Goal: Task Accomplishment & Management: Manage account settings

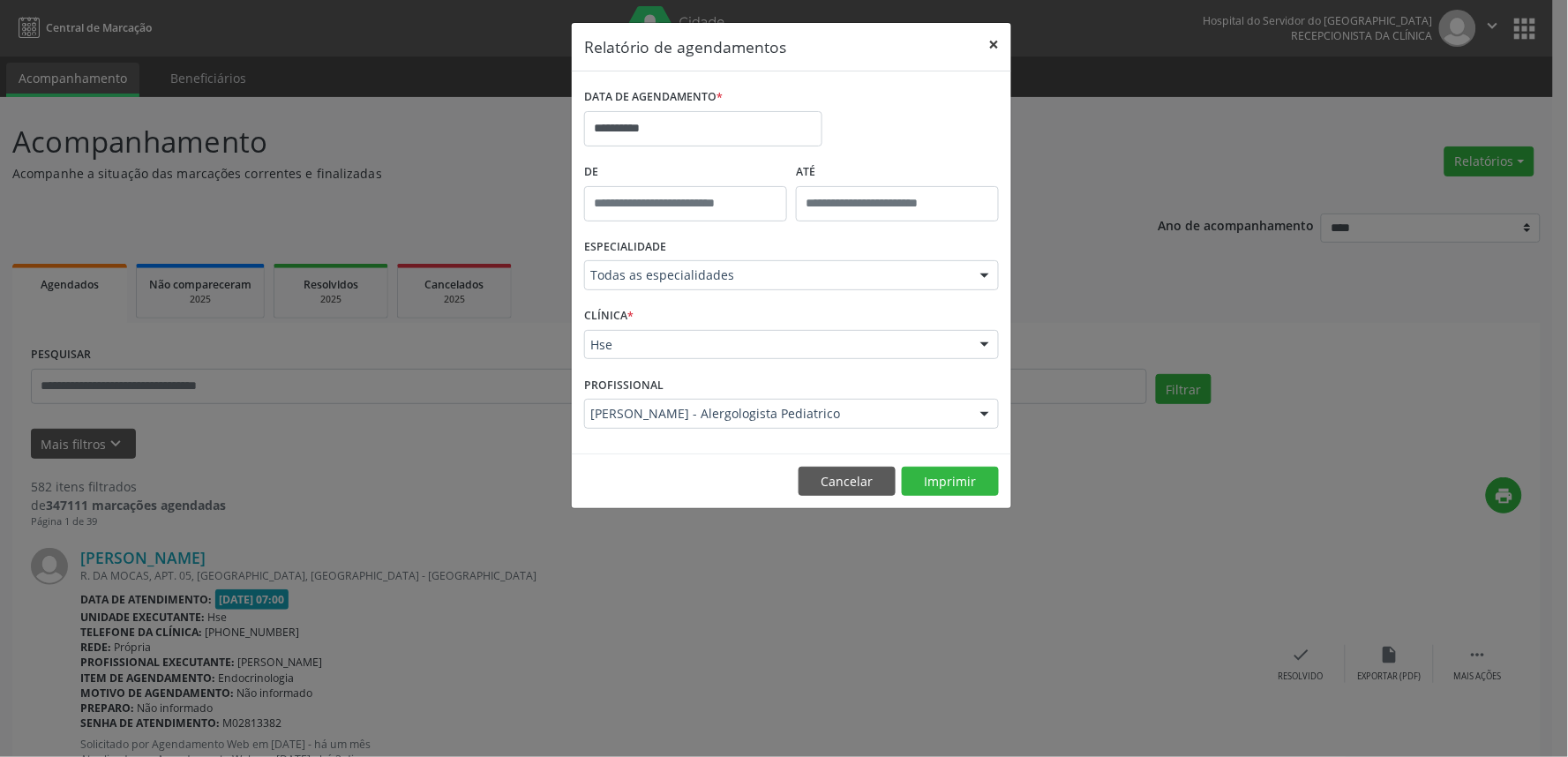
click at [995, 38] on button "×" at bounding box center [994, 45] width 35 height 44
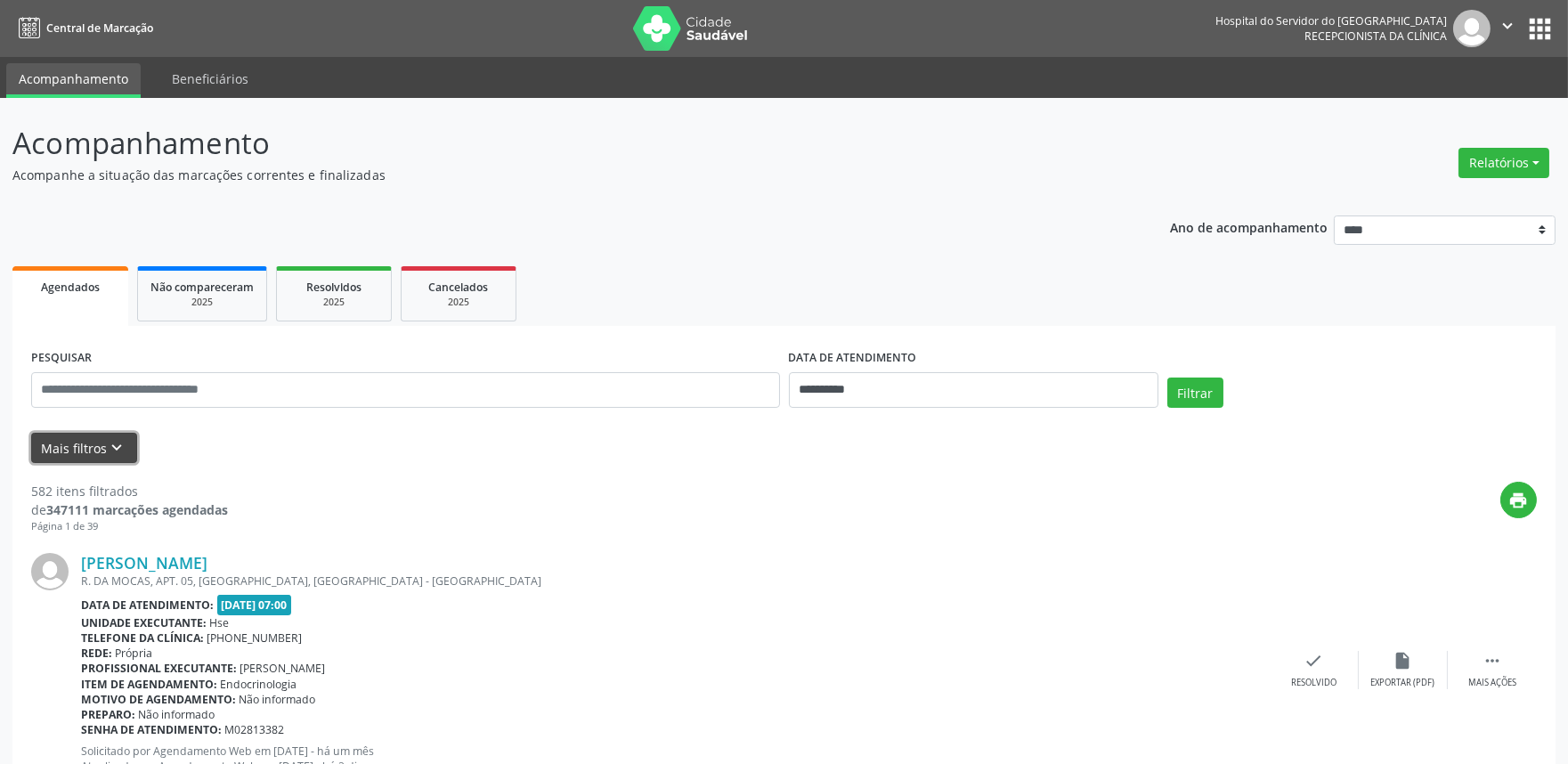
click at [109, 449] on icon "keyboard_arrow_down" at bounding box center [117, 448] width 20 height 20
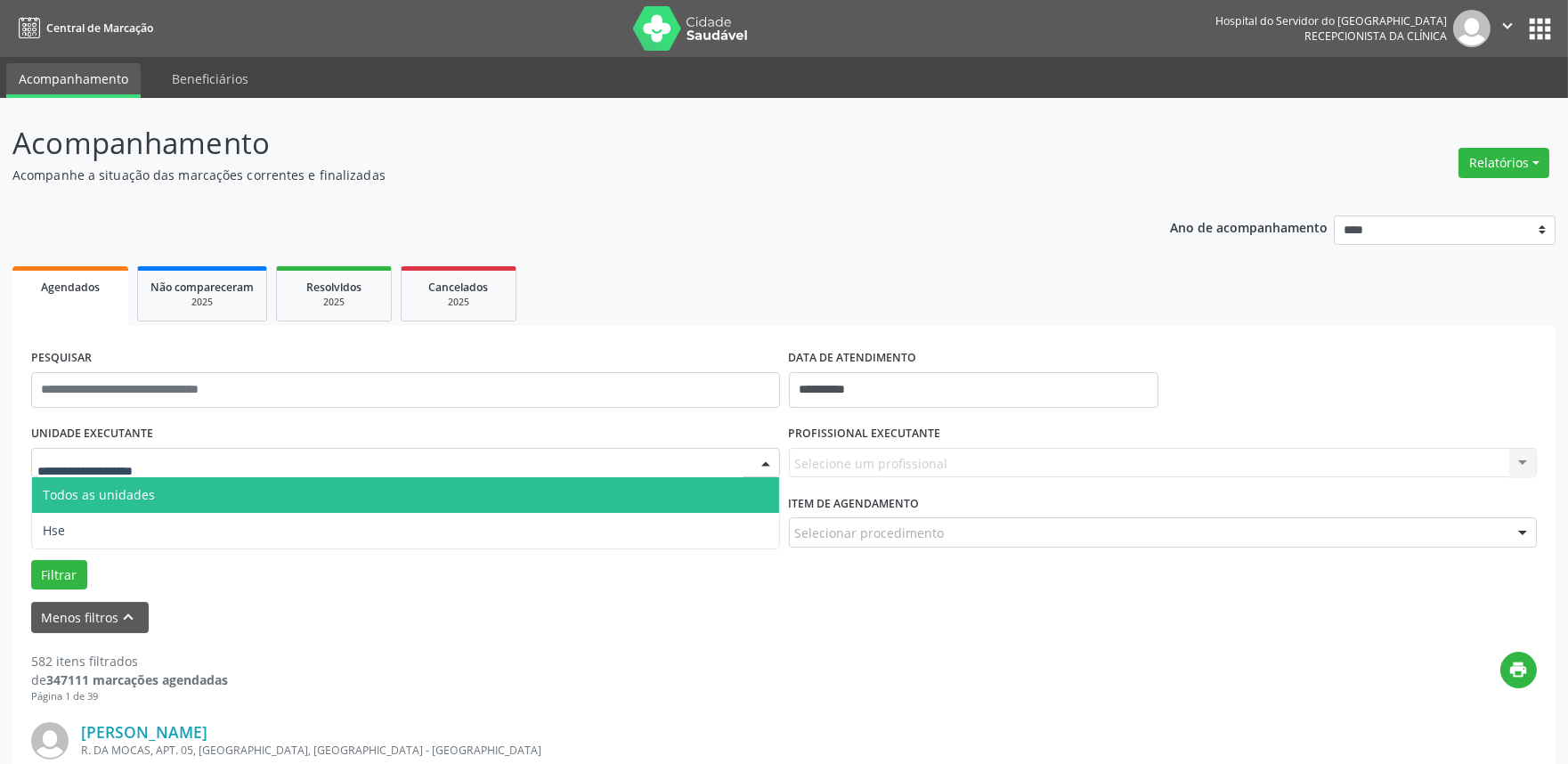
click at [288, 467] on div at bounding box center [405, 463] width 749 height 30
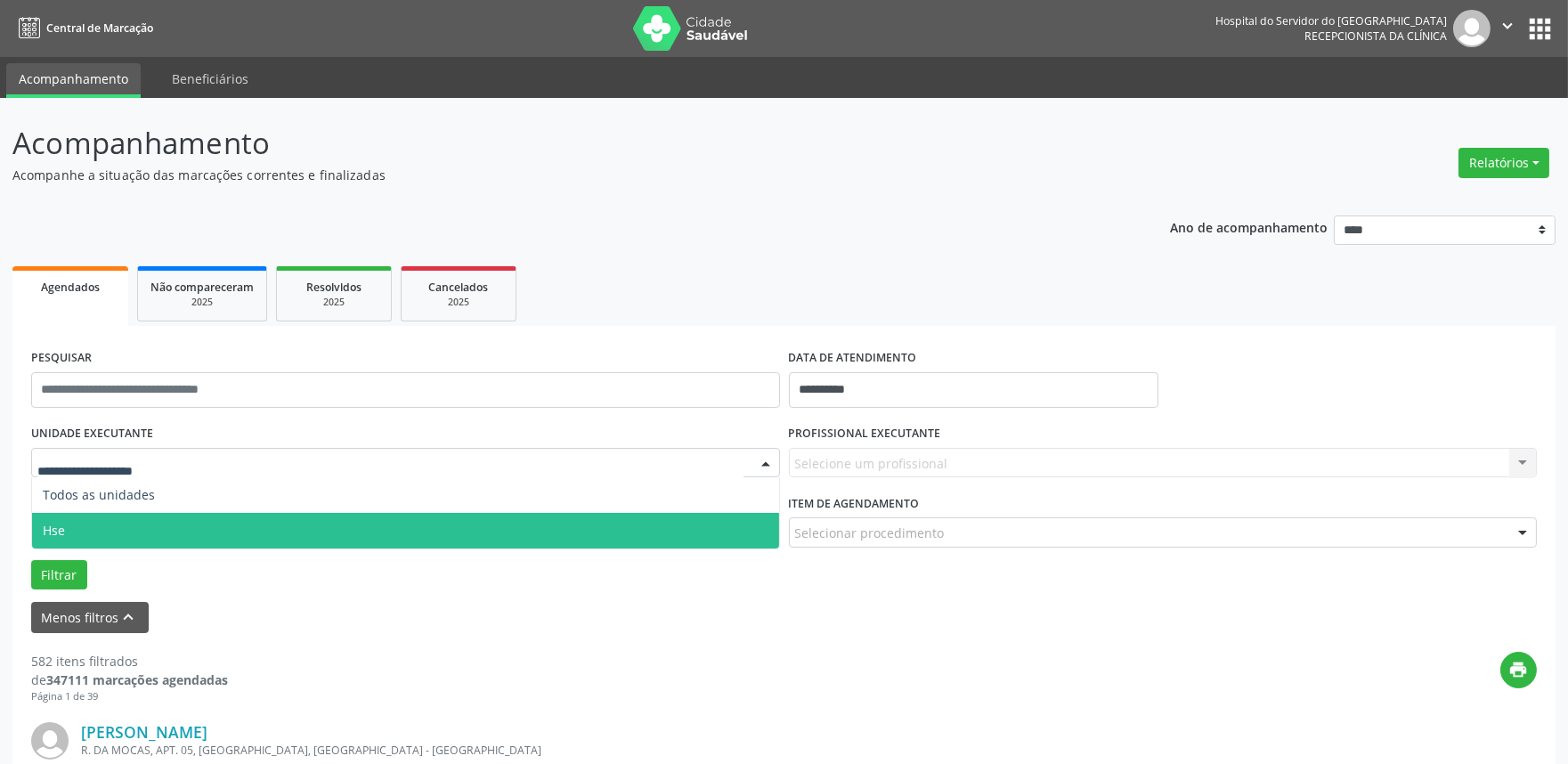
click at [201, 513] on span "Hse" at bounding box center [405, 531] width 747 height 36
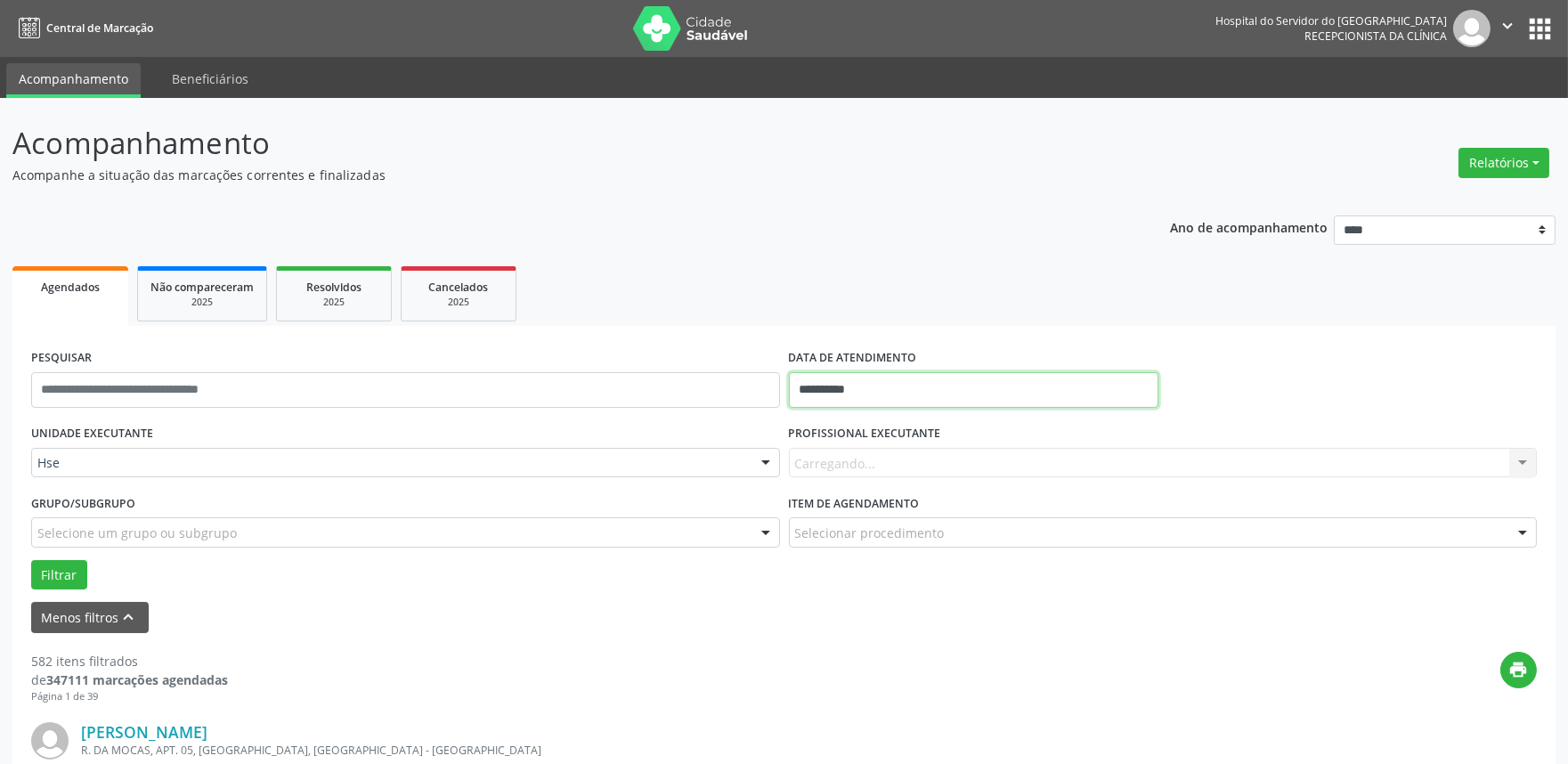
click at [853, 395] on input "**********" at bounding box center [974, 390] width 370 height 36
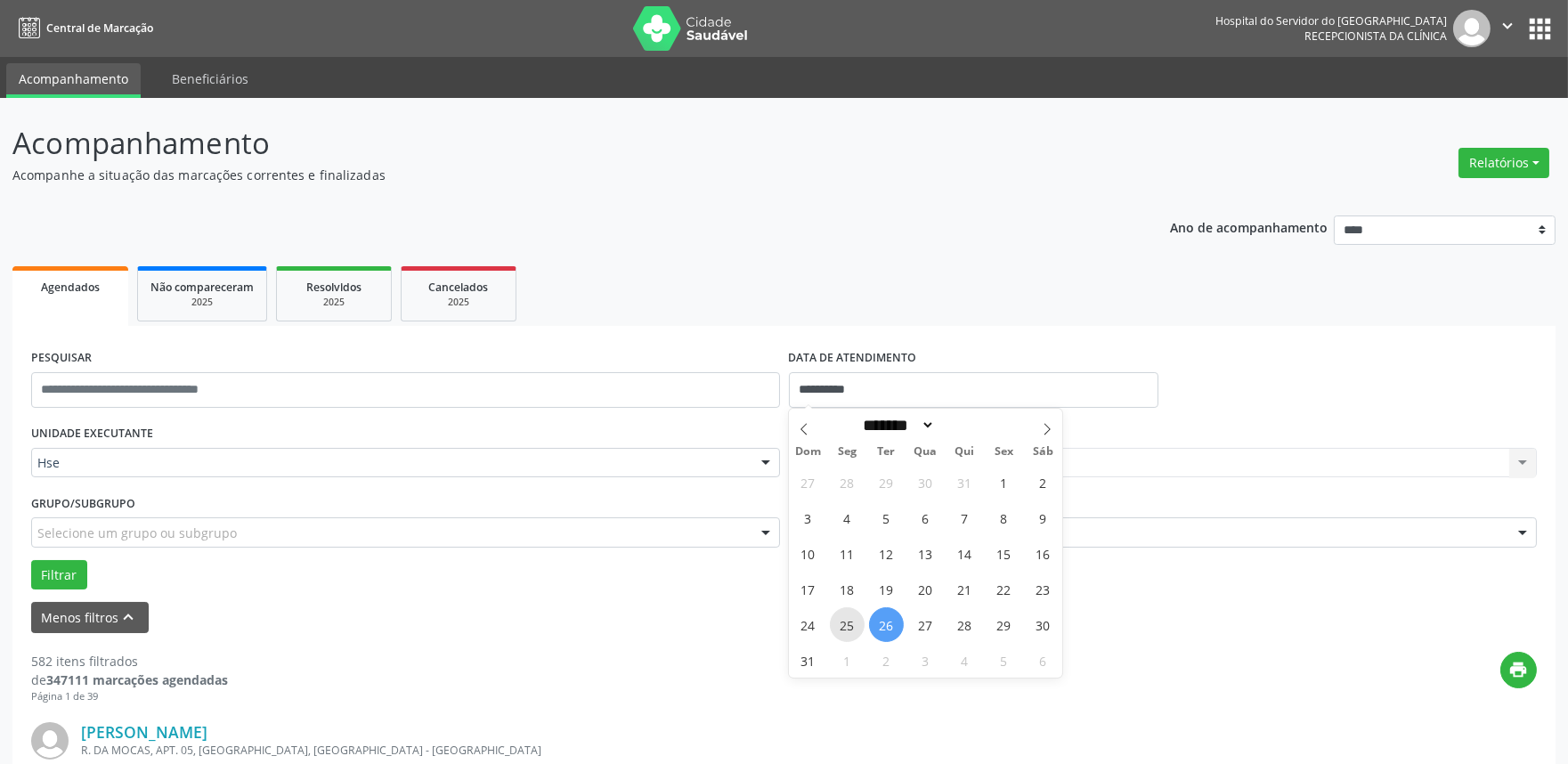
click at [855, 627] on span "25" at bounding box center [846, 624] width 35 height 35
type input "**********"
click at [855, 627] on span "25" at bounding box center [846, 624] width 35 height 35
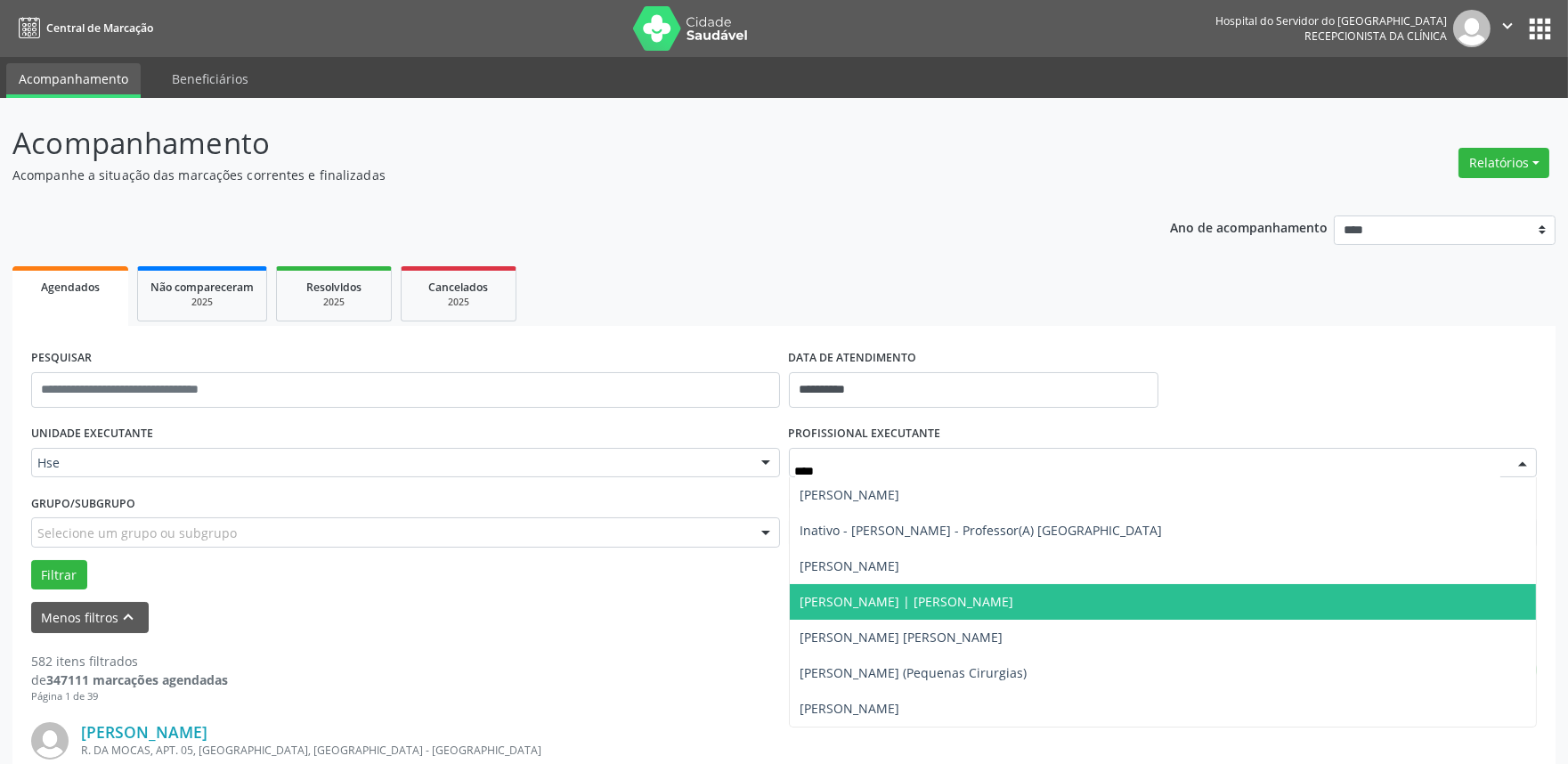
click at [903, 599] on span "Luiz Augusto Pires | Joelho" at bounding box center [907, 601] width 213 height 17
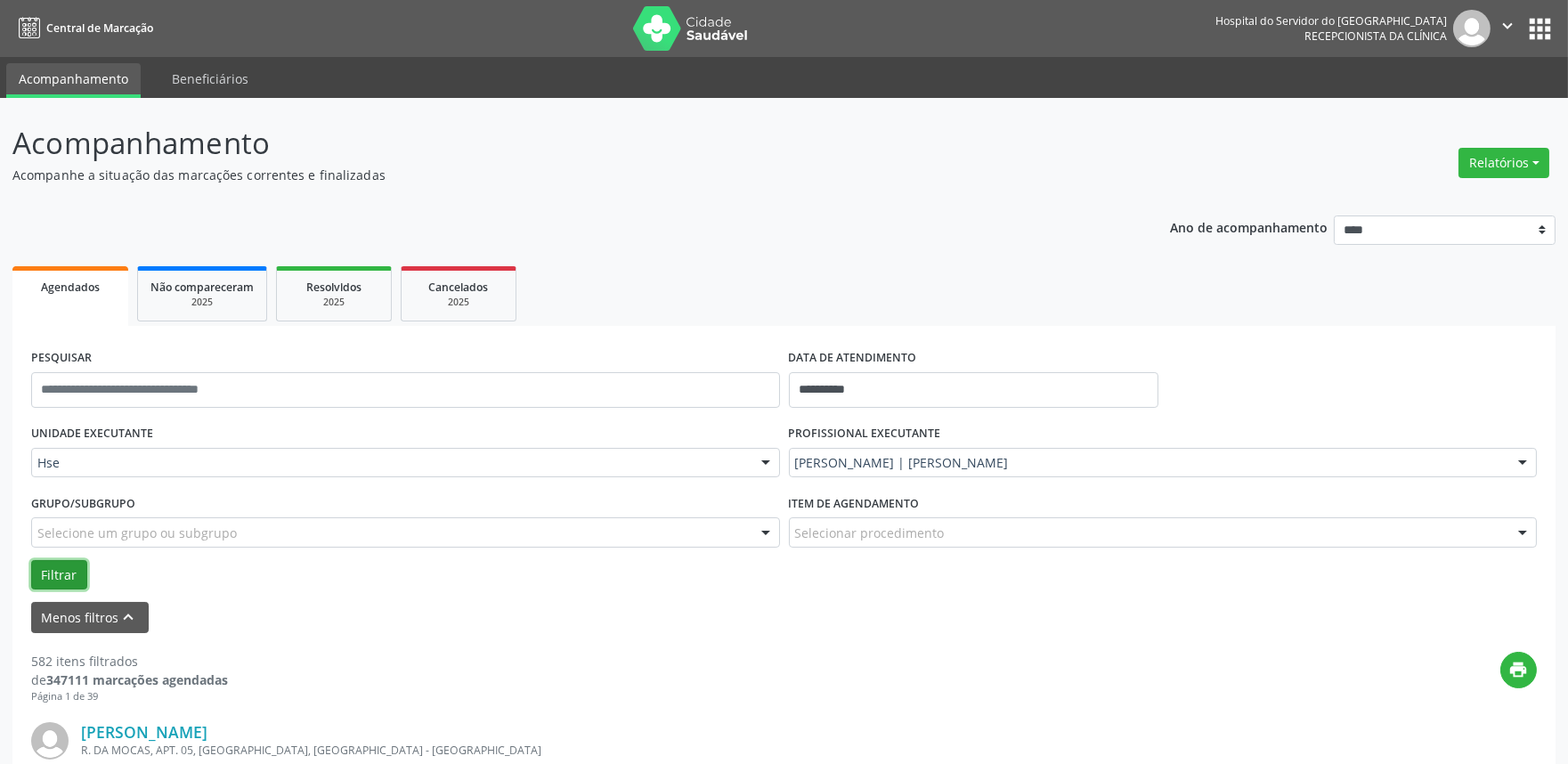
click at [48, 575] on button "Filtrar" at bounding box center [59, 575] width 56 height 30
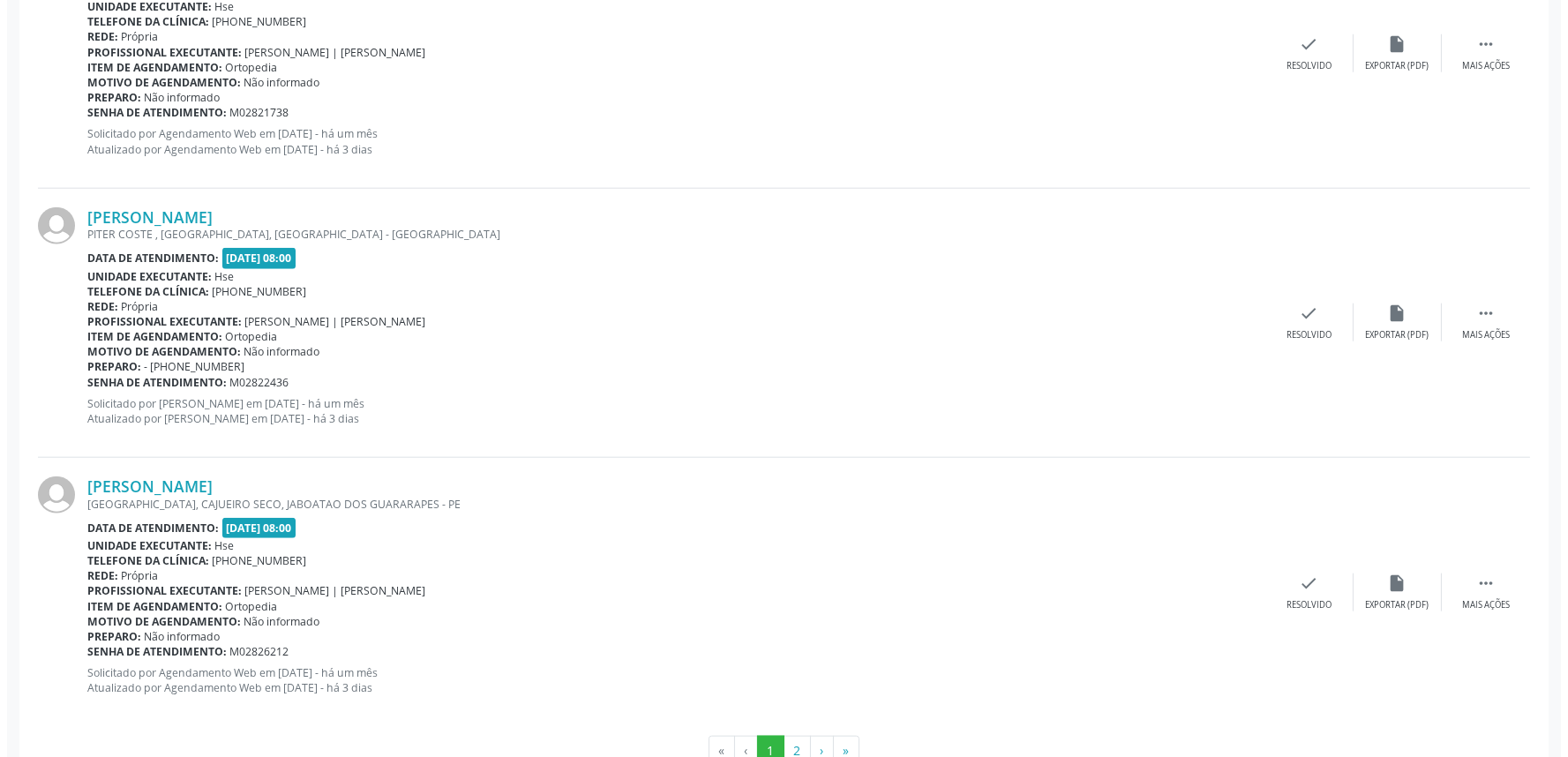
scroll to position [4062, 0]
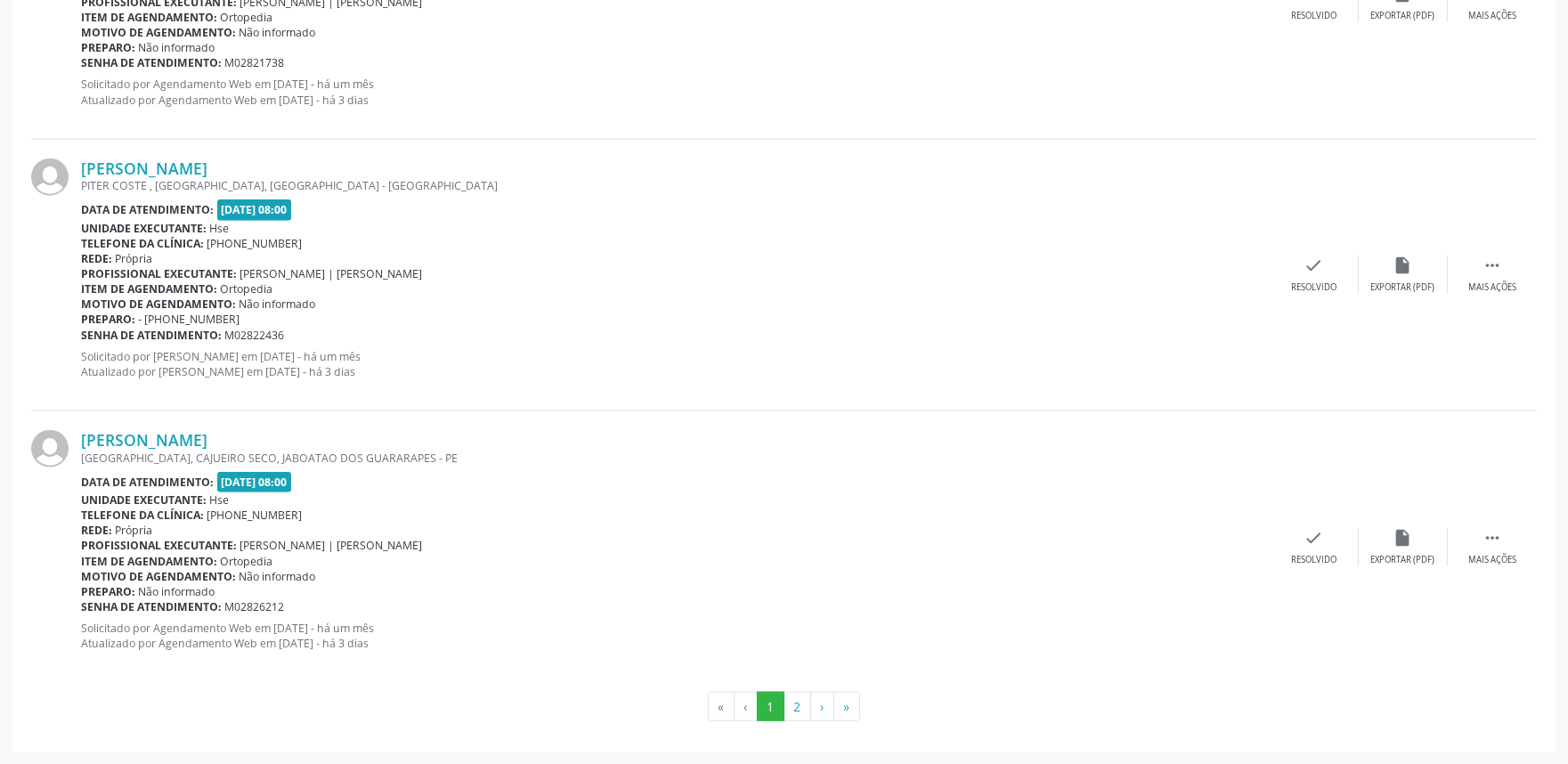
click at [1300, 294] on div "Otavio Jose da Silva Filho PITER COSTE , IBURA, RECIFE - PE Data de atendimento…" at bounding box center [784, 275] width 1505 height 272
click at [1315, 277] on div "check Resolvido" at bounding box center [1313, 274] width 89 height 38
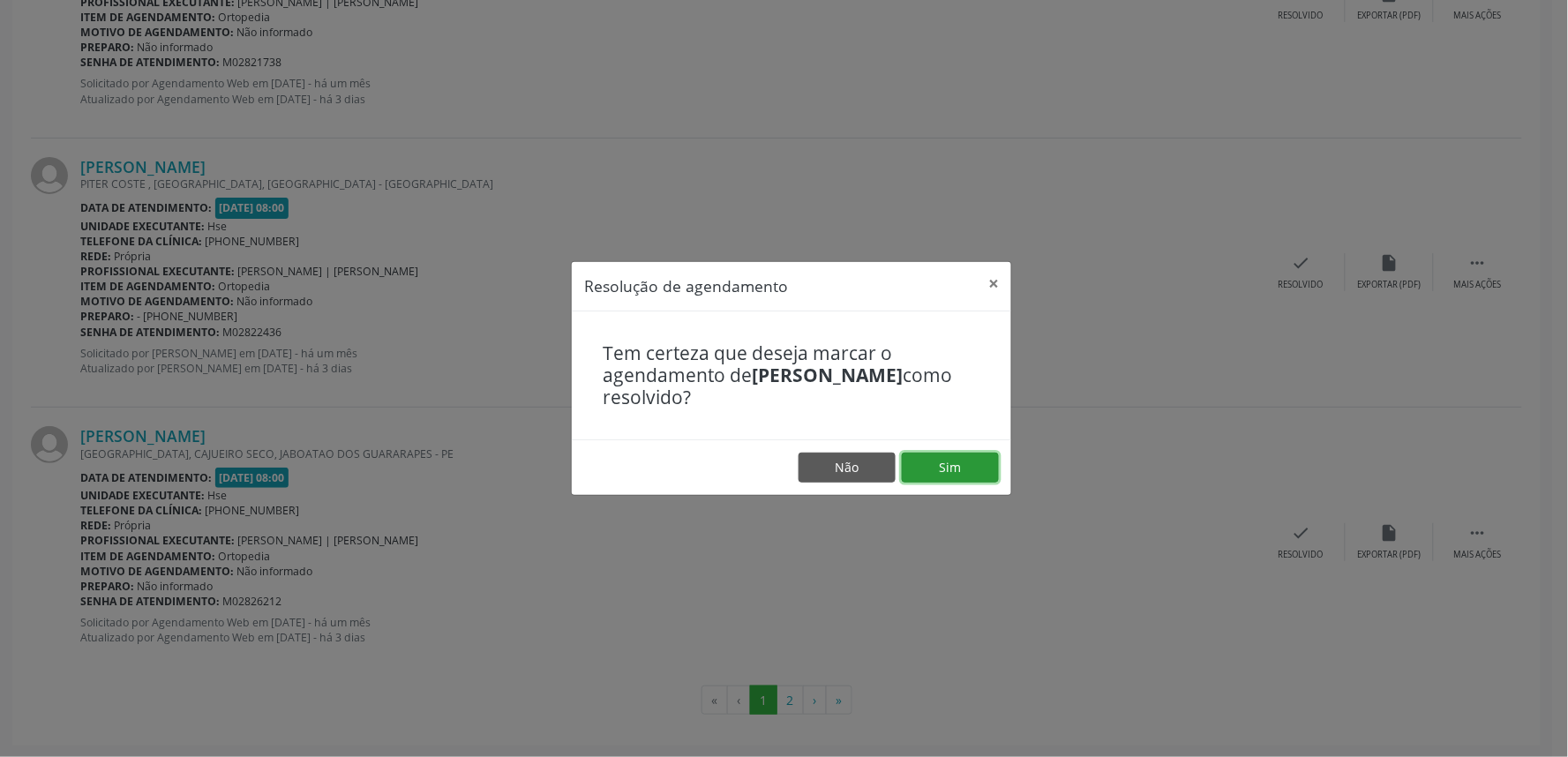
click at [970, 469] on button "Sim" at bounding box center [950, 468] width 97 height 30
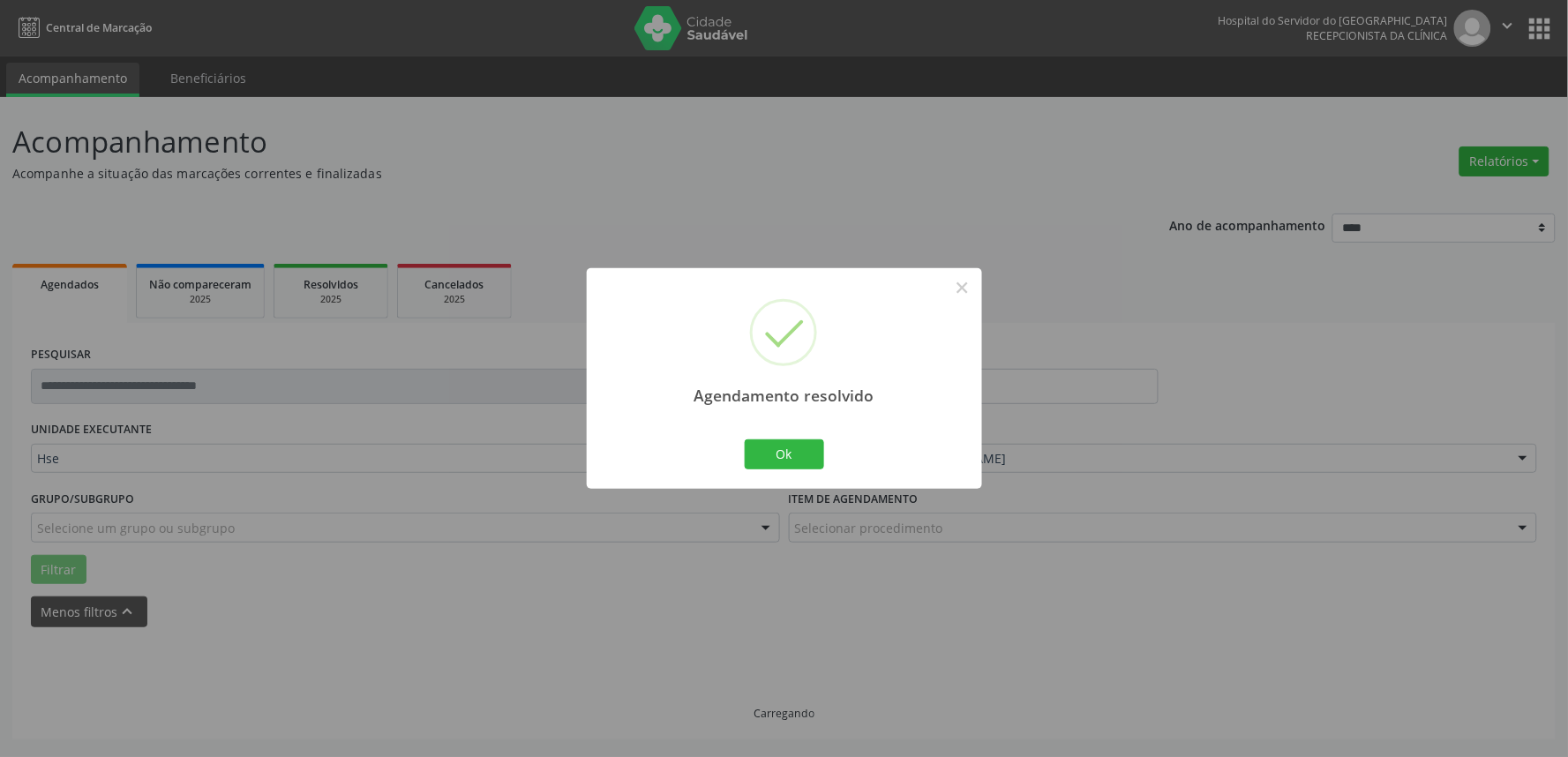
scroll to position [0, 0]
click at [778, 457] on button "Ok" at bounding box center [785, 455] width 80 height 30
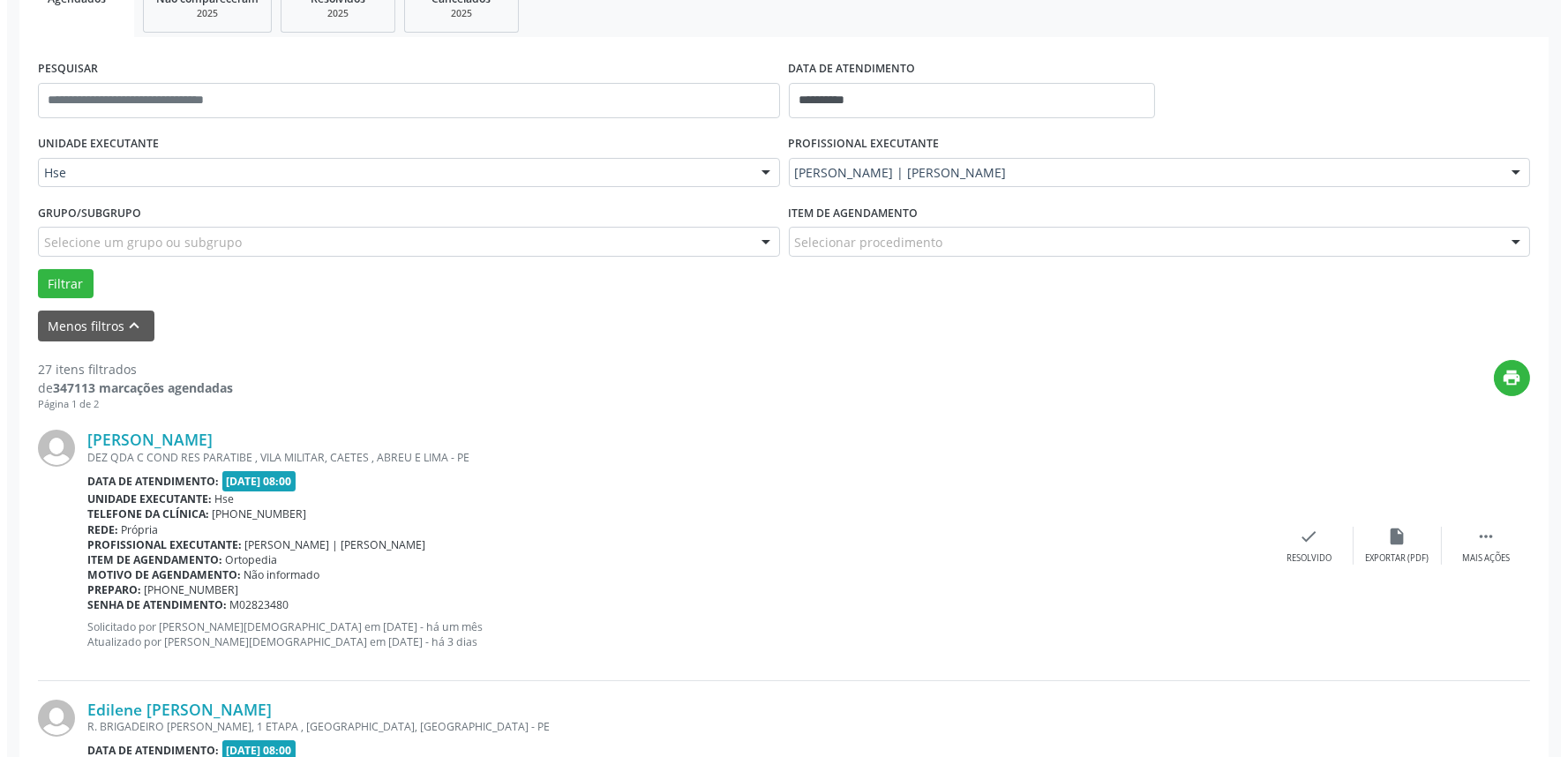
scroll to position [294, 0]
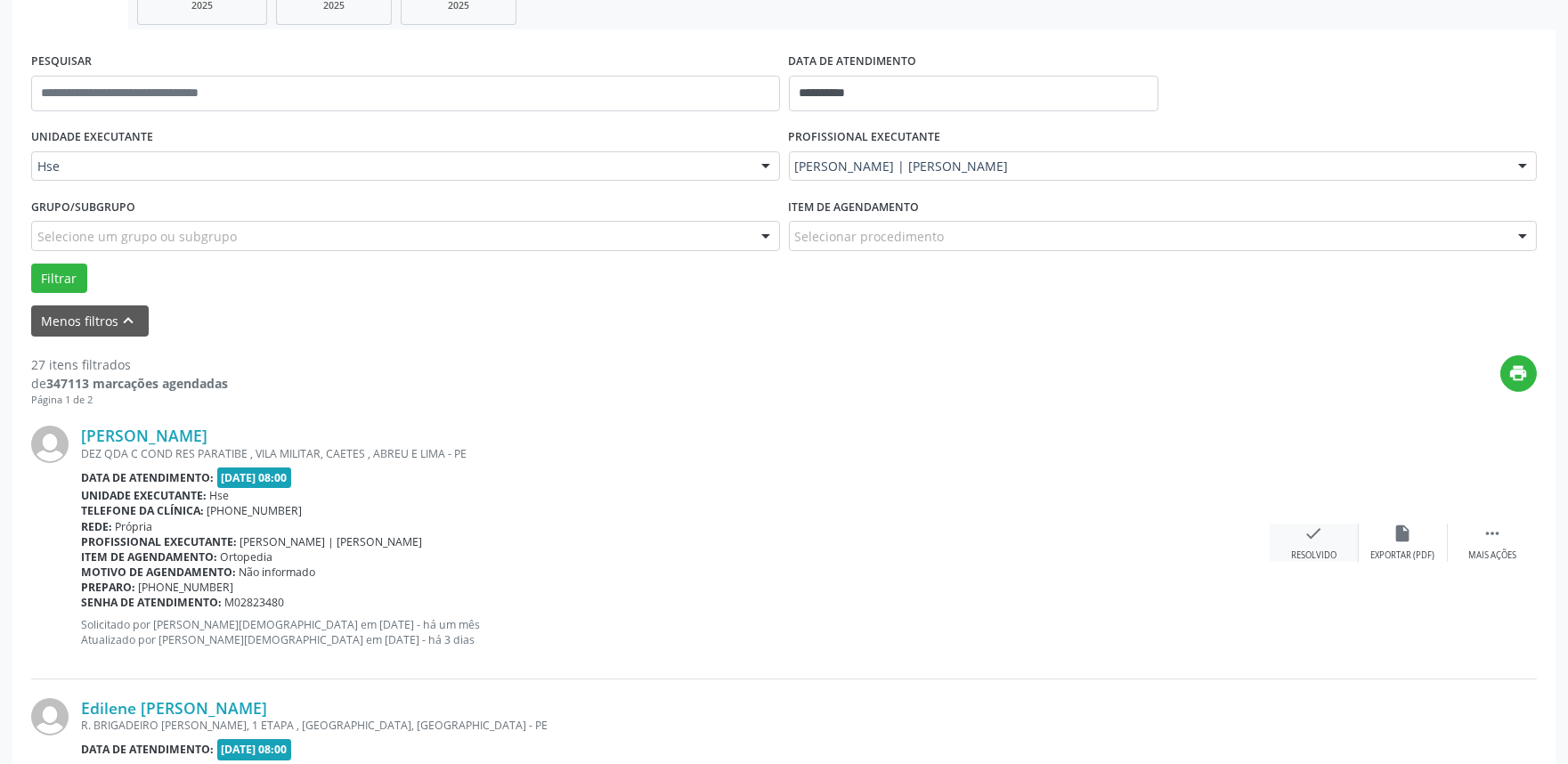
click at [1300, 527] on div "check Resolvido" at bounding box center [1313, 542] width 89 height 38
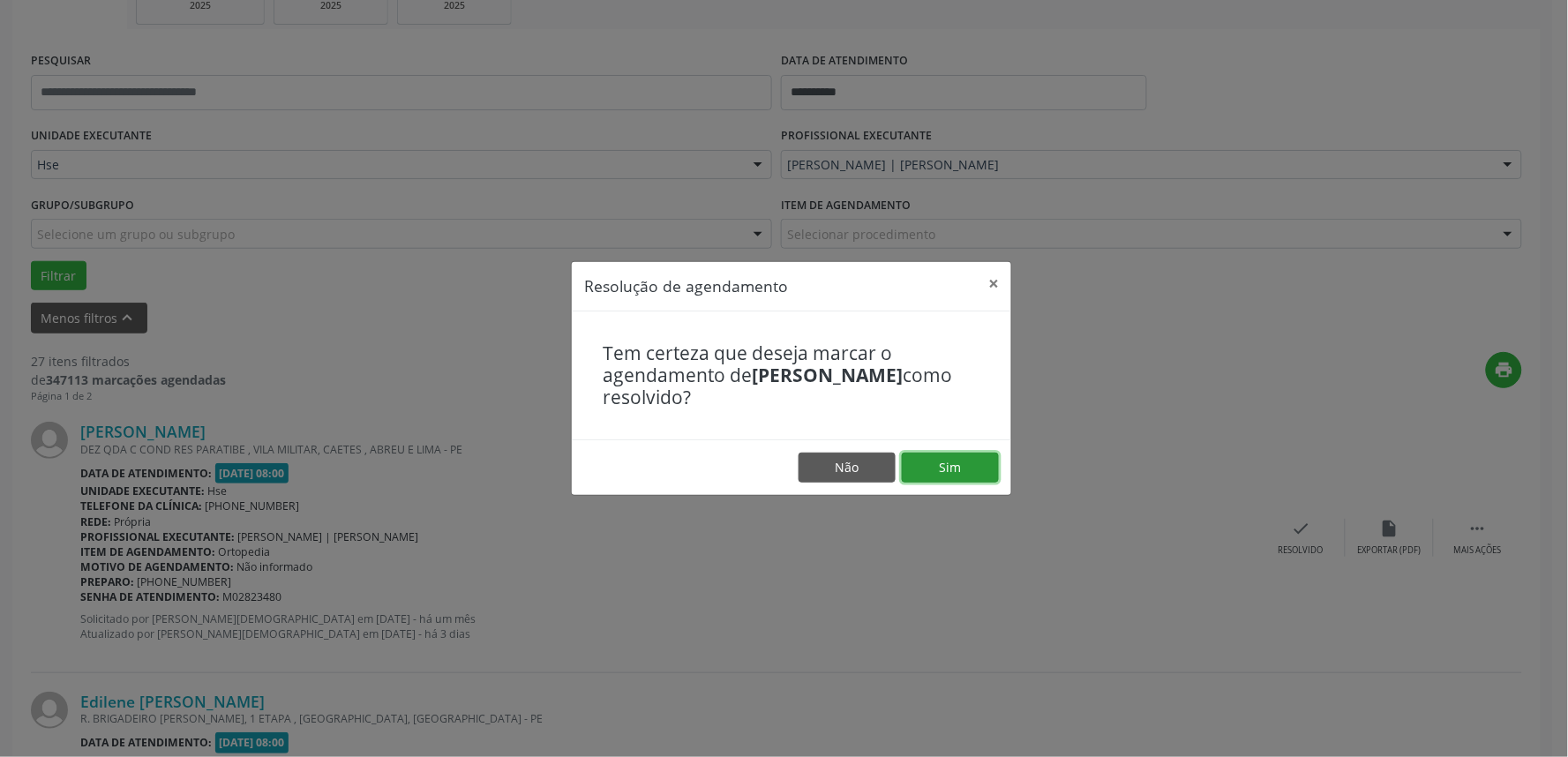
click at [946, 460] on button "Sim" at bounding box center [950, 468] width 97 height 30
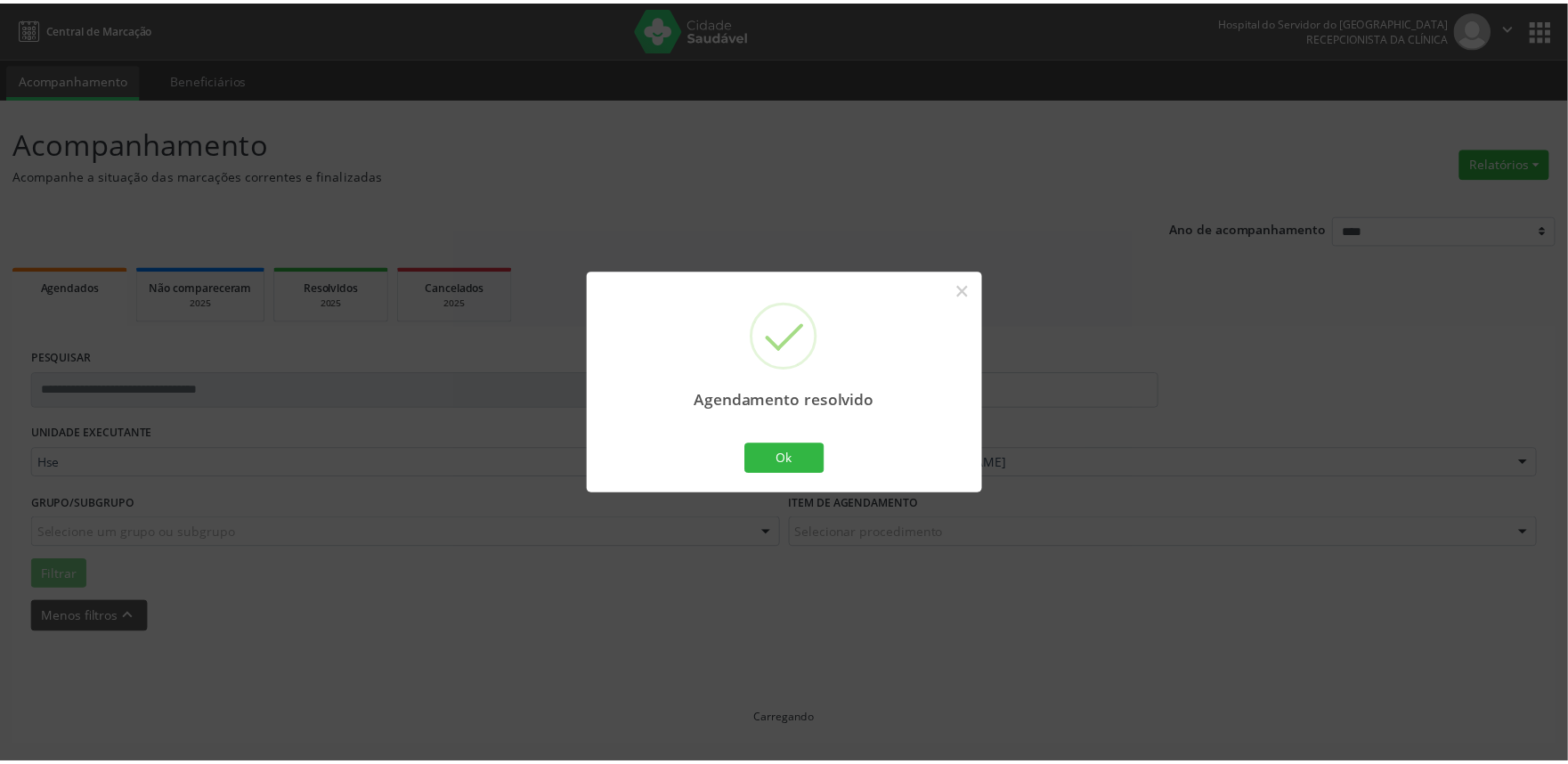
scroll to position [0, 0]
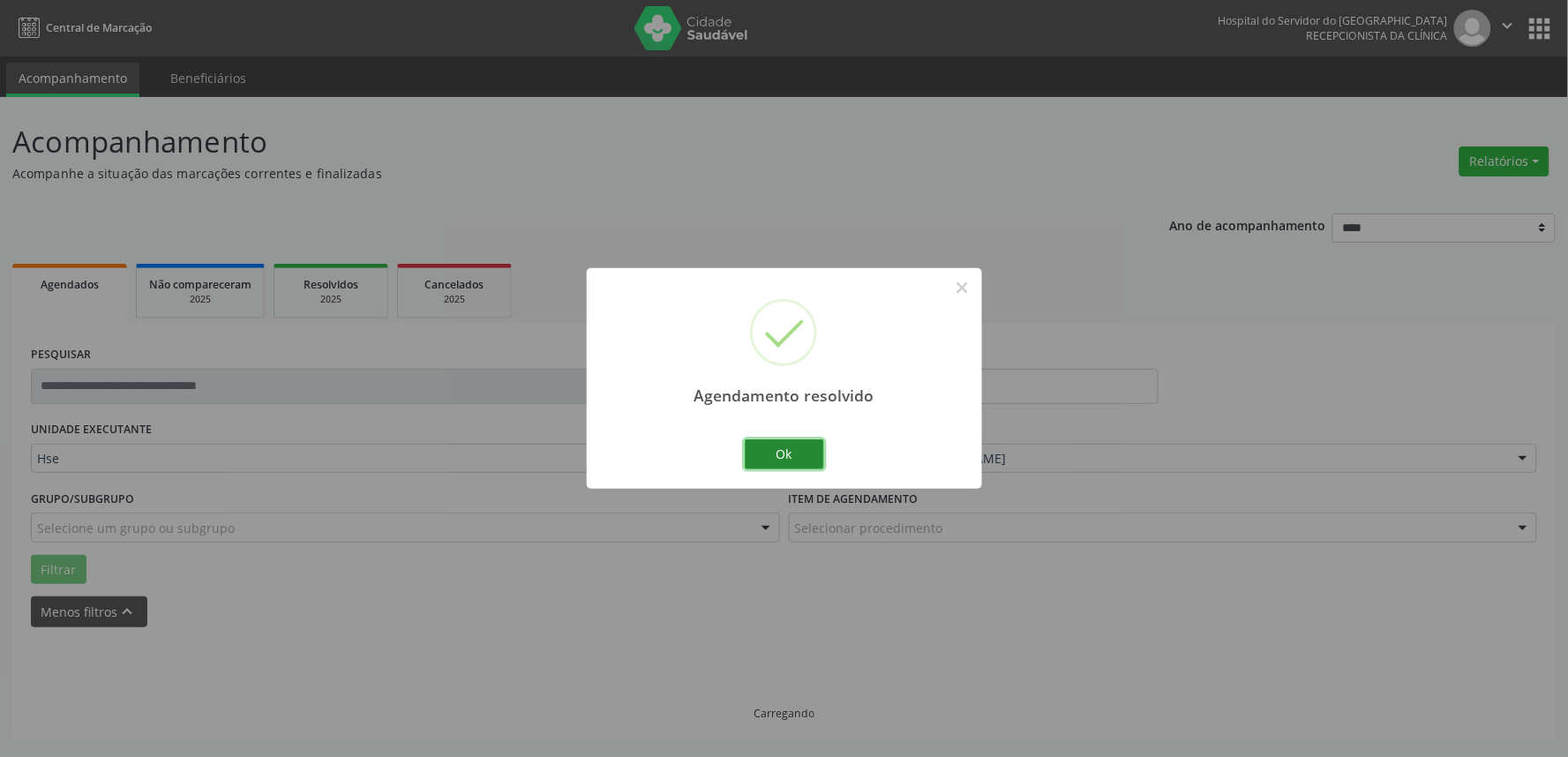
click at [816, 450] on button "Ok" at bounding box center [785, 455] width 80 height 30
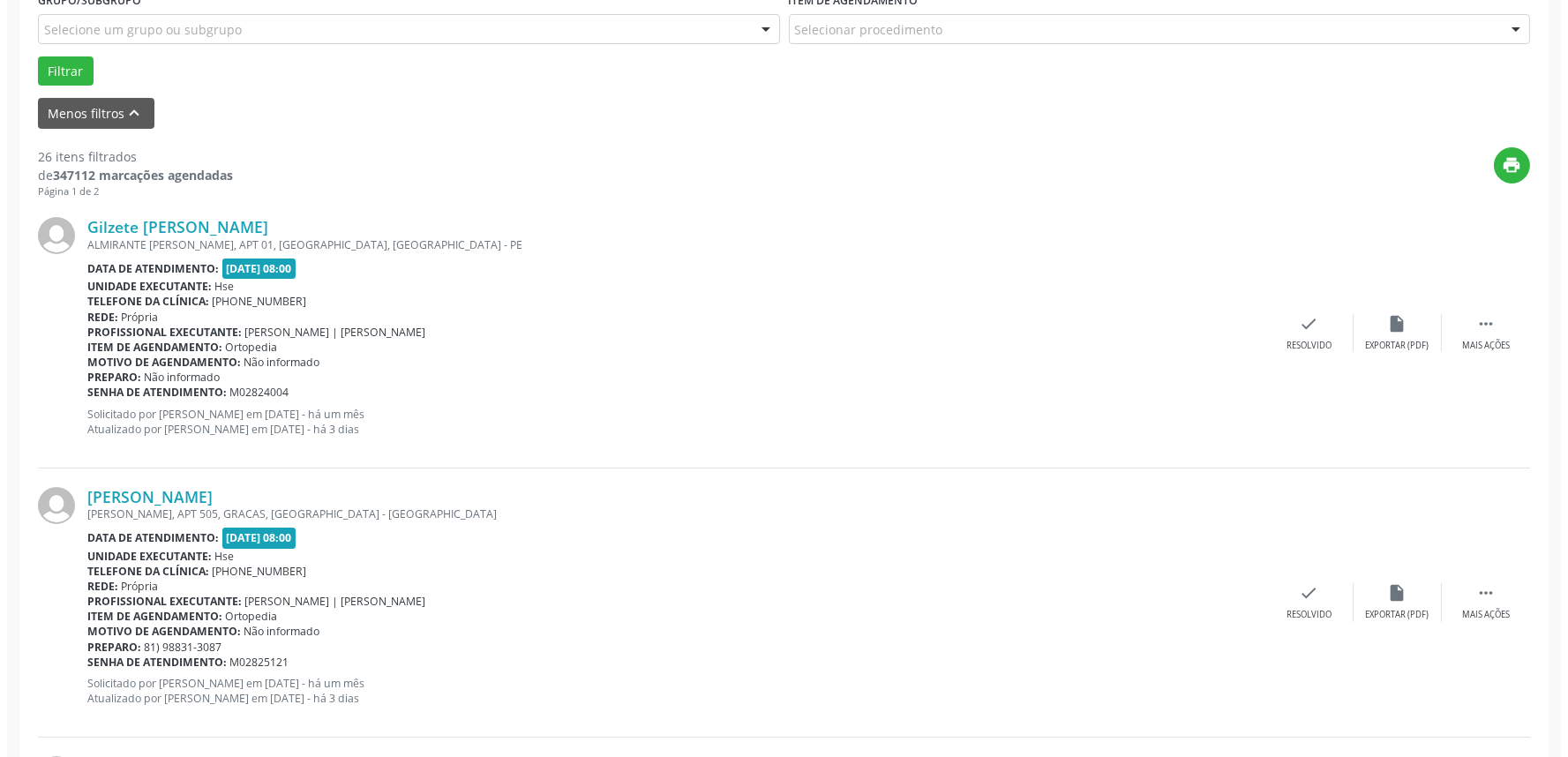
scroll to position [501, 0]
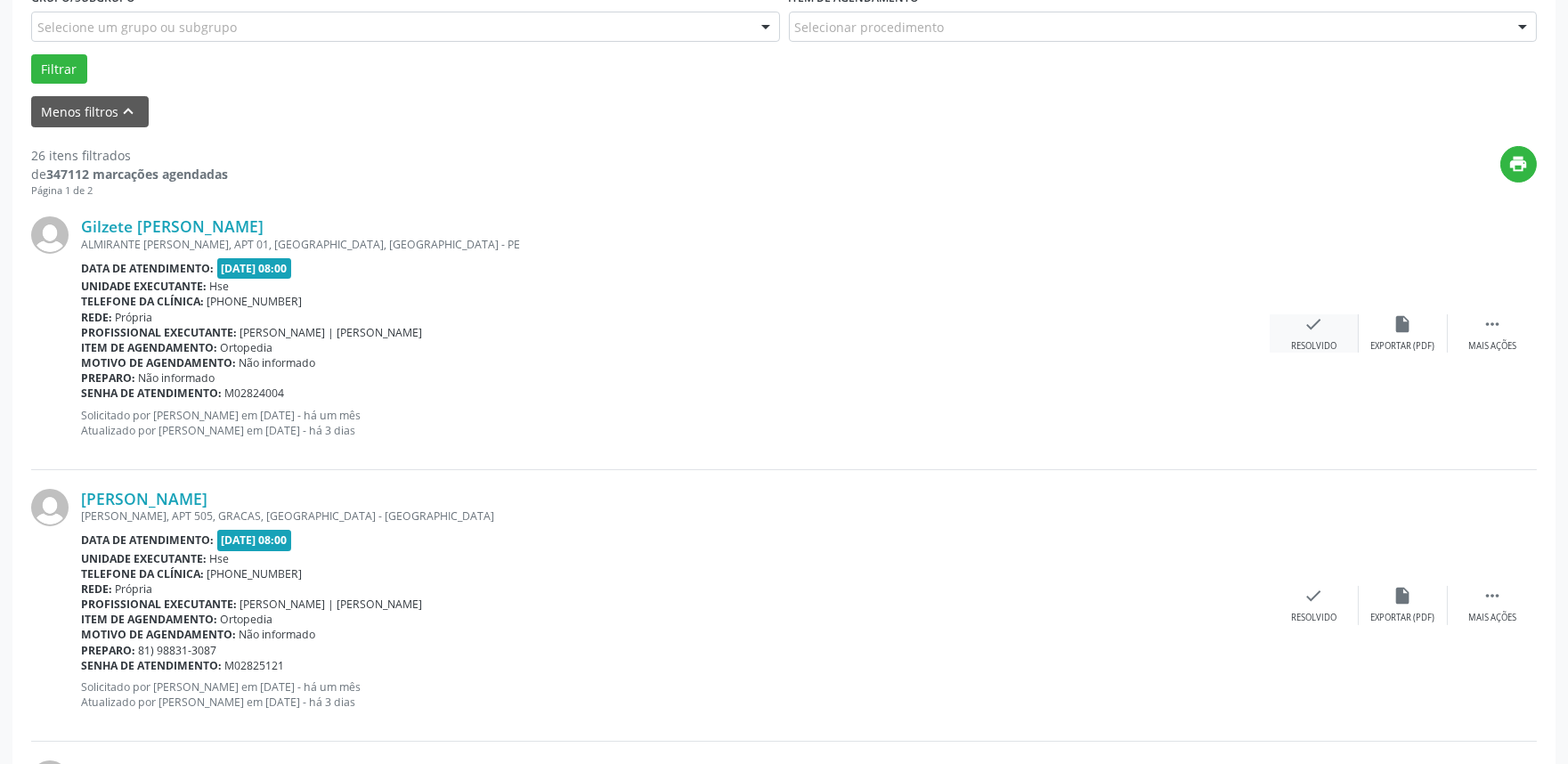
click at [1325, 336] on div "check Resolvido" at bounding box center [1313, 333] width 89 height 38
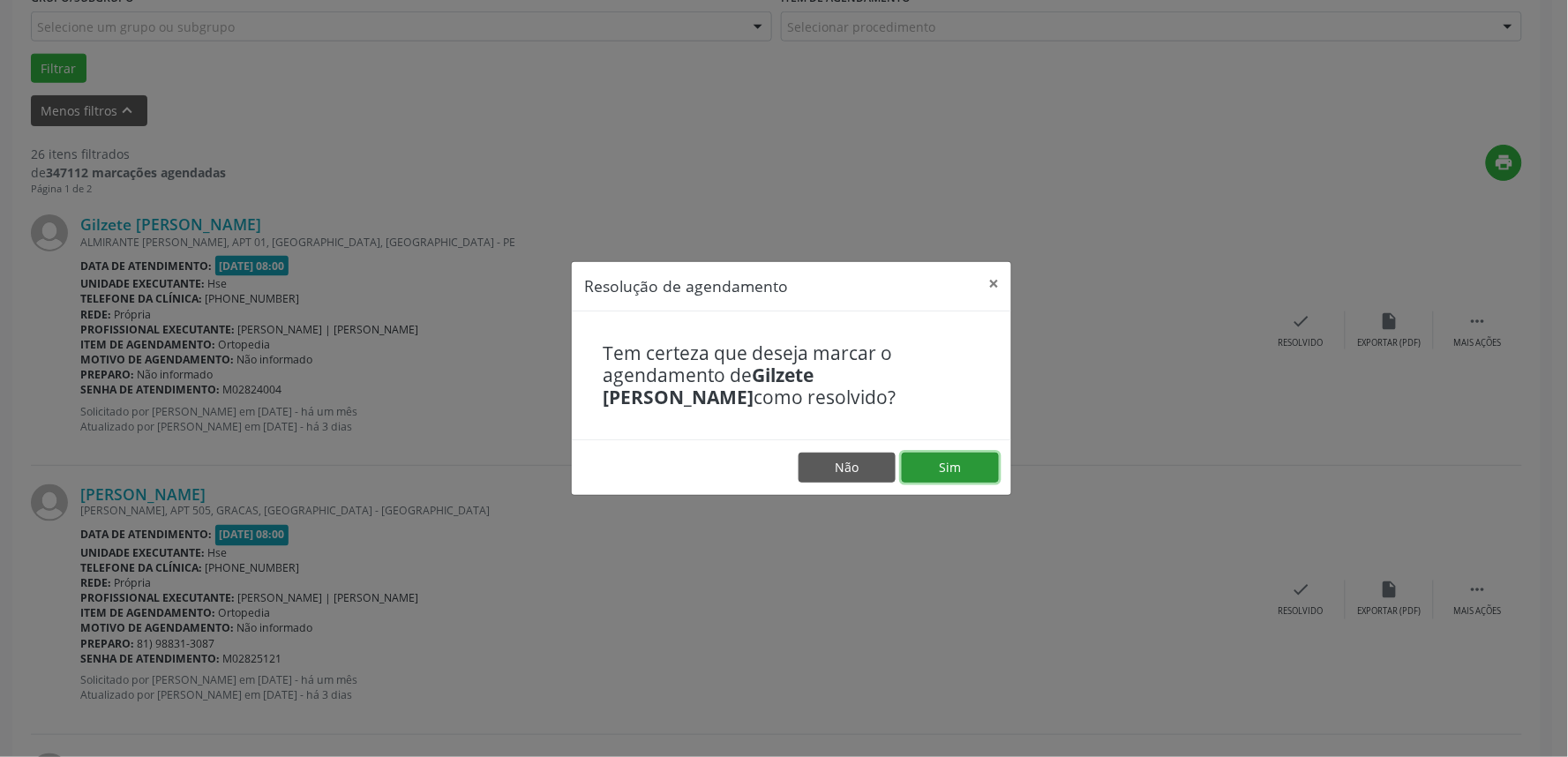
click at [967, 461] on button "Sim" at bounding box center [950, 468] width 97 height 30
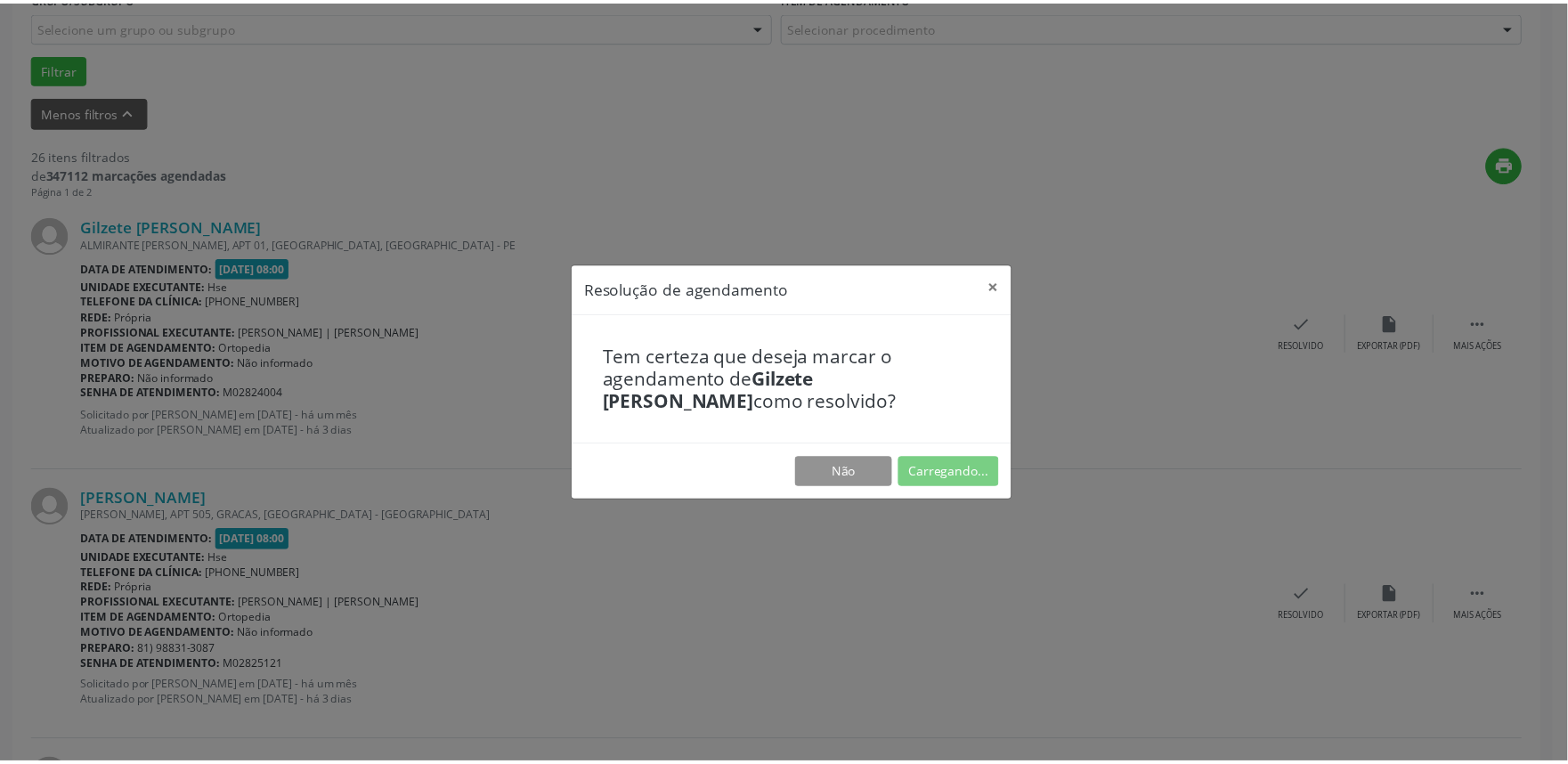
scroll to position [0, 0]
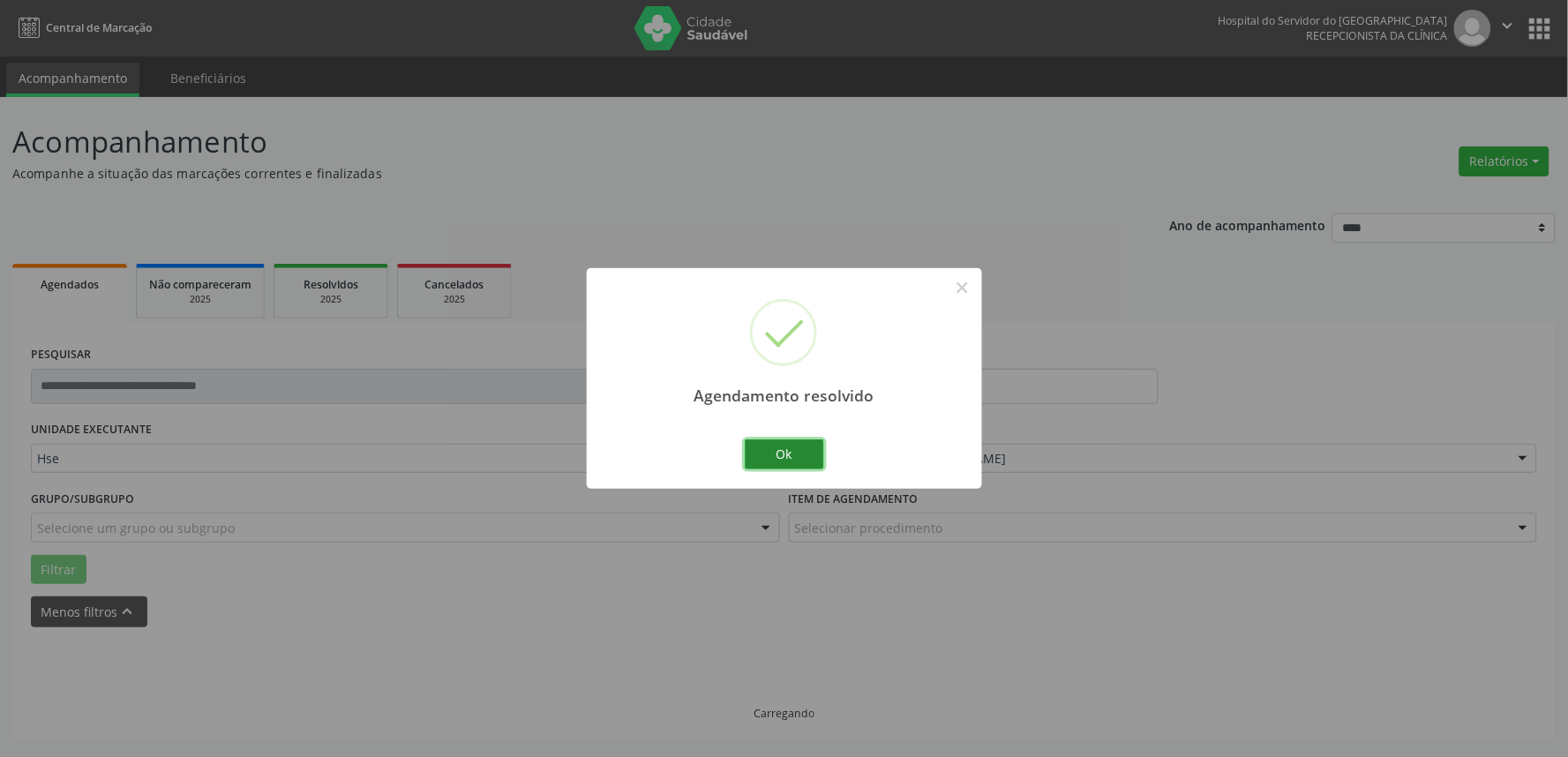
click at [789, 442] on button "Ok" at bounding box center [785, 455] width 80 height 30
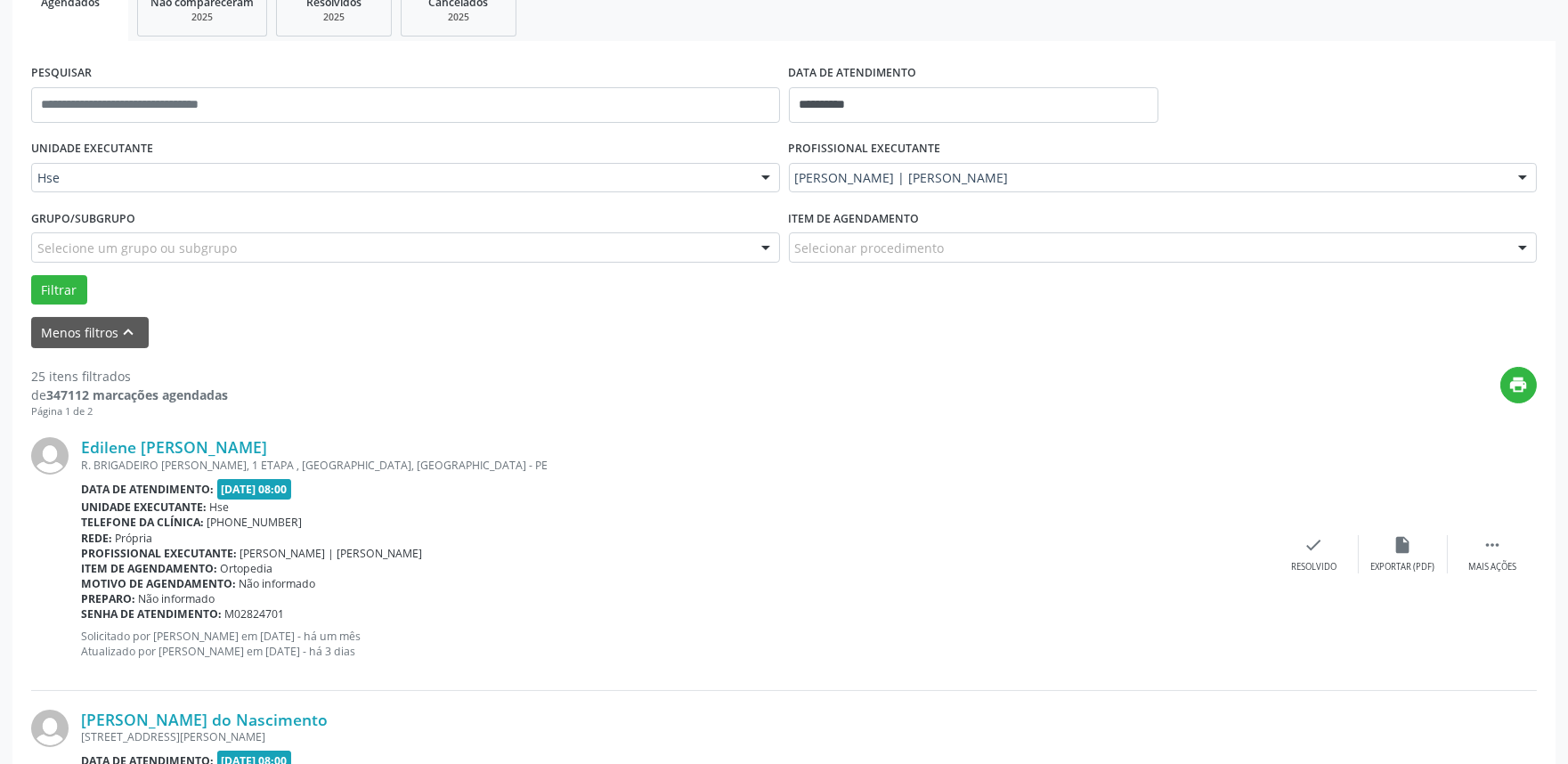
scroll to position [308, 0]
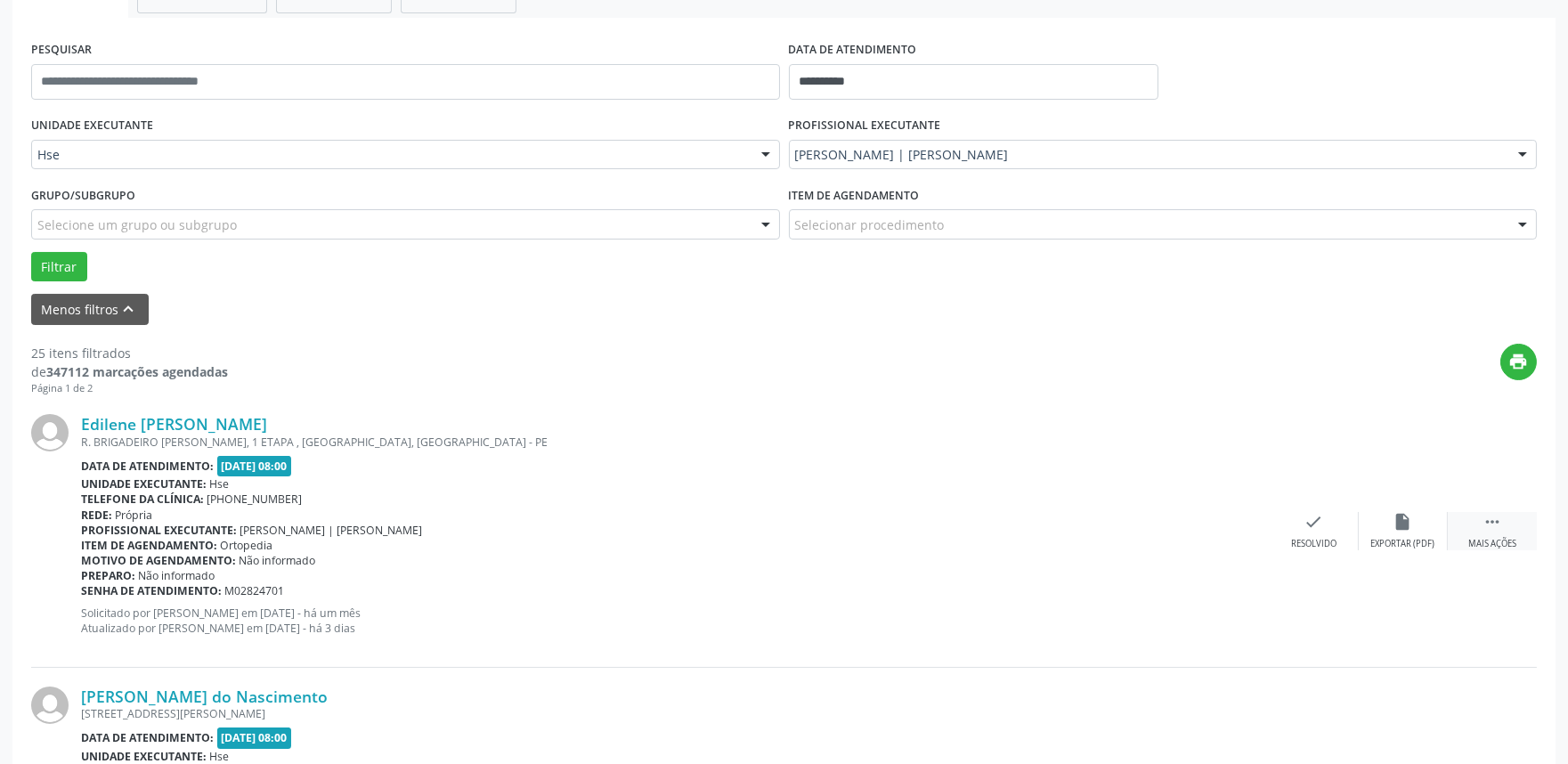
click at [1472, 535] on div " Mais ações" at bounding box center [1491, 531] width 89 height 38
click at [1427, 538] on div "Não compareceu" at bounding box center [1402, 543] width 76 height 12
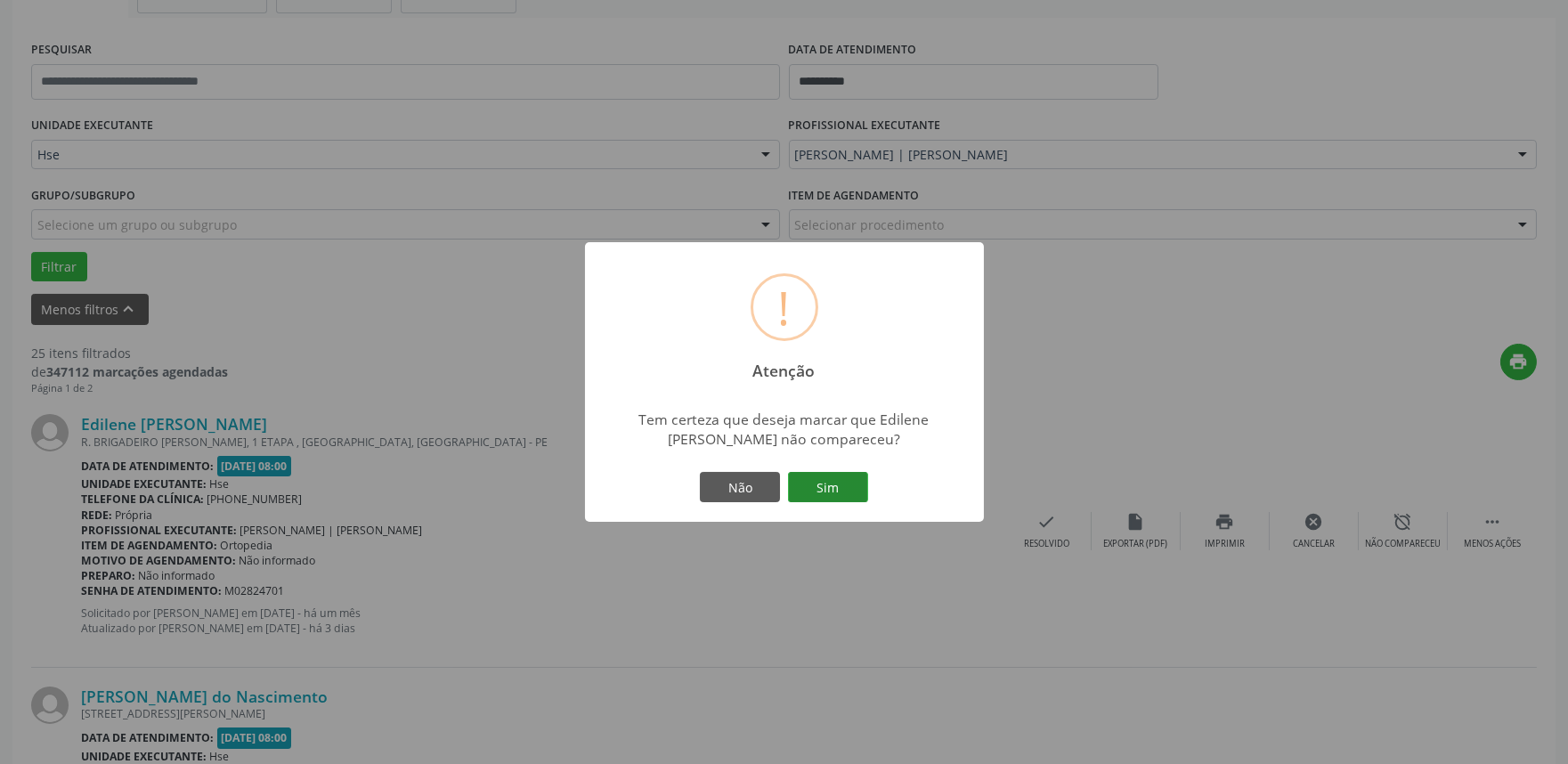
click at [857, 490] on button "Sim" at bounding box center [828, 487] width 81 height 30
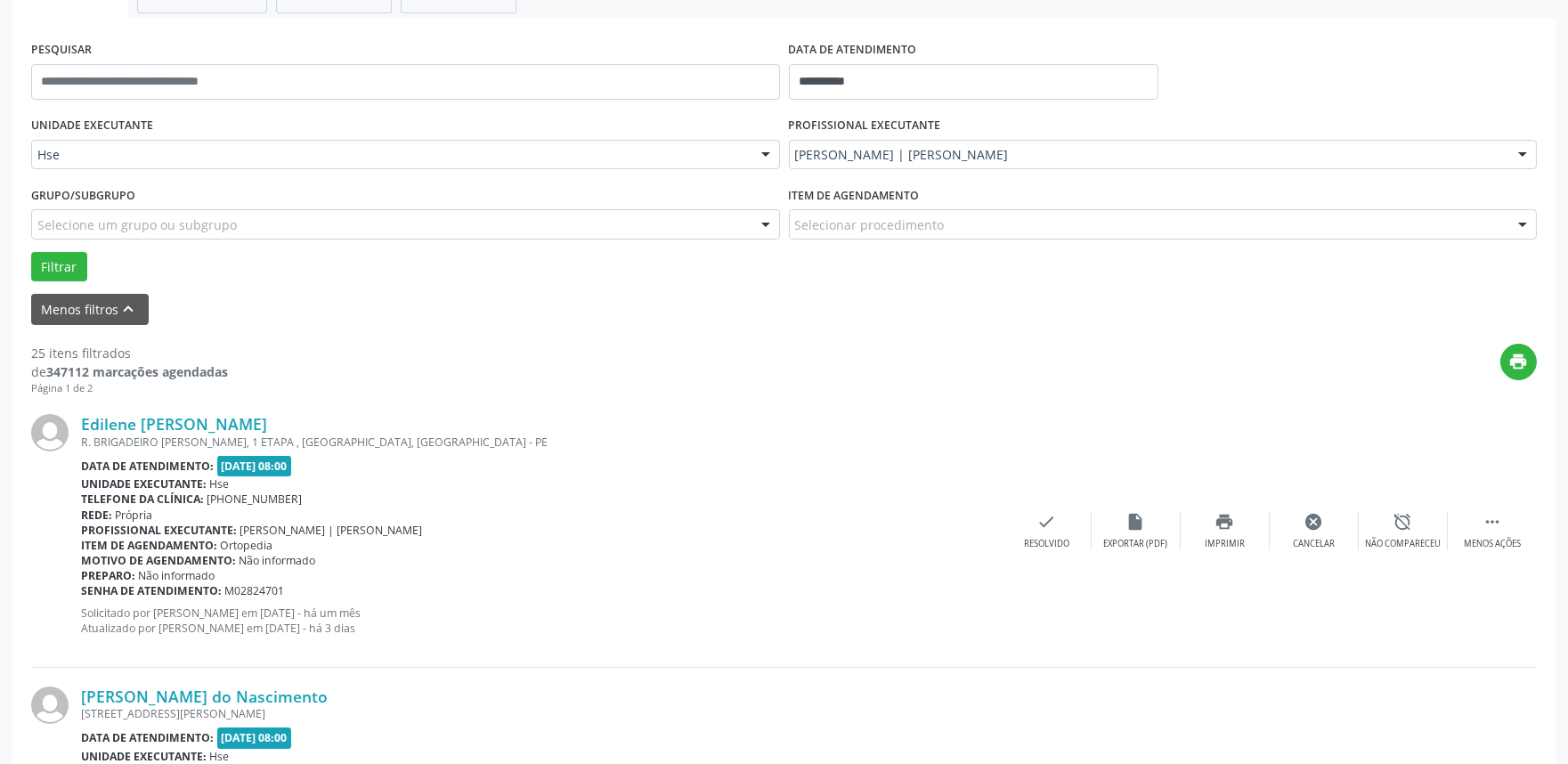
scroll to position [11, 0]
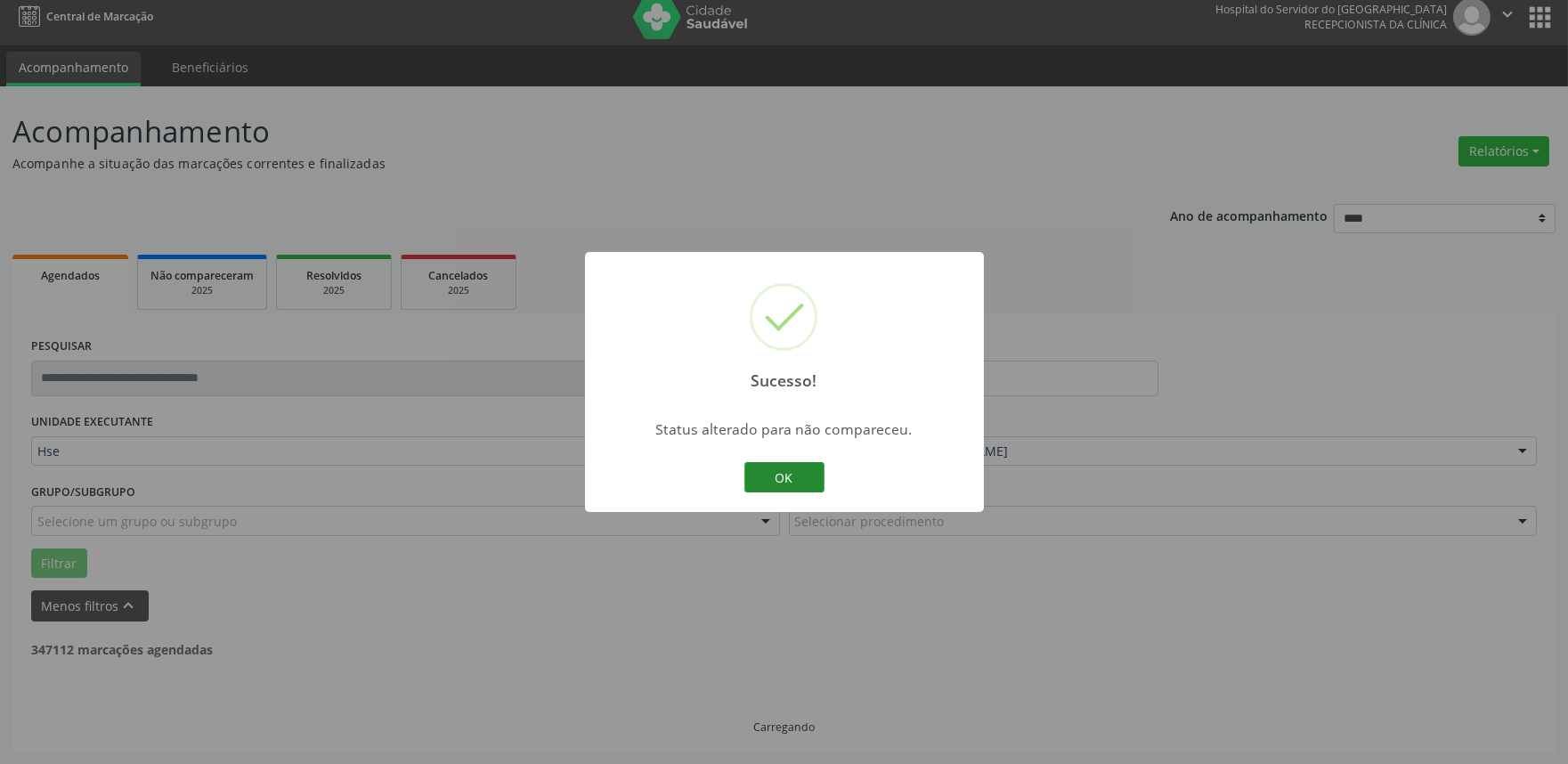
drag, startPoint x: 810, startPoint y: 468, endPoint x: 915, endPoint y: 483, distance: 106.1
click at [809, 469] on button "OK" at bounding box center [784, 478] width 81 height 30
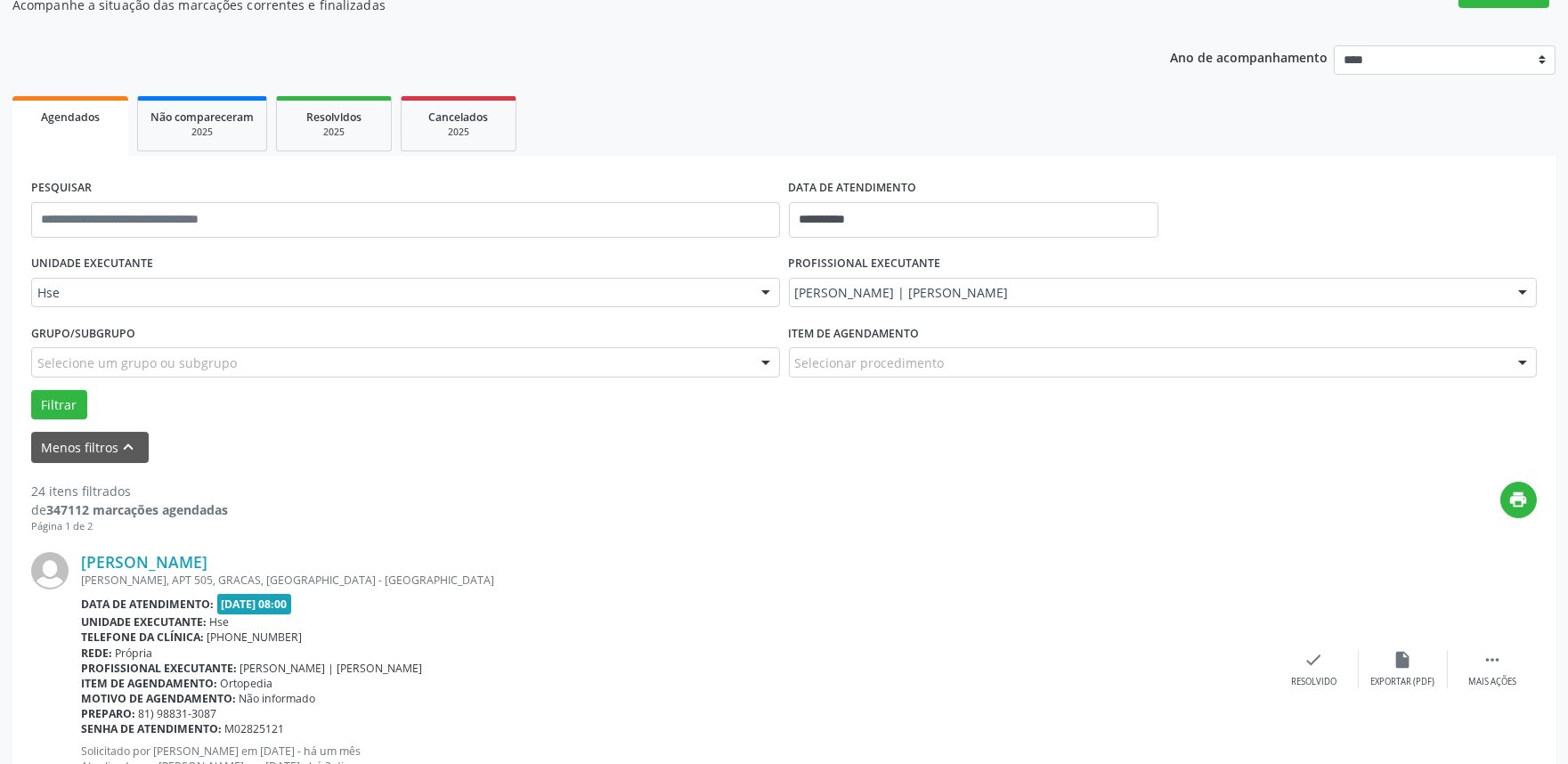
scroll to position [209, 0]
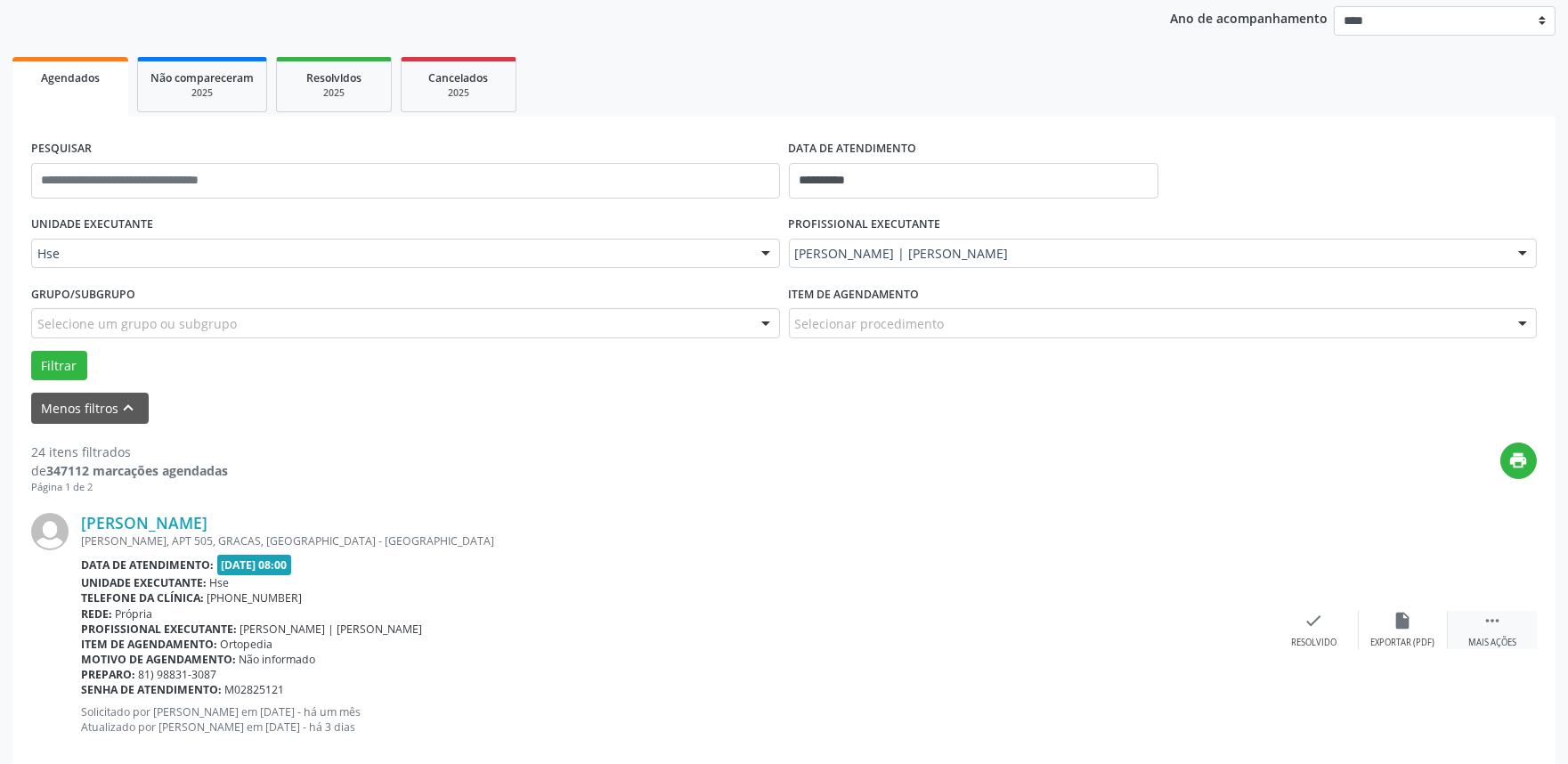
click at [1476, 635] on div " Mais ações" at bounding box center [1491, 629] width 89 height 38
click at [1377, 620] on div "alarm_off Não compareceu" at bounding box center [1402, 629] width 89 height 38
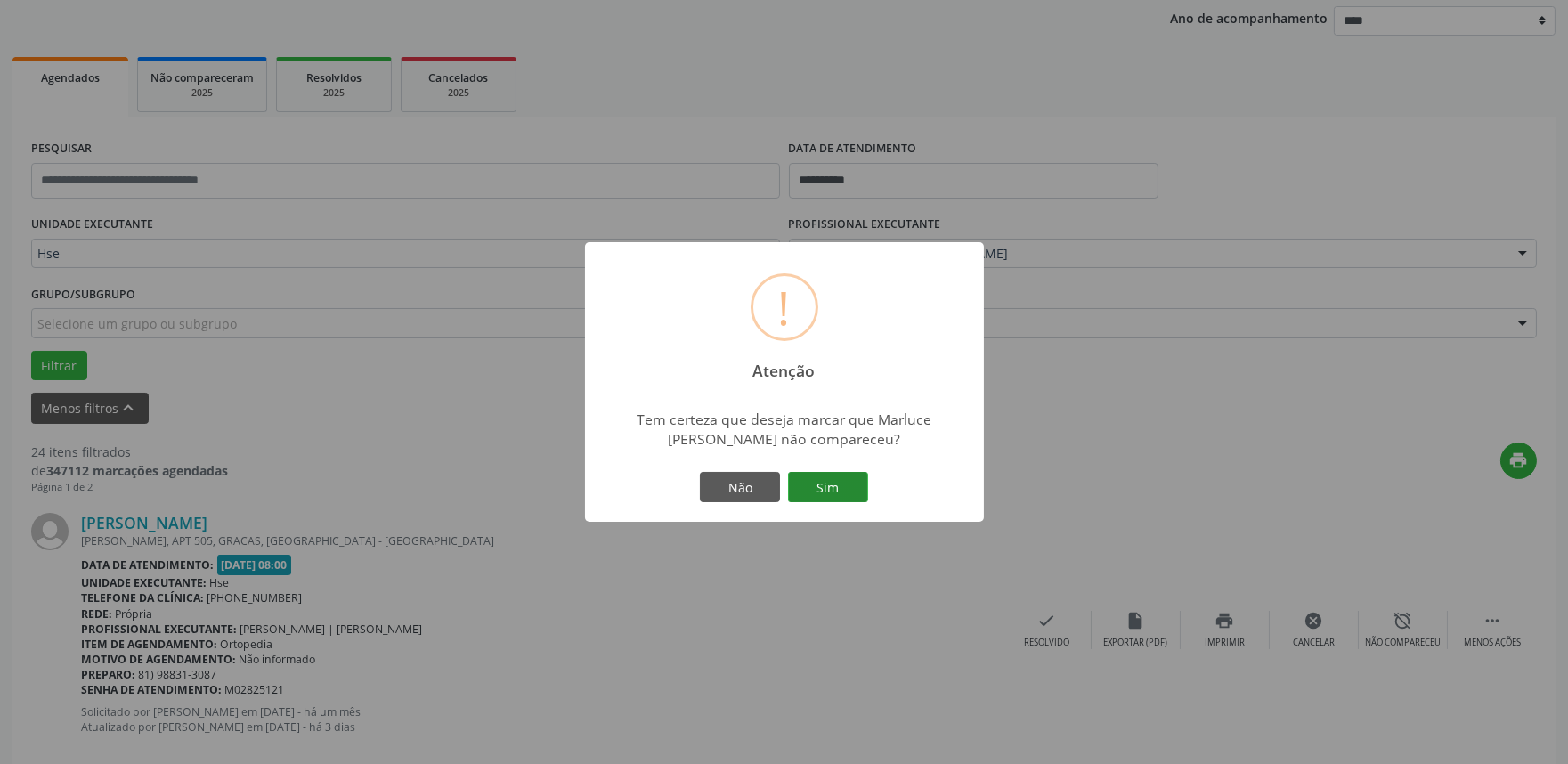
click at [811, 479] on button "Sim" at bounding box center [828, 487] width 81 height 30
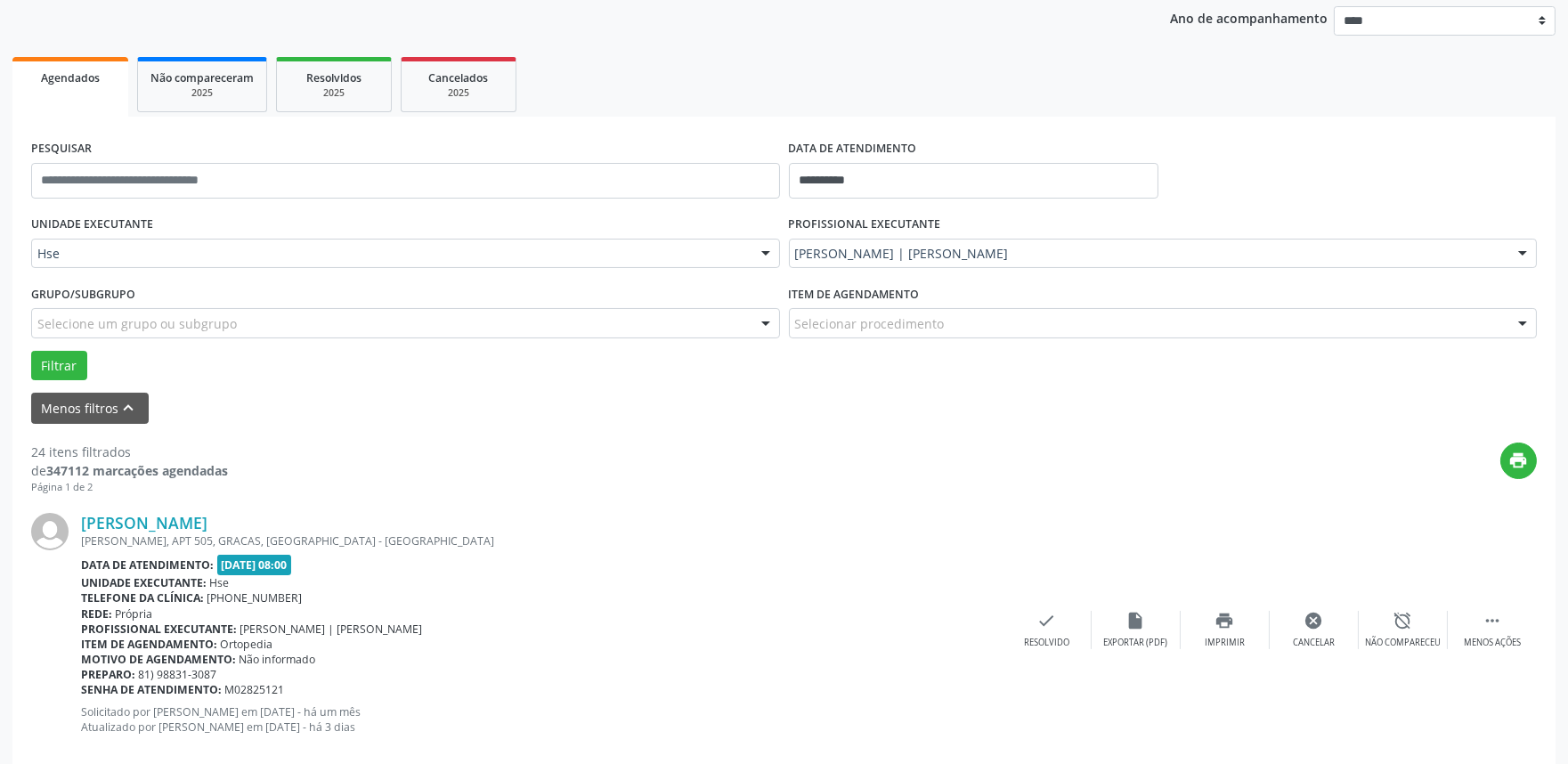
scroll to position [11, 0]
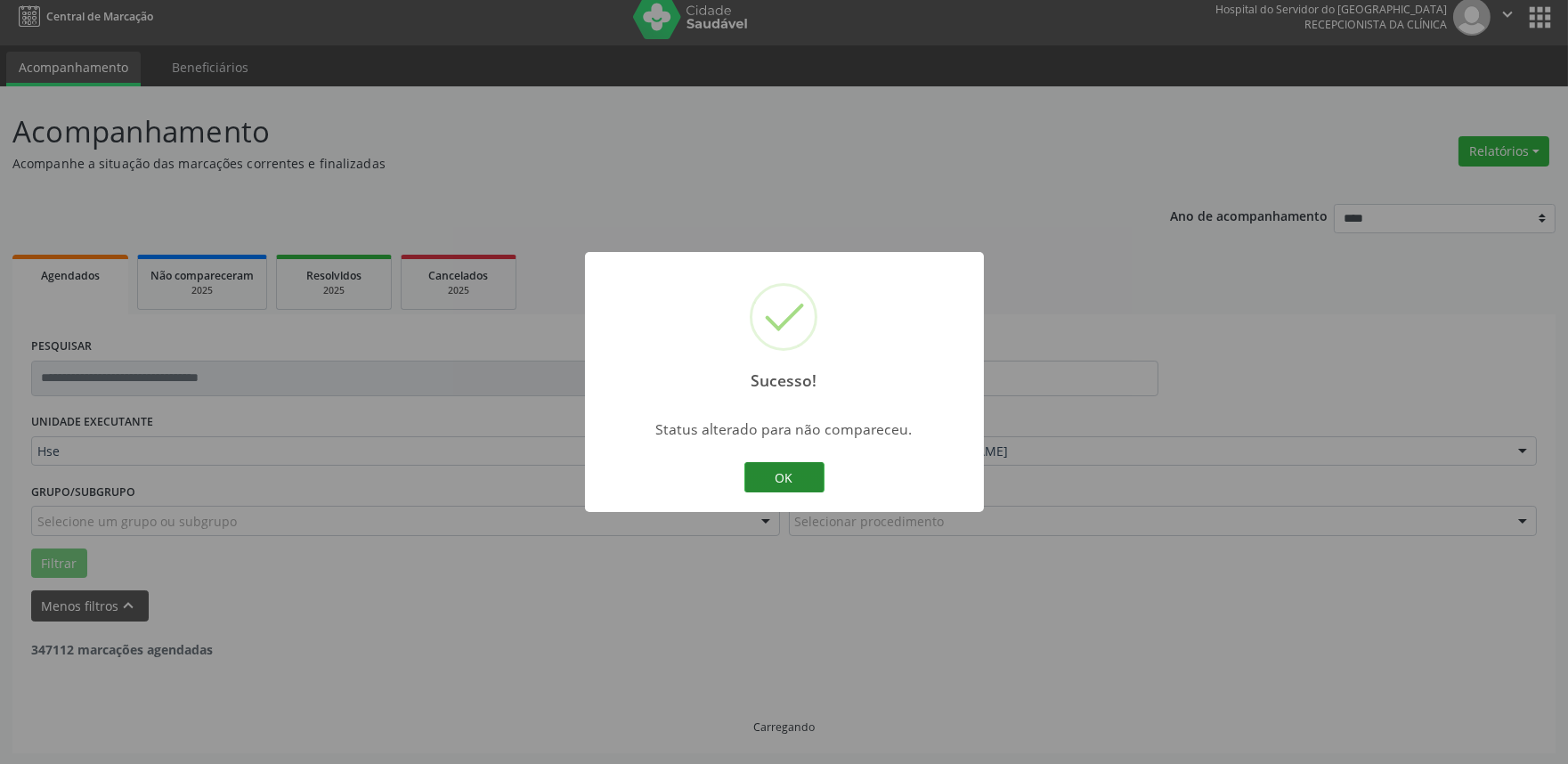
click at [797, 478] on button "OK" at bounding box center [784, 478] width 81 height 30
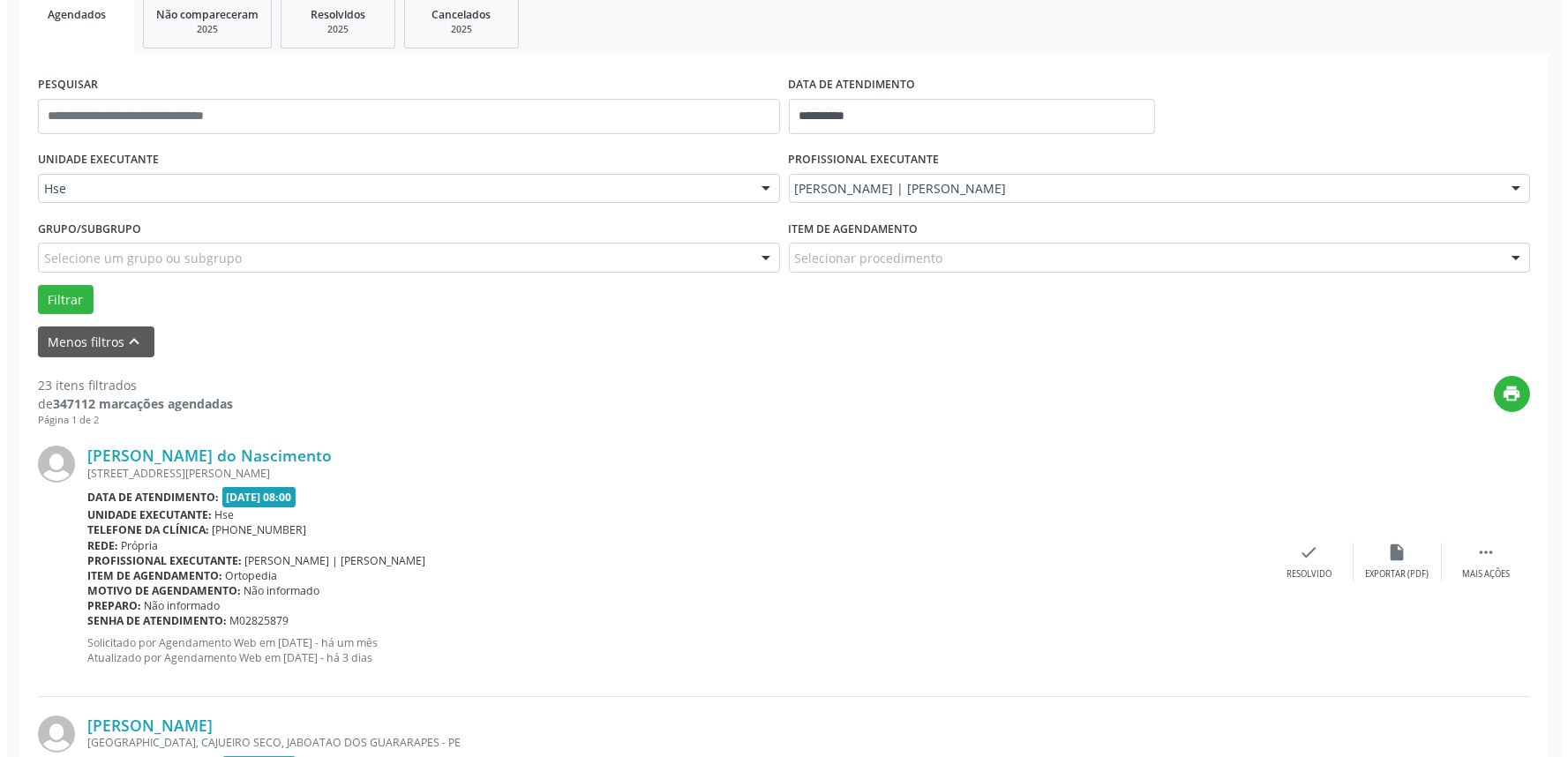
scroll to position [305, 0]
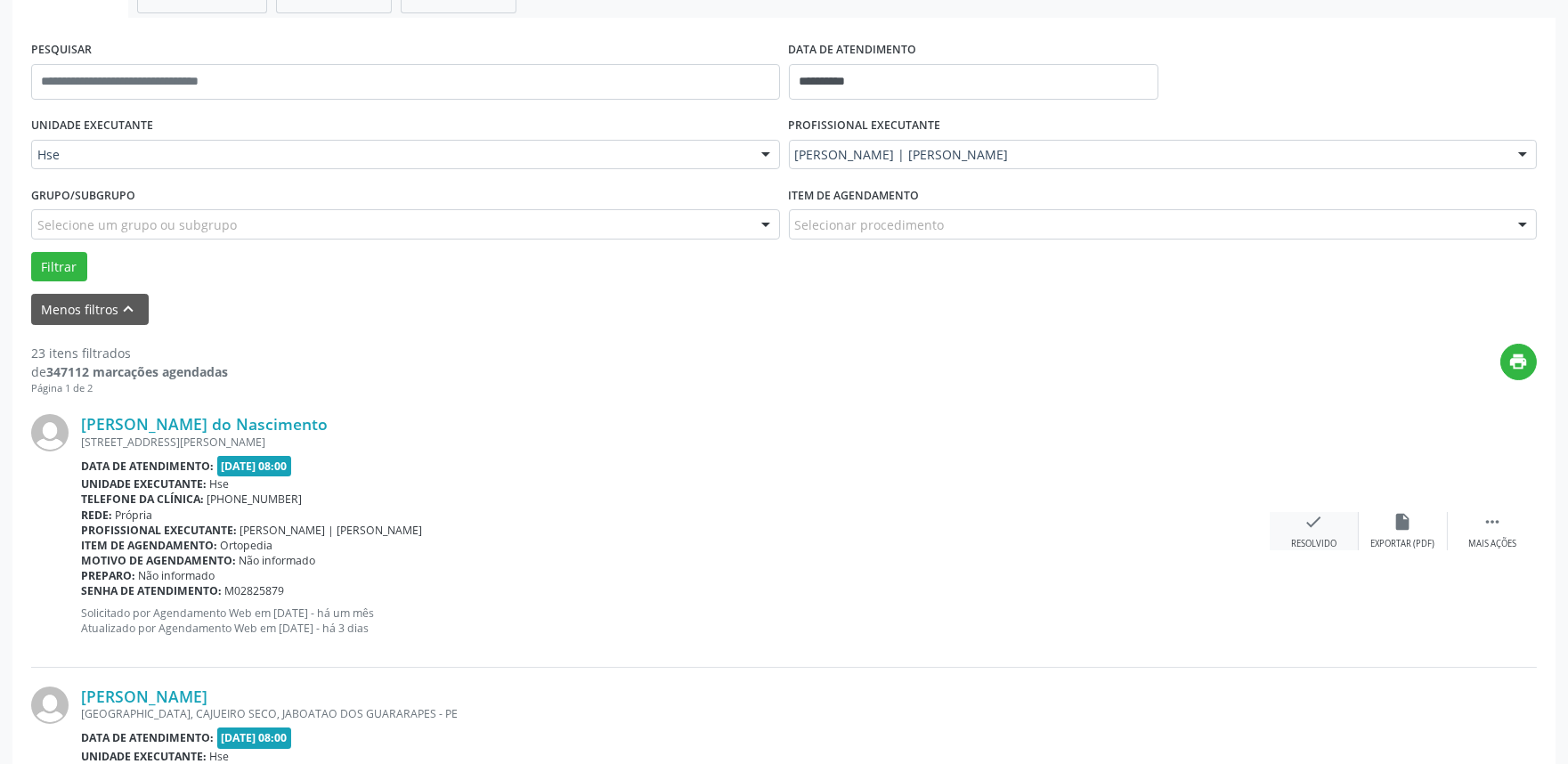
click at [1302, 548] on div "Resolvido" at bounding box center [1313, 543] width 46 height 12
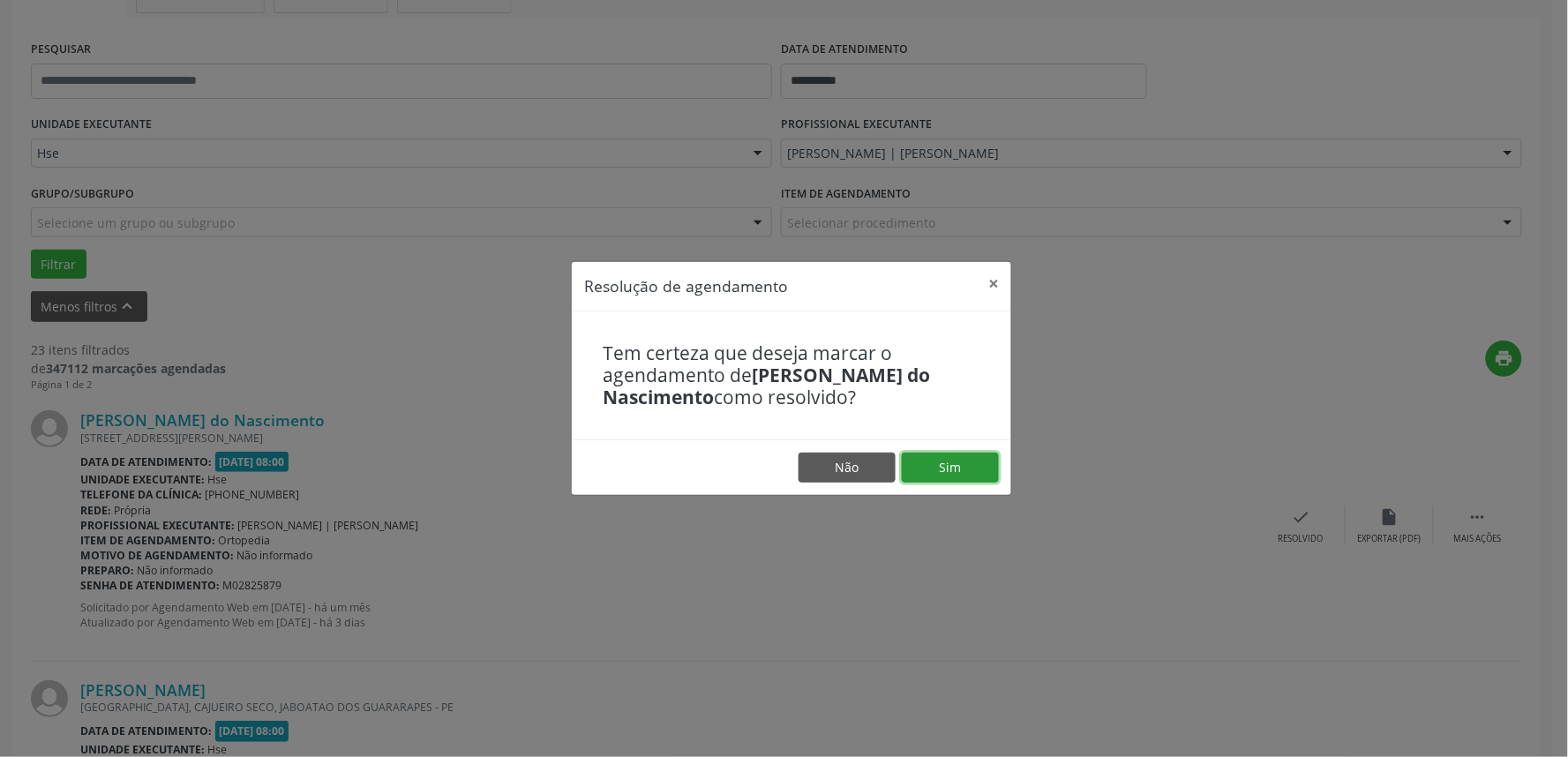
click at [974, 475] on button "Sim" at bounding box center [950, 468] width 97 height 30
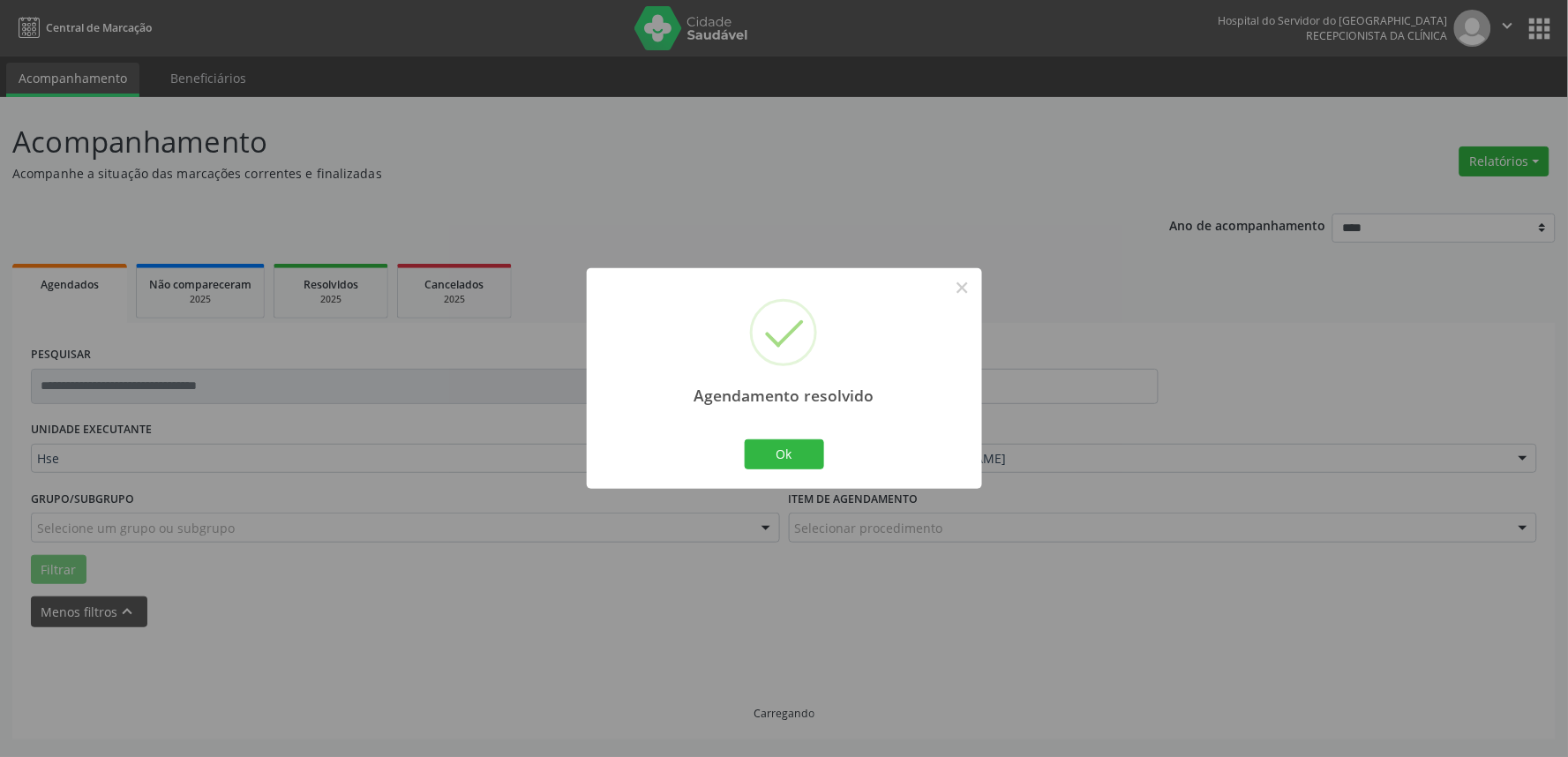
scroll to position [0, 0]
click at [817, 460] on button "Ok" at bounding box center [785, 455] width 80 height 30
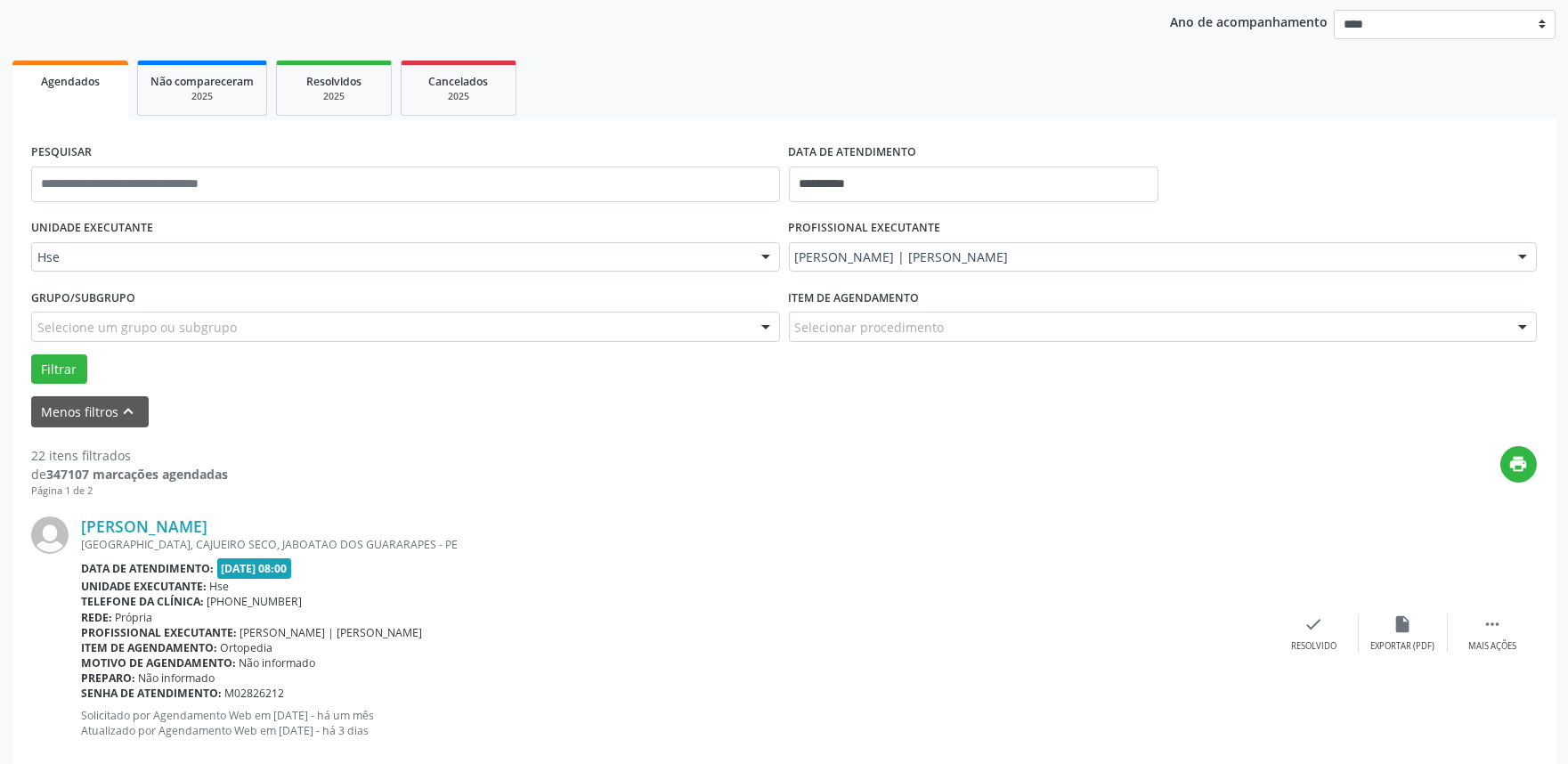
scroll to position [209, 0]
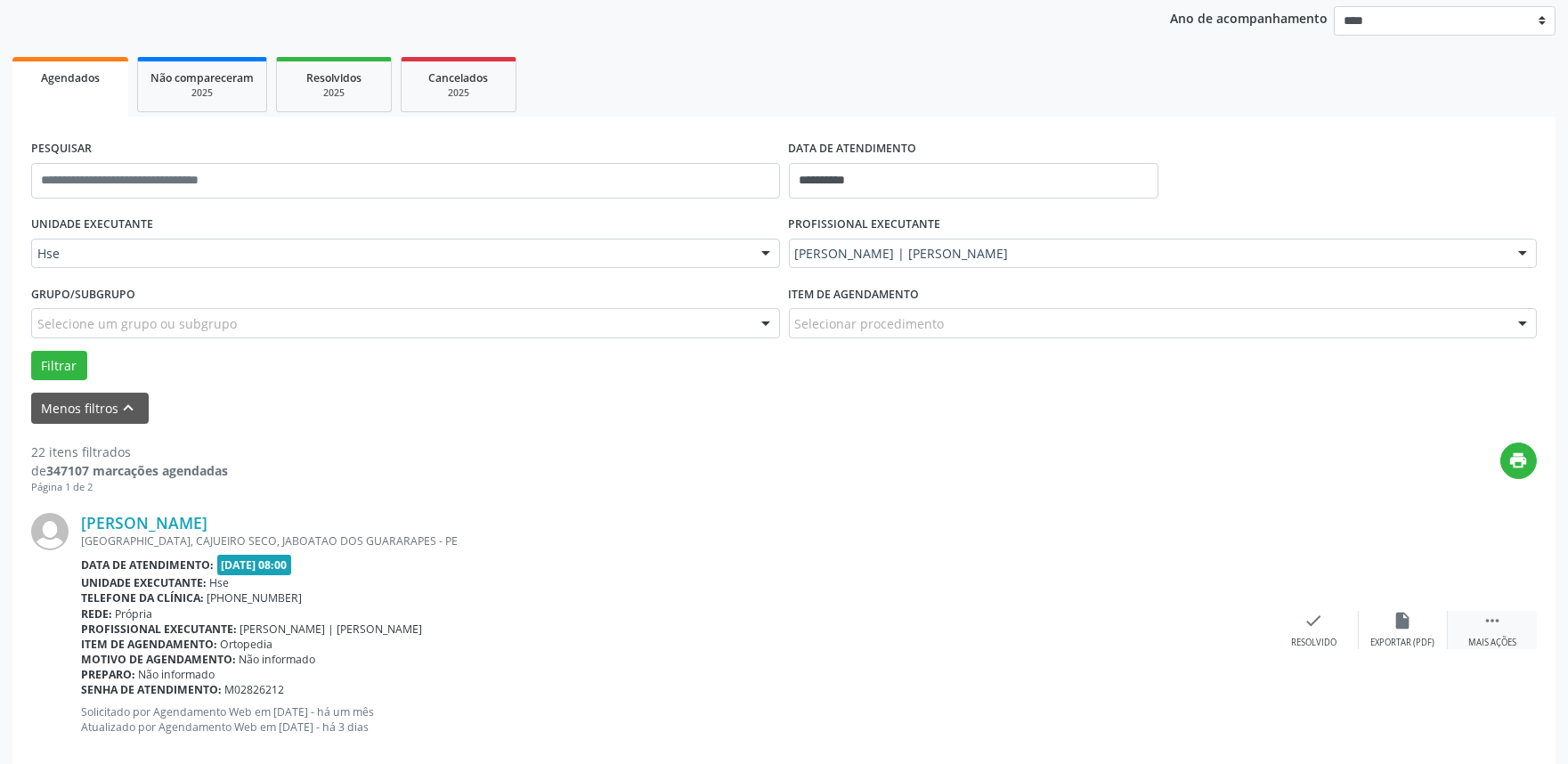
click at [1525, 636] on div " Mais ações" at bounding box center [1491, 629] width 89 height 38
click at [1393, 625] on icon "alarm_off" at bounding box center [1402, 620] width 20 height 20
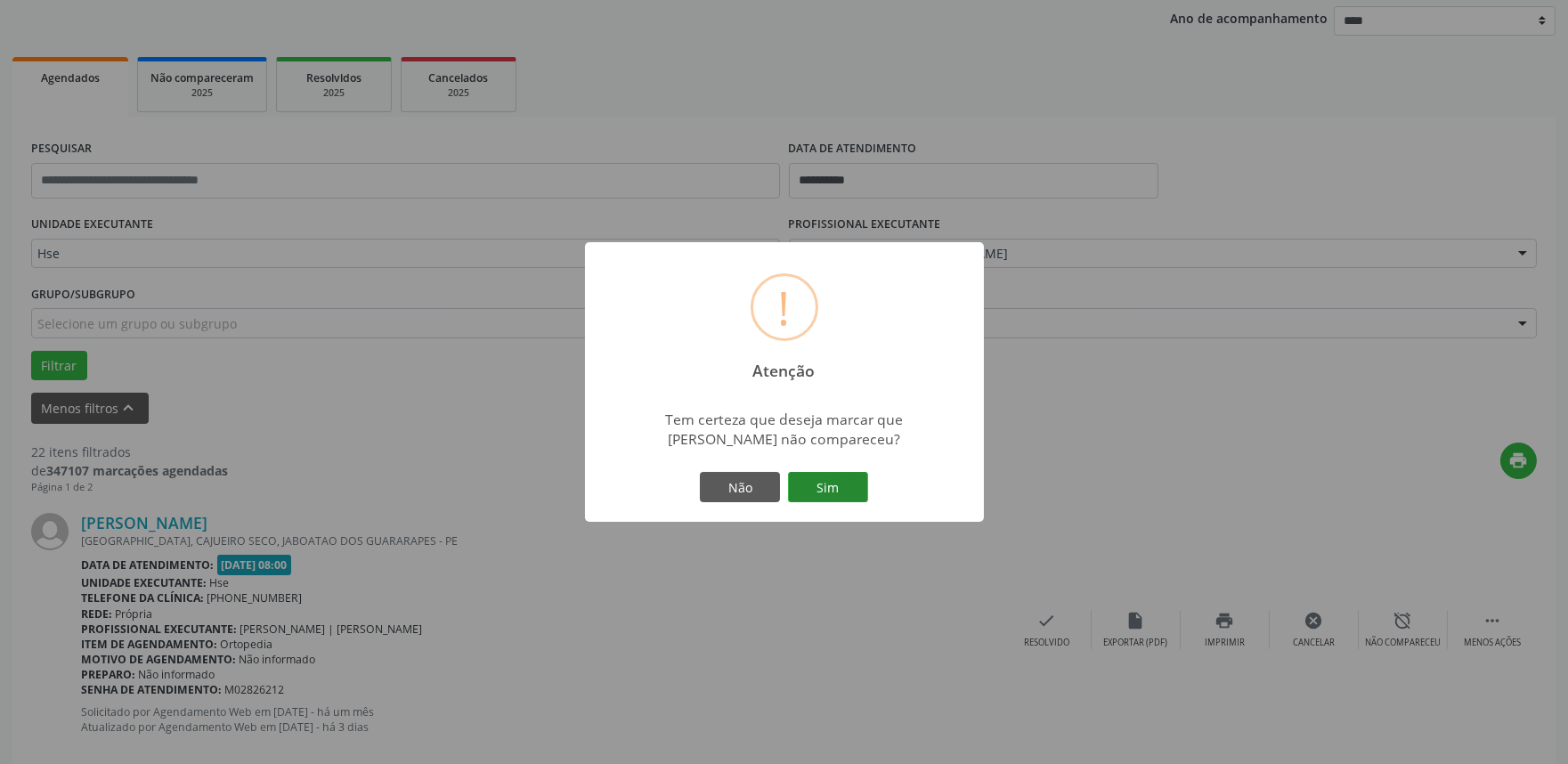
click at [825, 475] on button "Sim" at bounding box center [828, 487] width 81 height 30
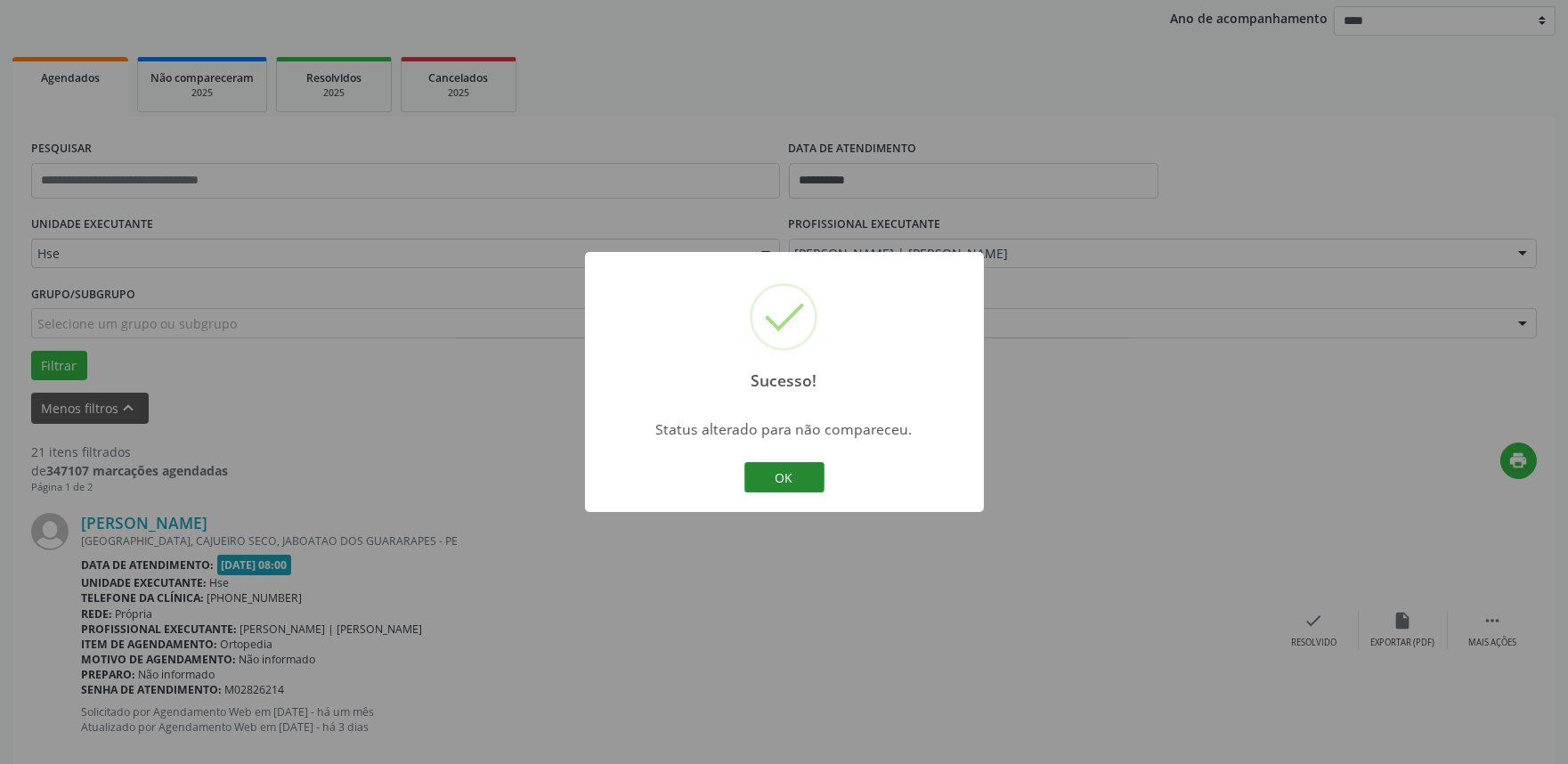
click at [811, 473] on button "OK" at bounding box center [784, 478] width 81 height 30
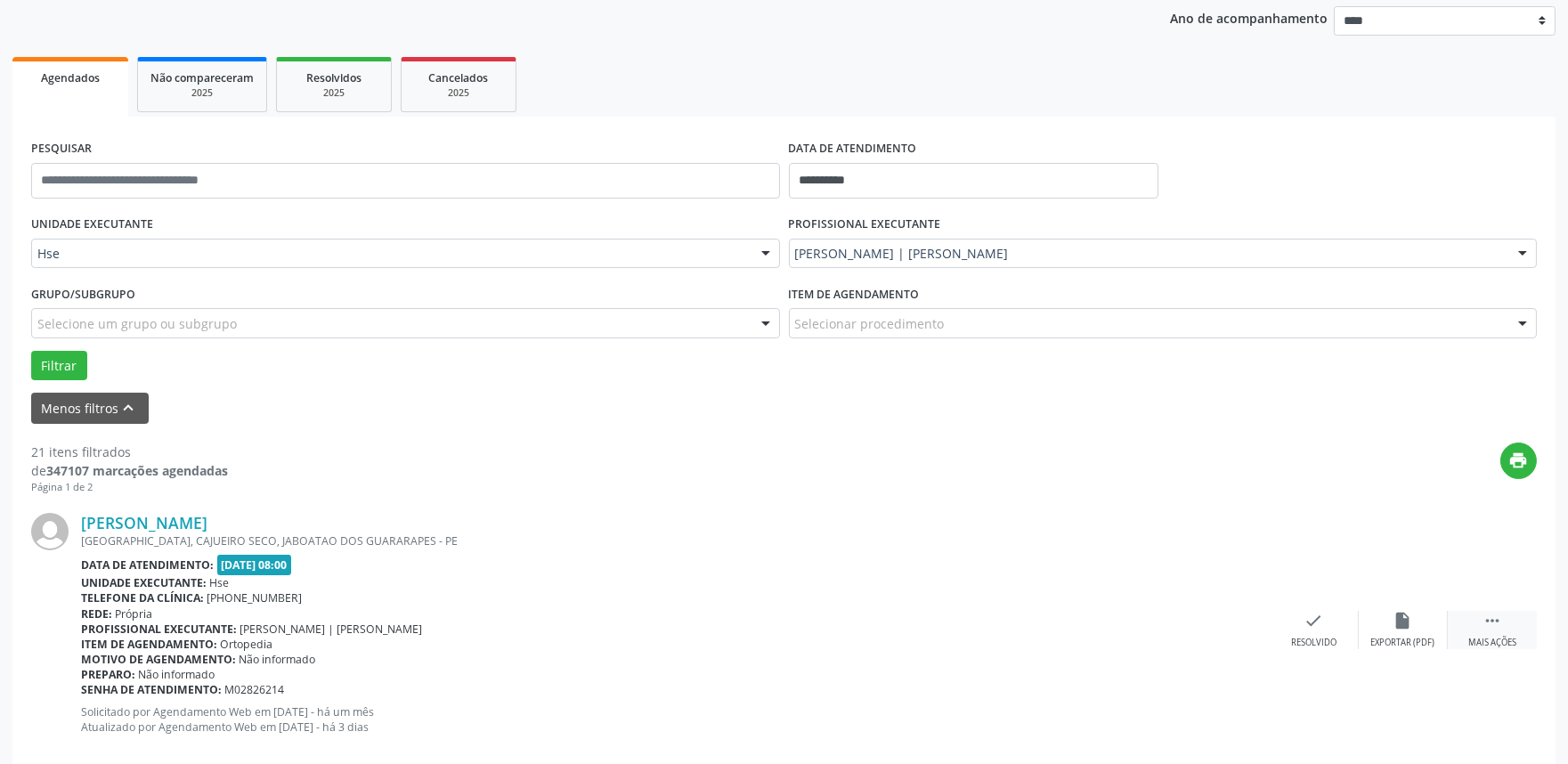
click at [1461, 617] on div " Mais ações" at bounding box center [1491, 629] width 89 height 38
click at [1386, 606] on div "Ana Claudia de Souza Oliveira NOVA AMERICA, CAJUEIRO SECO, JABOATAO DOS GUARARA…" at bounding box center [784, 630] width 1505 height 272
click at [1387, 610] on div "alarm_off Não compareceu" at bounding box center [1402, 629] width 89 height 38
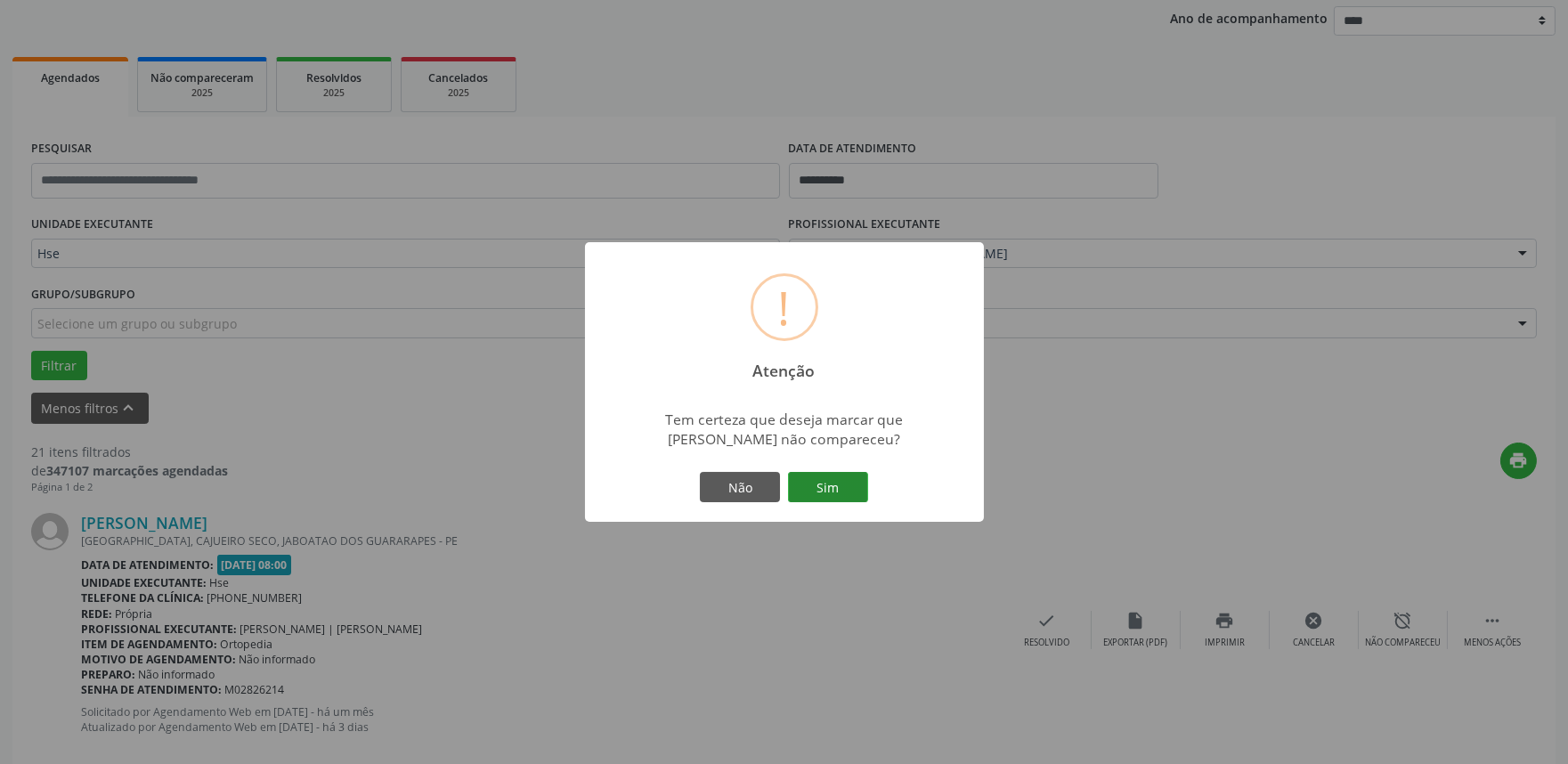
click at [857, 486] on button "Sim" at bounding box center [828, 487] width 81 height 30
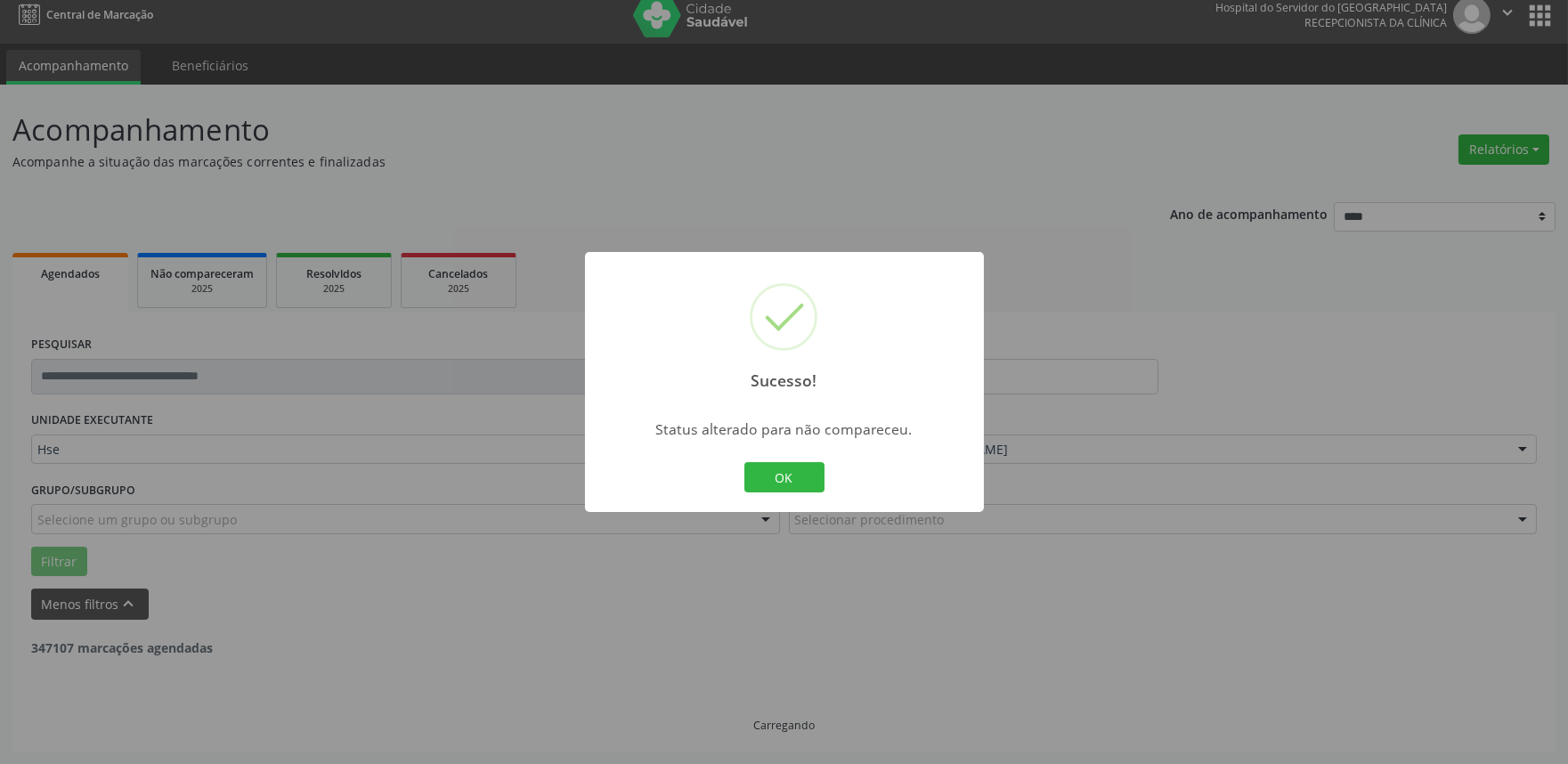
scroll to position [11, 0]
click at [778, 474] on button "OK" at bounding box center [784, 478] width 81 height 30
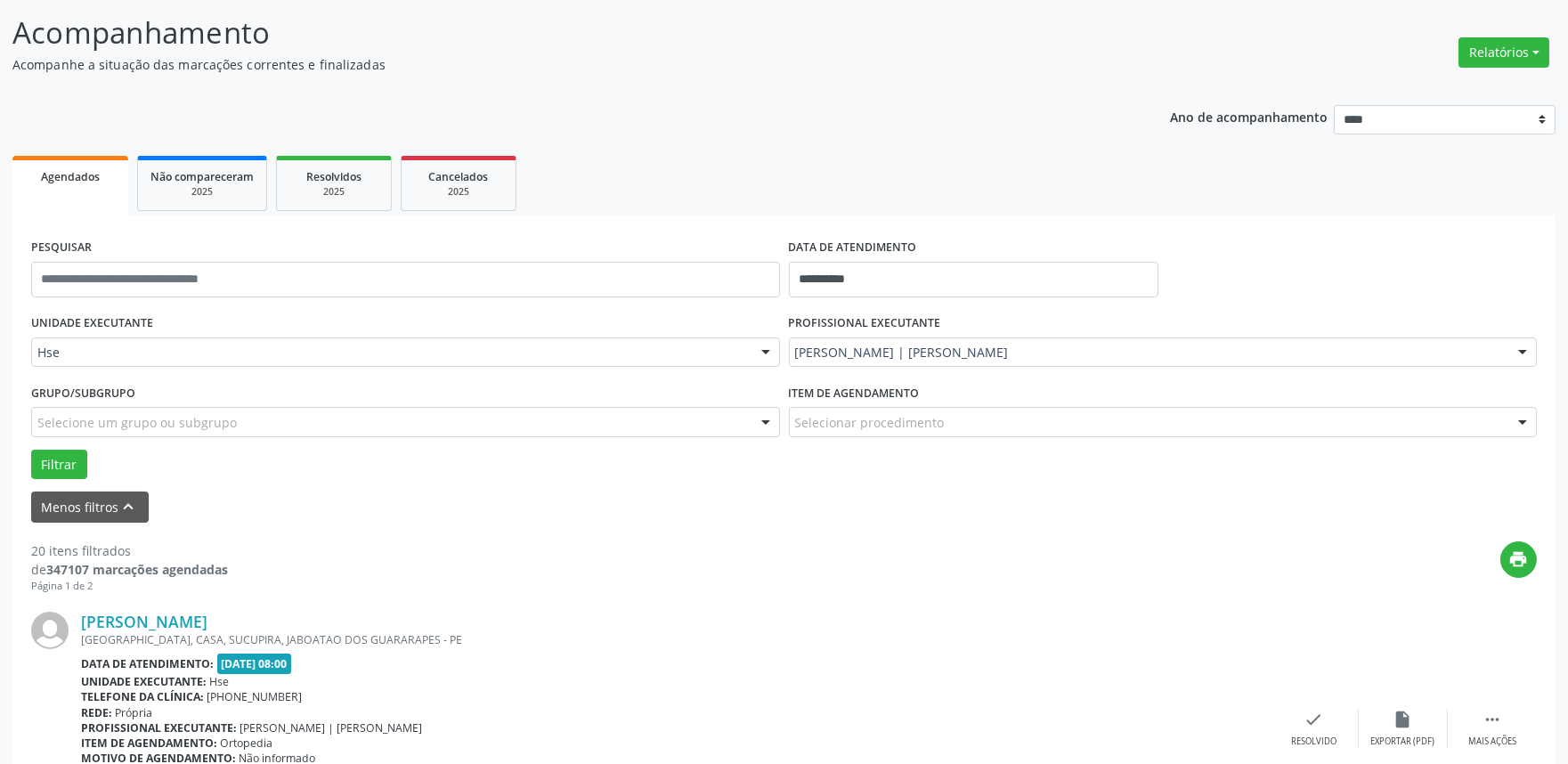
scroll to position [209, 0]
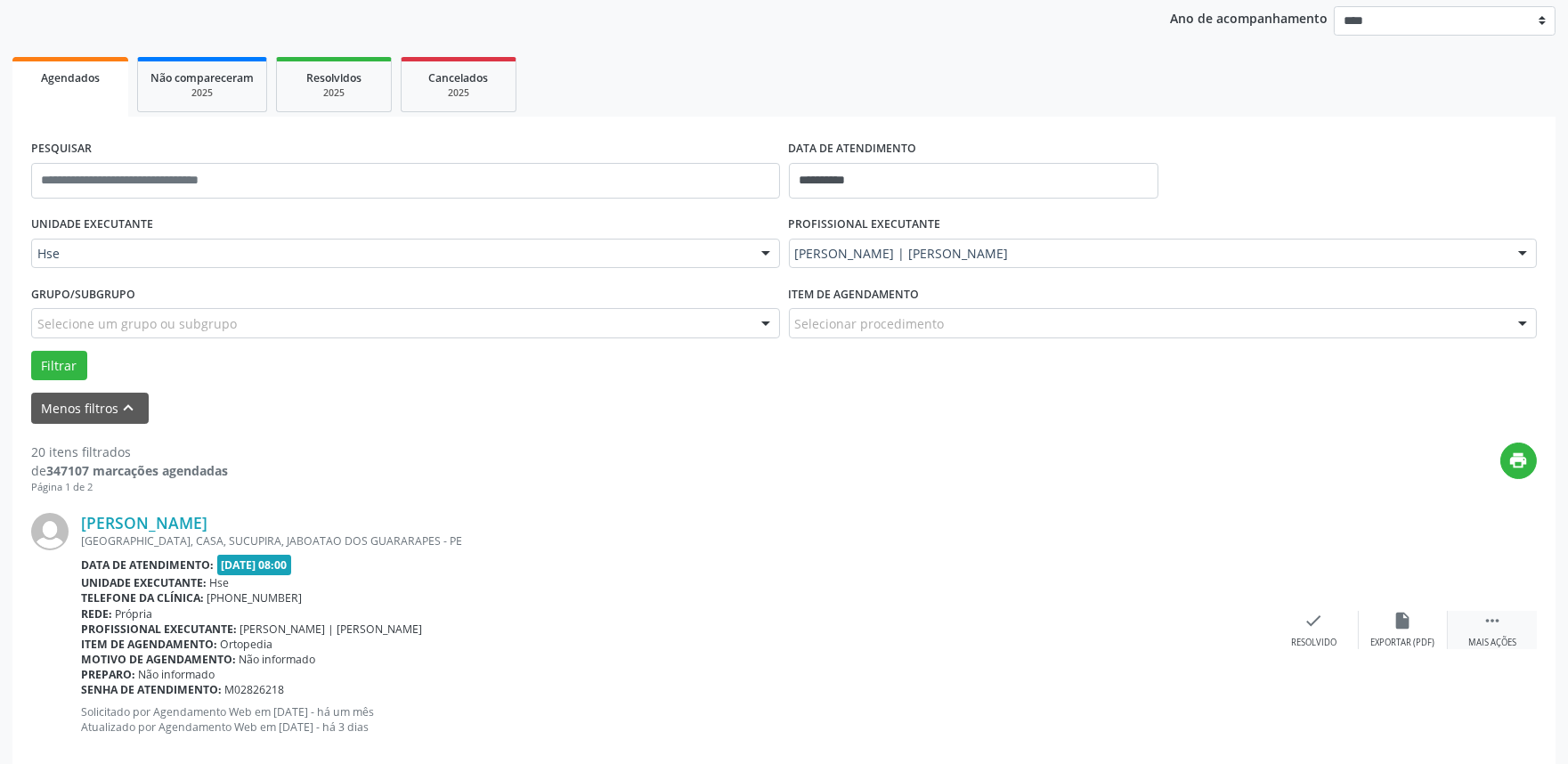
click at [1481, 630] on div " Mais ações" at bounding box center [1491, 629] width 89 height 38
click at [1402, 634] on div "alarm_off Não compareceu" at bounding box center [1402, 629] width 89 height 38
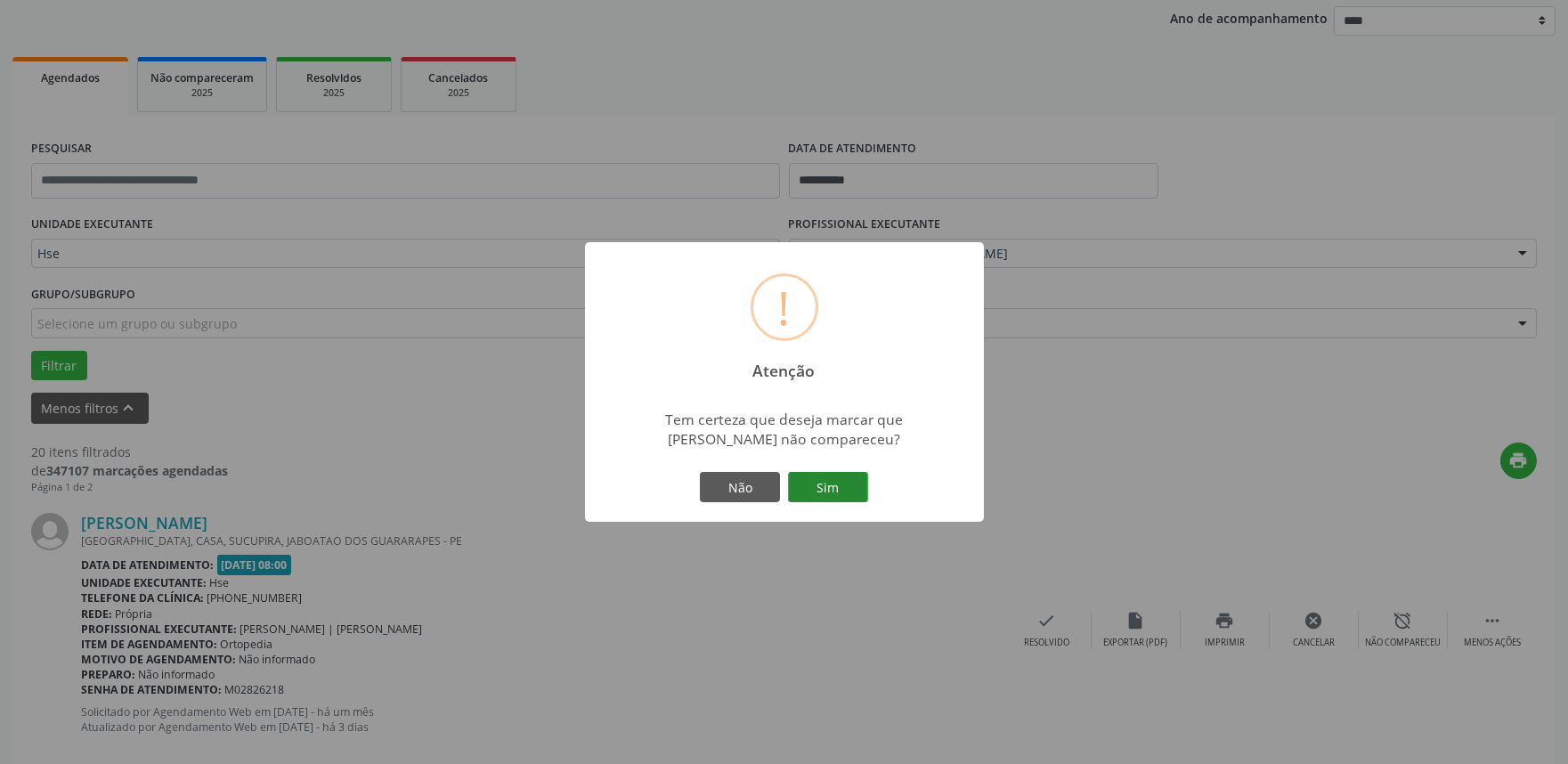
click at [827, 487] on button "Sim" at bounding box center [828, 487] width 81 height 30
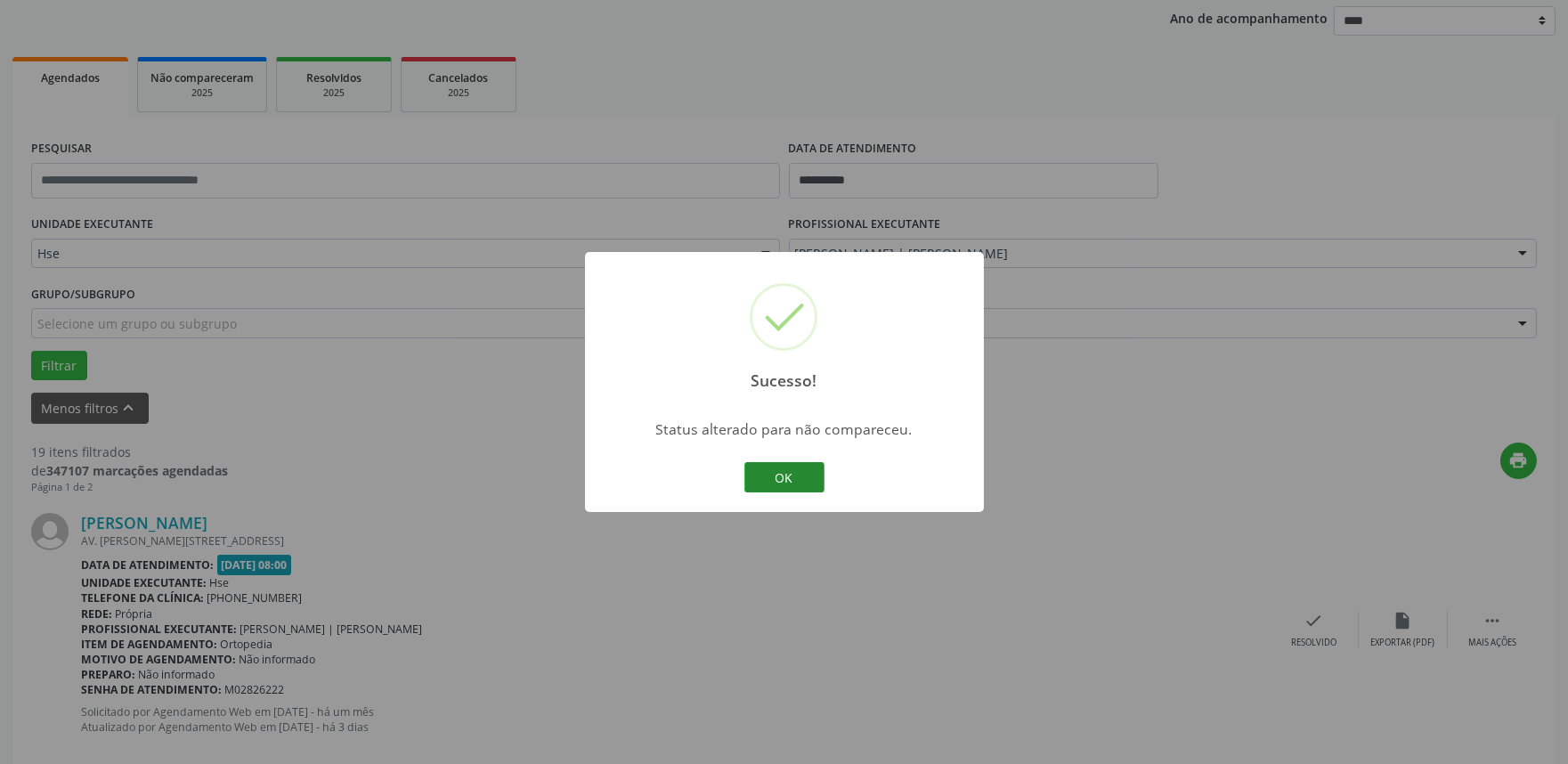
click at [813, 478] on button "OK" at bounding box center [784, 478] width 81 height 30
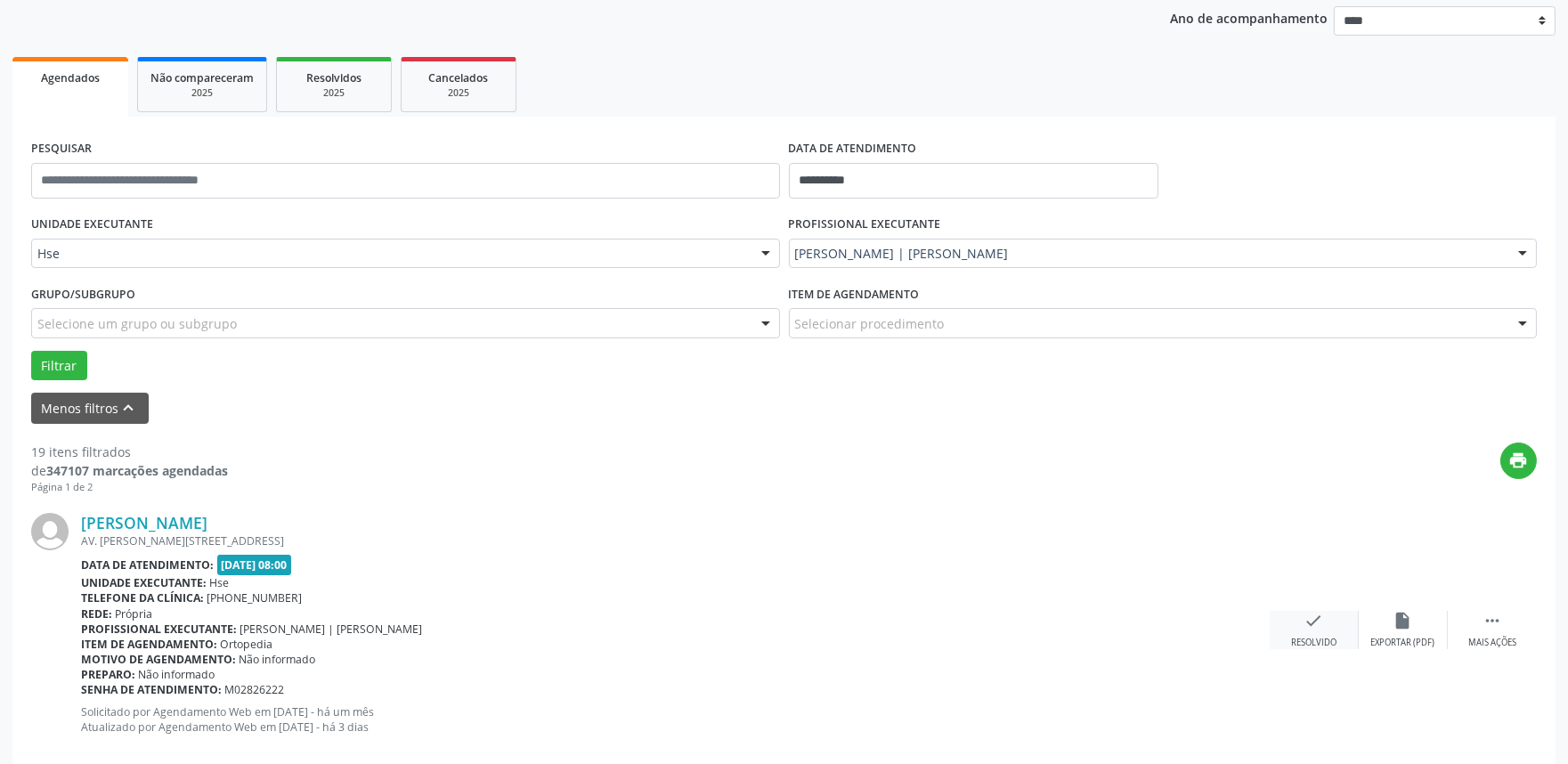
click at [1342, 636] on div "check Resolvido" at bounding box center [1313, 629] width 89 height 38
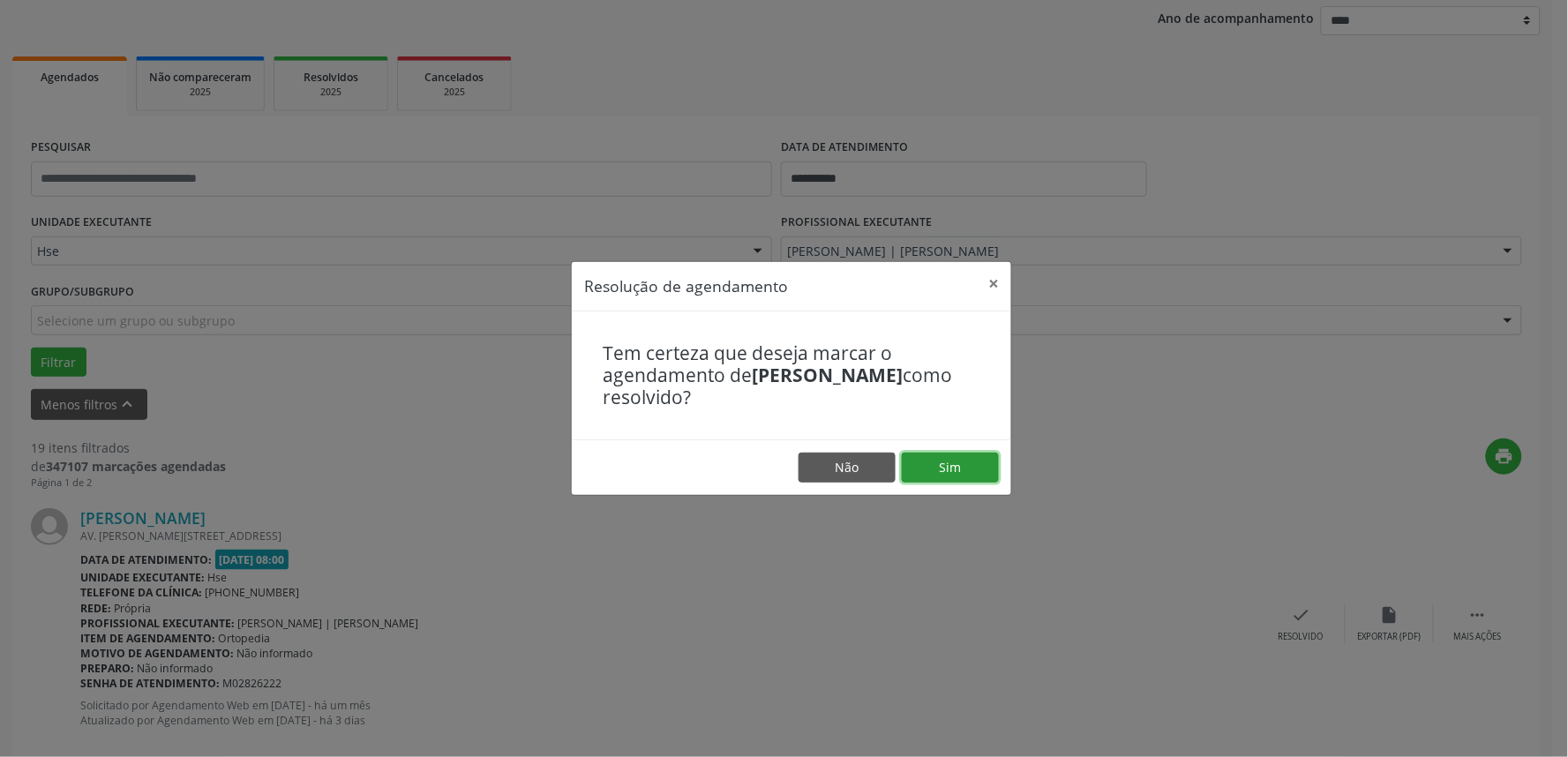
click at [988, 455] on button "Sim" at bounding box center [950, 468] width 97 height 30
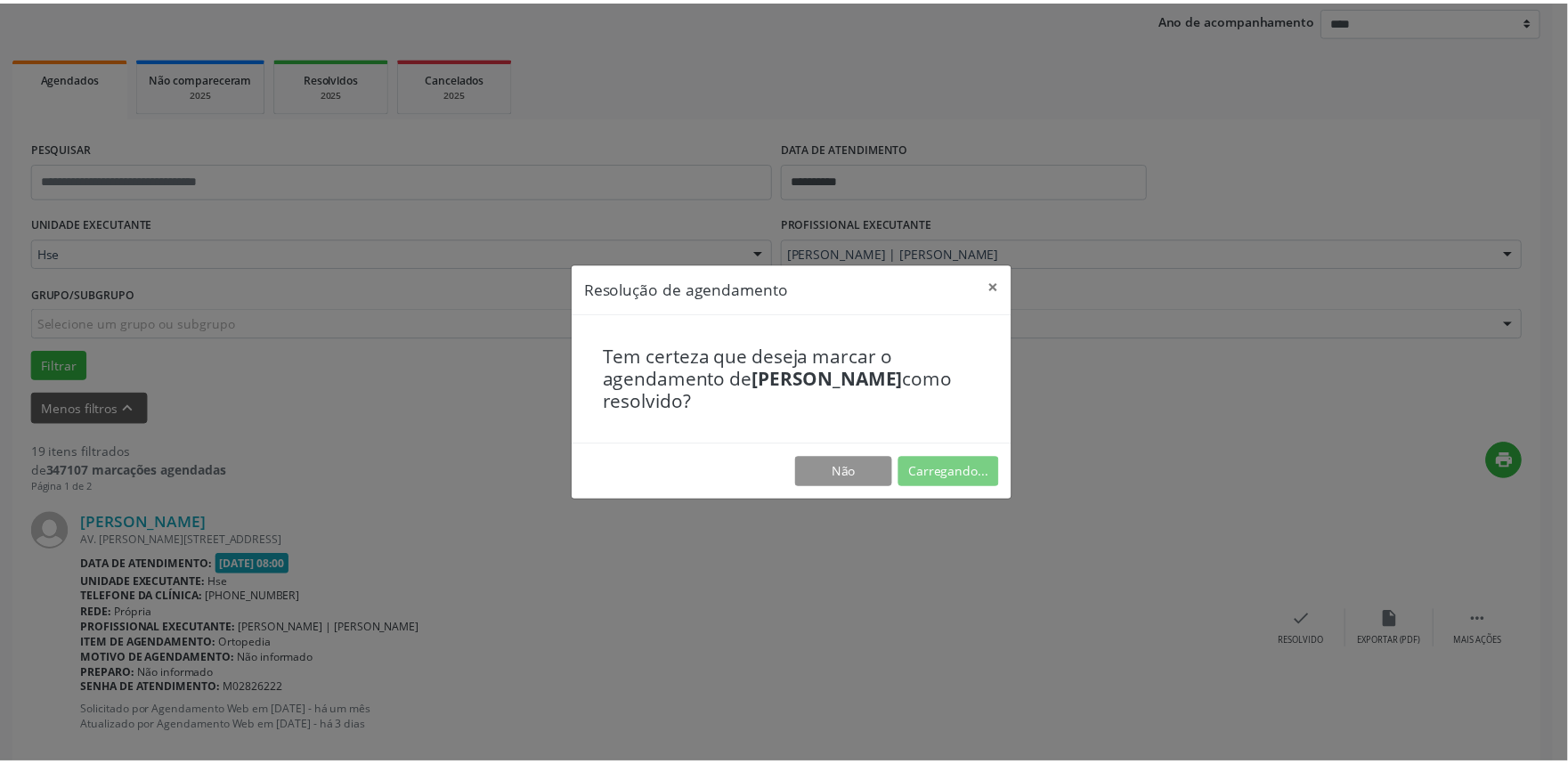
scroll to position [0, 0]
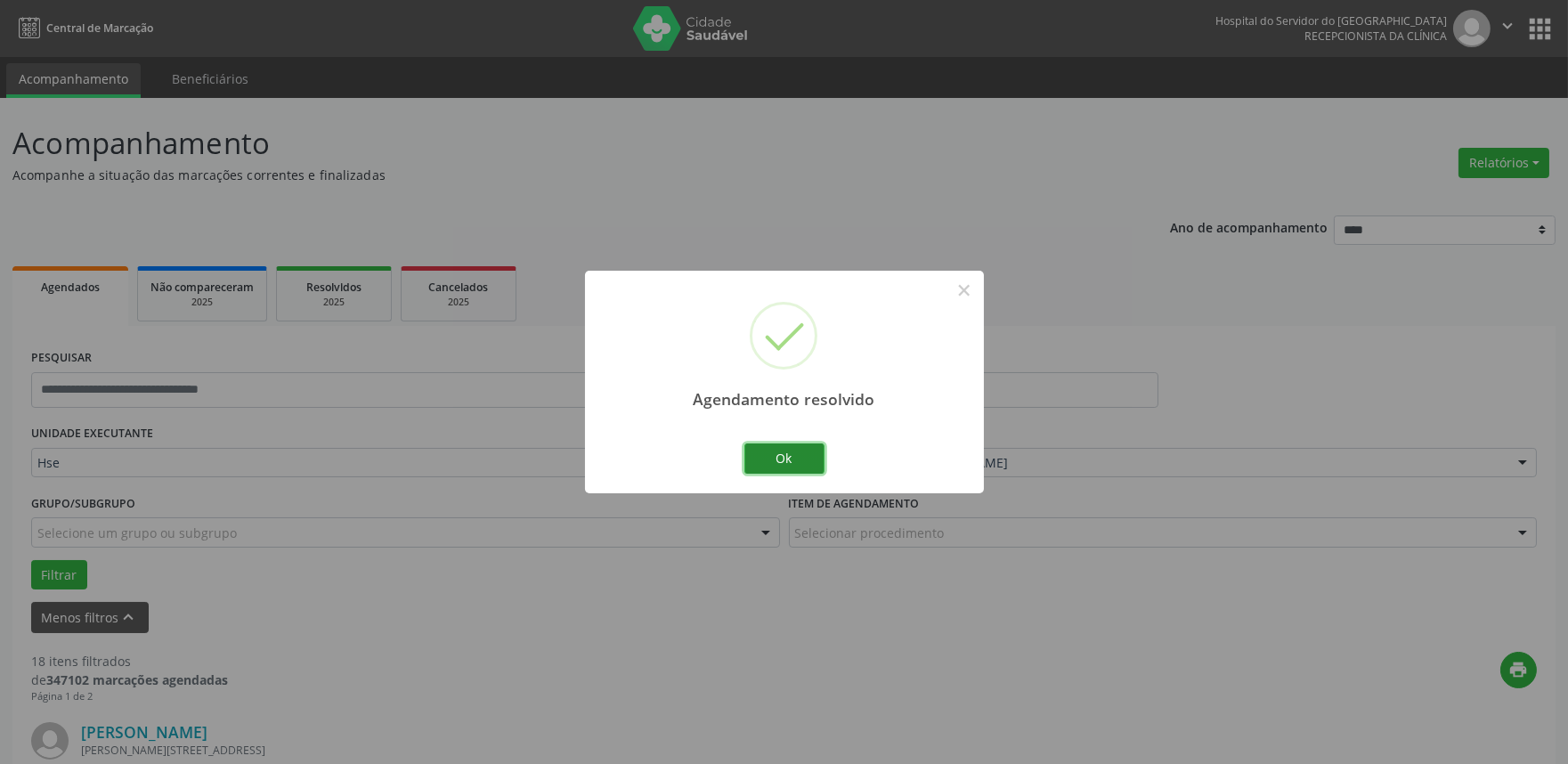
click at [805, 465] on button "Ok" at bounding box center [784, 459] width 81 height 30
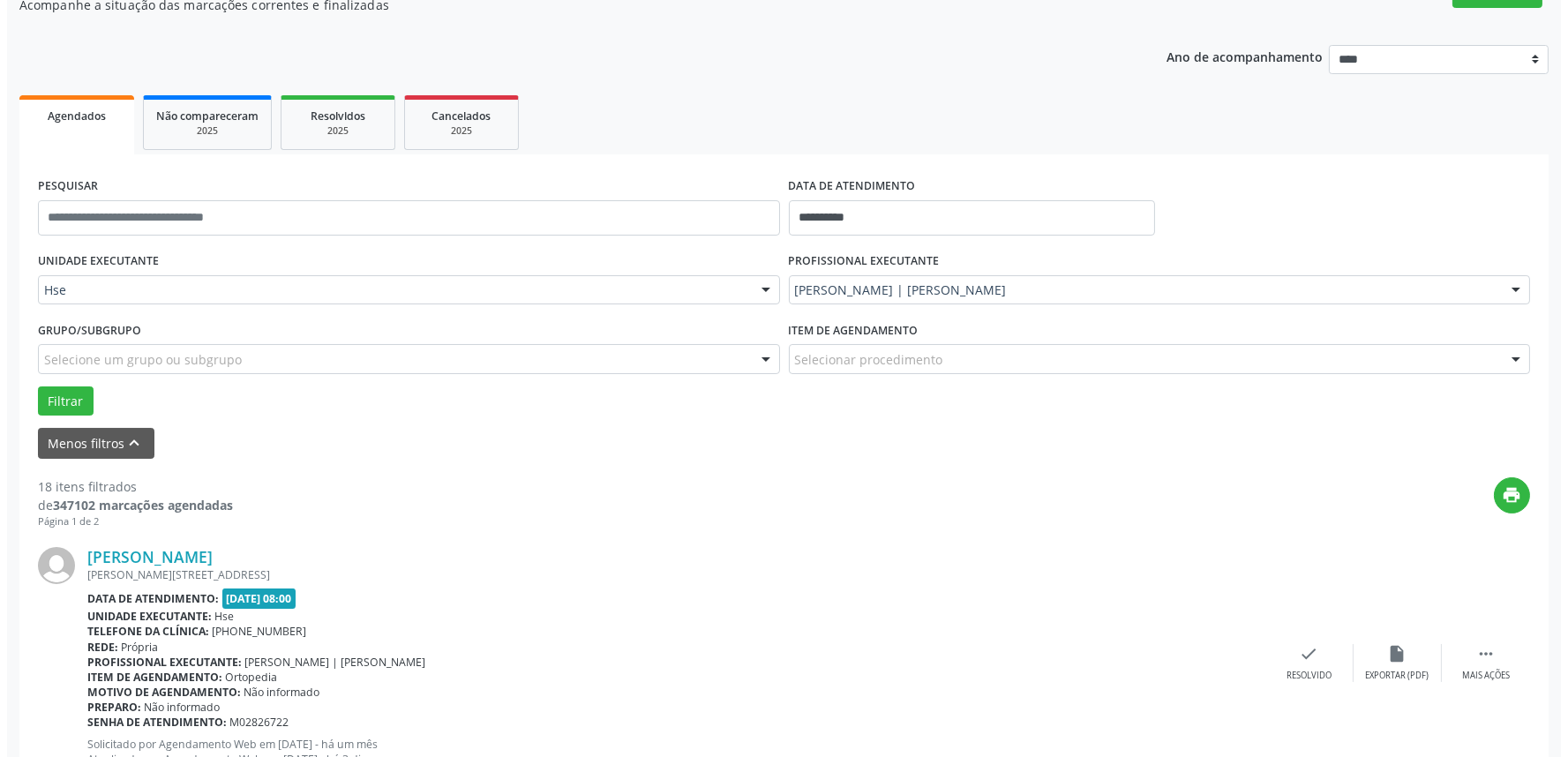
scroll to position [196, 0]
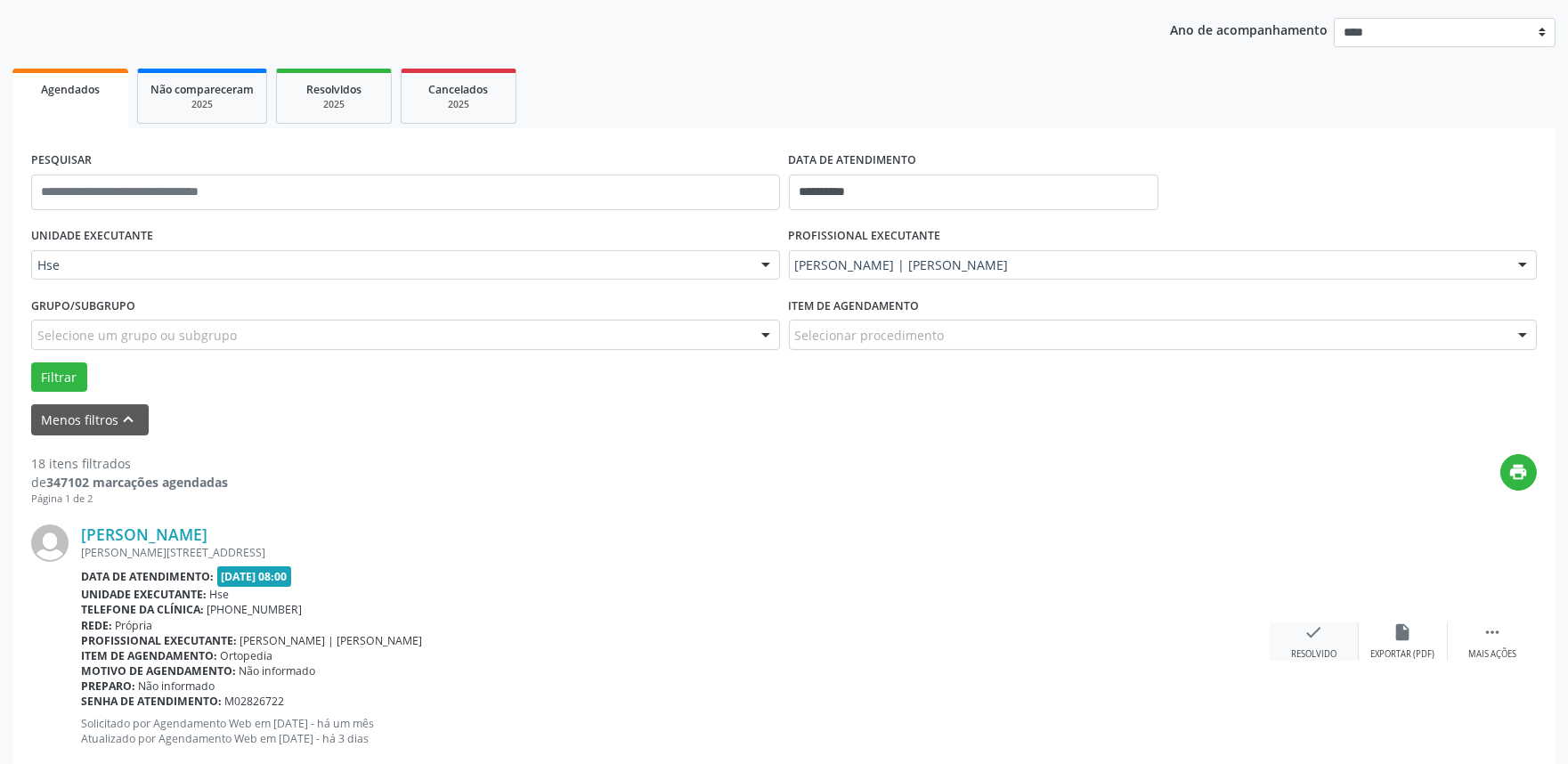
click at [1304, 638] on icon "check" at bounding box center [1313, 632] width 20 height 20
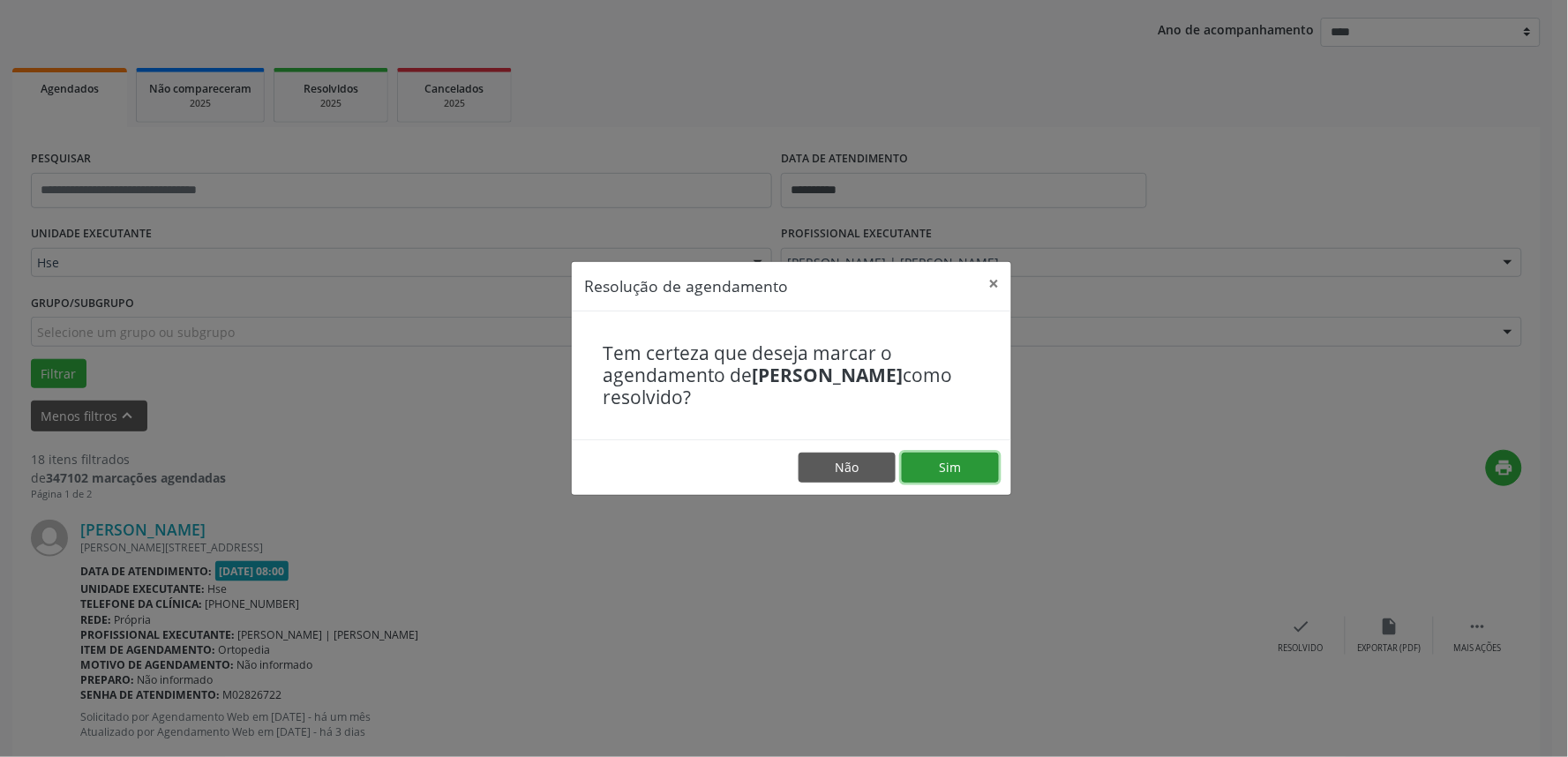
click at [923, 459] on button "Sim" at bounding box center [950, 468] width 97 height 30
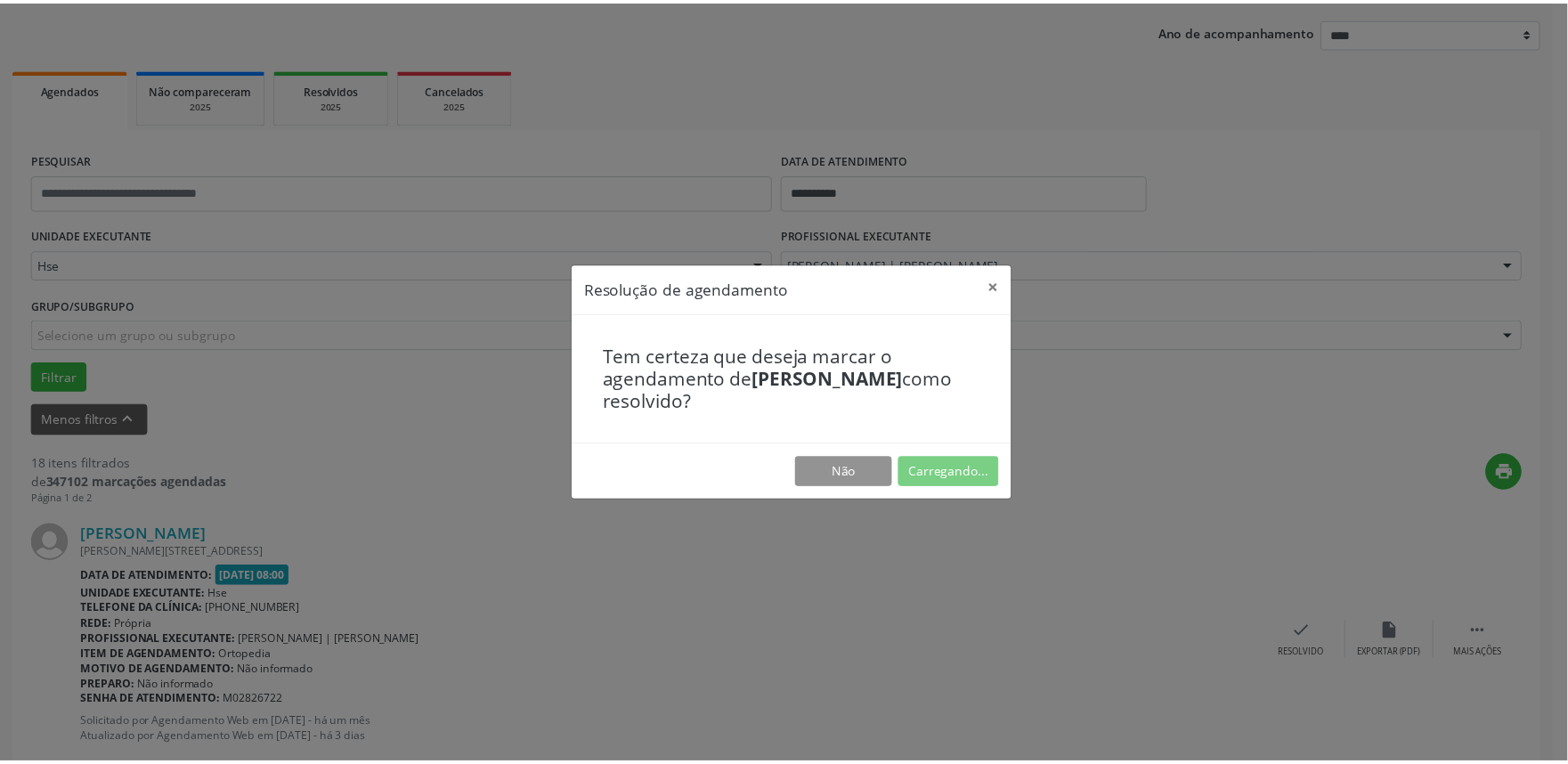
scroll to position [0, 0]
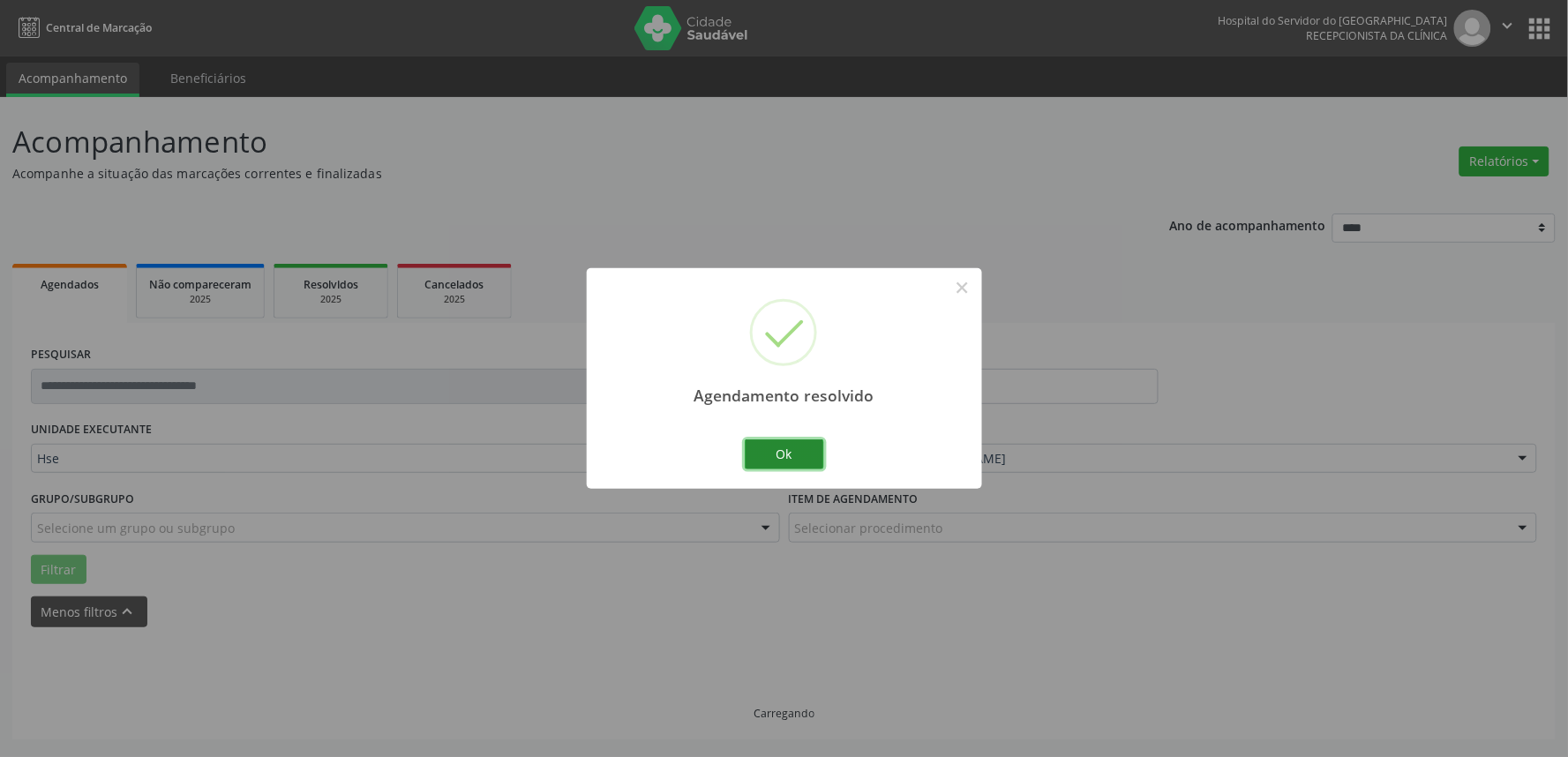
click at [785, 451] on button "Ok" at bounding box center [785, 455] width 80 height 30
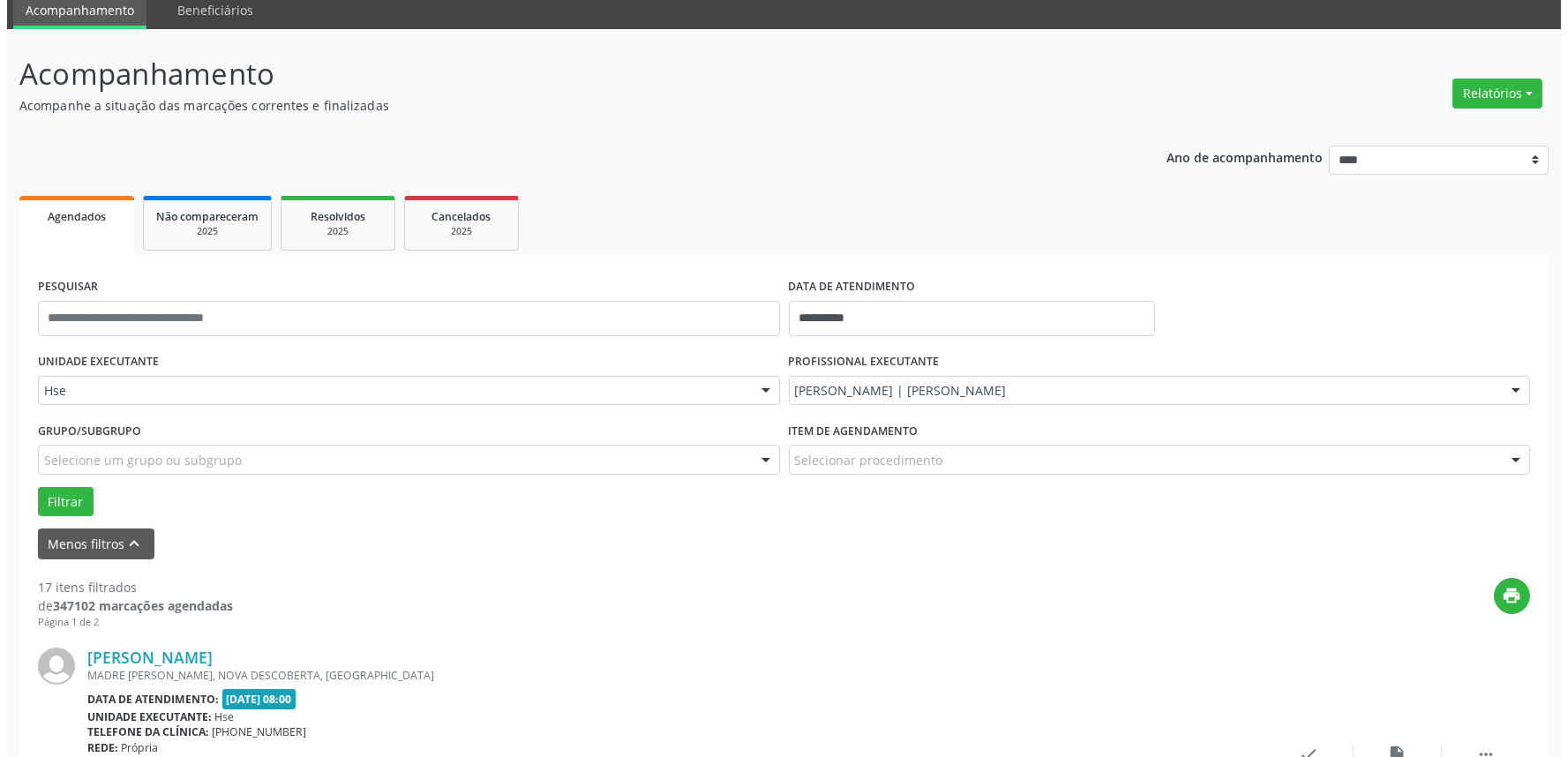
scroll to position [294, 0]
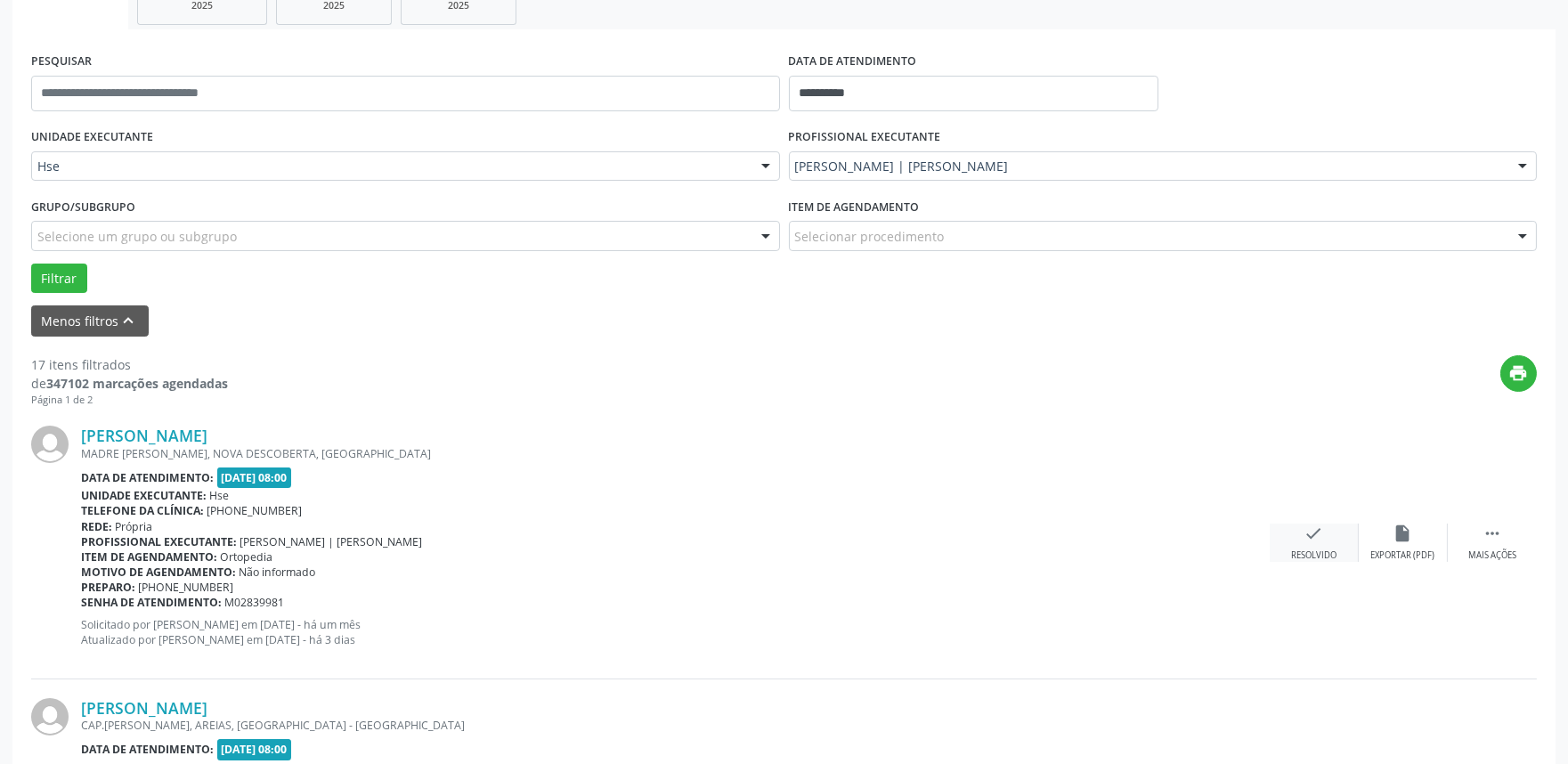
click at [1288, 558] on div "check Resolvido" at bounding box center [1313, 542] width 89 height 38
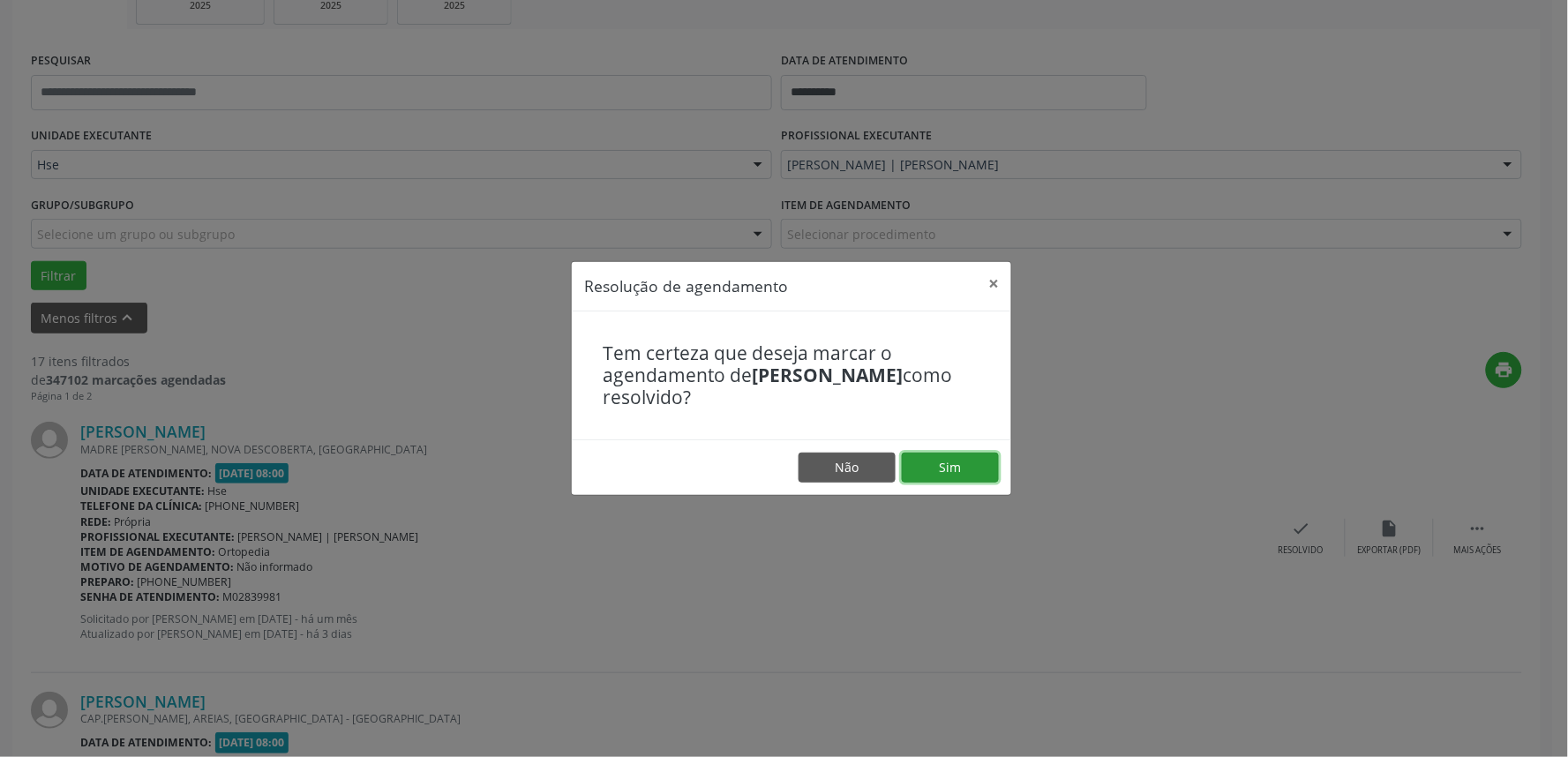
click at [995, 470] on button "Sim" at bounding box center [950, 468] width 97 height 30
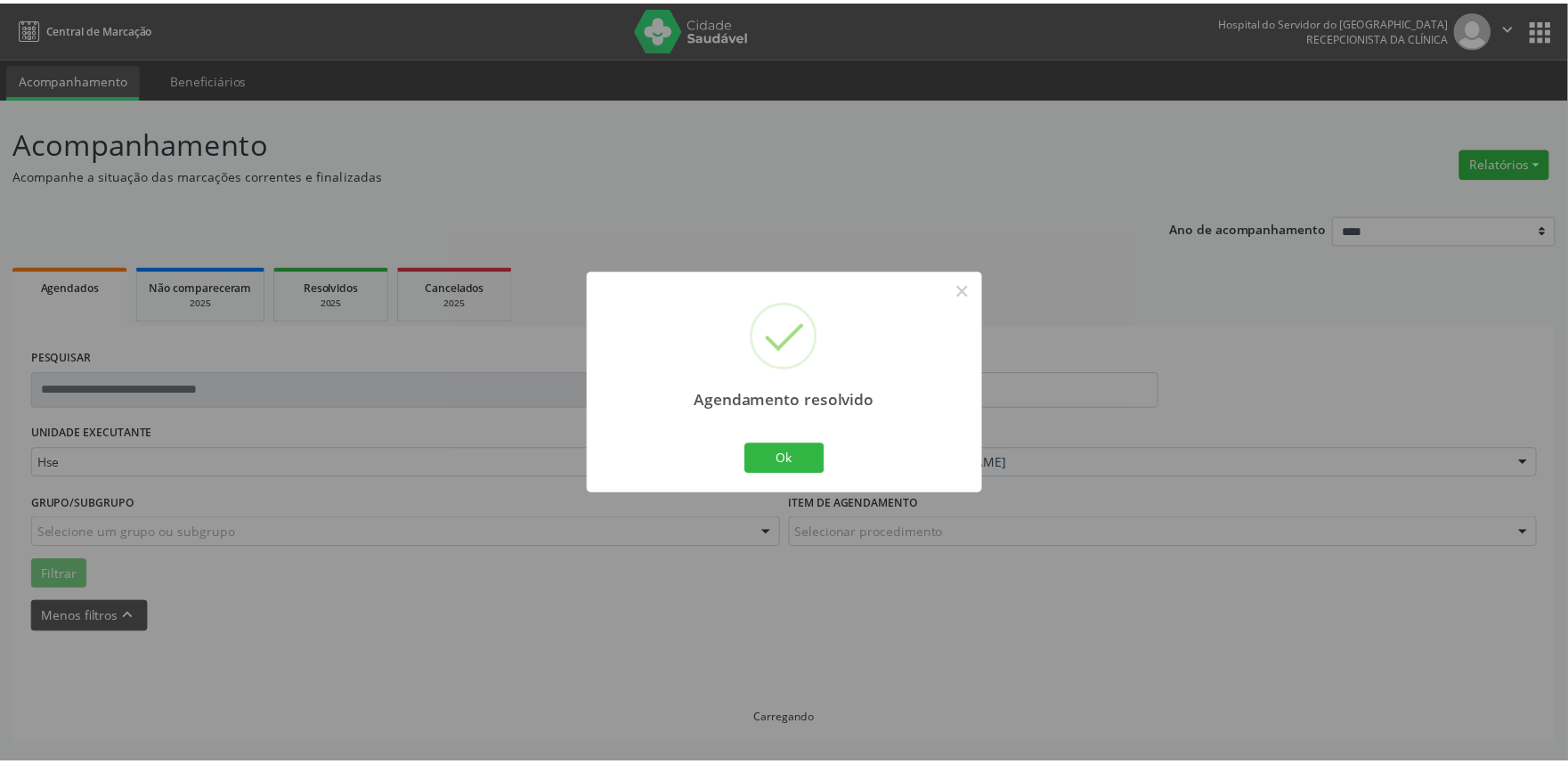
scroll to position [0, 0]
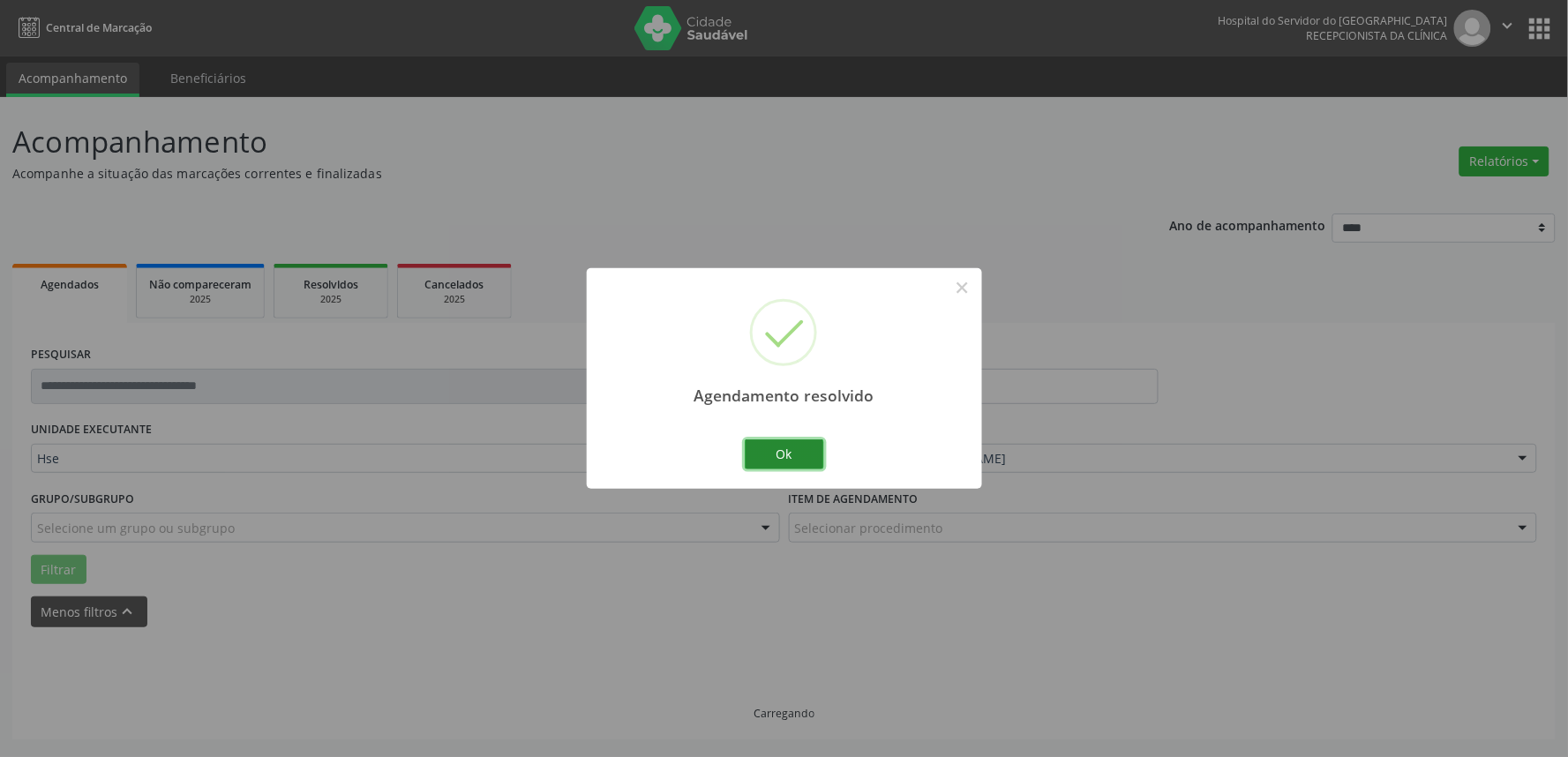
click at [791, 459] on button "Ok" at bounding box center [785, 455] width 80 height 30
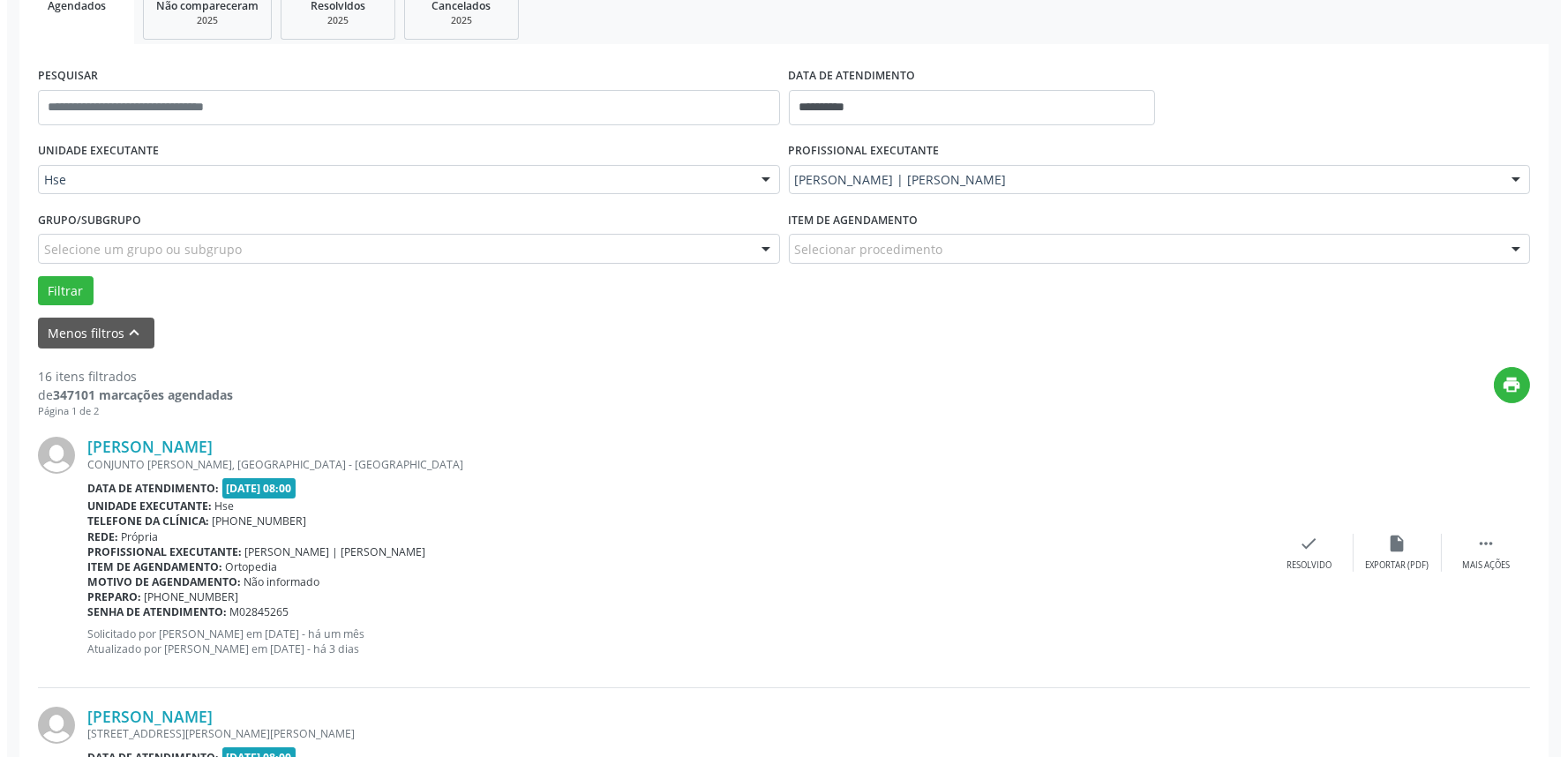
scroll to position [305, 0]
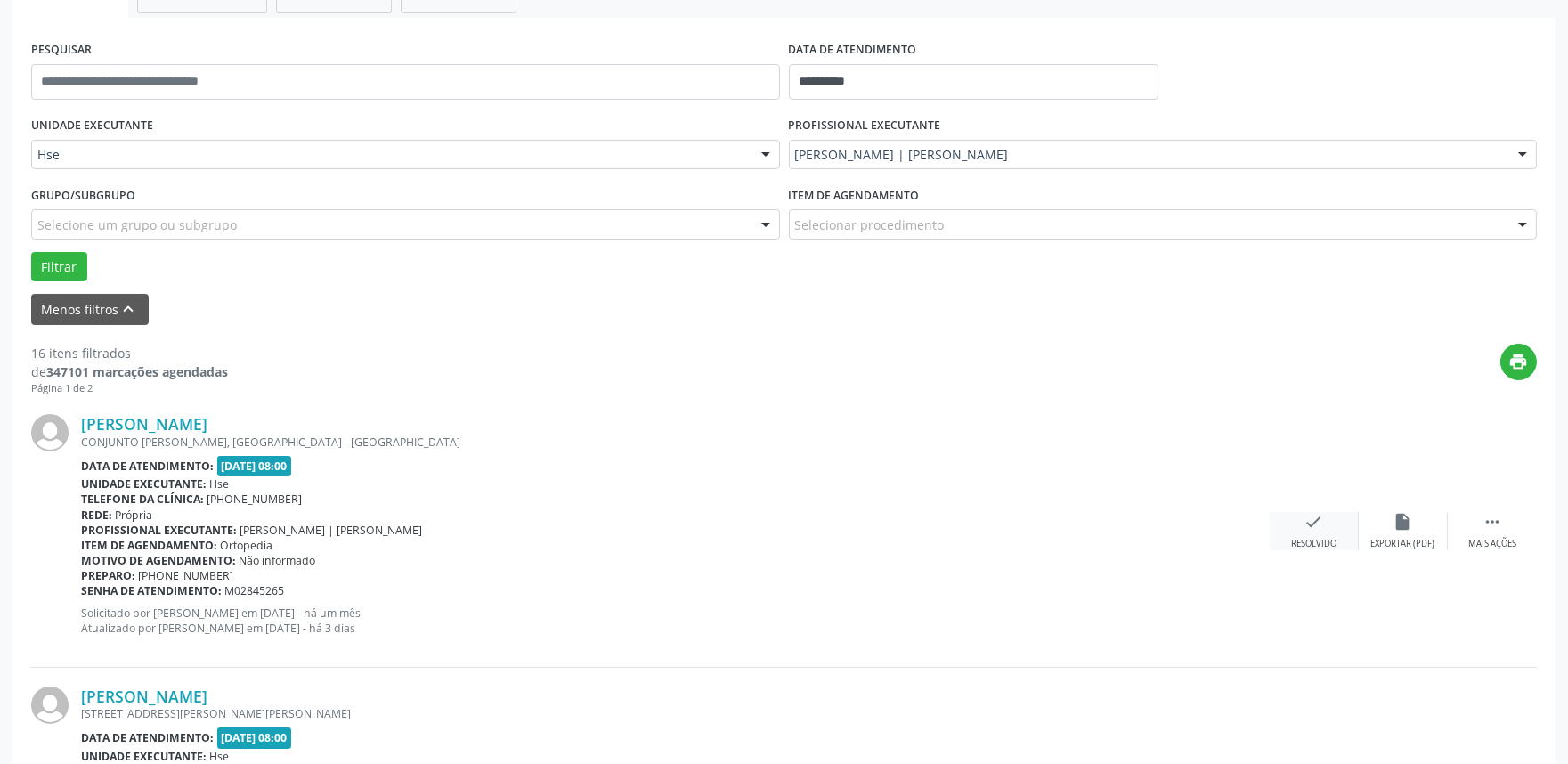
click at [1293, 519] on div "check Resolvido" at bounding box center [1313, 531] width 89 height 38
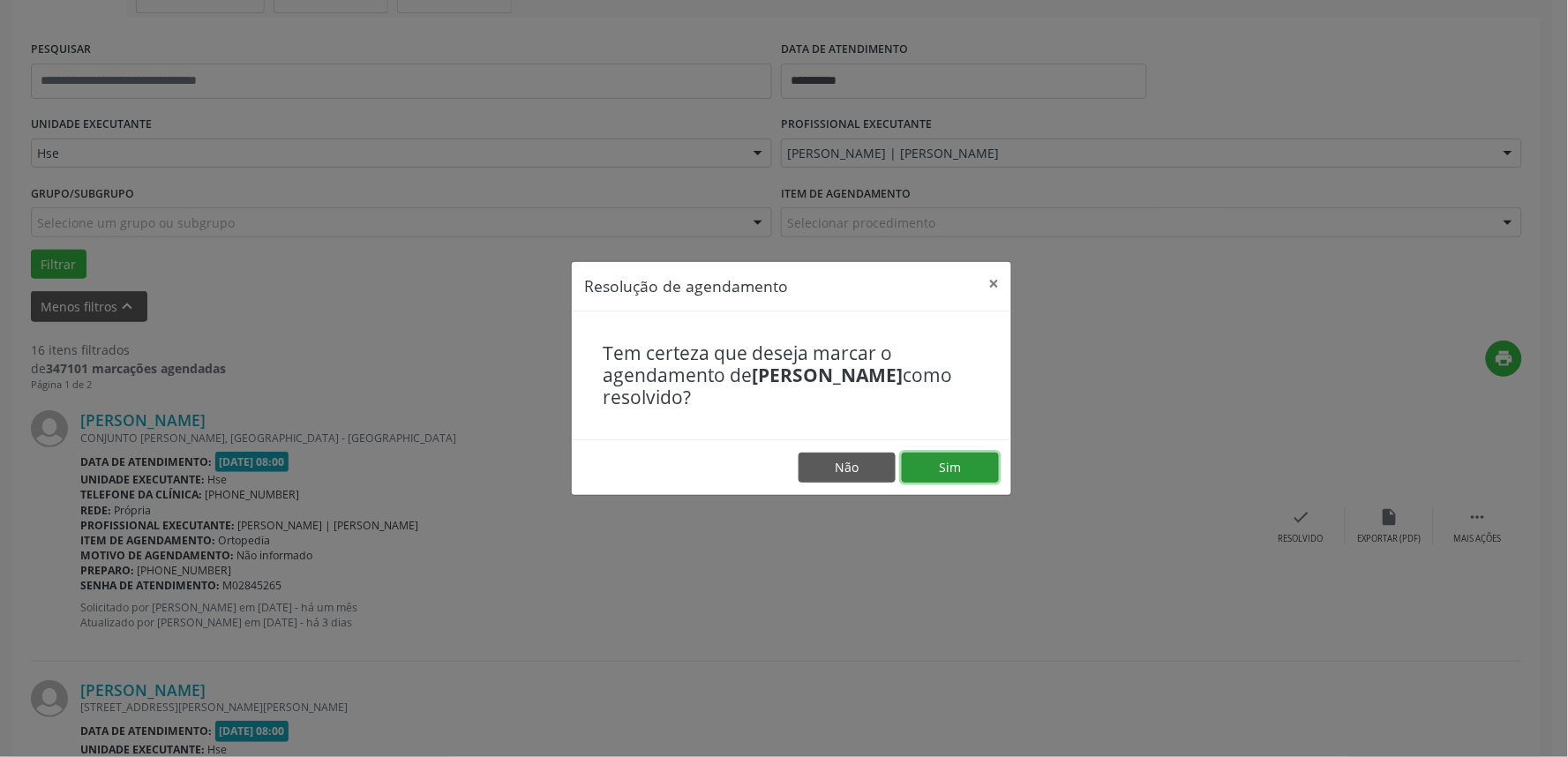
click at [975, 479] on button "Sim" at bounding box center [950, 468] width 97 height 30
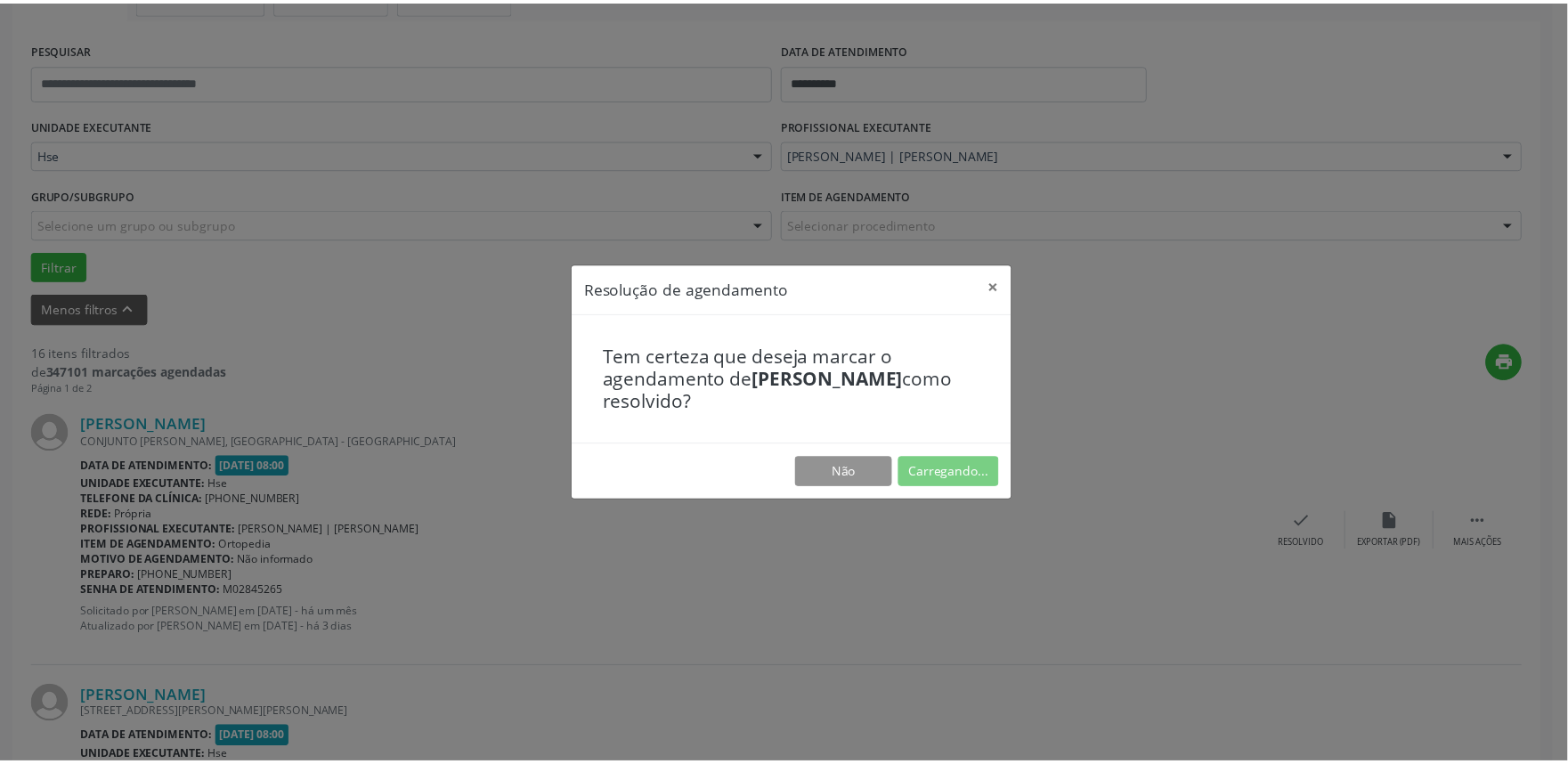
scroll to position [0, 0]
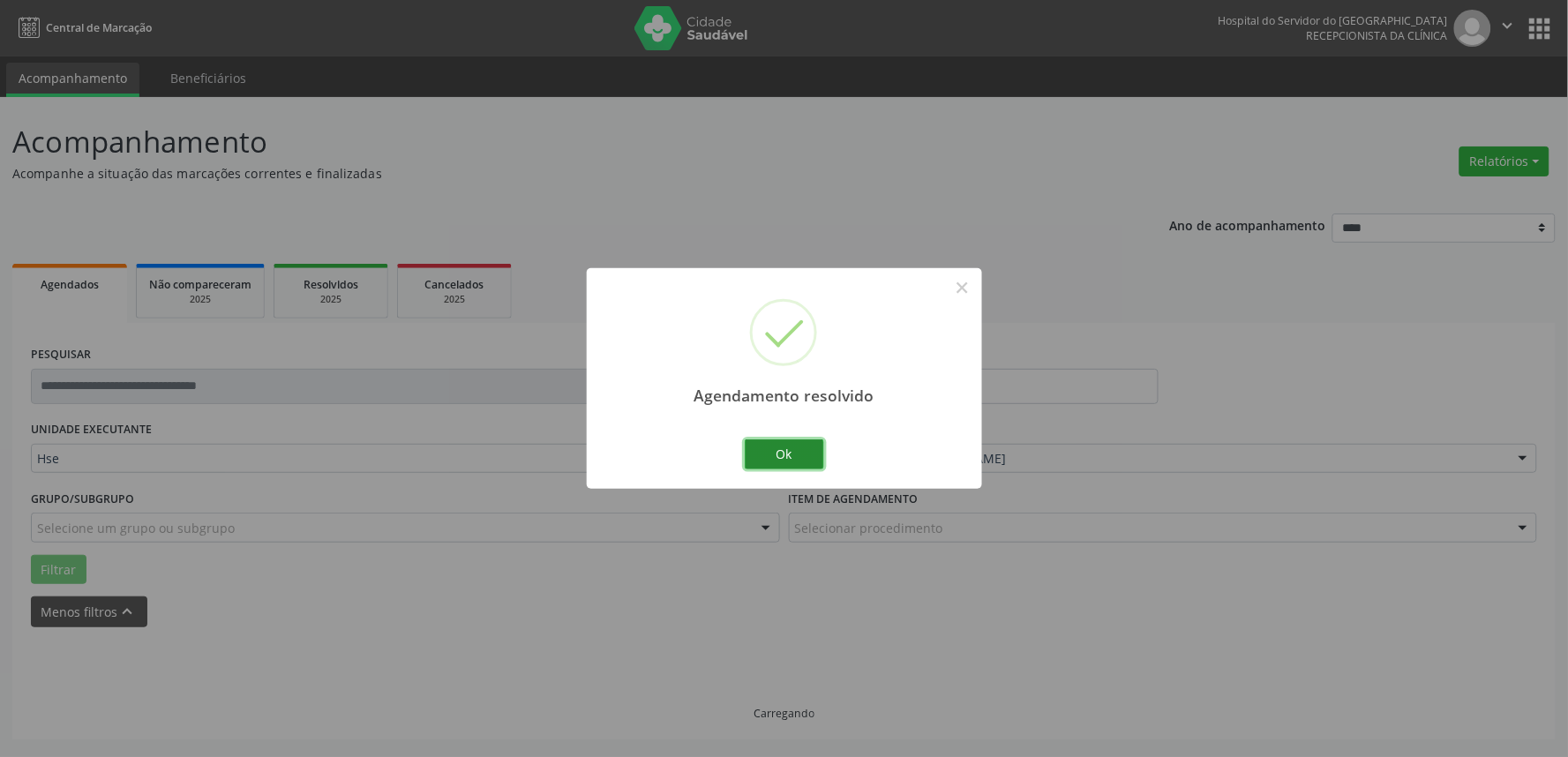
click at [762, 459] on button "Ok" at bounding box center [785, 455] width 80 height 30
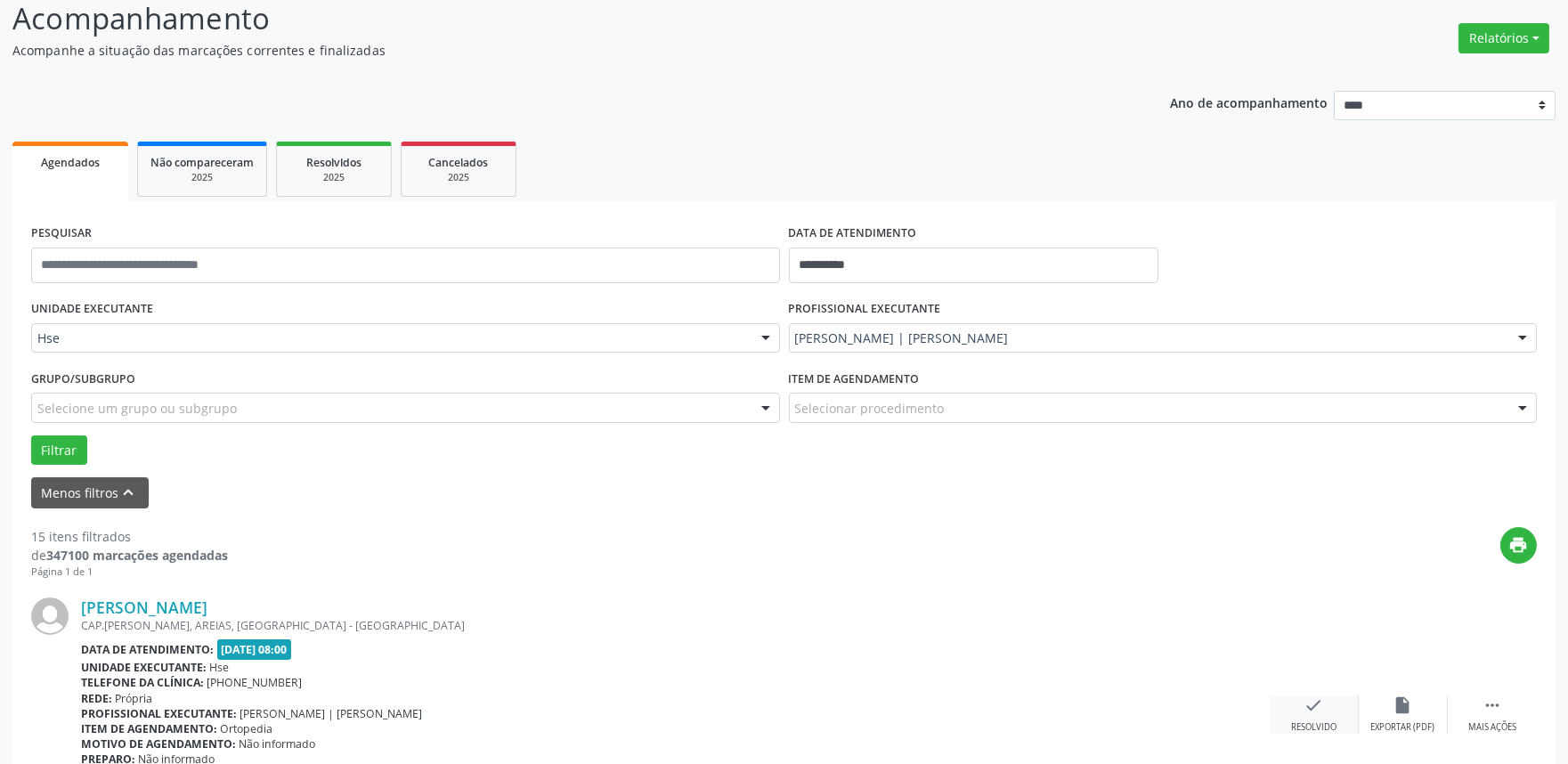
scroll to position [209, 0]
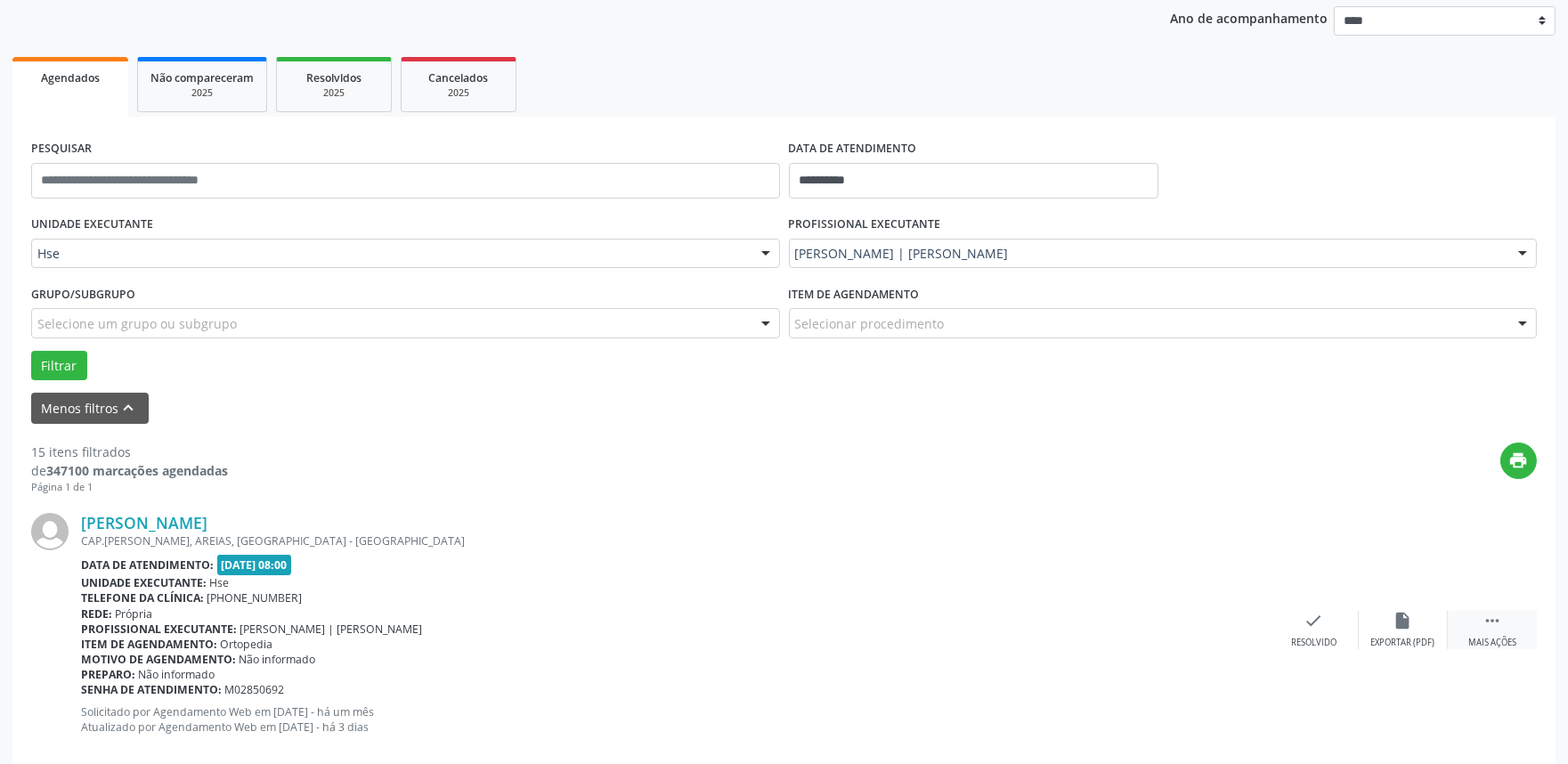
click at [1504, 621] on div " Mais ações" at bounding box center [1491, 629] width 89 height 38
click at [1431, 633] on div "alarm_off Não compareceu" at bounding box center [1402, 629] width 89 height 38
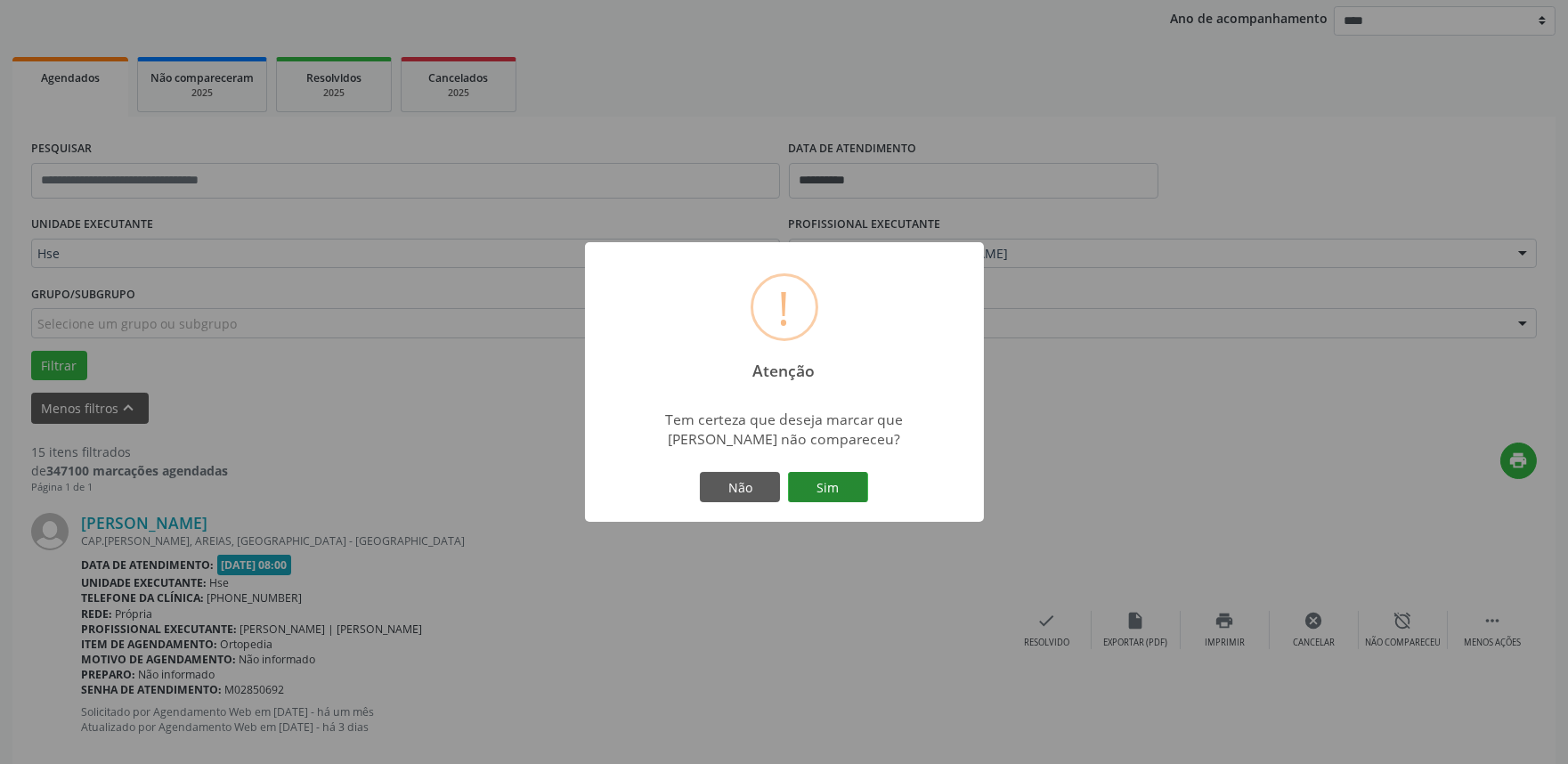
click at [834, 479] on button "Sim" at bounding box center [828, 487] width 81 height 30
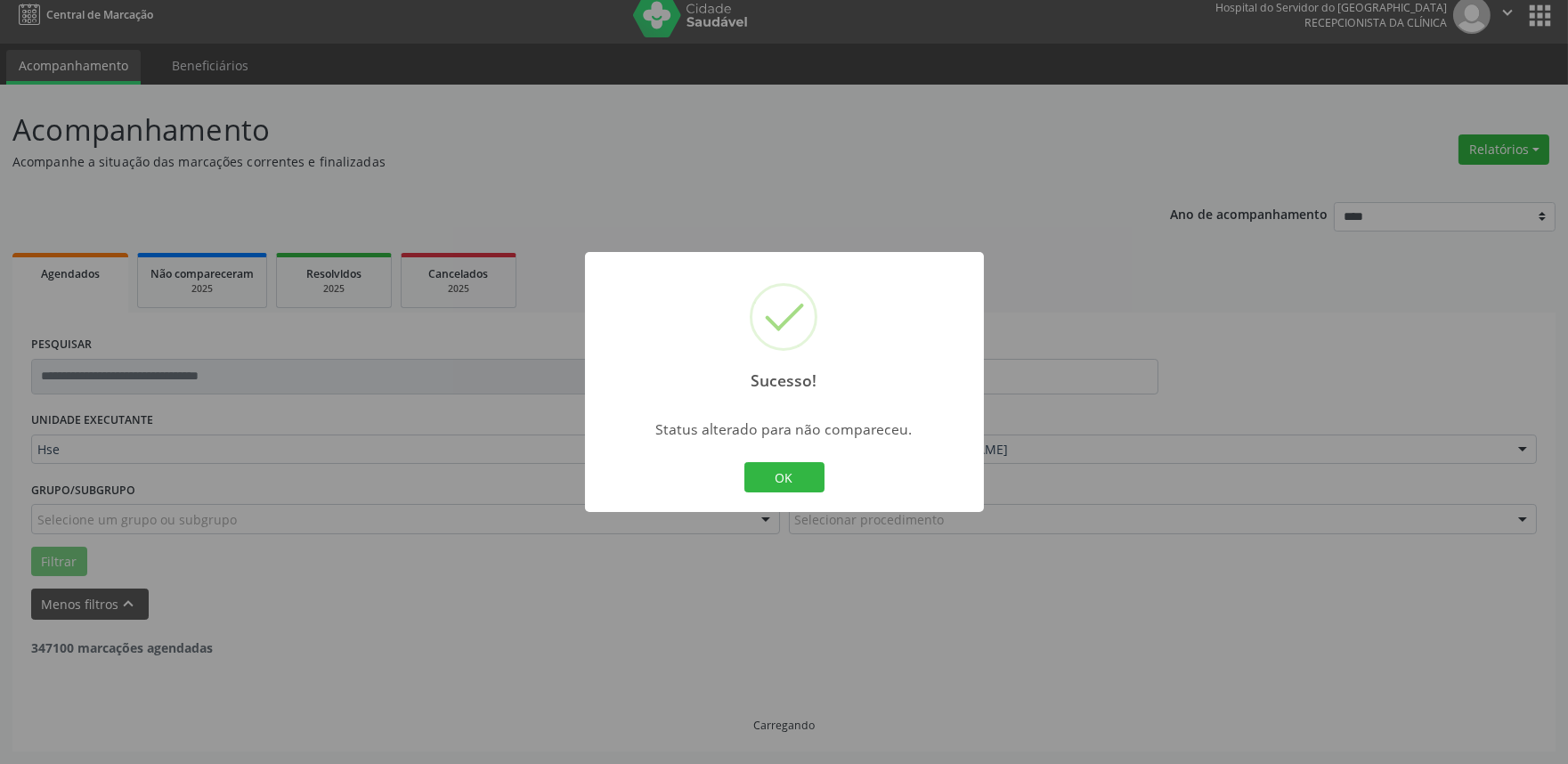
scroll to position [11, 0]
click at [778, 457] on div "Sucesso! × Status alterado para não compareceu. OK Cancel" at bounding box center [784, 382] width 399 height 260
click at [782, 465] on button "OK" at bounding box center [784, 478] width 81 height 30
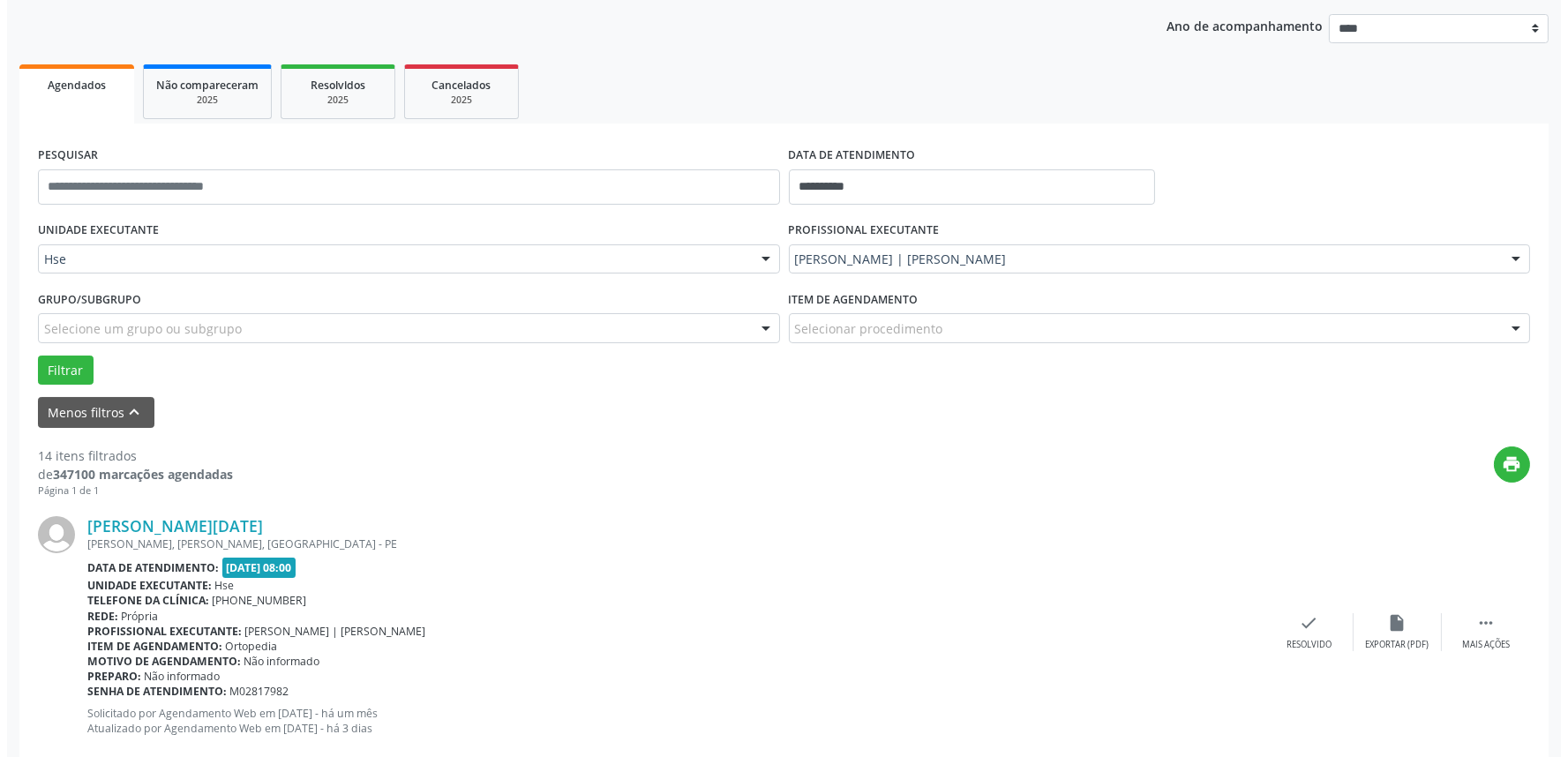
scroll to position [207, 0]
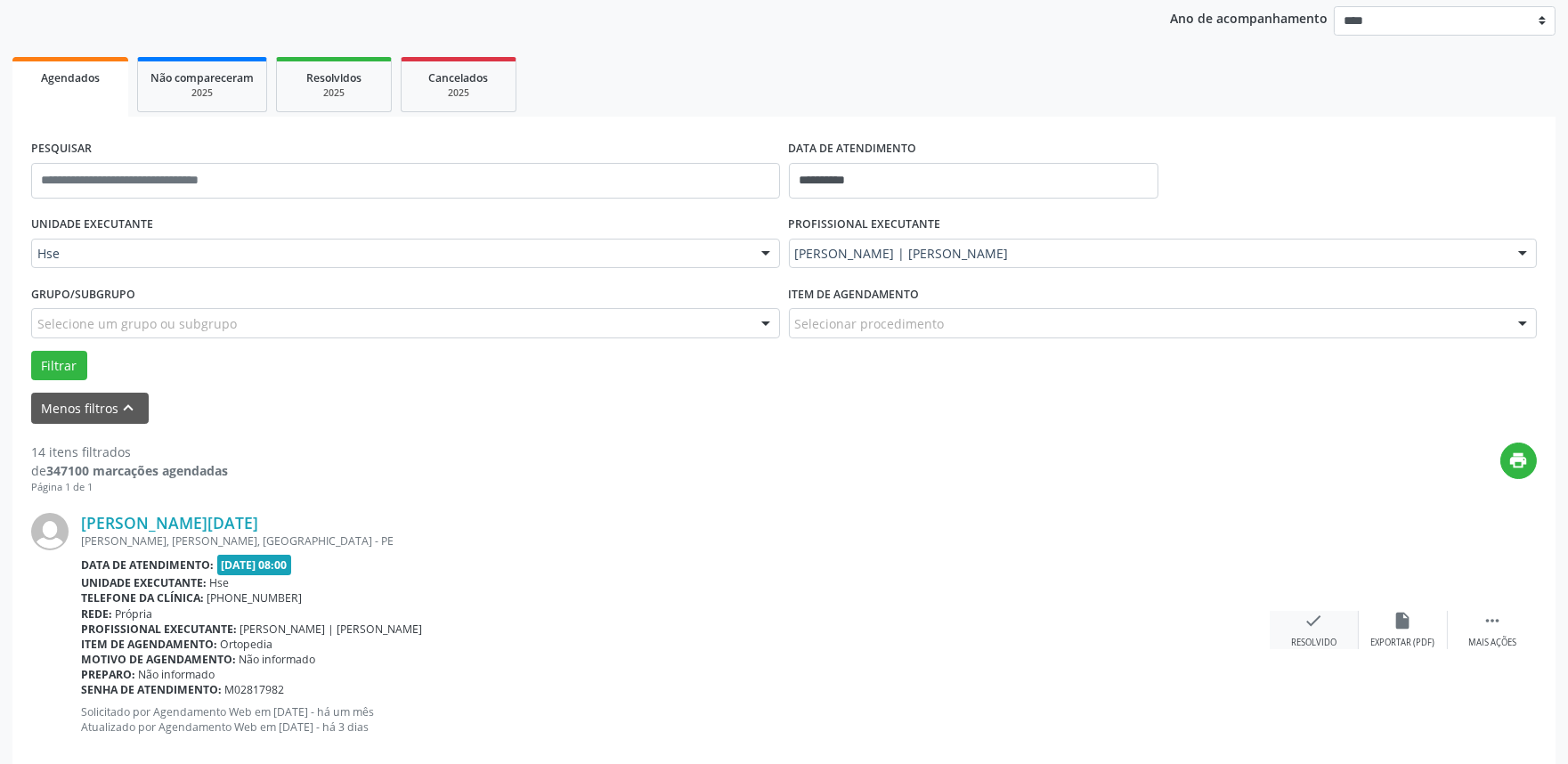
click at [1315, 628] on icon "check" at bounding box center [1313, 620] width 20 height 20
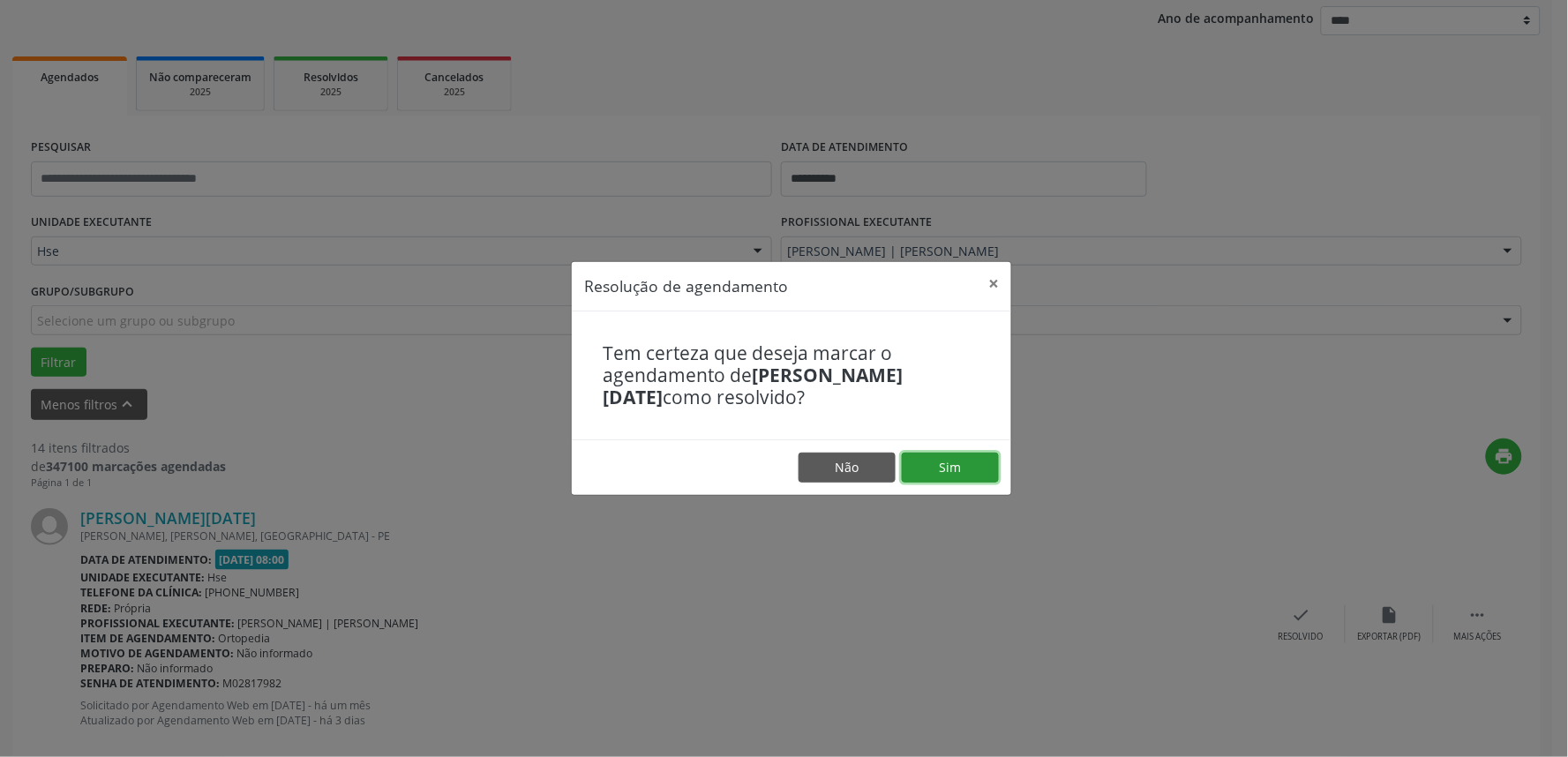
click at [973, 478] on button "Sim" at bounding box center [950, 468] width 97 height 30
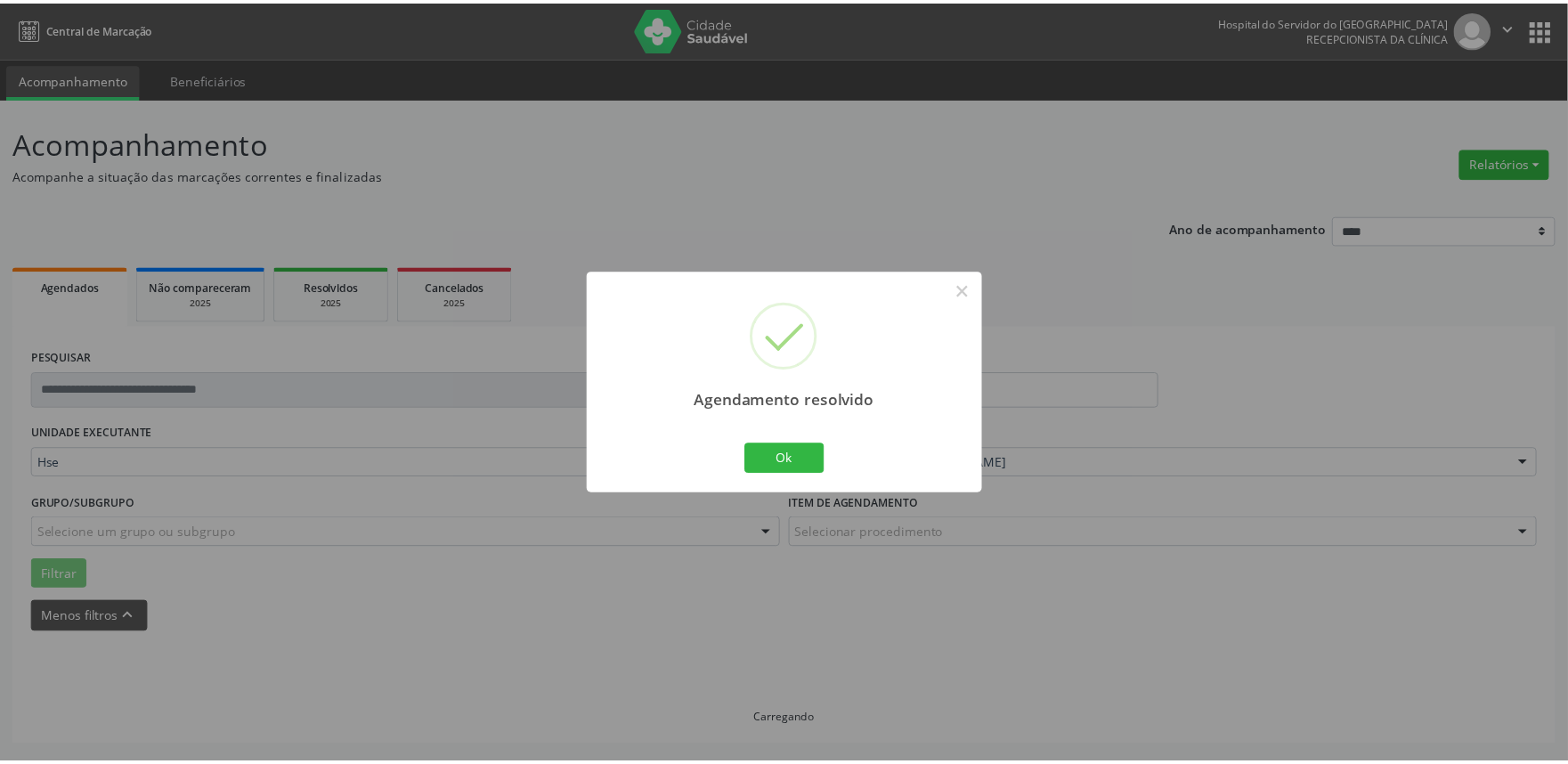
scroll to position [0, 0]
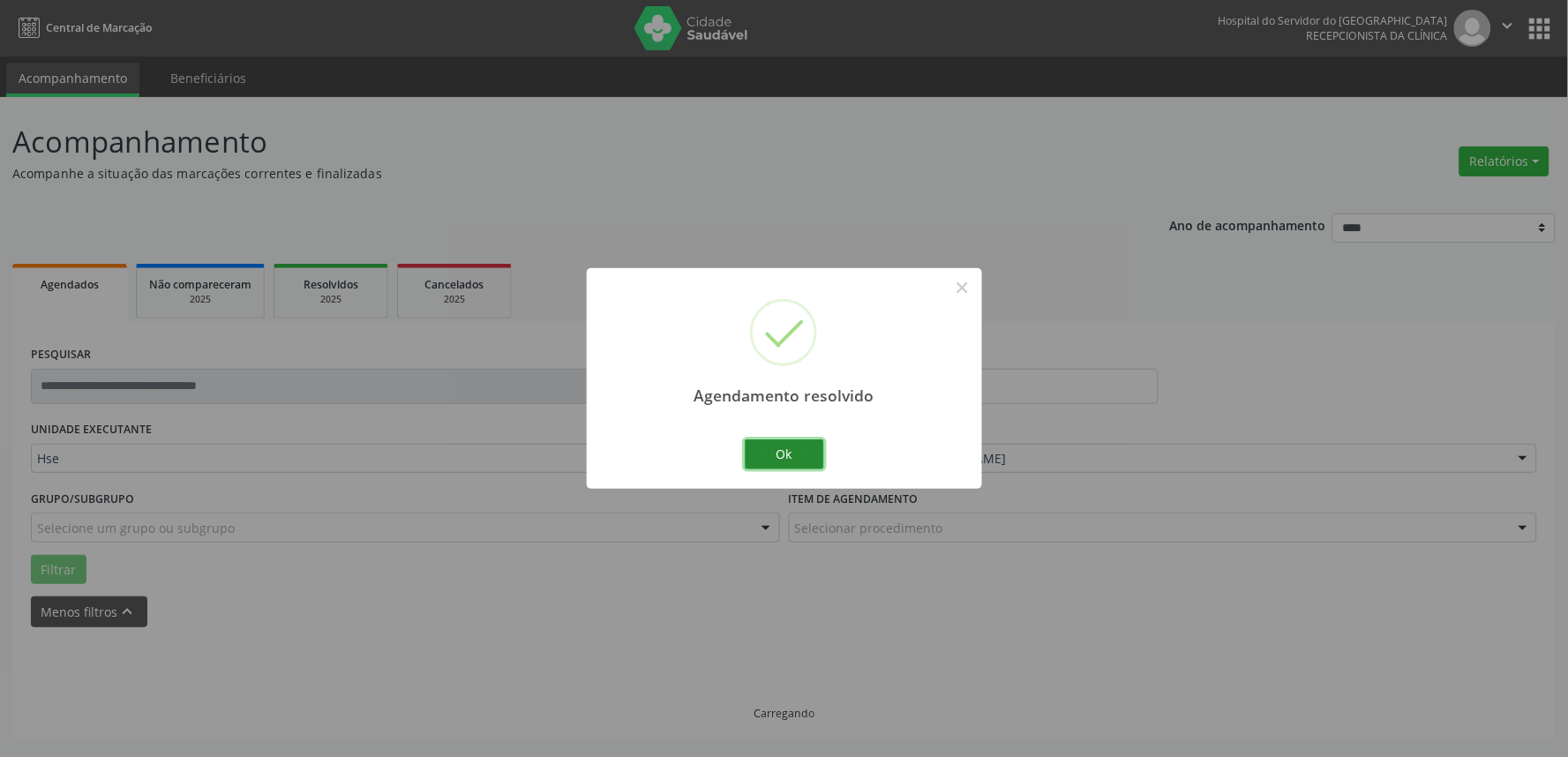
click at [802, 444] on button "Ok" at bounding box center [785, 455] width 80 height 30
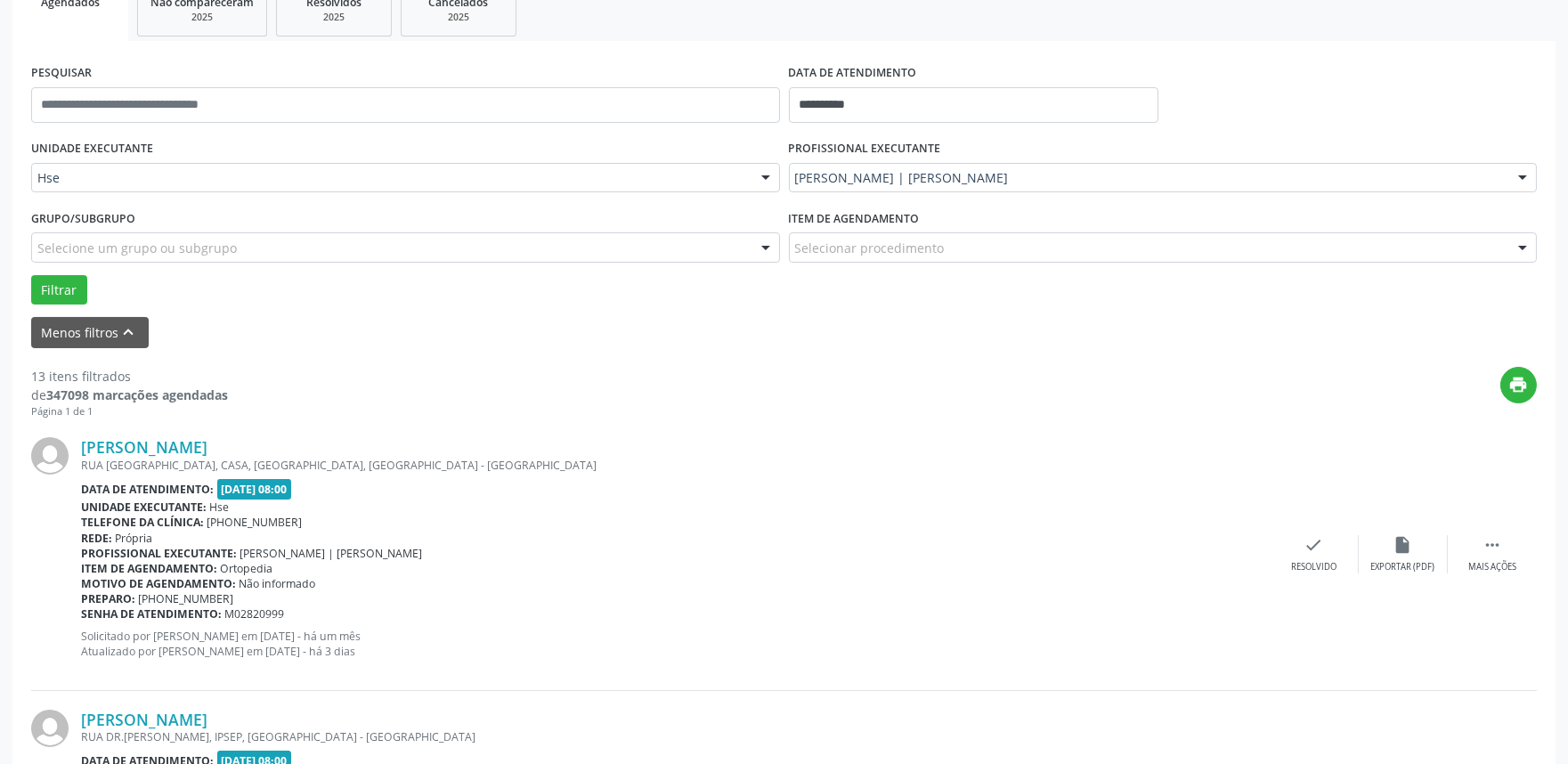
scroll to position [297, 0]
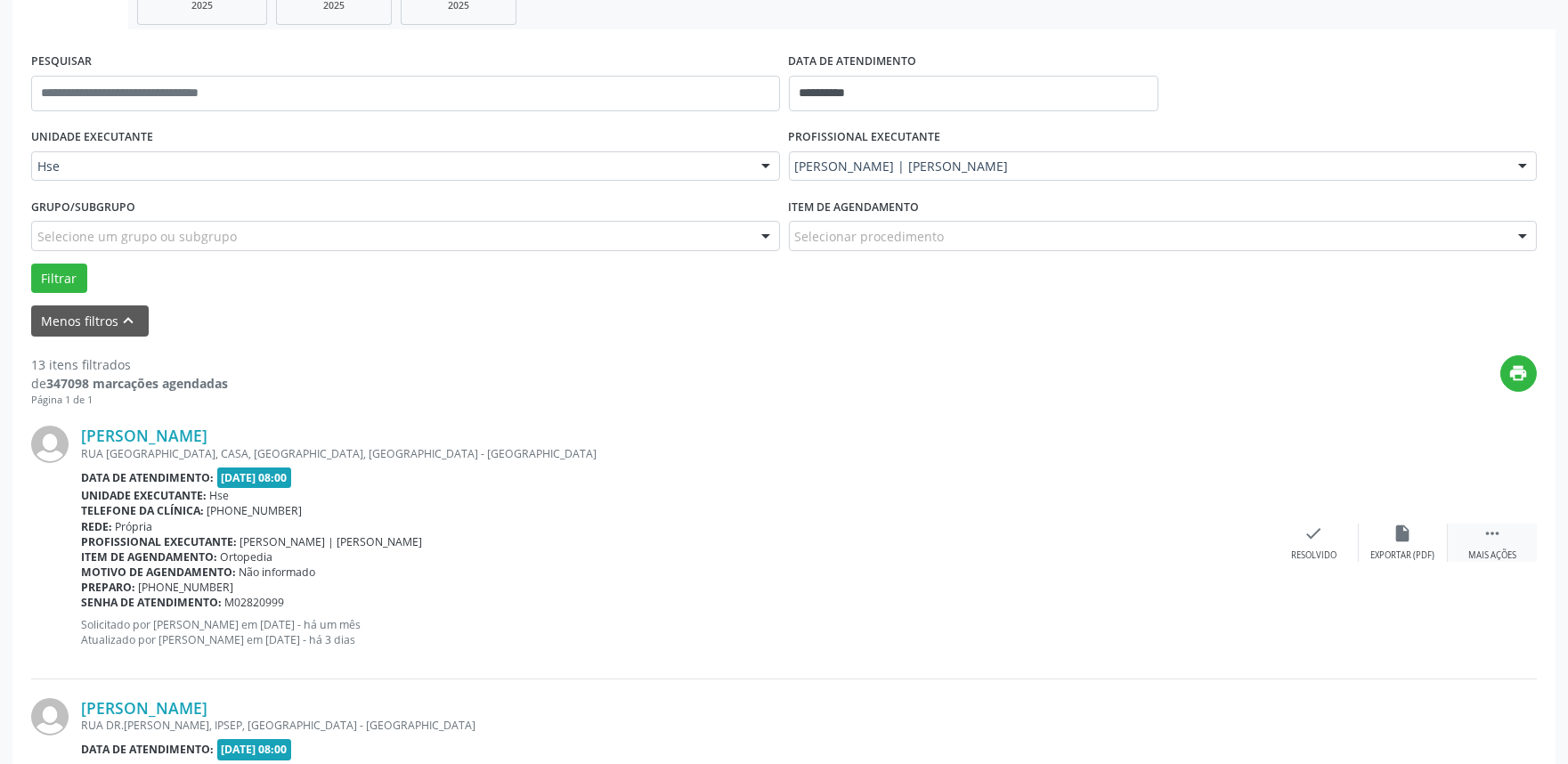
click at [1502, 523] on div " Mais ações" at bounding box center [1491, 542] width 89 height 38
click at [1428, 545] on div "alarm_off Não compareceu" at bounding box center [1402, 542] width 89 height 38
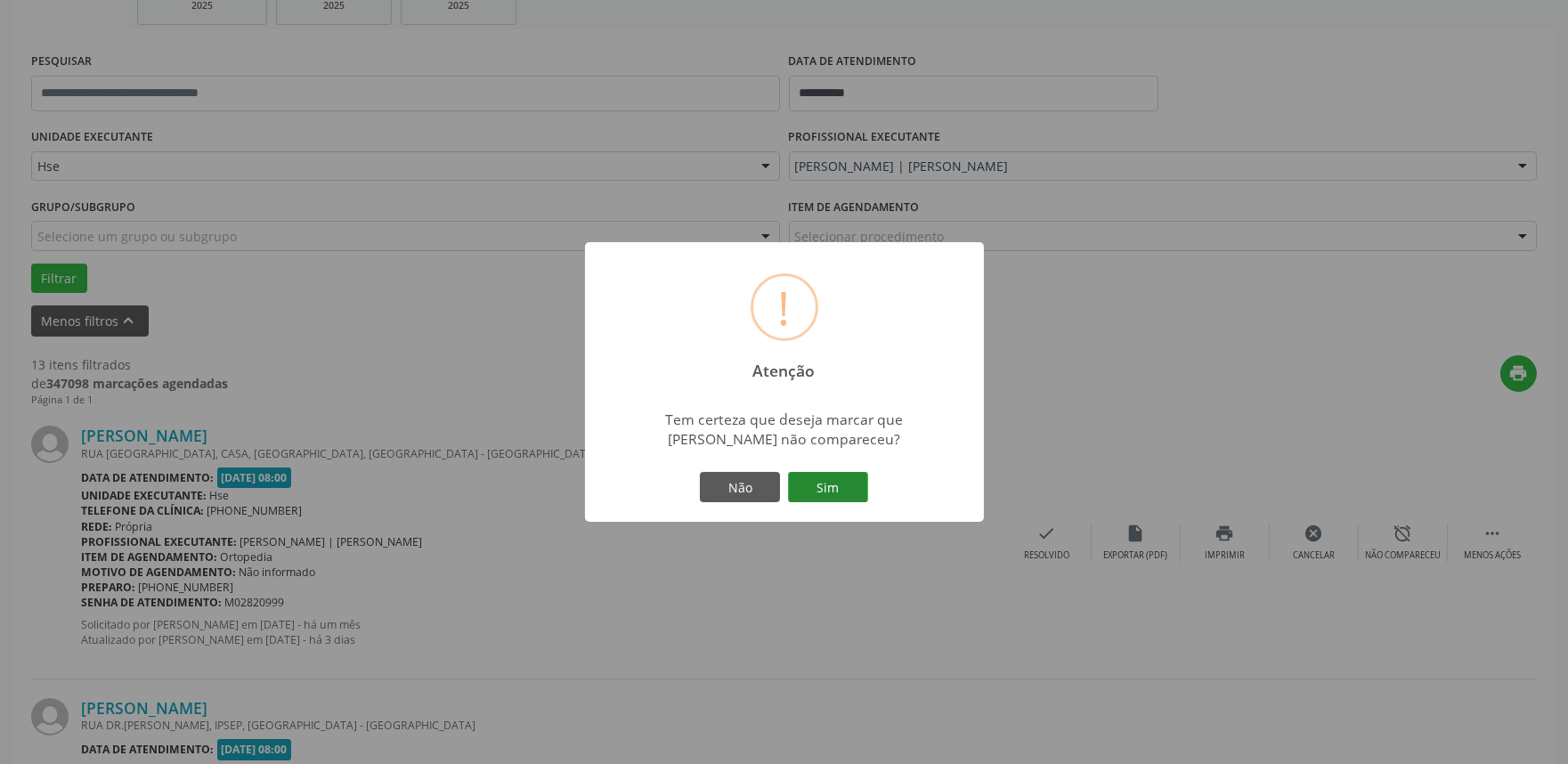
click at [834, 488] on button "Sim" at bounding box center [828, 487] width 81 height 30
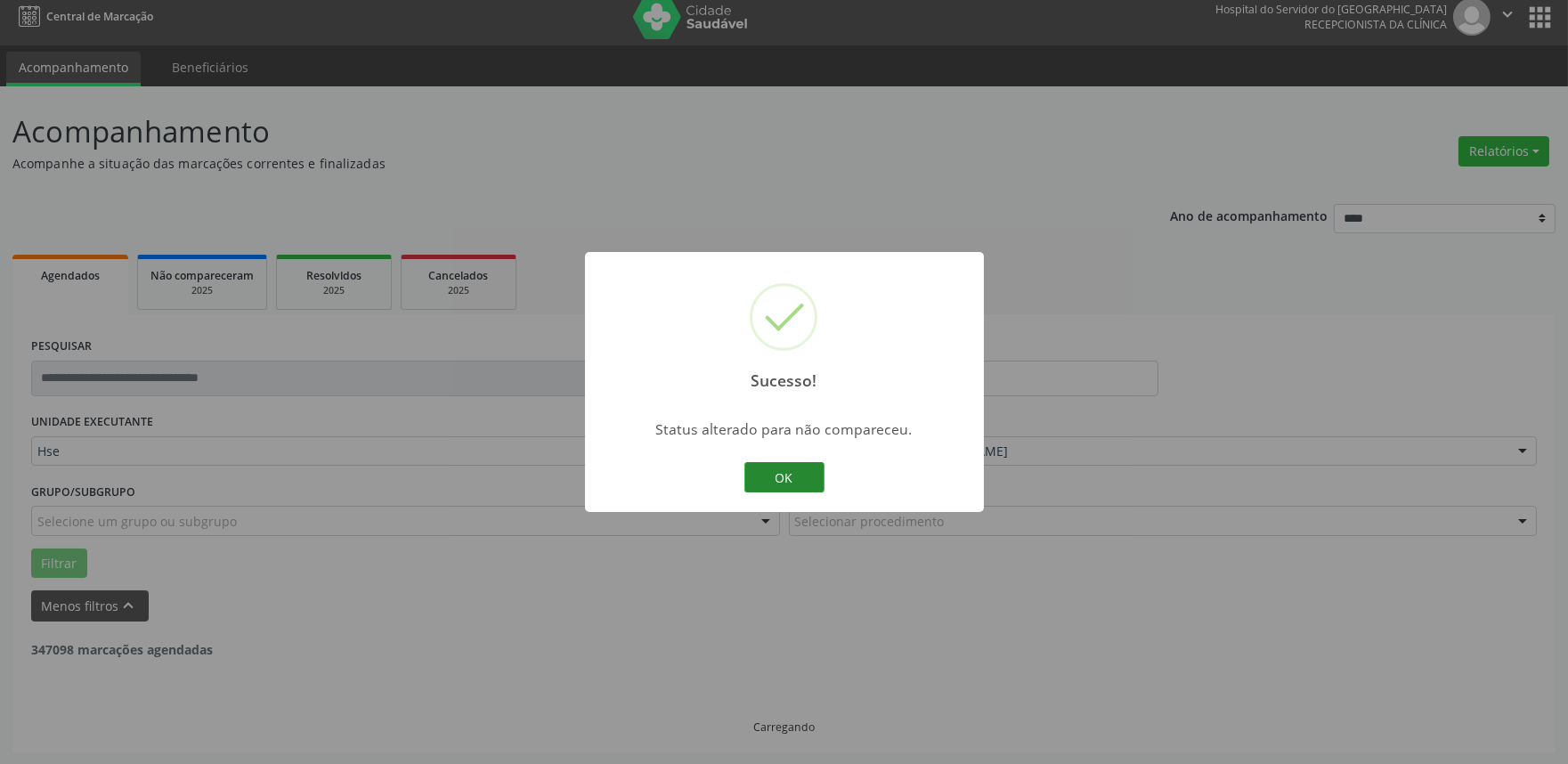
click at [789, 484] on button "OK" at bounding box center [784, 478] width 81 height 30
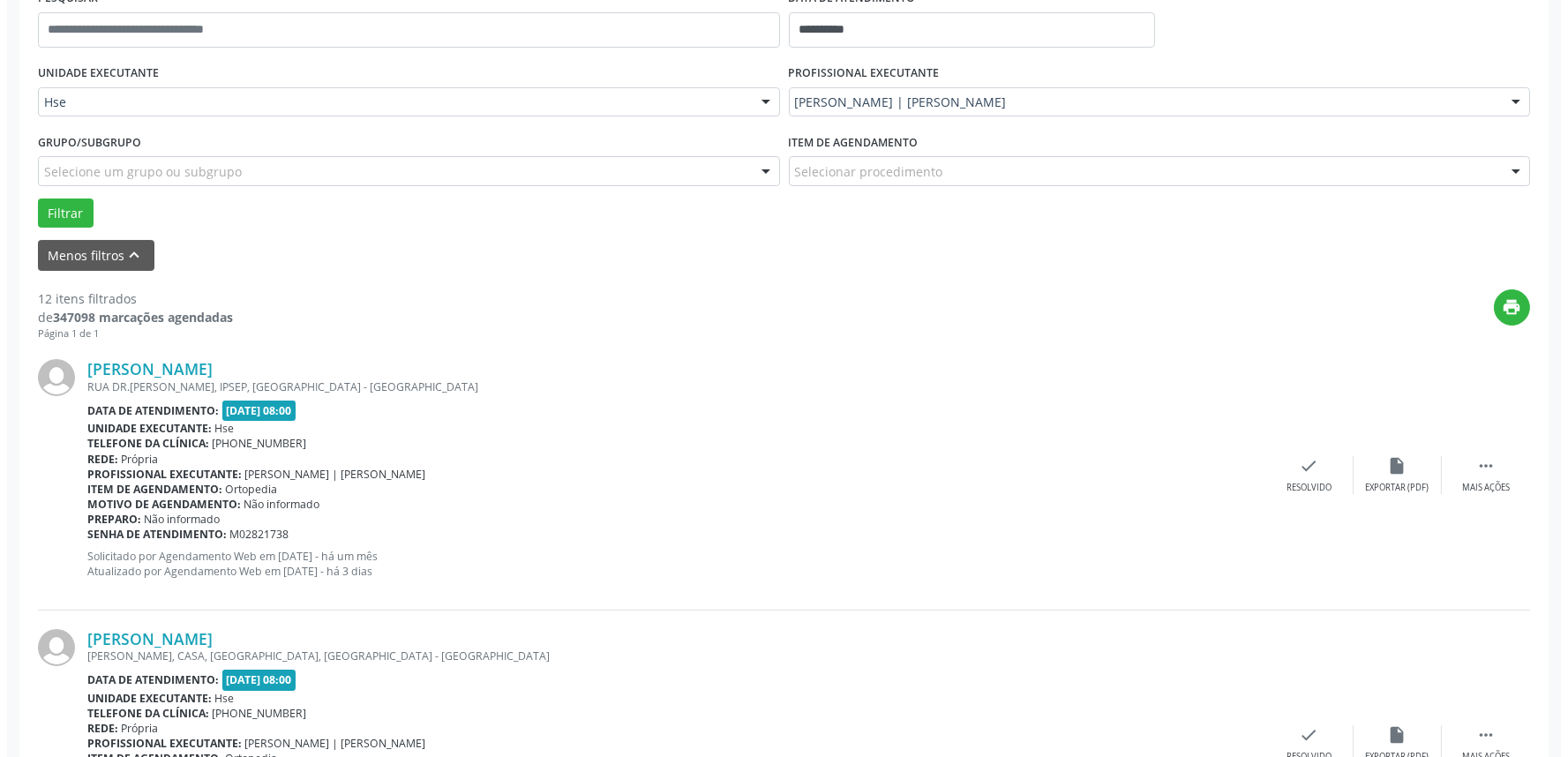
scroll to position [391, 0]
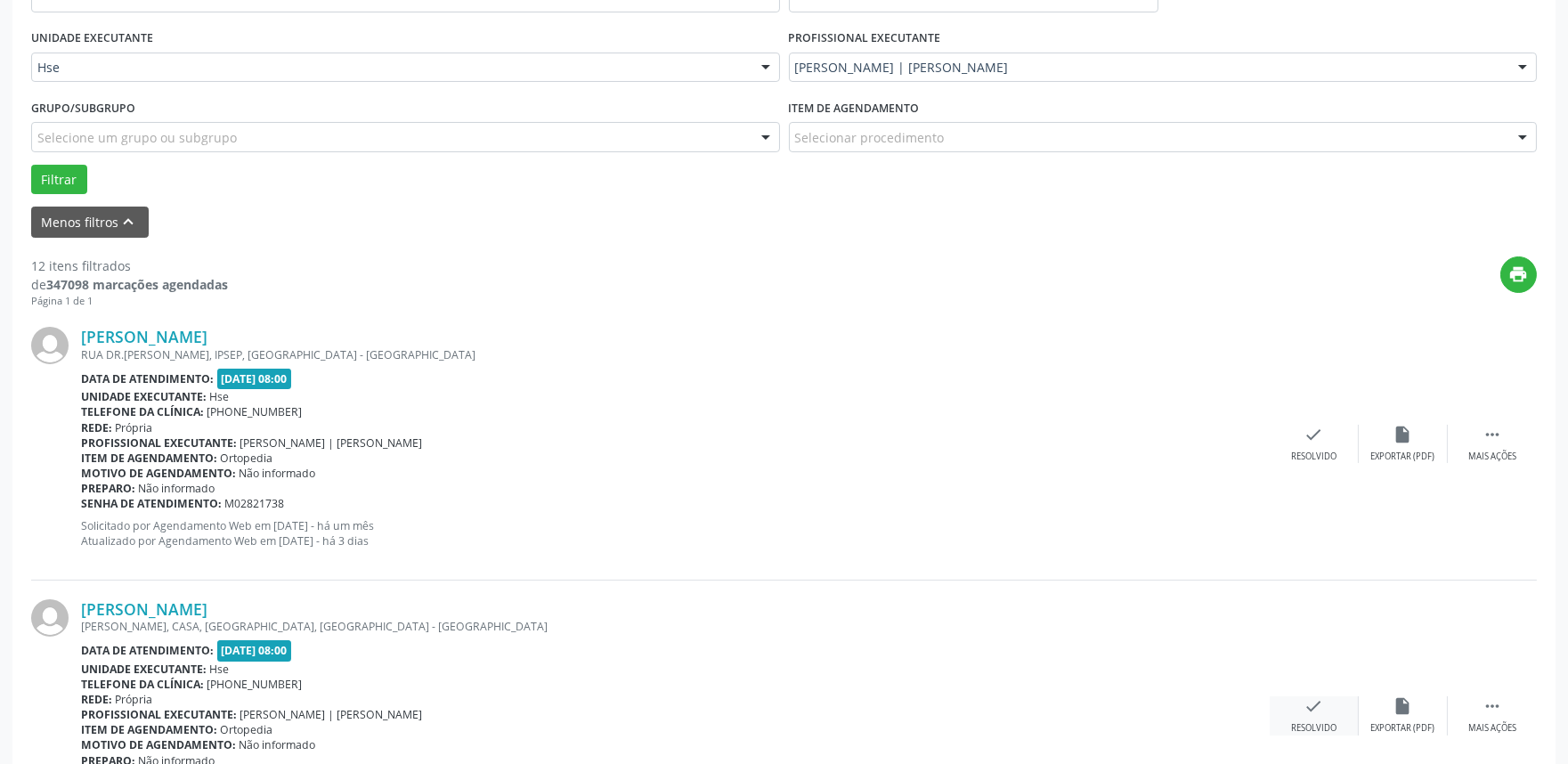
click at [1314, 719] on div "check Resolvido" at bounding box center [1313, 715] width 89 height 38
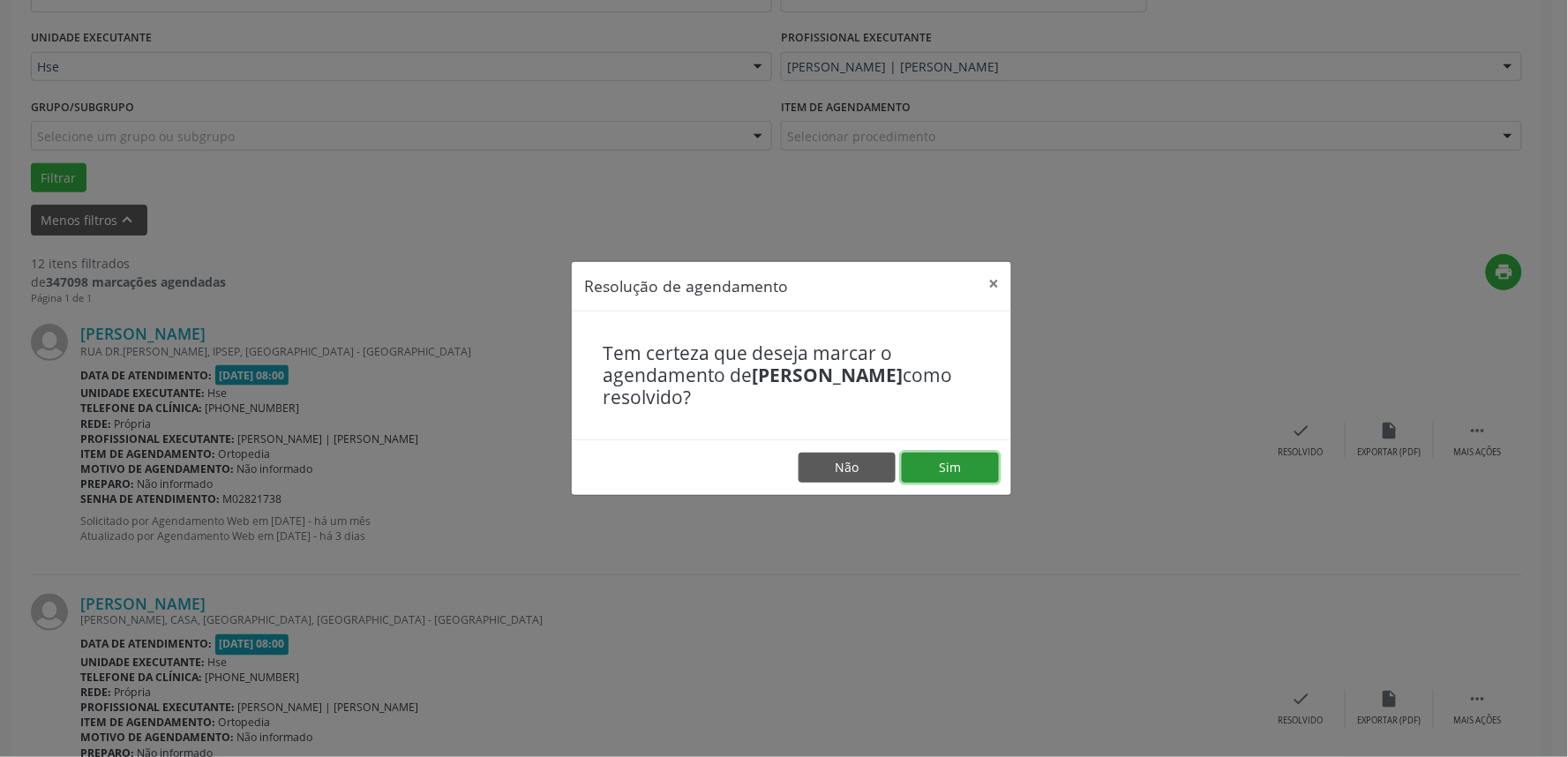
click at [955, 466] on button "Sim" at bounding box center [950, 468] width 97 height 30
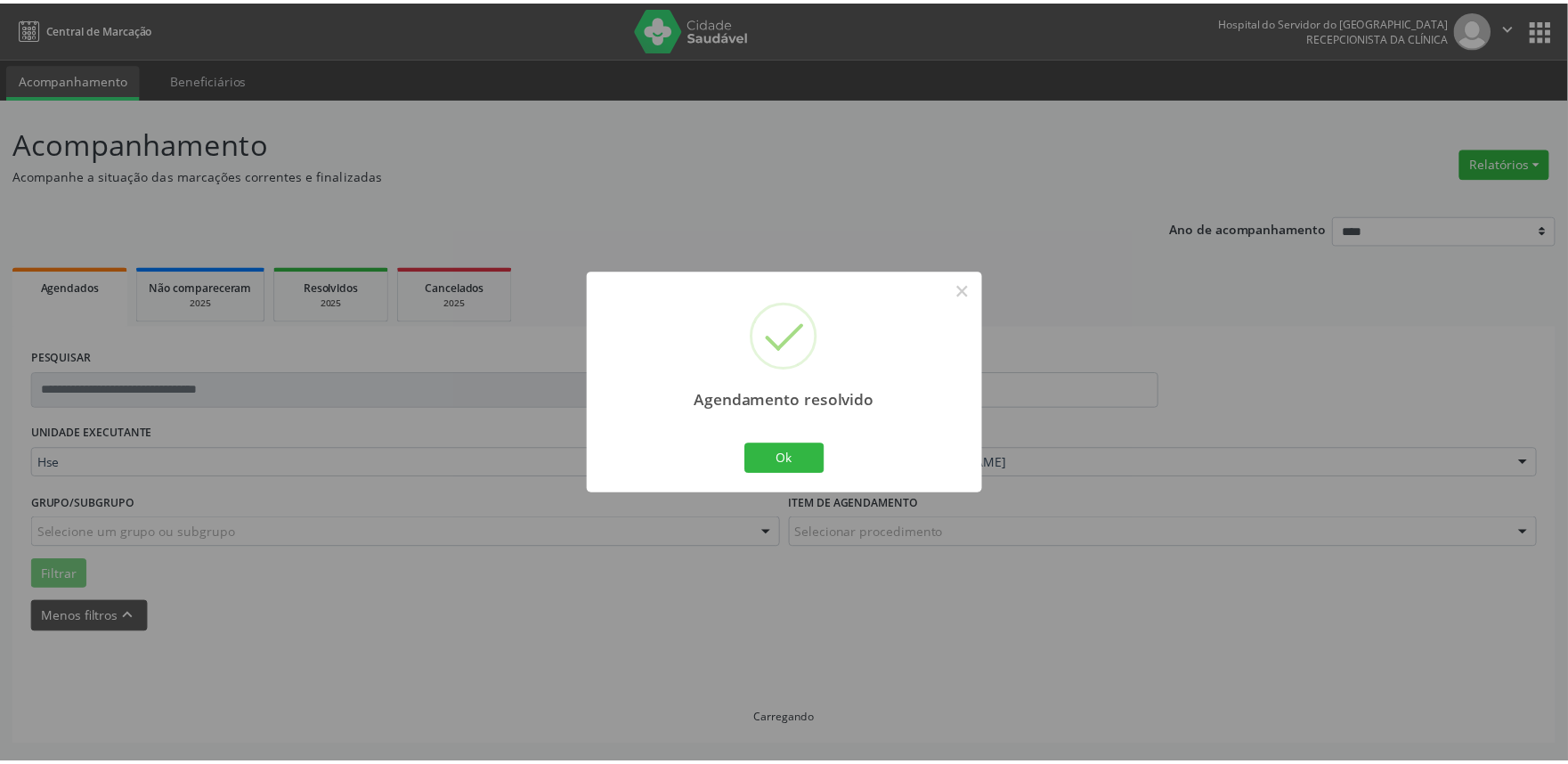
scroll to position [0, 0]
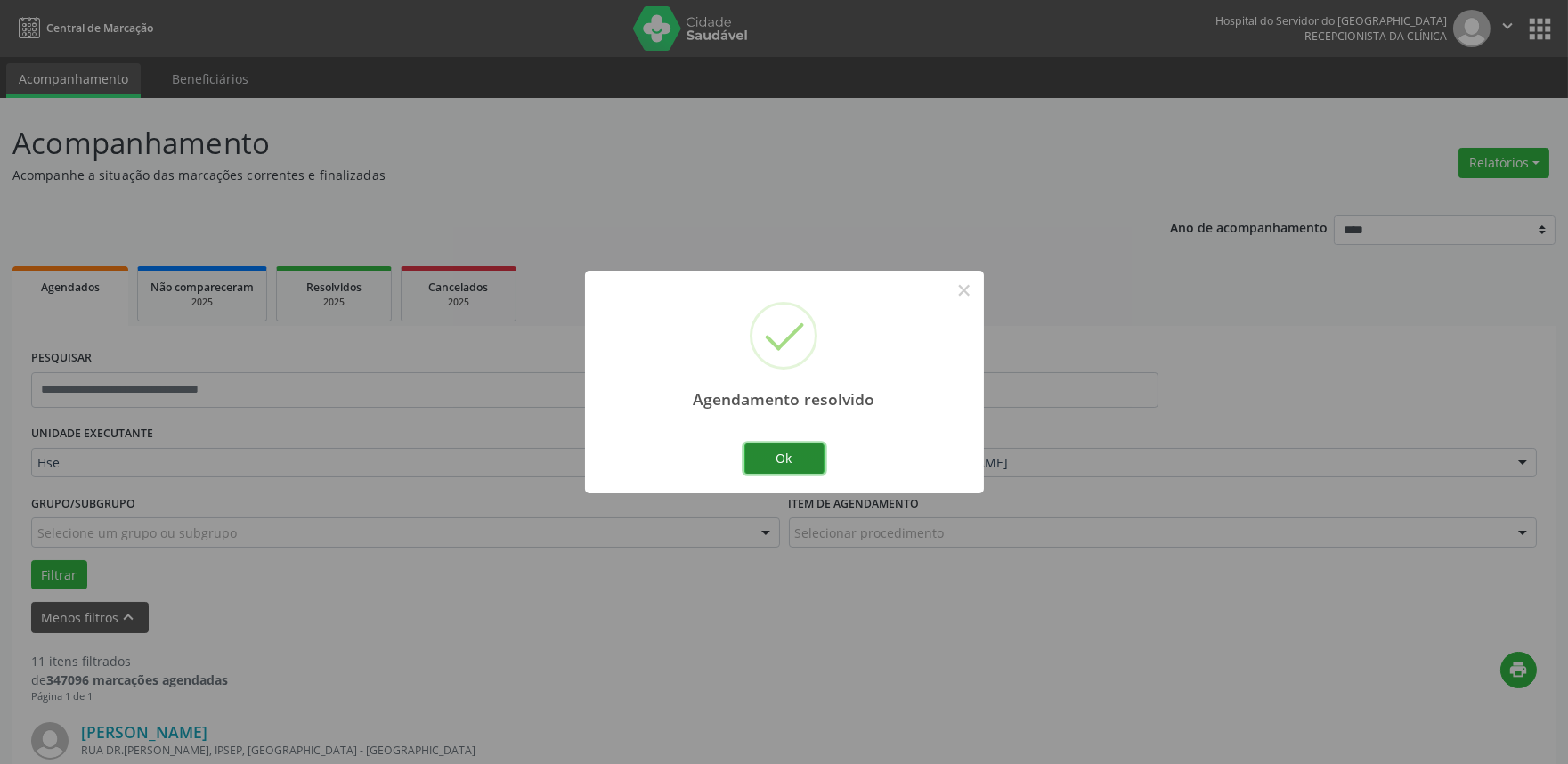
click at [792, 444] on button "Ok" at bounding box center [784, 459] width 81 height 30
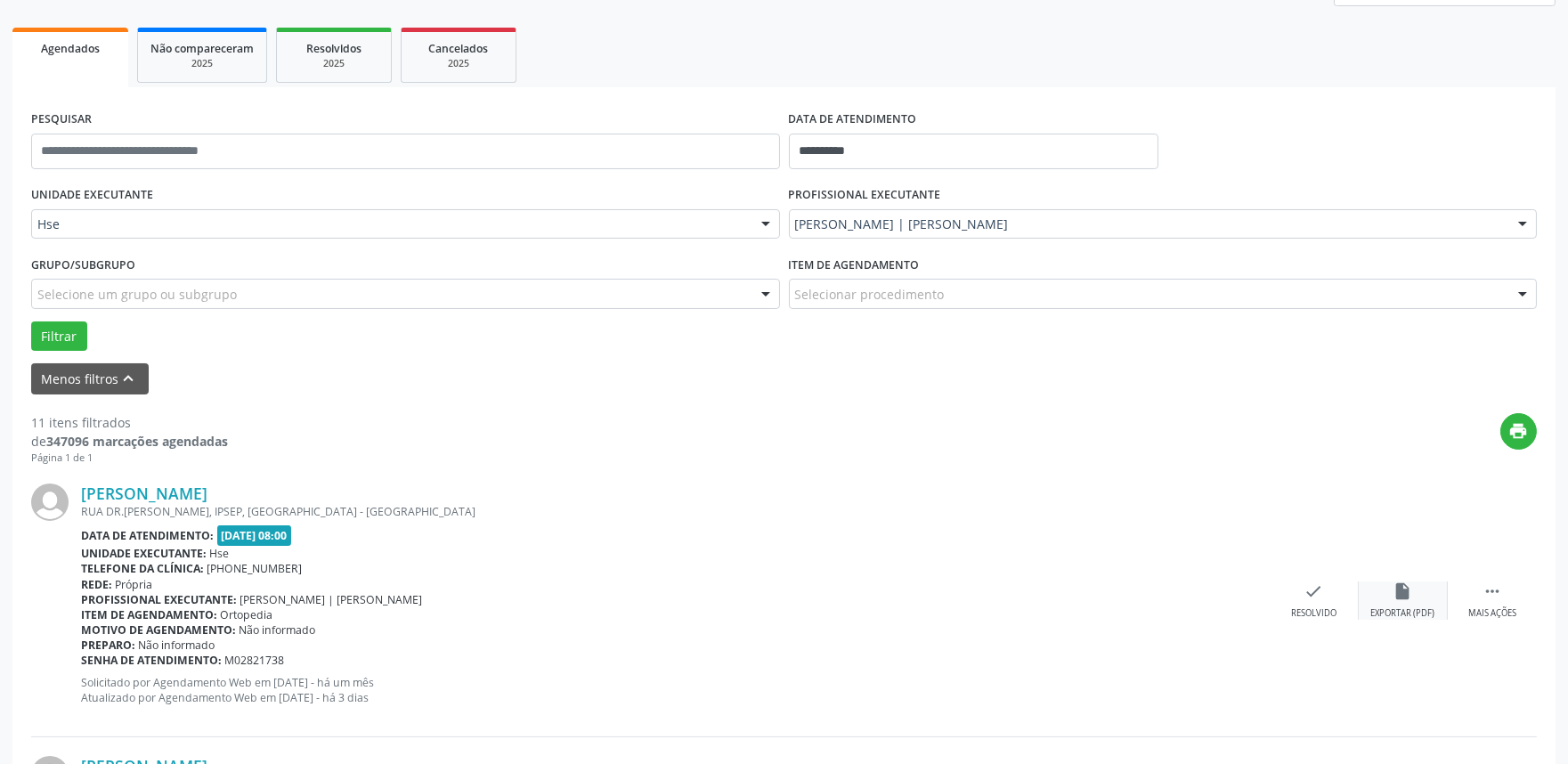
scroll to position [297, 0]
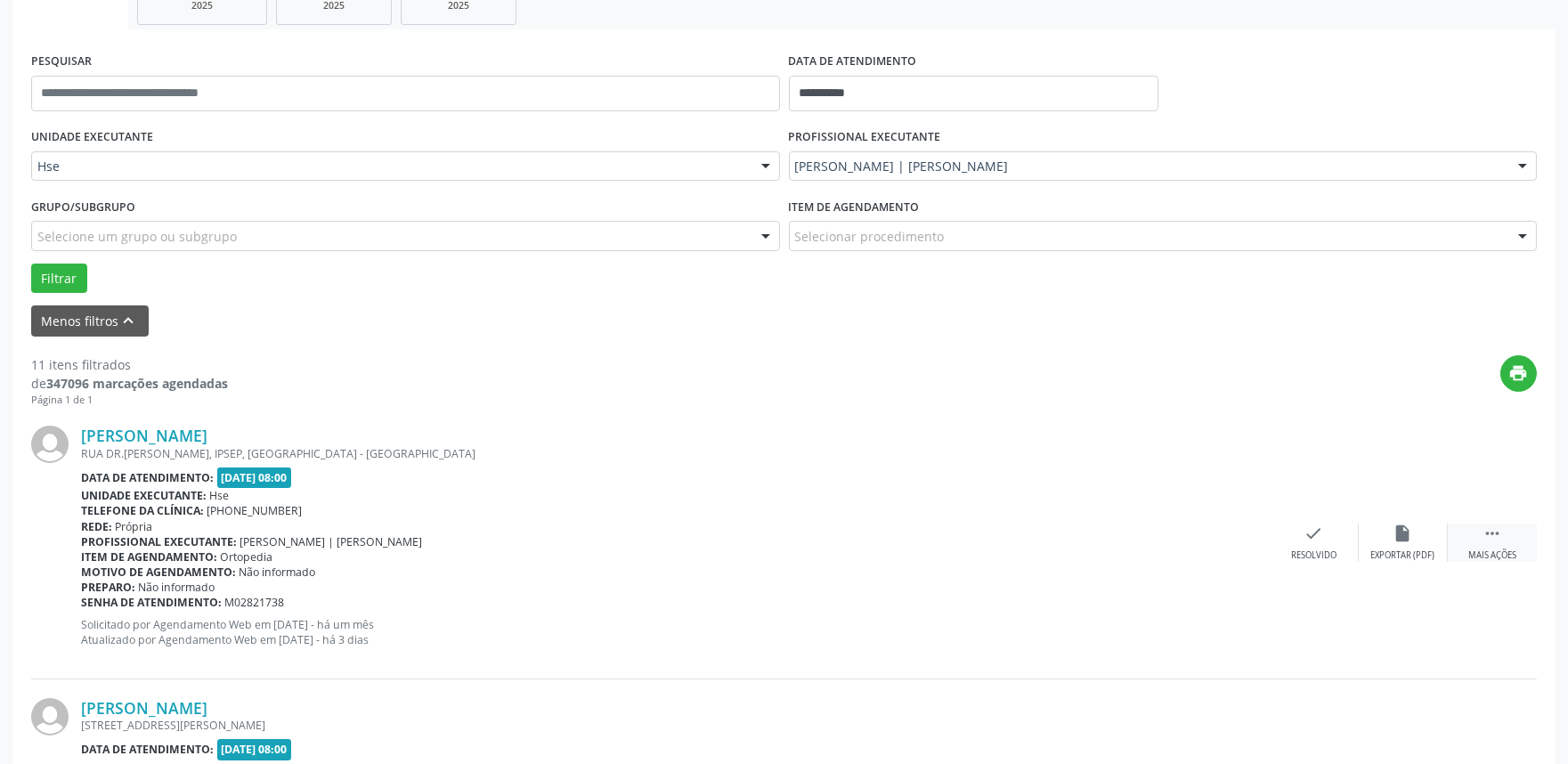
click at [1499, 557] on div "Mais ações" at bounding box center [1491, 555] width 48 height 12
click at [1396, 554] on div "Não compareceu" at bounding box center [1402, 555] width 76 height 12
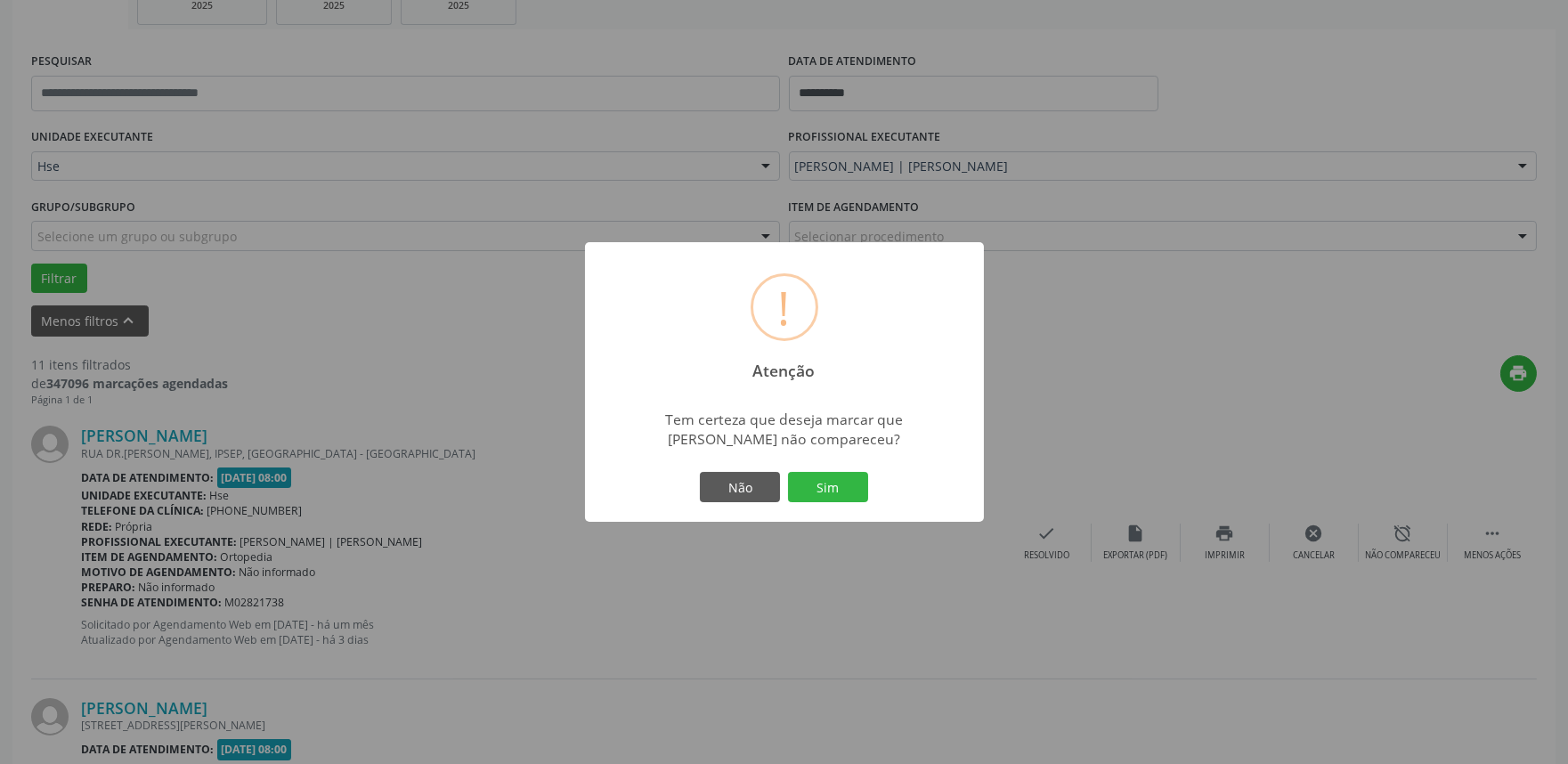
click at [832, 470] on div "Não Sim" at bounding box center [784, 487] width 176 height 37
click at [833, 474] on button "Sim" at bounding box center [828, 487] width 81 height 30
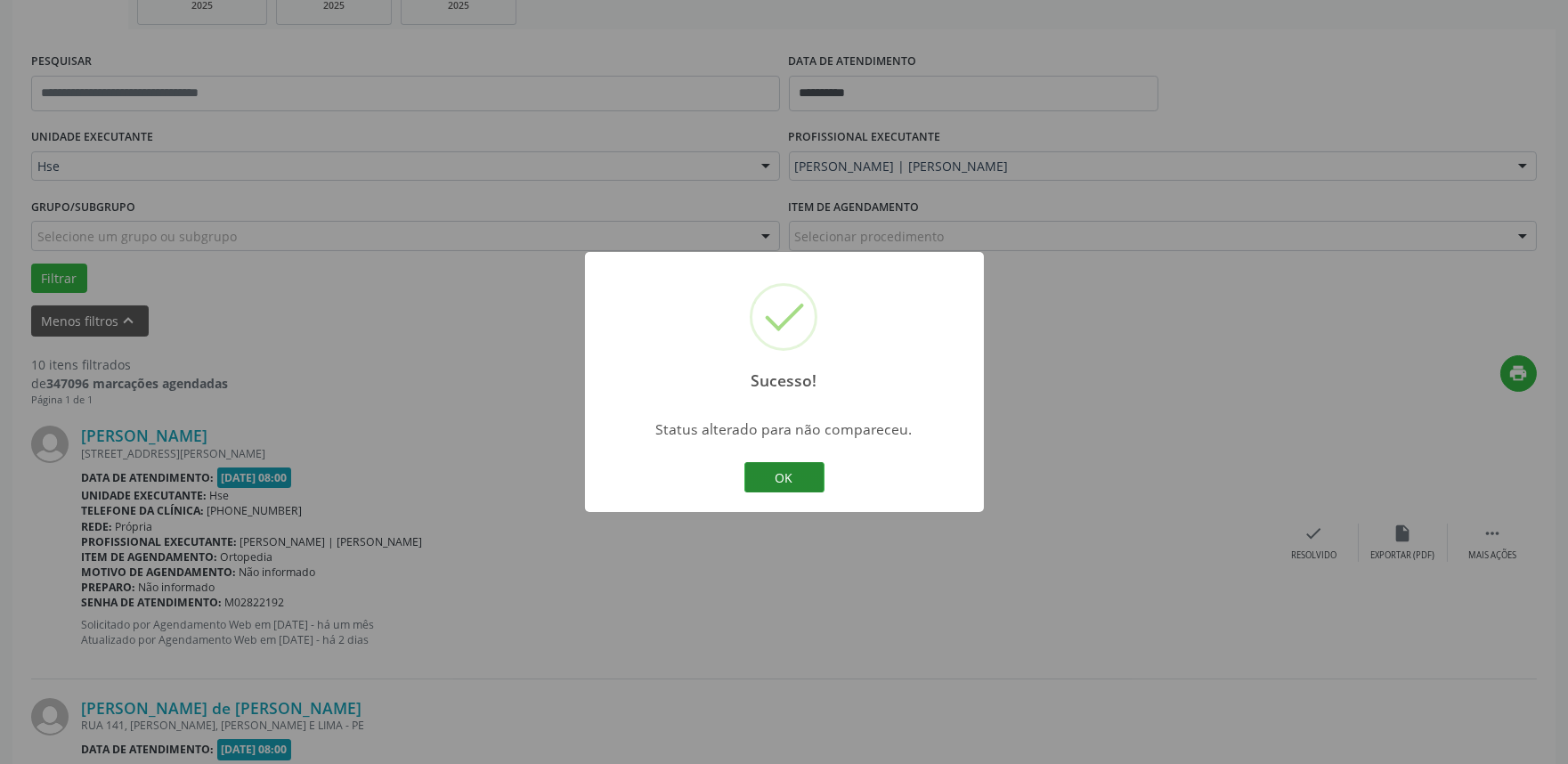
click at [811, 472] on button "OK" at bounding box center [784, 478] width 81 height 30
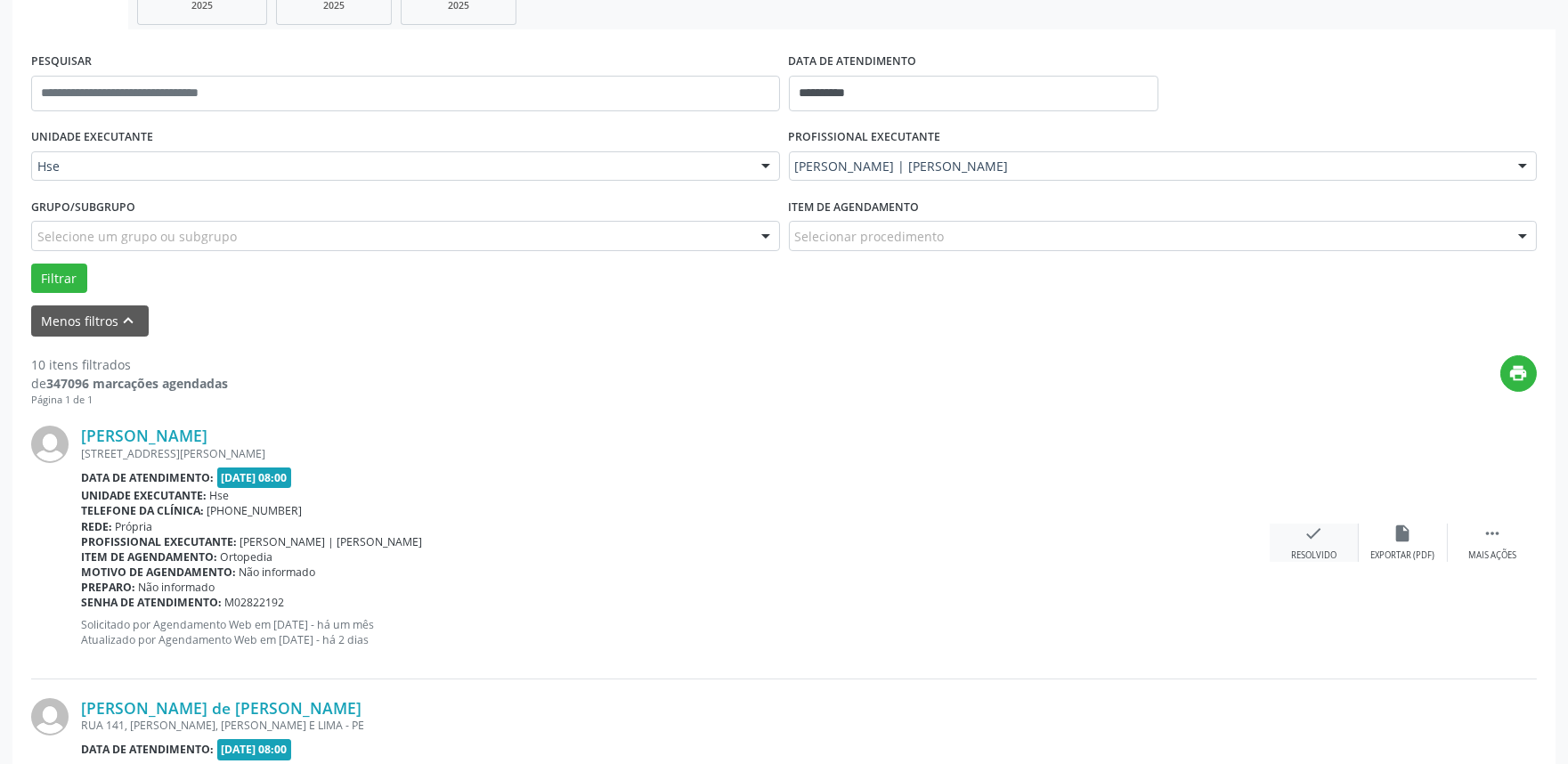
click at [1296, 546] on div "check Resolvido" at bounding box center [1313, 542] width 89 height 38
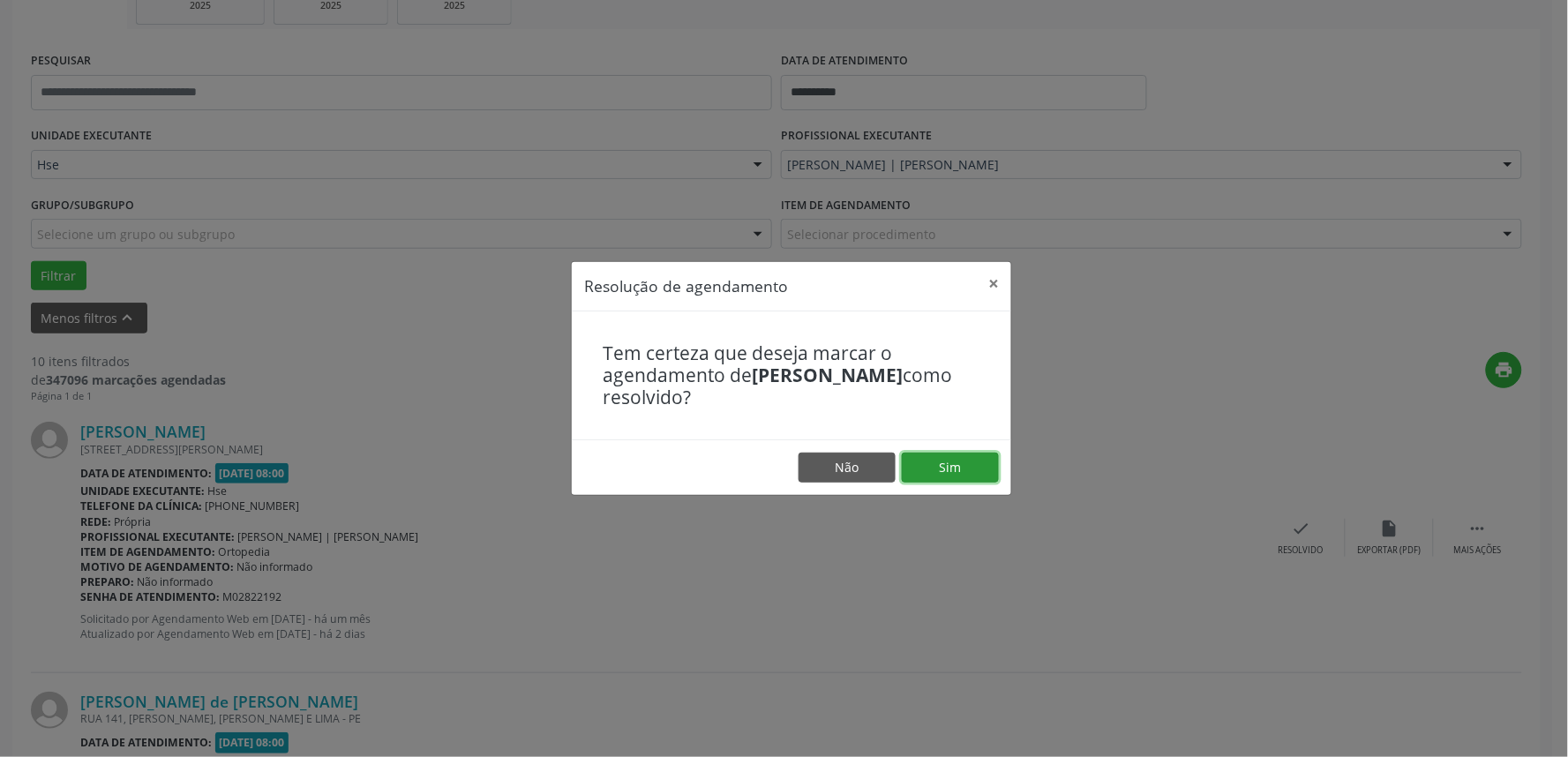
click at [945, 471] on button "Sim" at bounding box center [950, 468] width 97 height 30
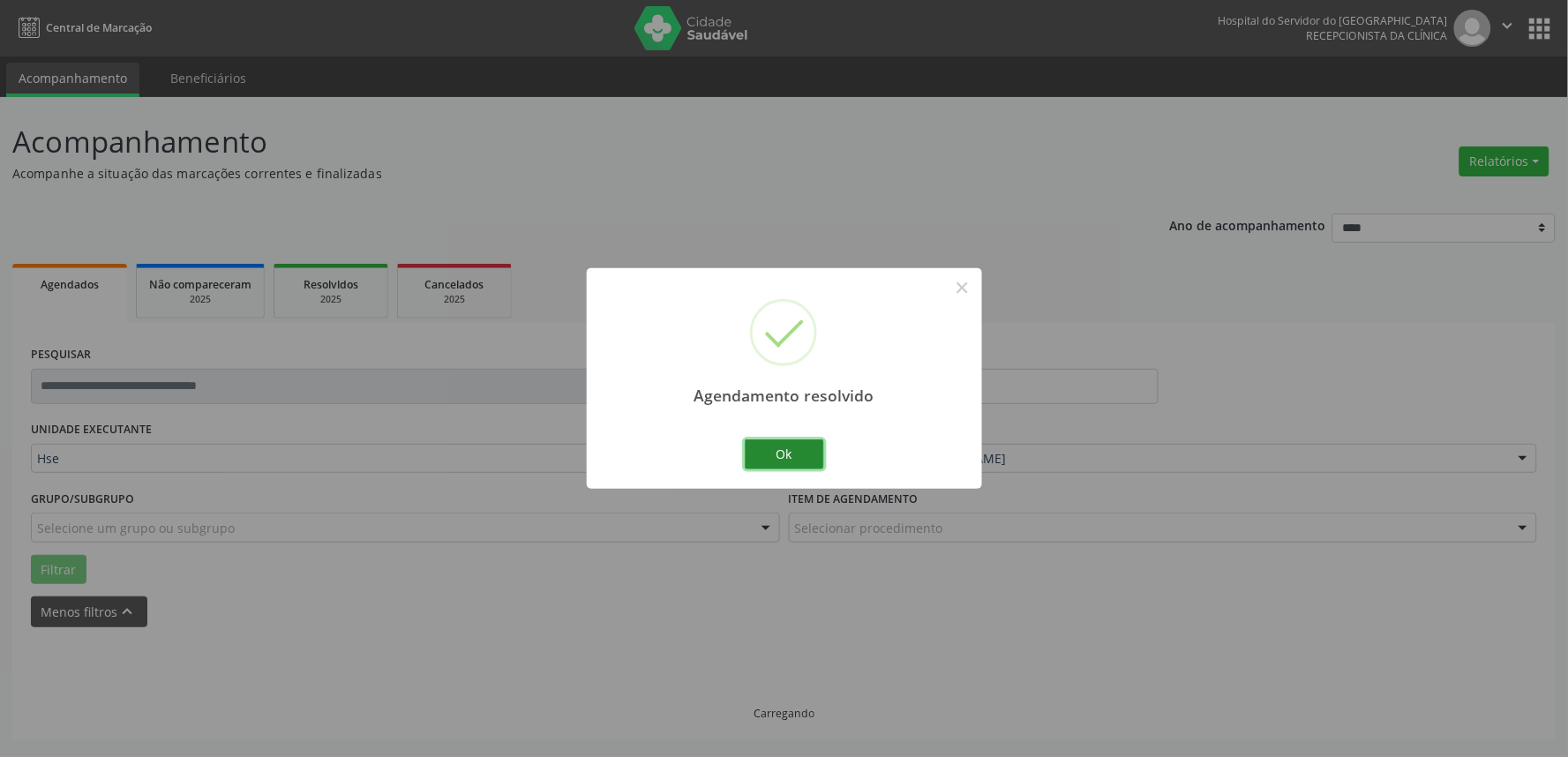
click at [778, 450] on button "Ok" at bounding box center [785, 455] width 80 height 30
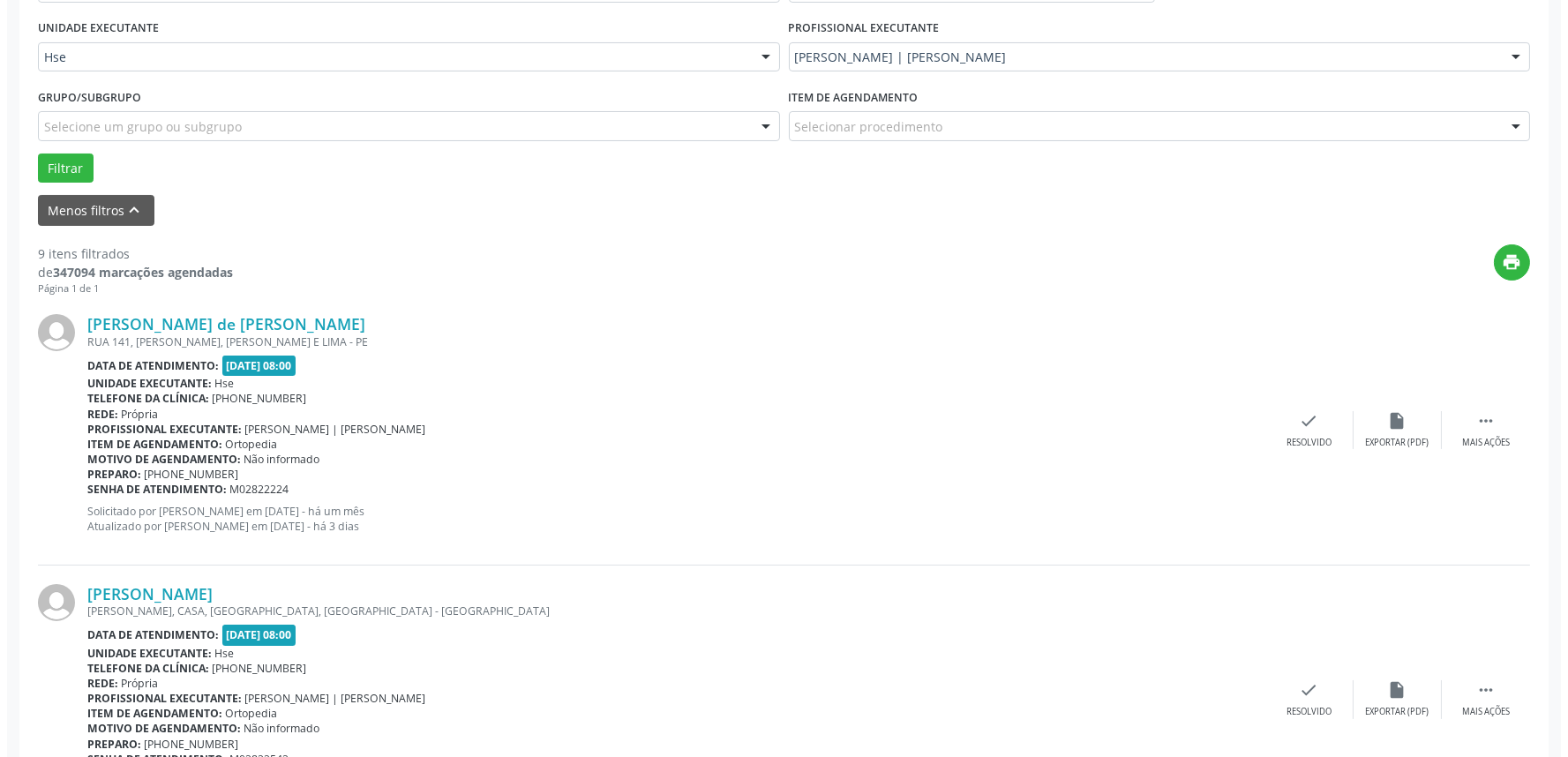
scroll to position [404, 0]
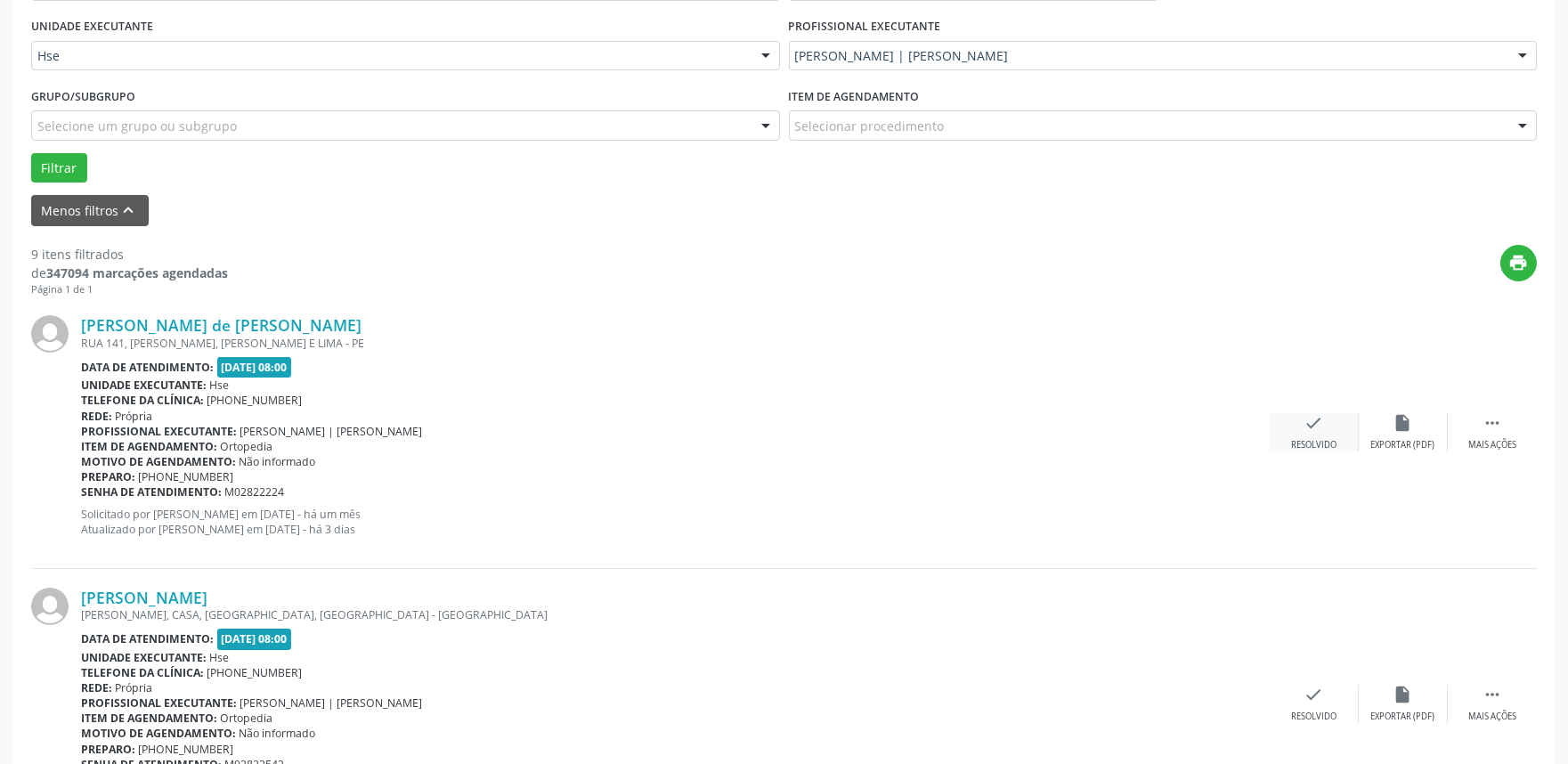
click at [1305, 419] on icon "check" at bounding box center [1313, 422] width 20 height 20
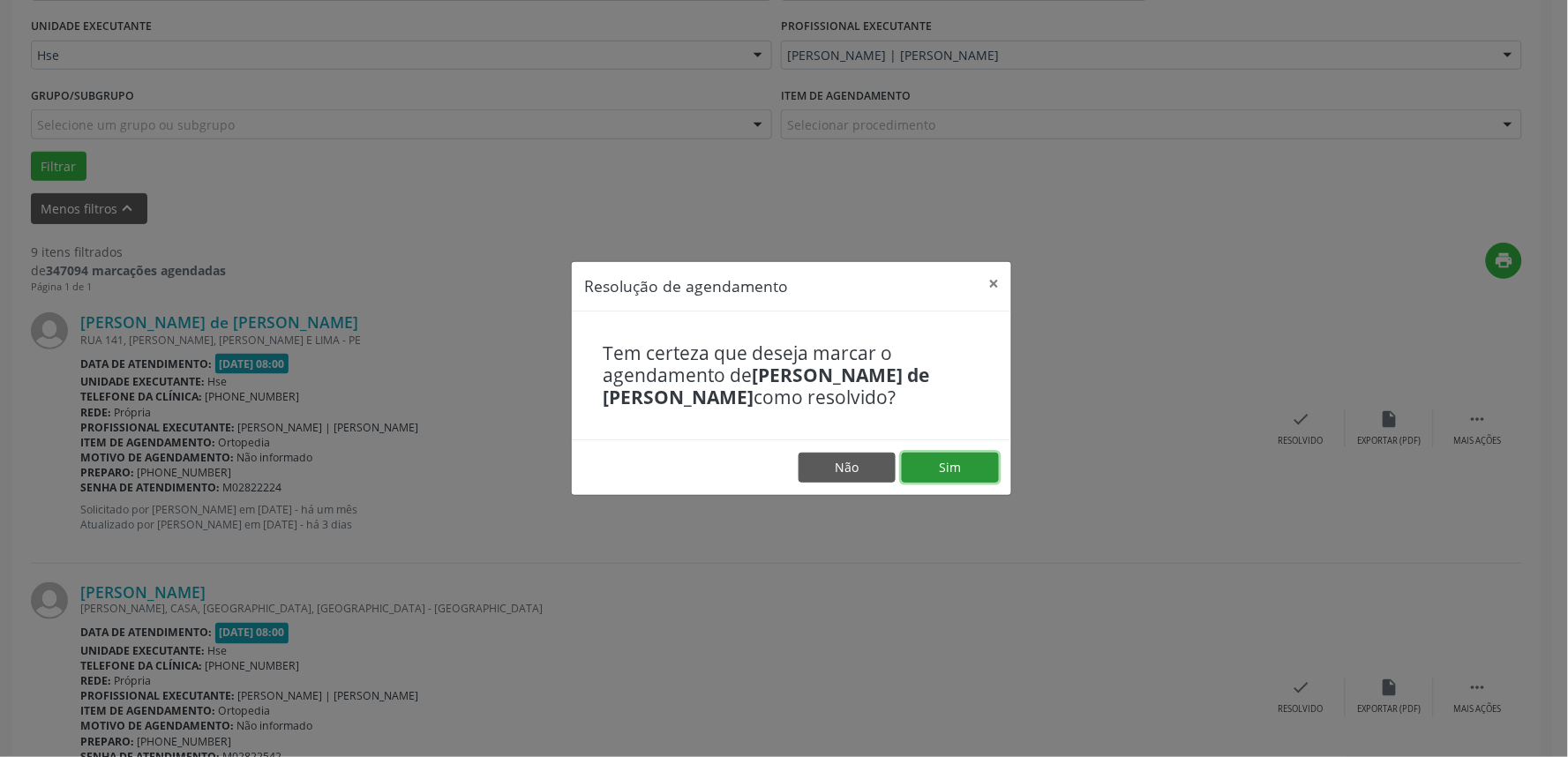
click at [962, 468] on button "Sim" at bounding box center [950, 468] width 97 height 30
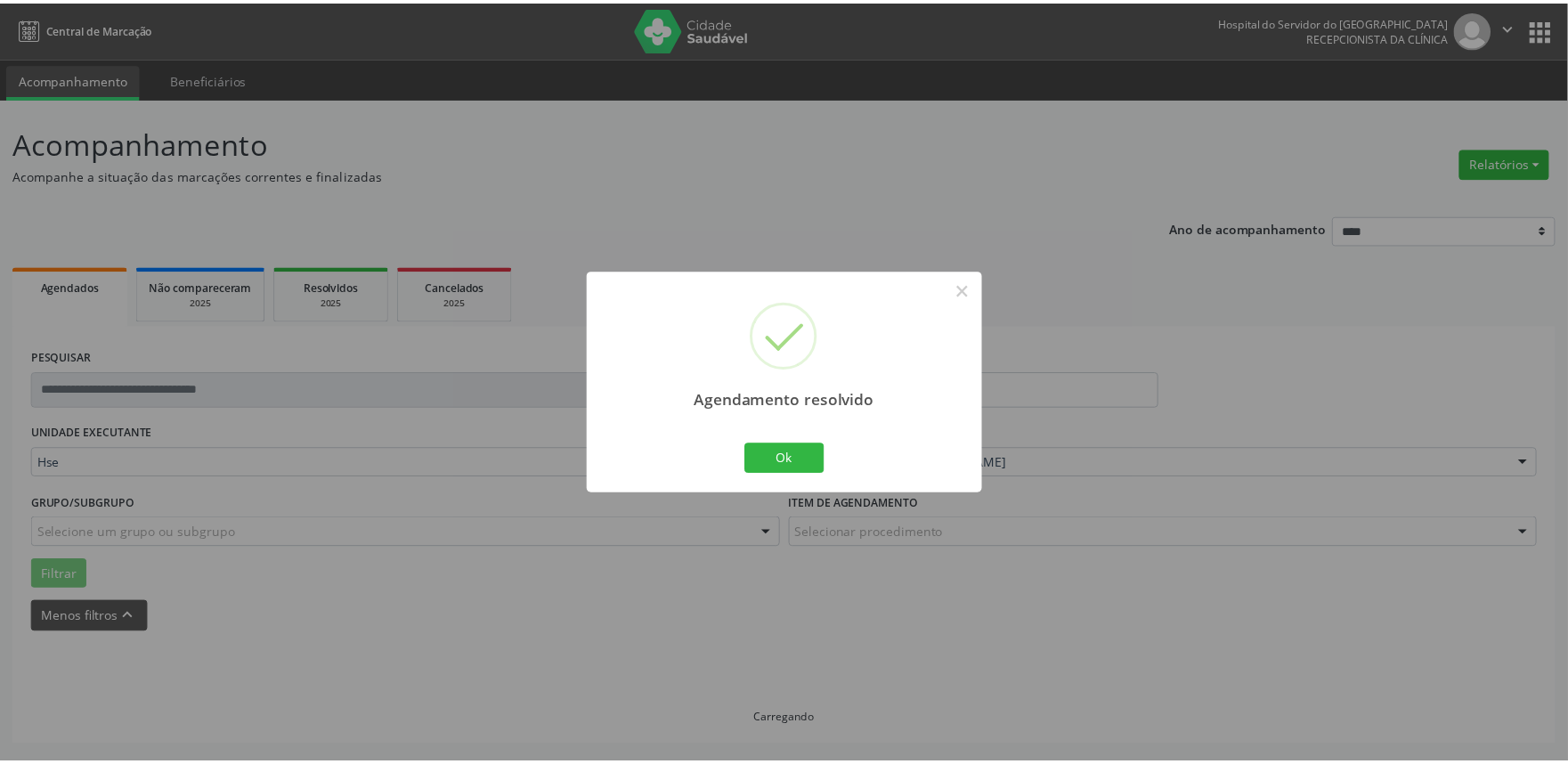
scroll to position [0, 0]
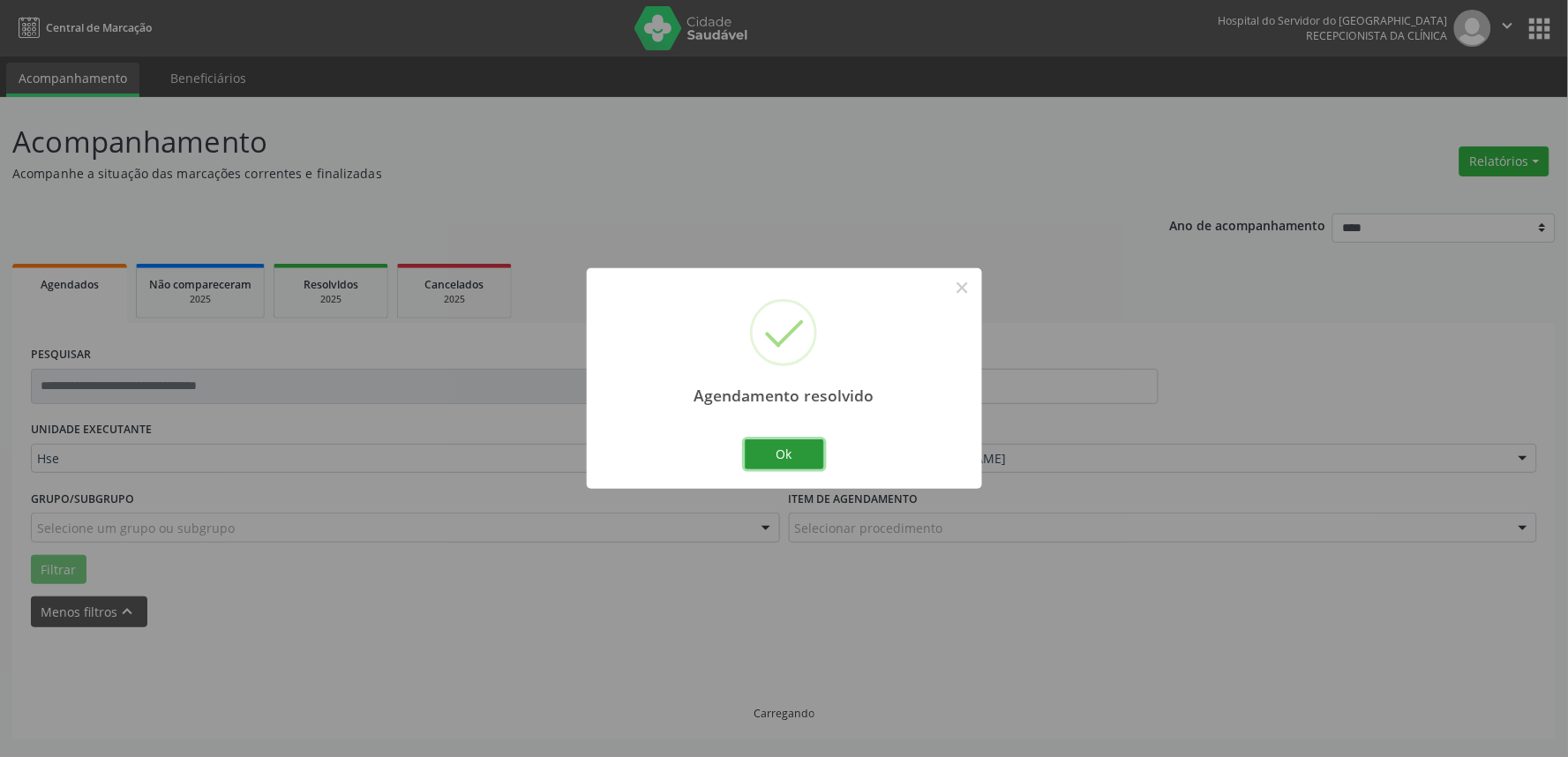
click at [787, 440] on button "Ok" at bounding box center [785, 455] width 80 height 30
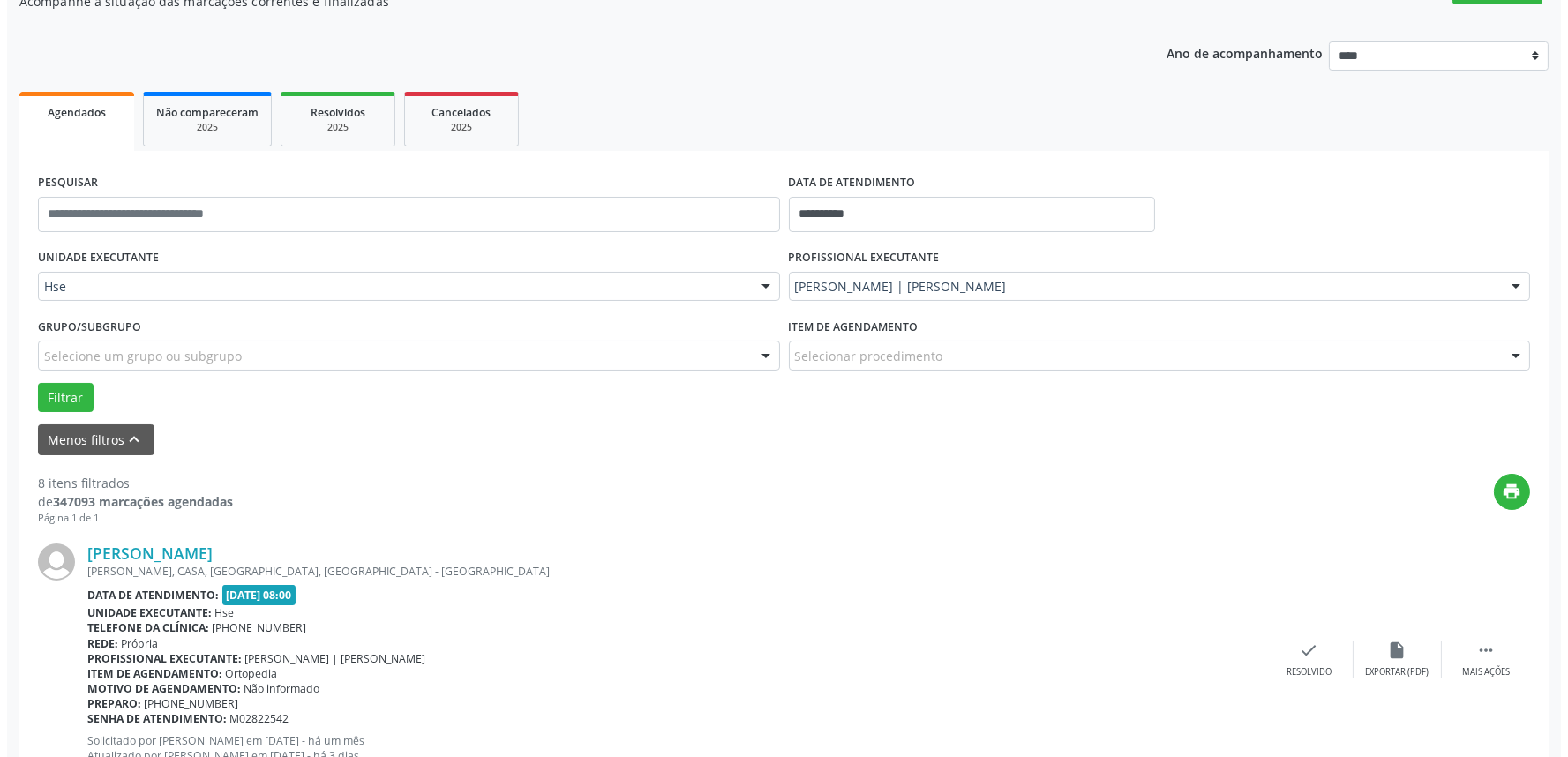
scroll to position [207, 0]
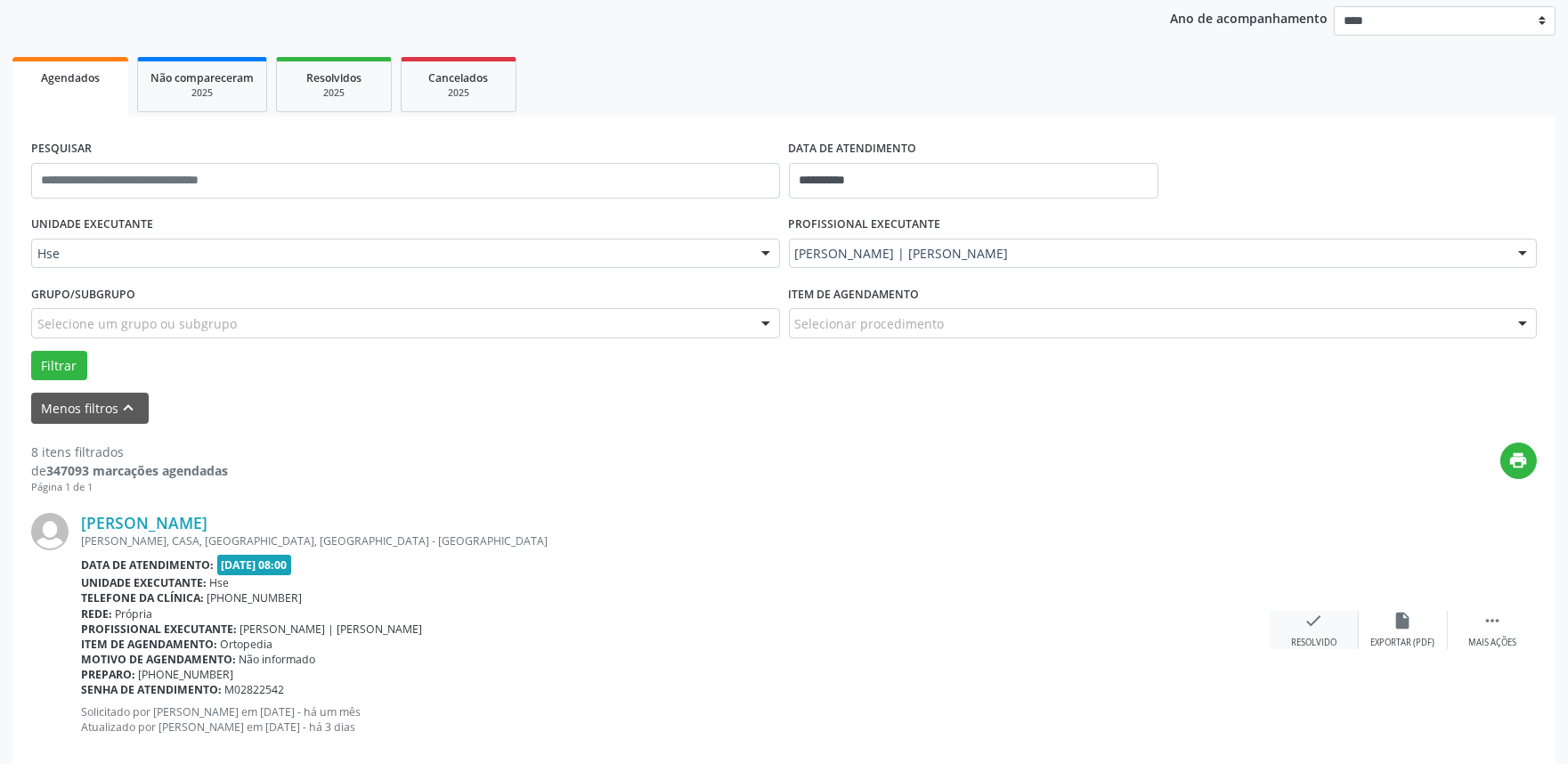
click at [1288, 624] on div "check Resolvido" at bounding box center [1313, 629] width 89 height 38
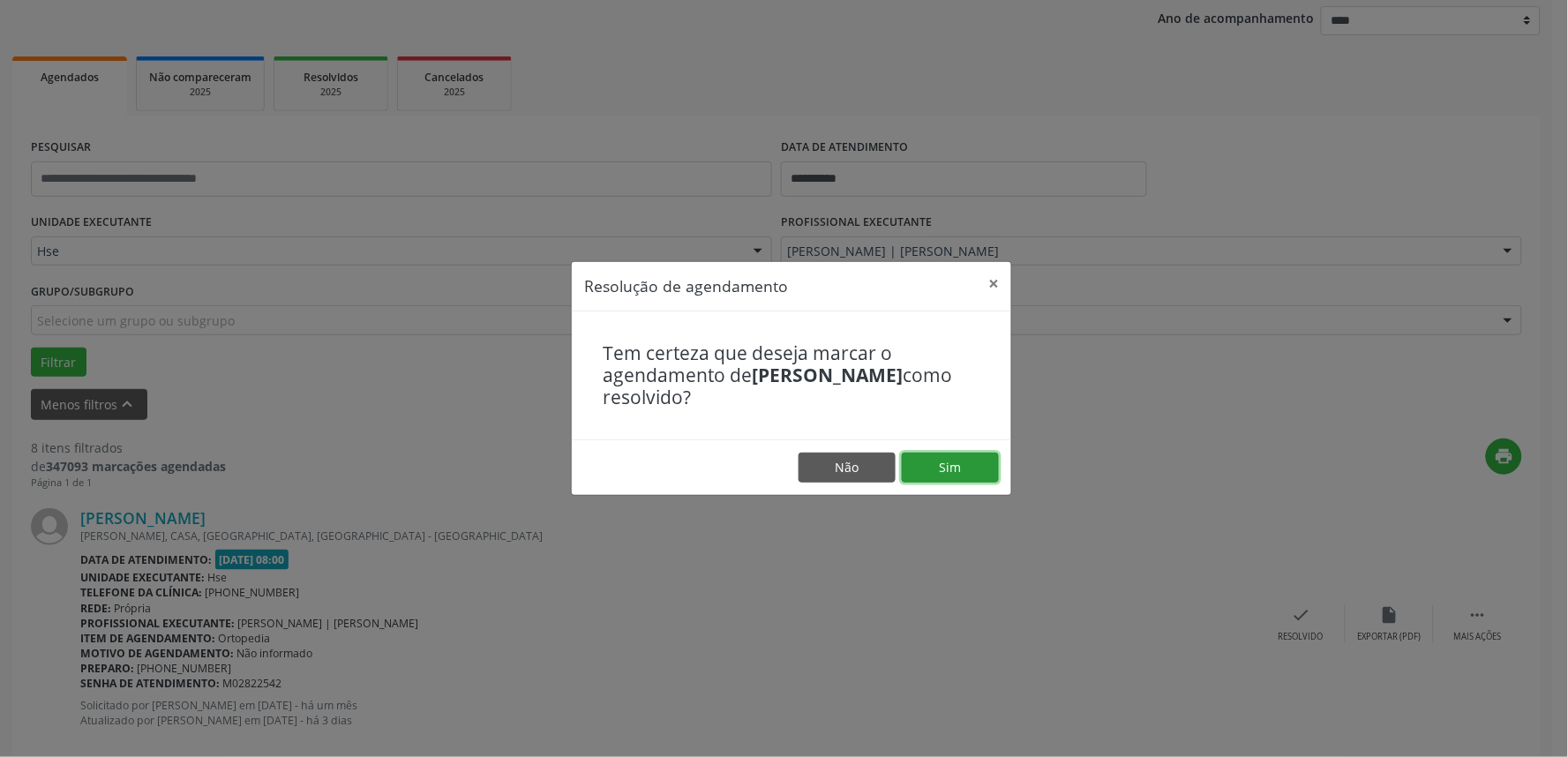
click at [948, 455] on button "Sim" at bounding box center [950, 468] width 97 height 30
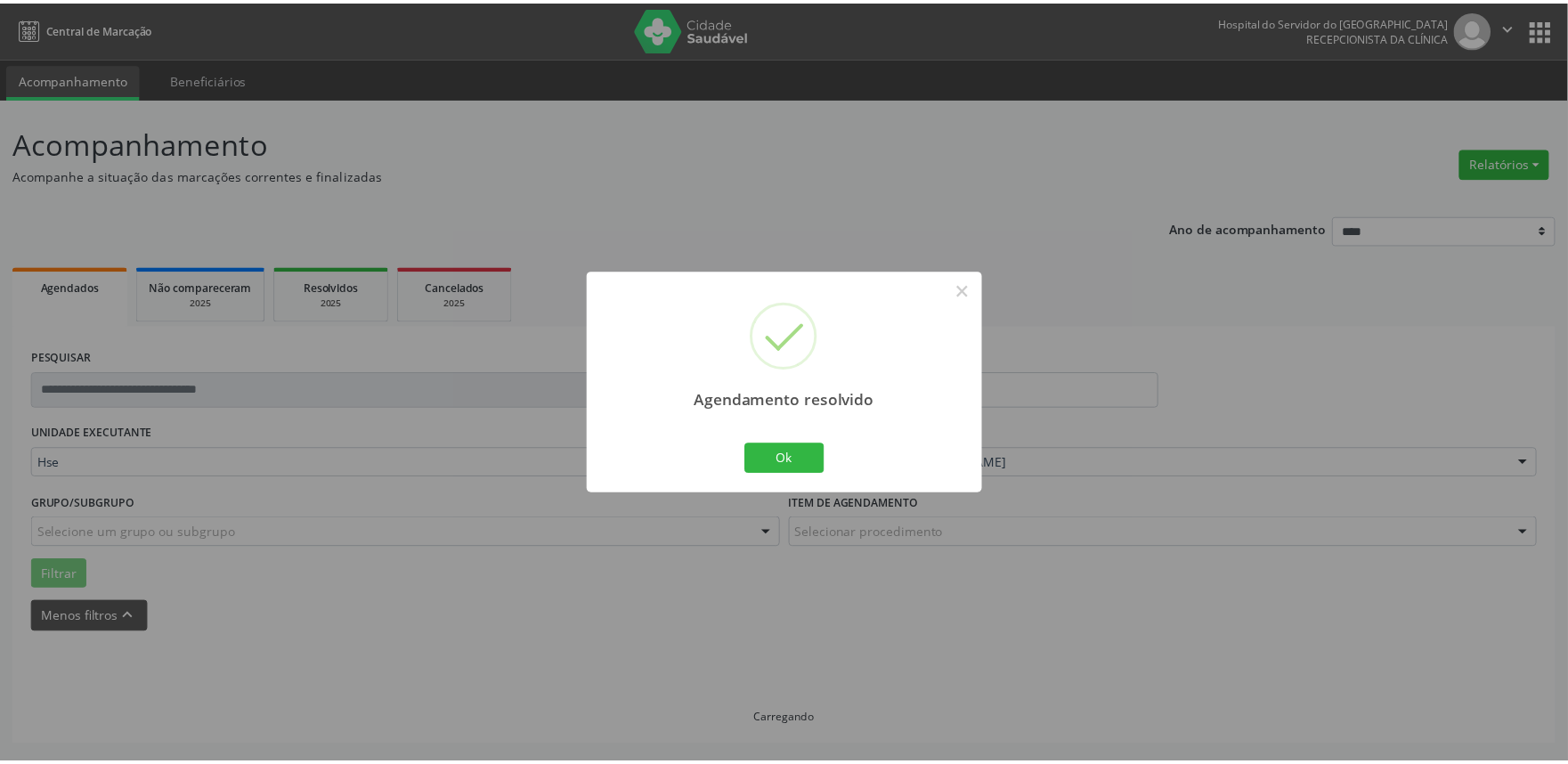
scroll to position [0, 0]
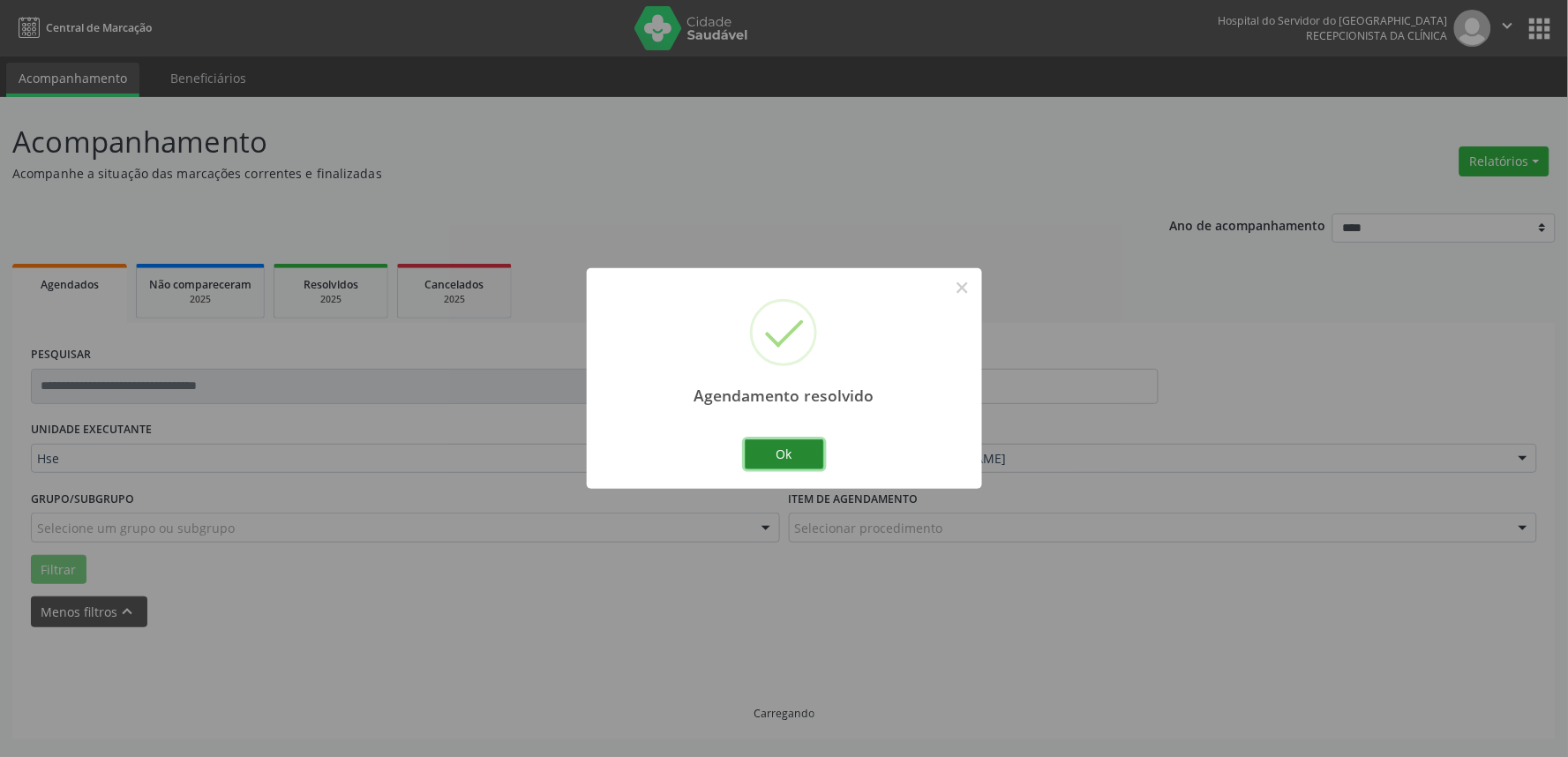
click at [765, 462] on button "Ok" at bounding box center [785, 455] width 80 height 30
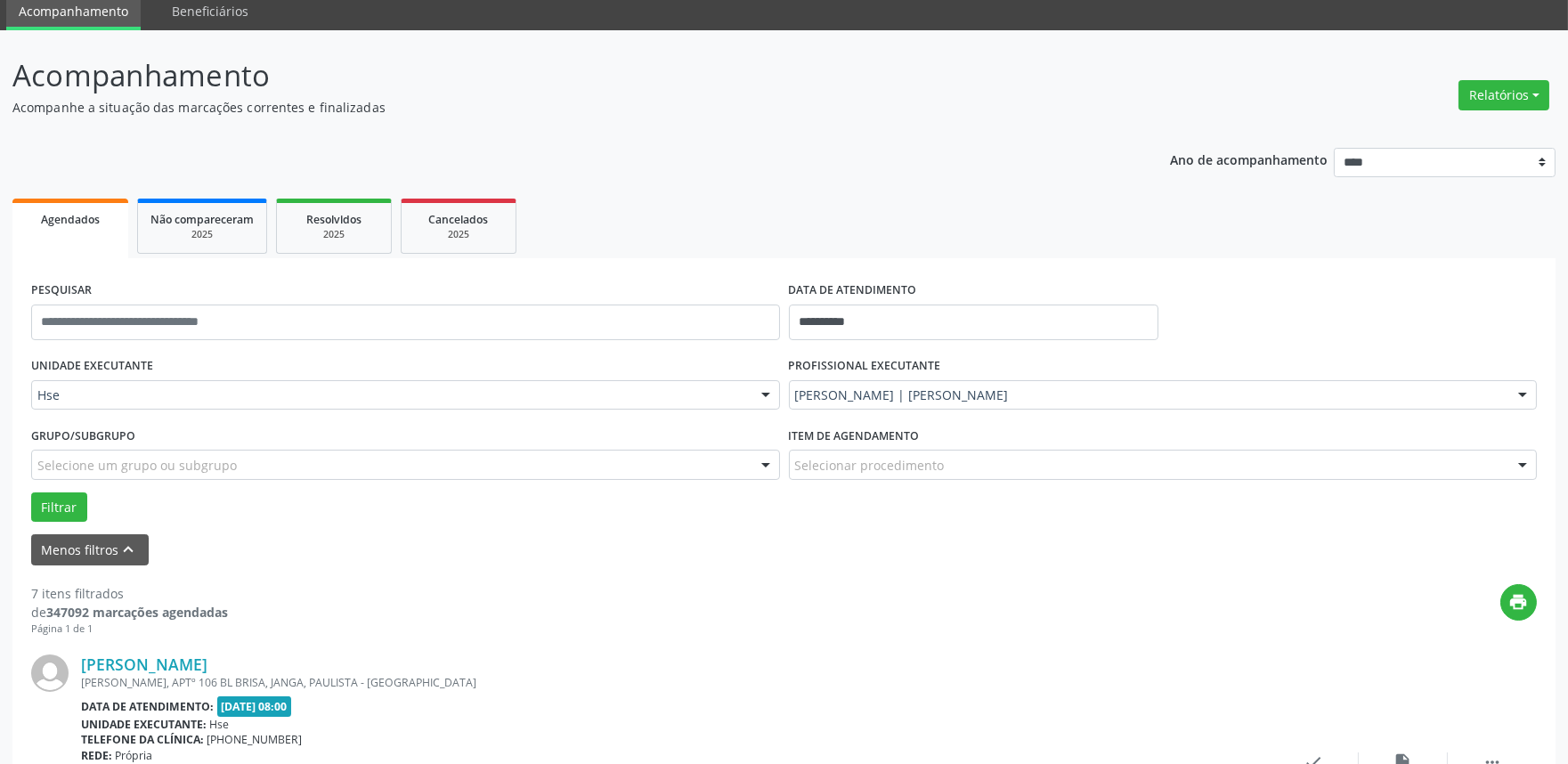
scroll to position [198, 0]
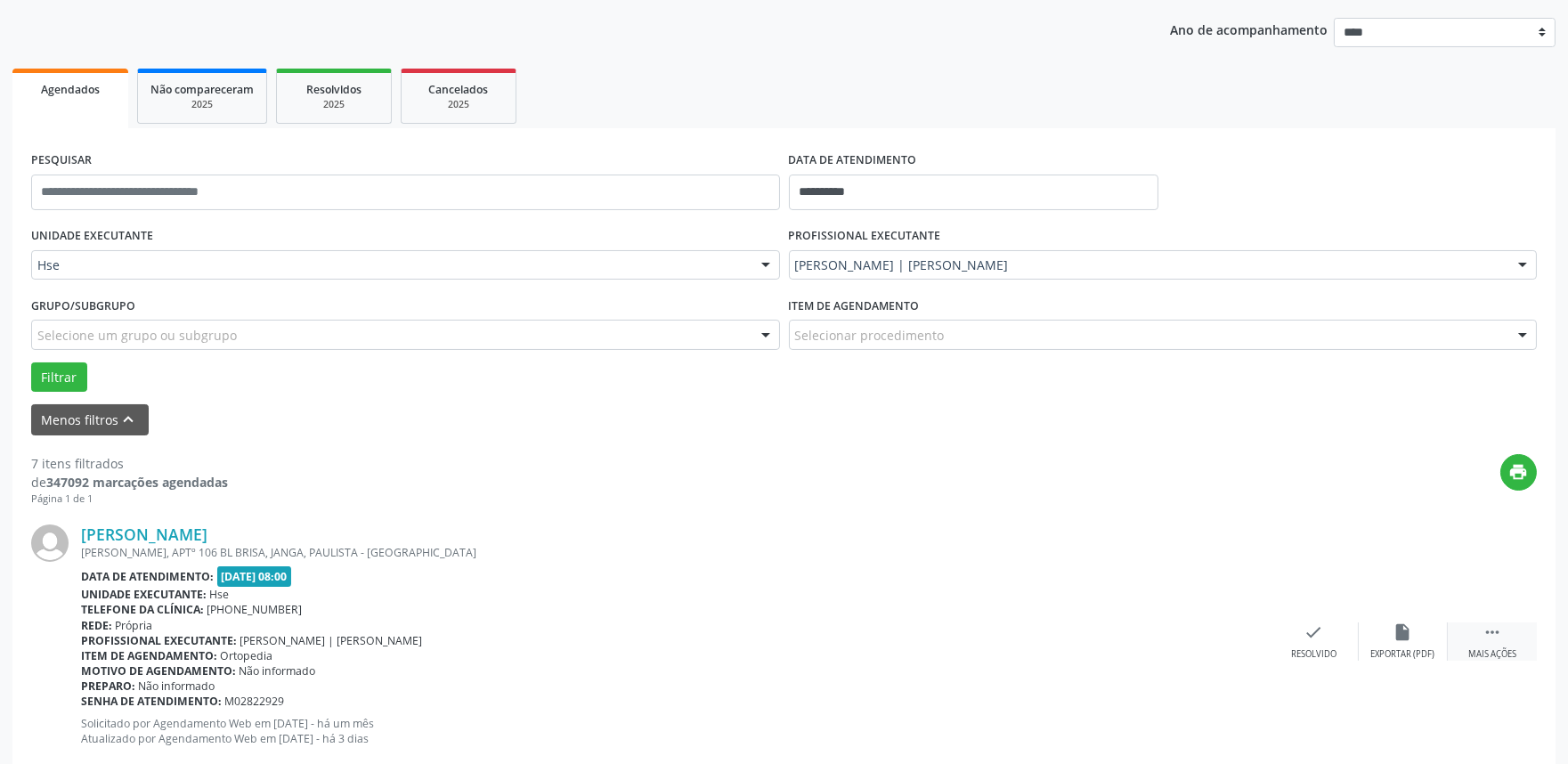
click at [1494, 634] on icon "" at bounding box center [1491, 632] width 20 height 20
click at [1409, 626] on icon "alarm_off" at bounding box center [1402, 632] width 20 height 20
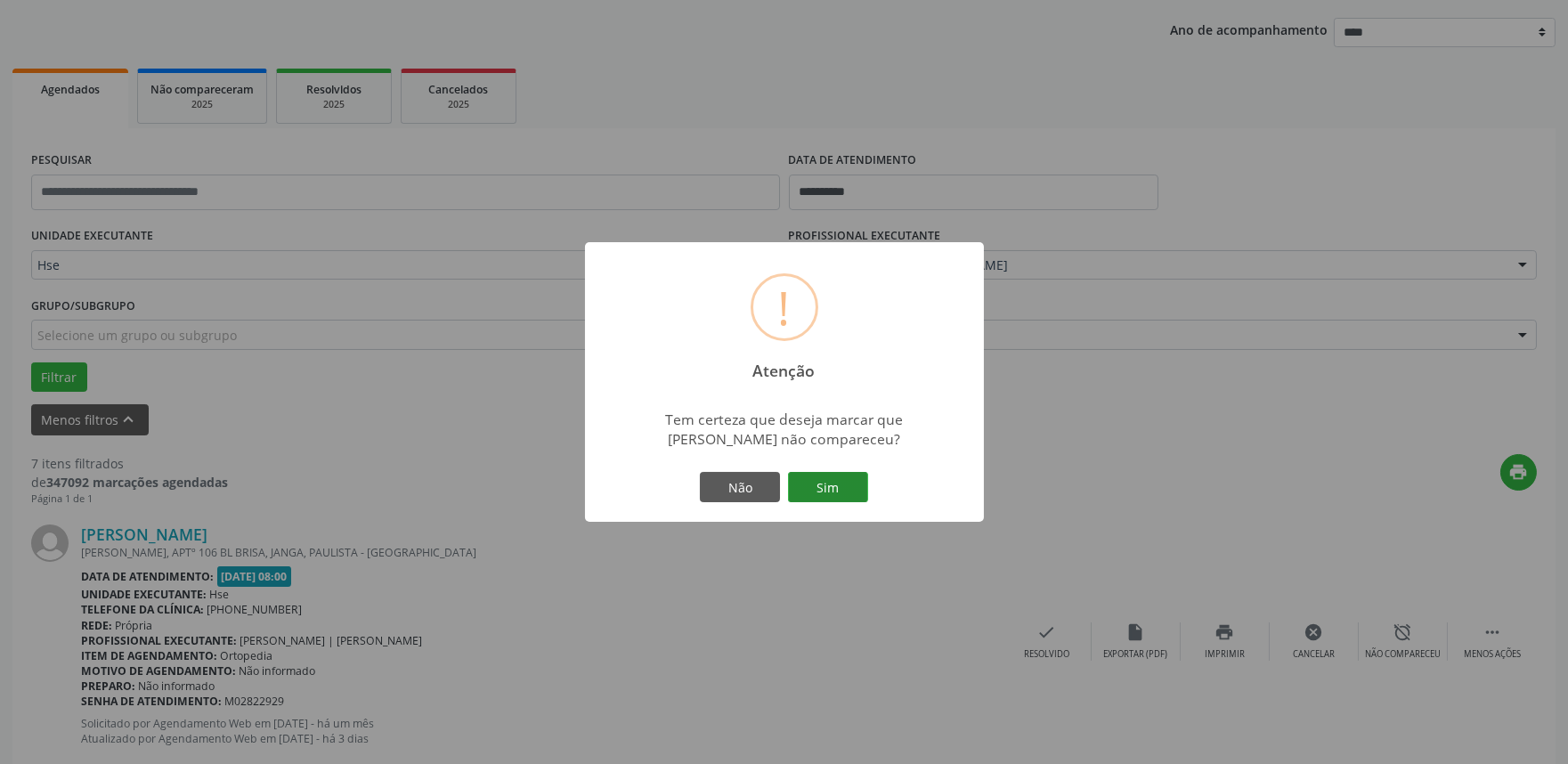
click at [828, 493] on button "Sim" at bounding box center [828, 487] width 81 height 30
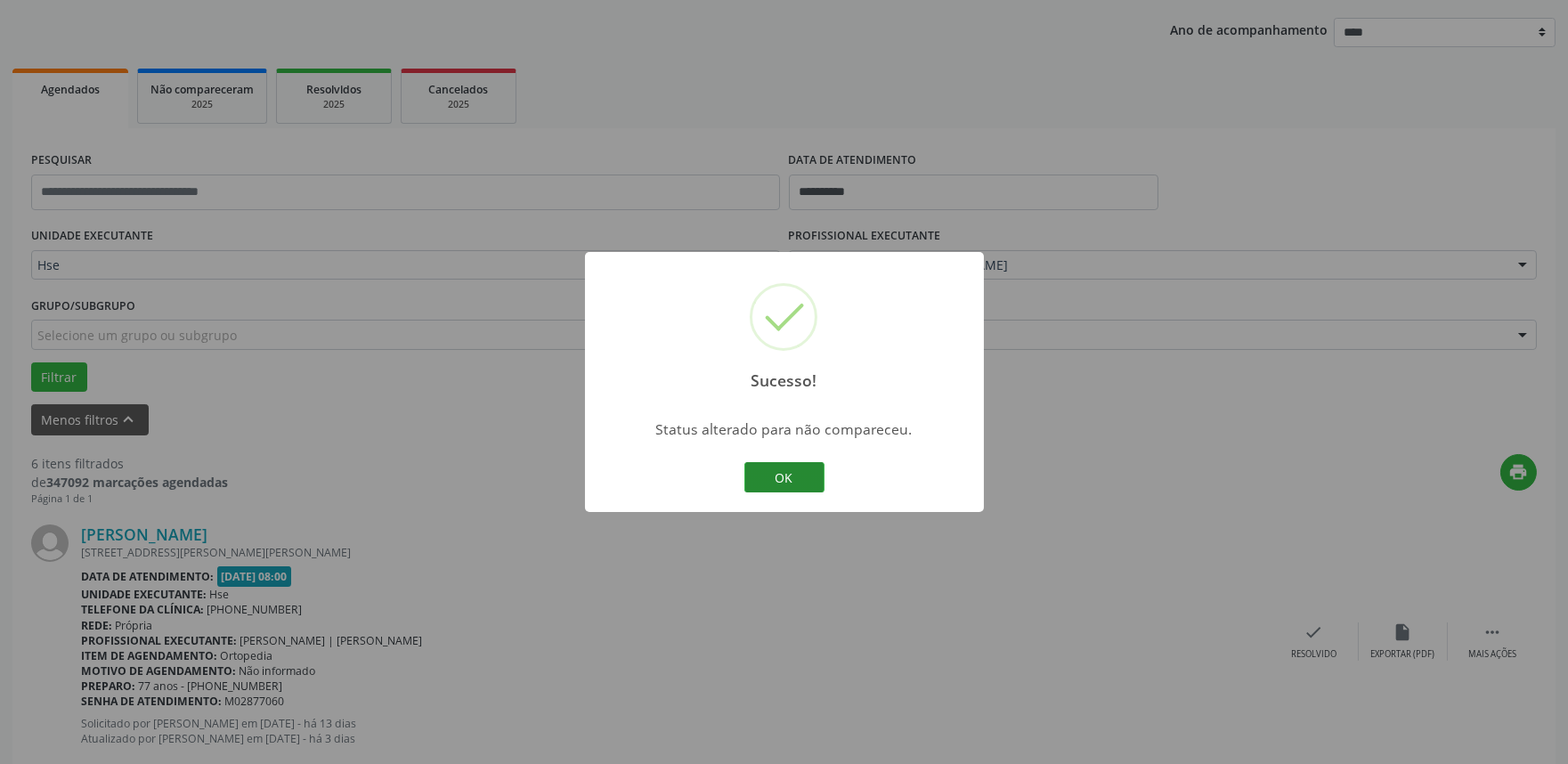
click at [784, 479] on button "OK" at bounding box center [784, 478] width 81 height 30
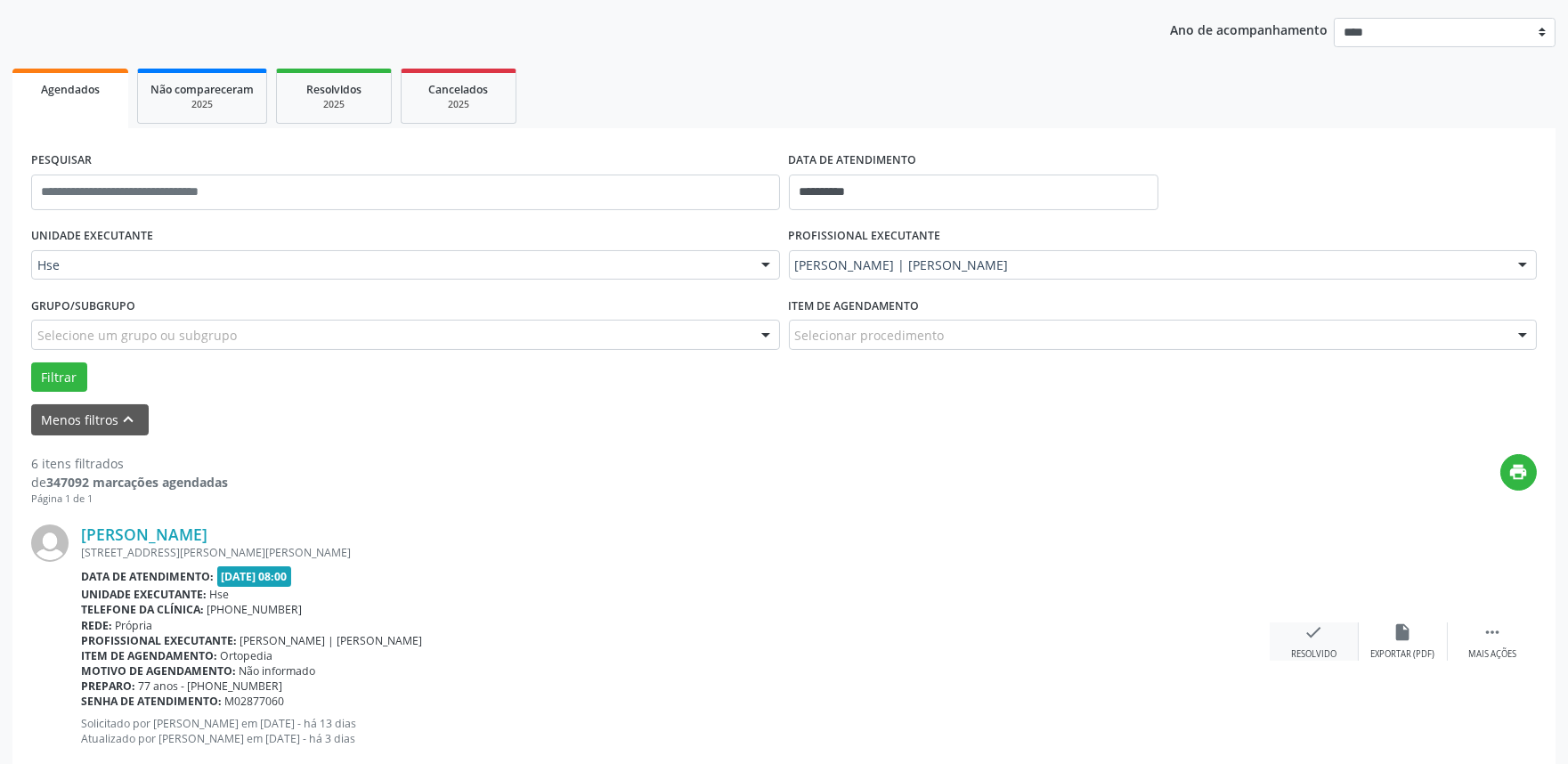
click at [1326, 644] on div "check Resolvido" at bounding box center [1313, 641] width 89 height 38
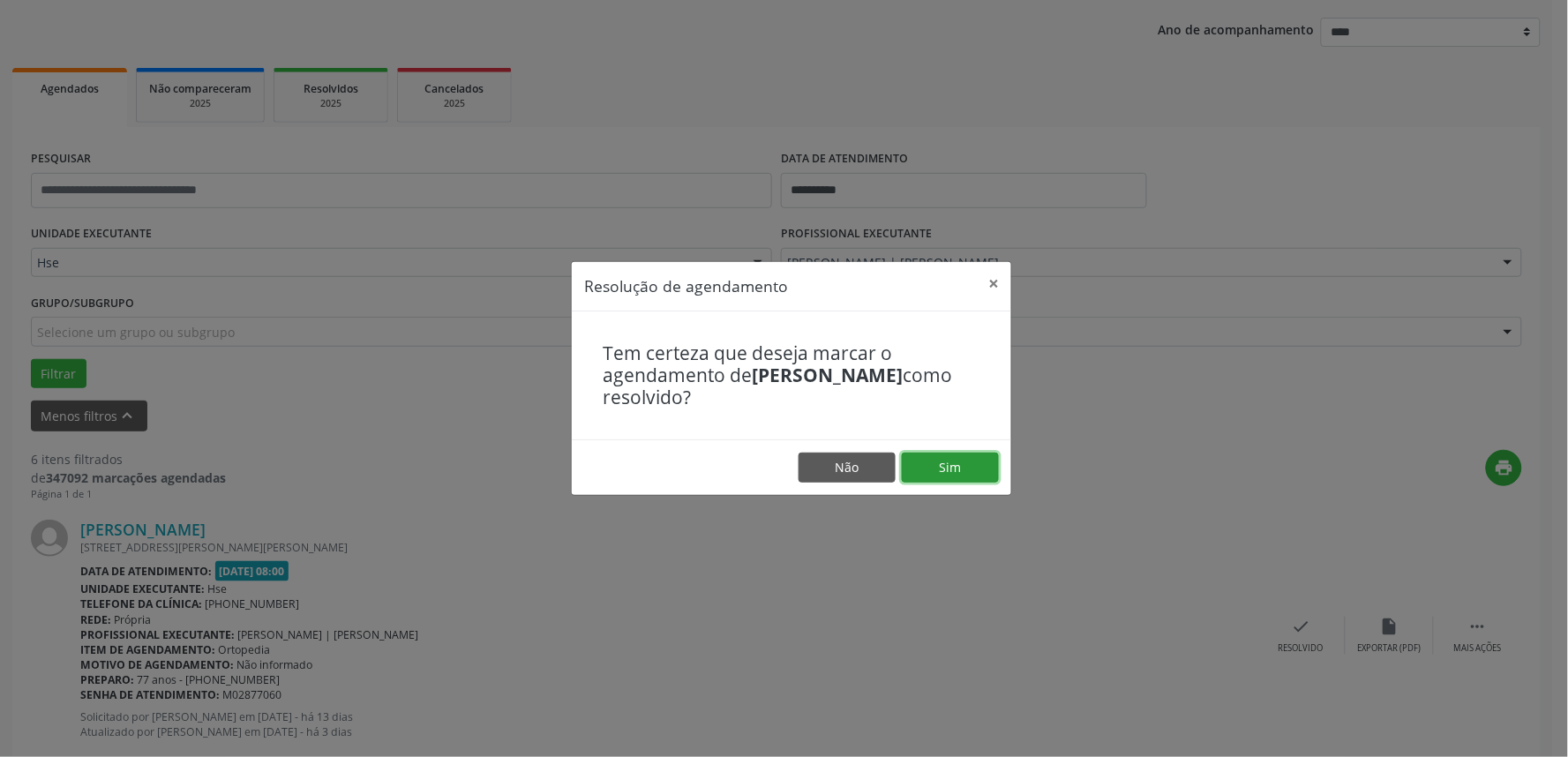
click at [964, 479] on button "Sim" at bounding box center [950, 468] width 97 height 30
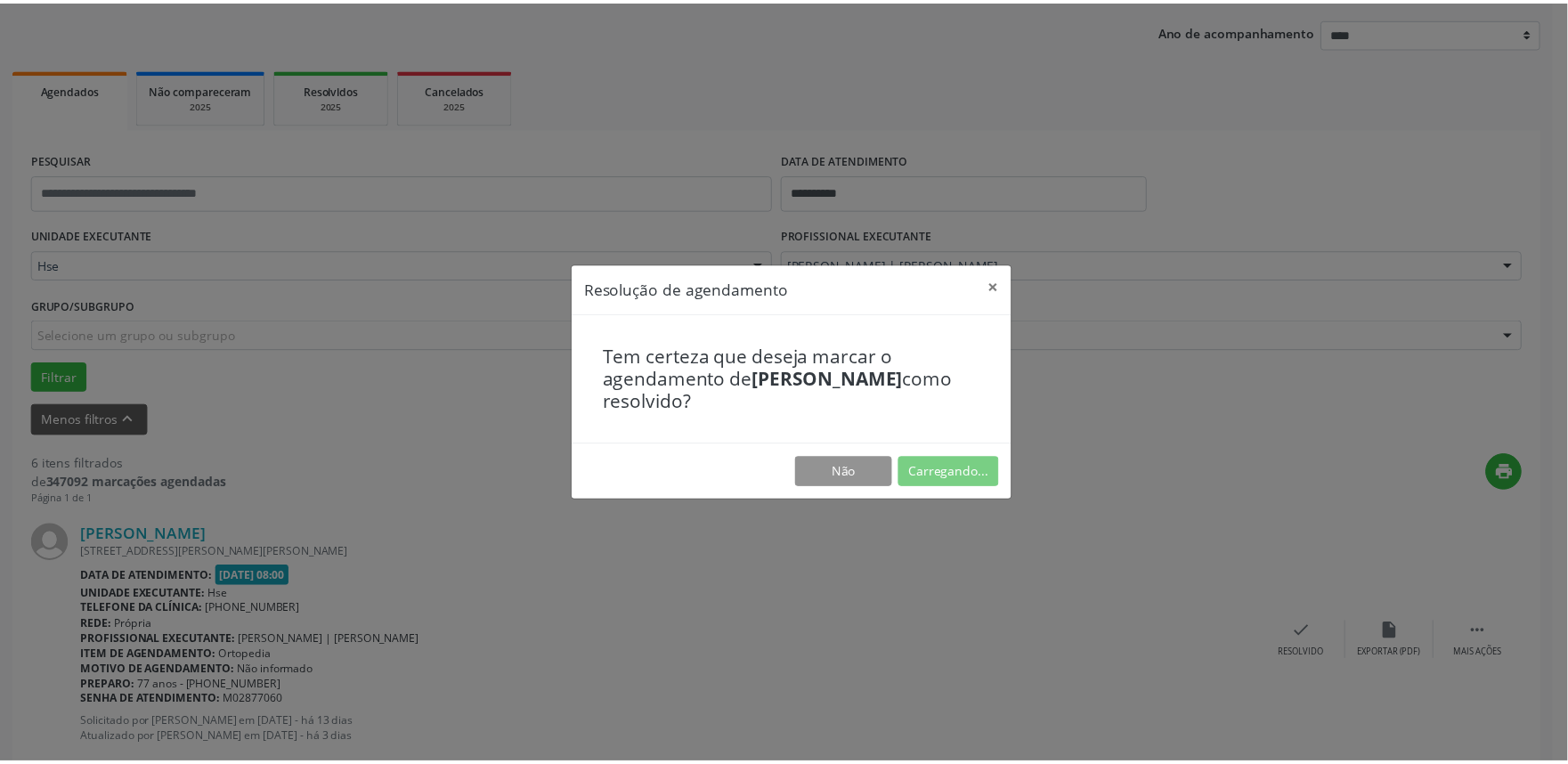
scroll to position [0, 0]
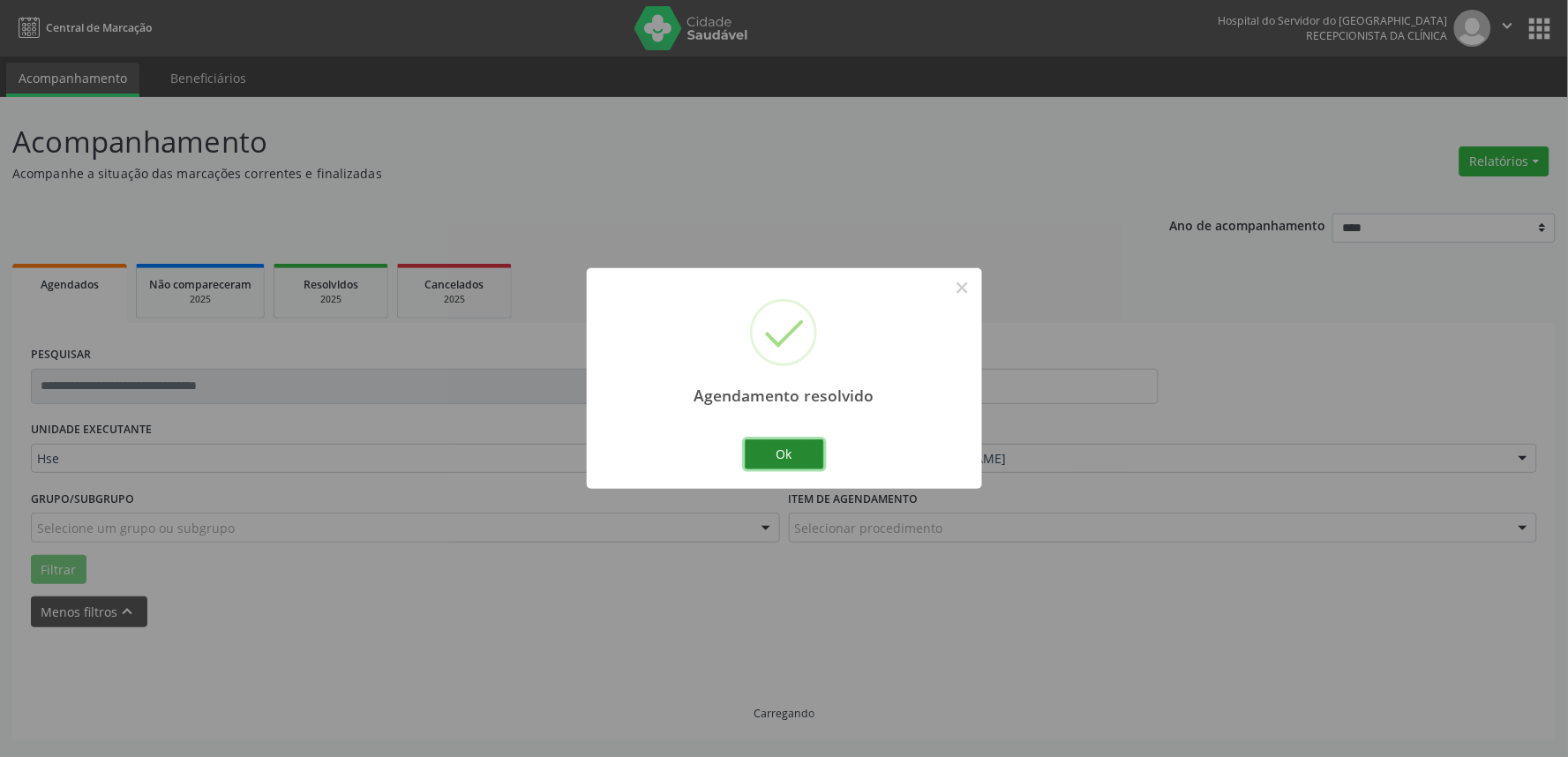
click at [780, 445] on button "Ok" at bounding box center [785, 455] width 80 height 30
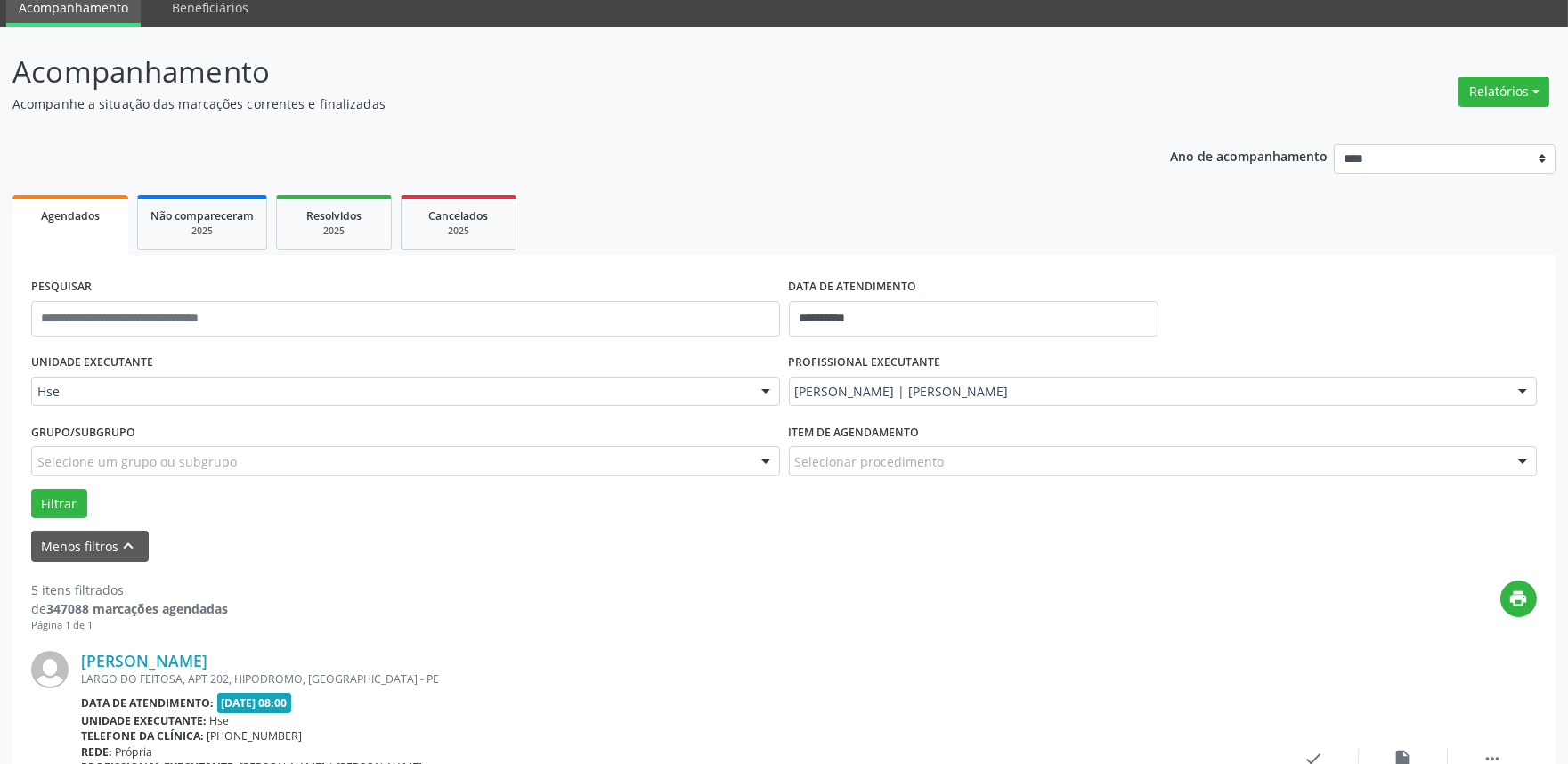
scroll to position [198, 0]
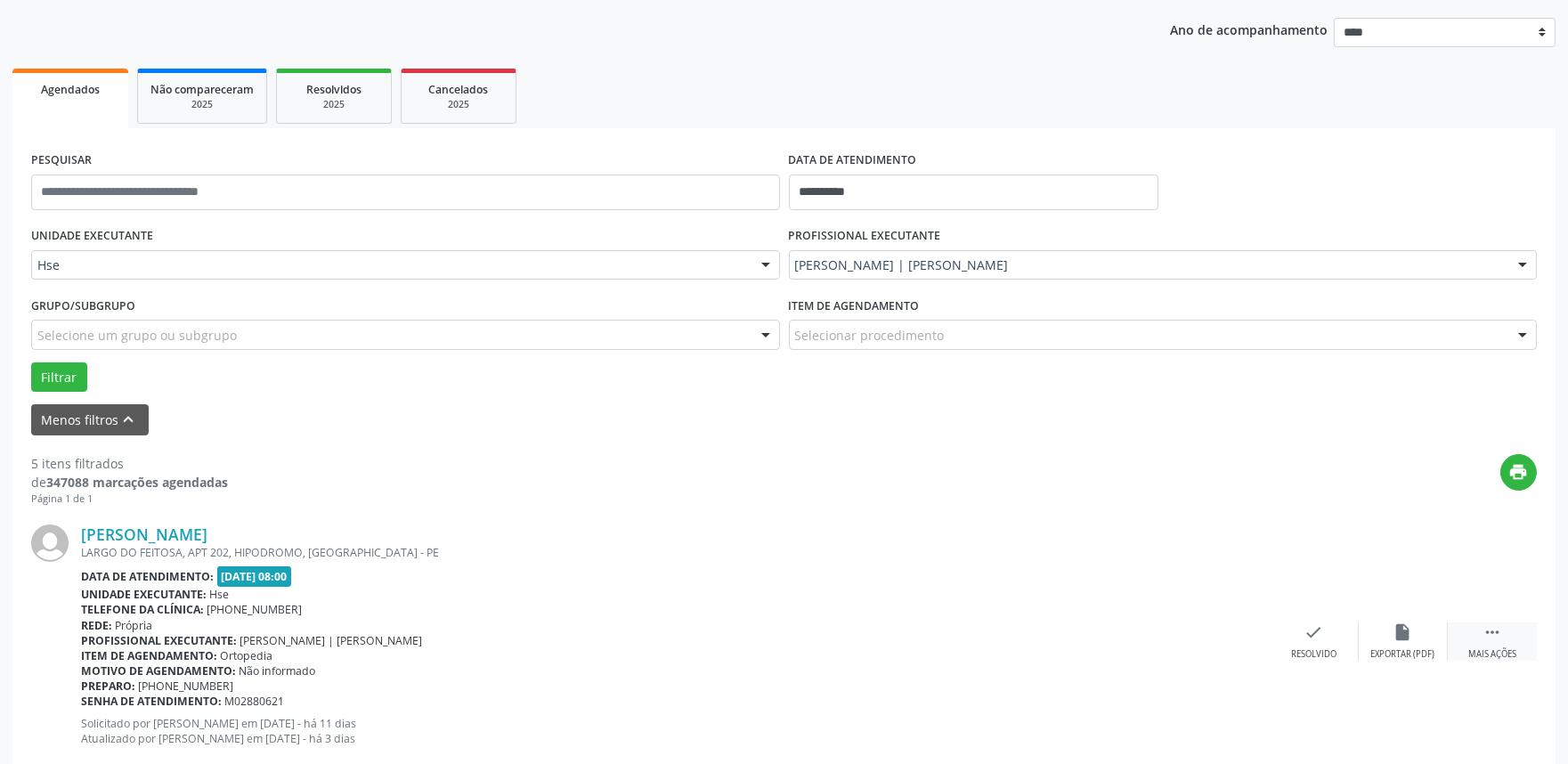
click at [1492, 639] on icon "" at bounding box center [1491, 632] width 20 height 20
drag, startPoint x: 1336, startPoint y: 629, endPoint x: 1372, endPoint y: 624, distance: 36.3
click at [1372, 624] on div " Menos ações alarm_off Não compareceu cancel Cancelar print Imprimir insert_dr…" at bounding box center [1269, 641] width 535 height 38
click at [1372, 624] on div "alarm_off Não compareceu" at bounding box center [1402, 641] width 89 height 38
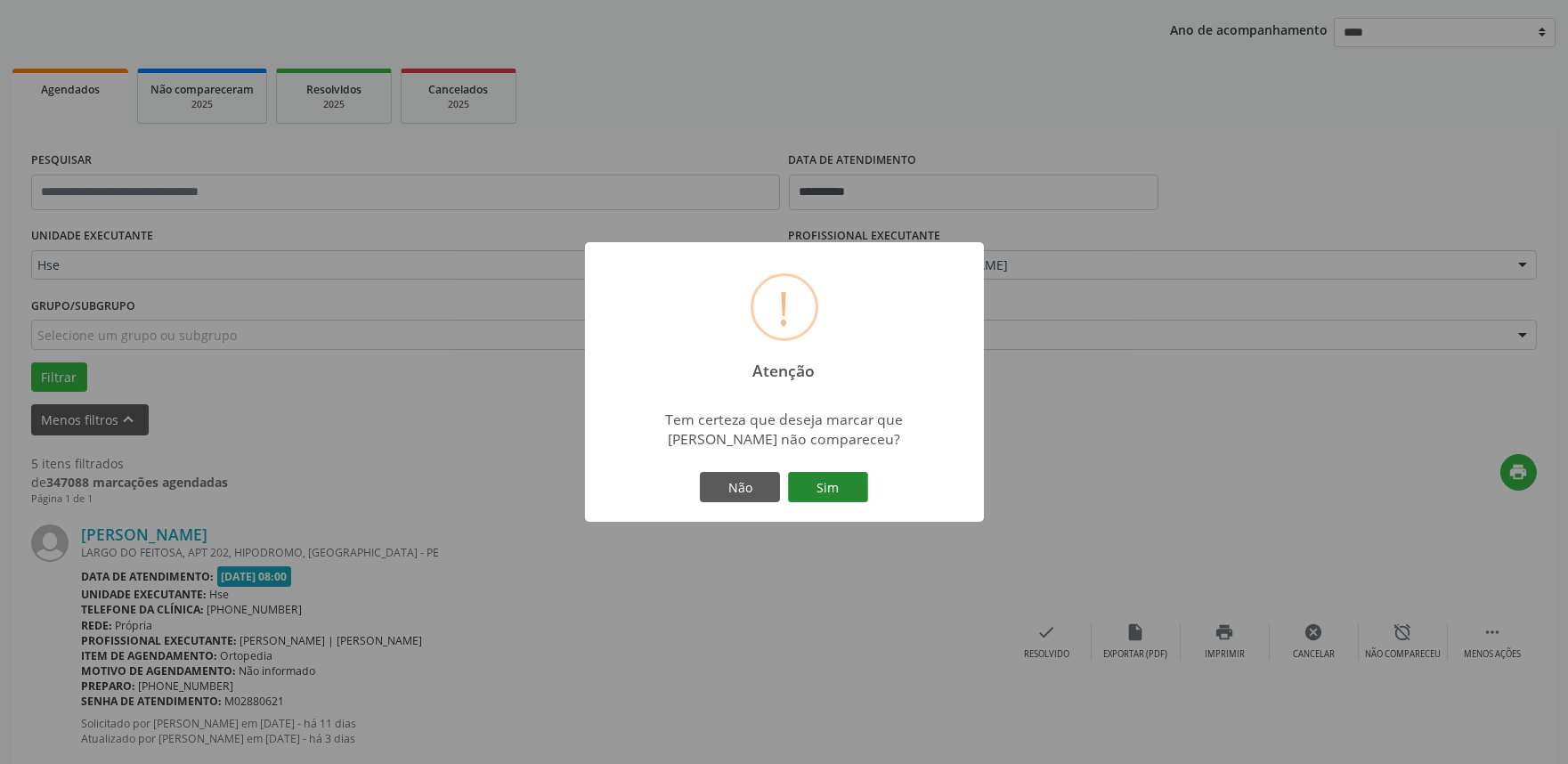
click at [828, 482] on button "Sim" at bounding box center [828, 487] width 81 height 30
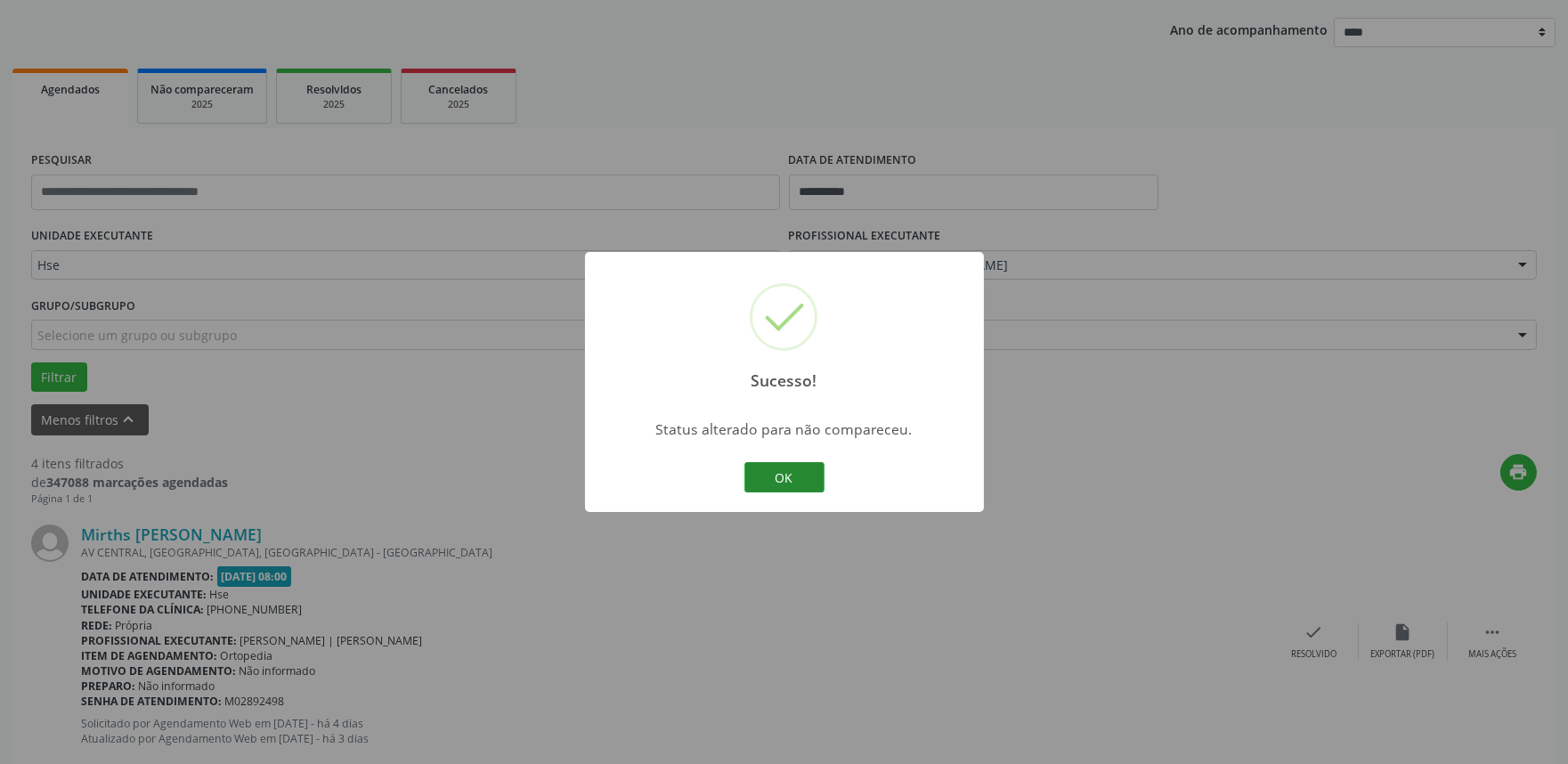
click at [809, 483] on button "OK" at bounding box center [784, 478] width 81 height 30
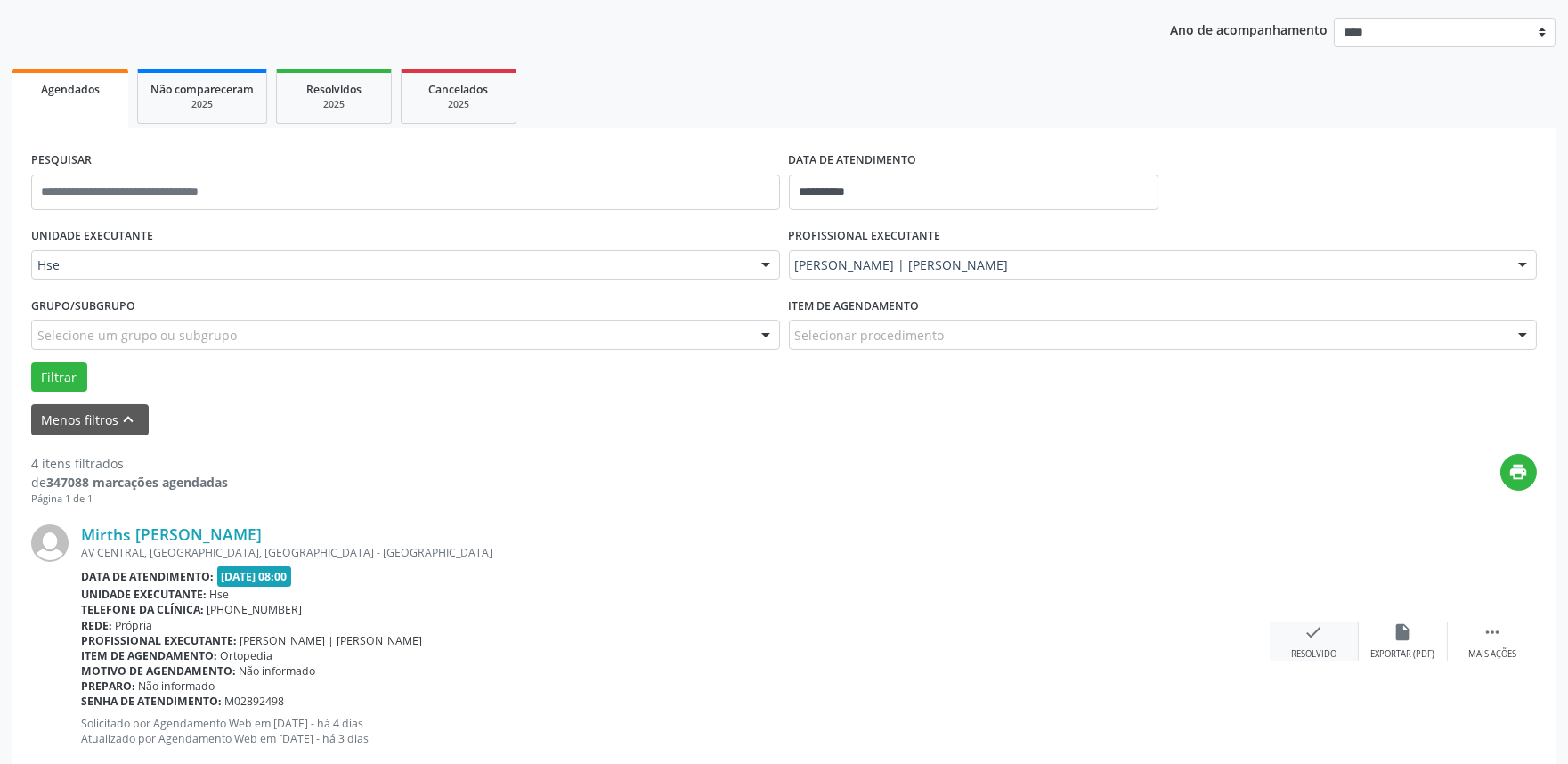
click at [1314, 639] on icon "check" at bounding box center [1313, 632] width 20 height 20
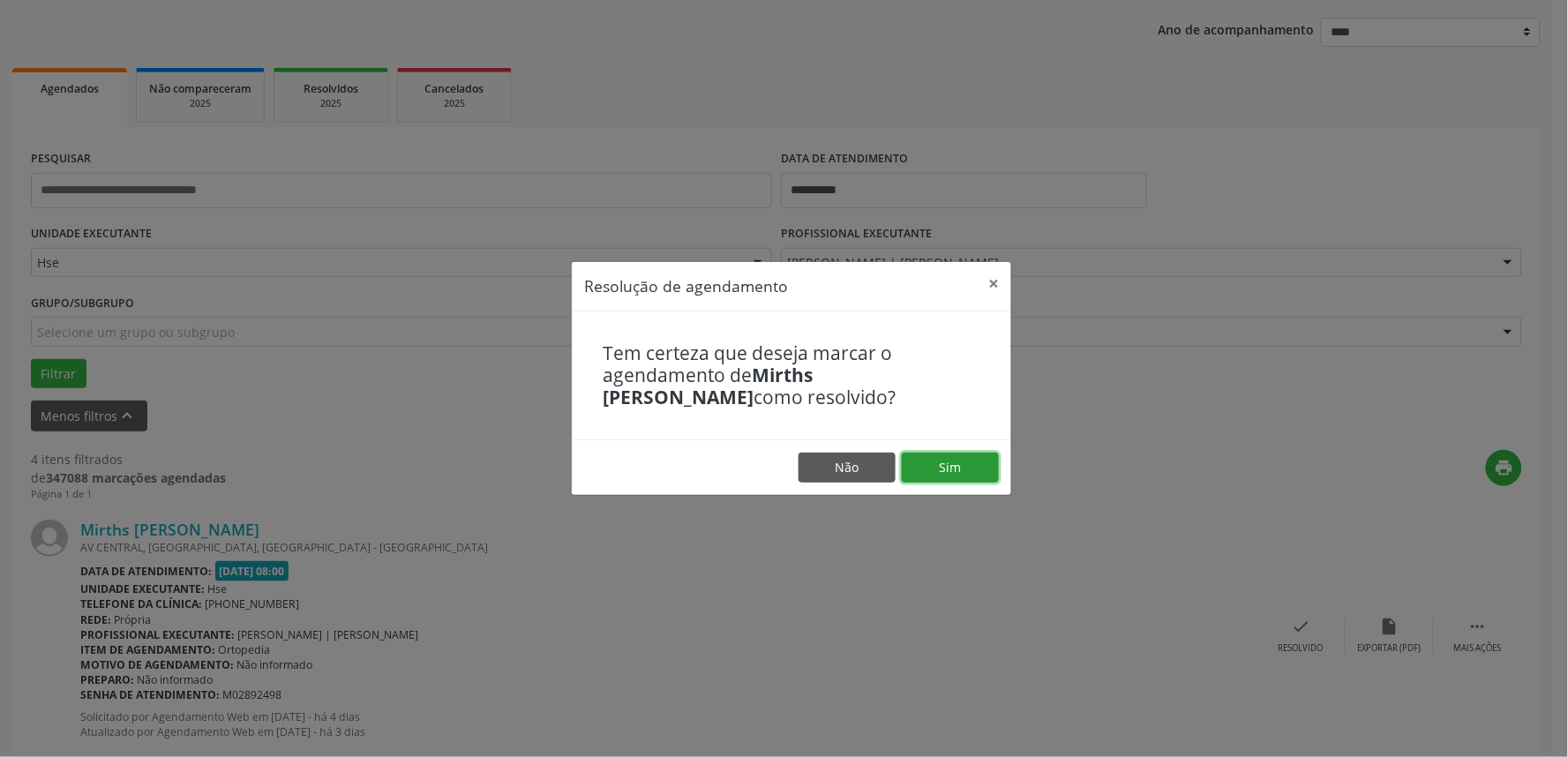
click at [932, 478] on button "Sim" at bounding box center [950, 468] width 97 height 30
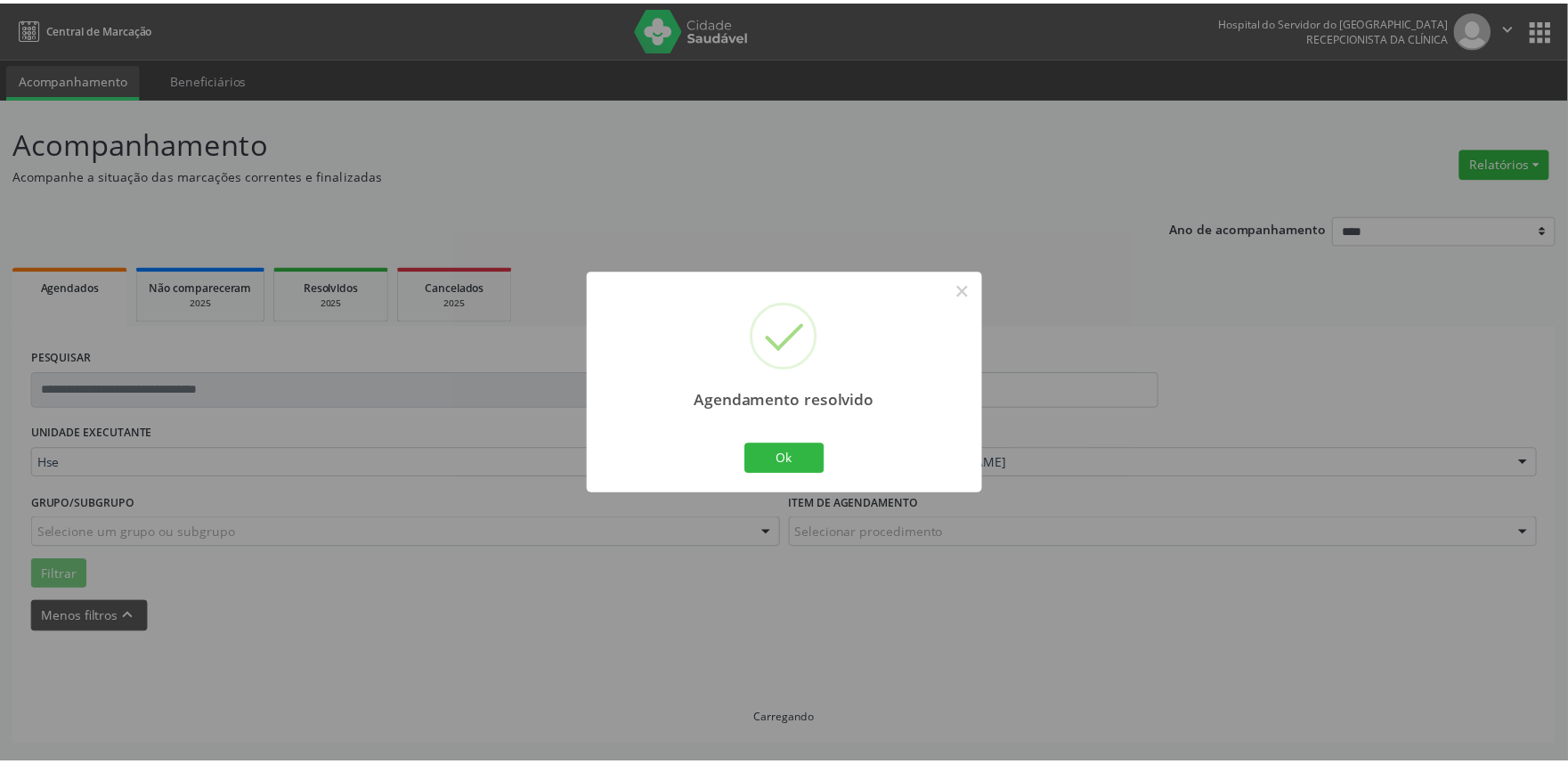
scroll to position [0, 0]
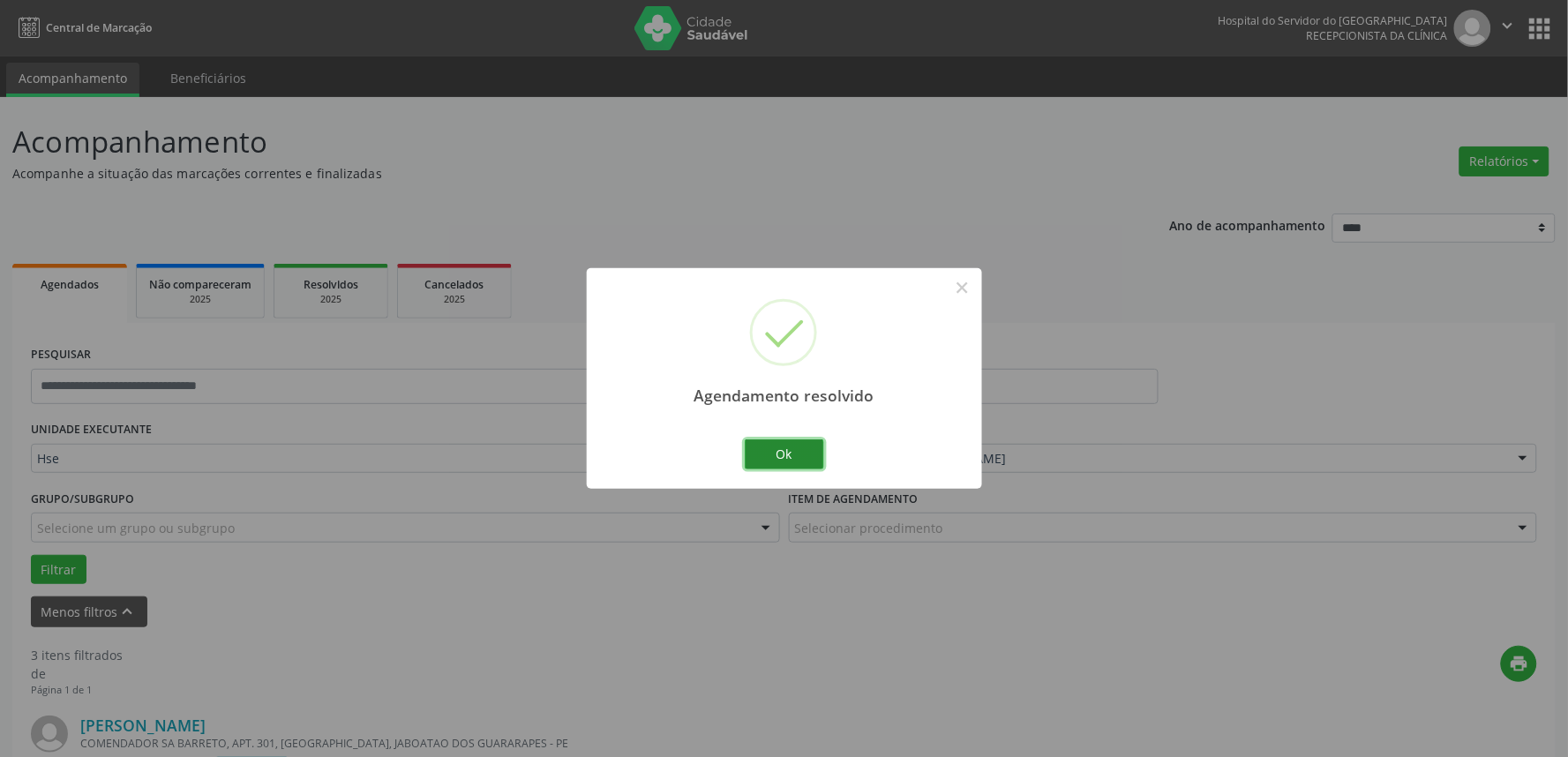
click at [761, 450] on button "Ok" at bounding box center [785, 455] width 80 height 30
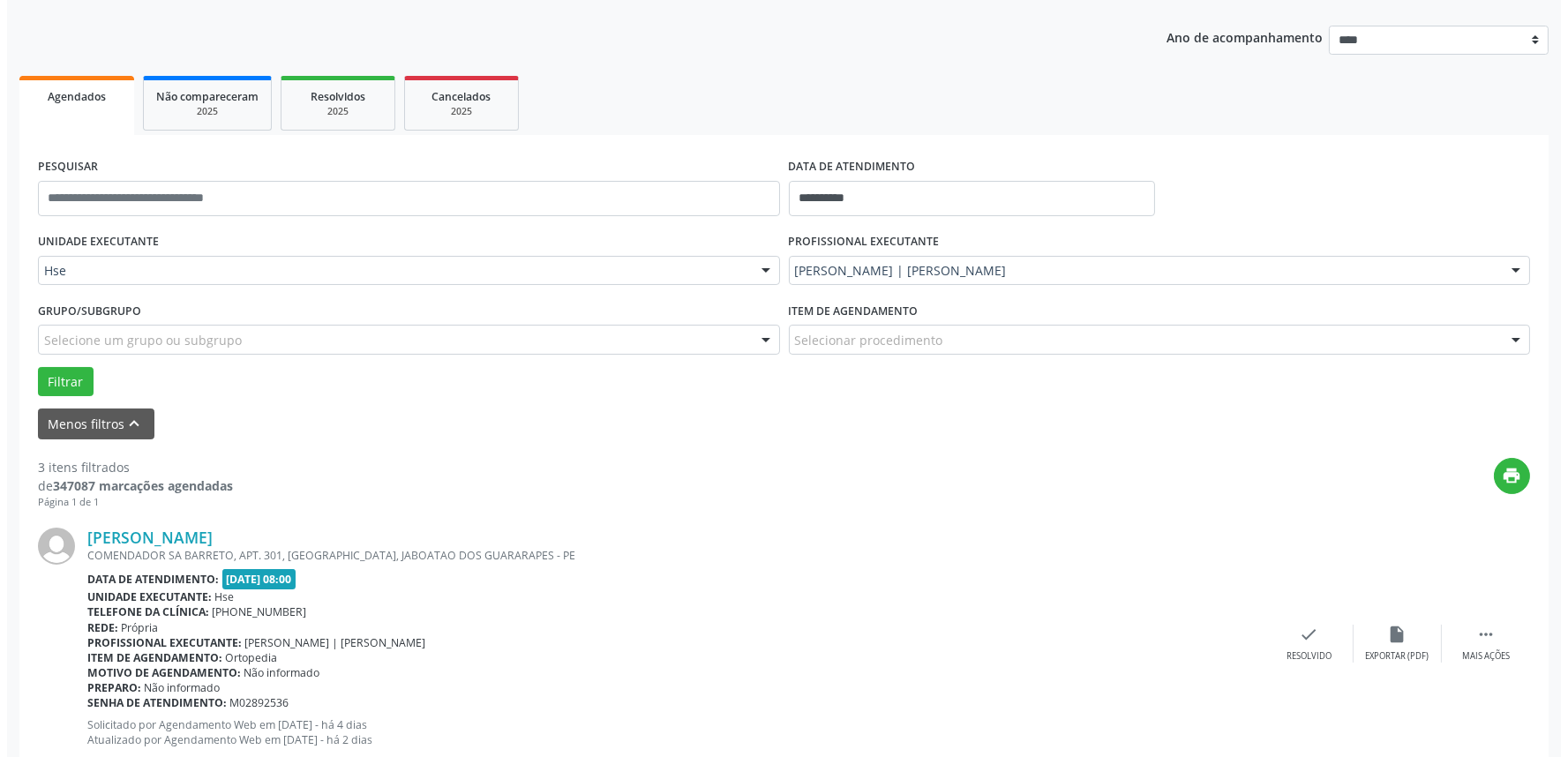
scroll to position [196, 0]
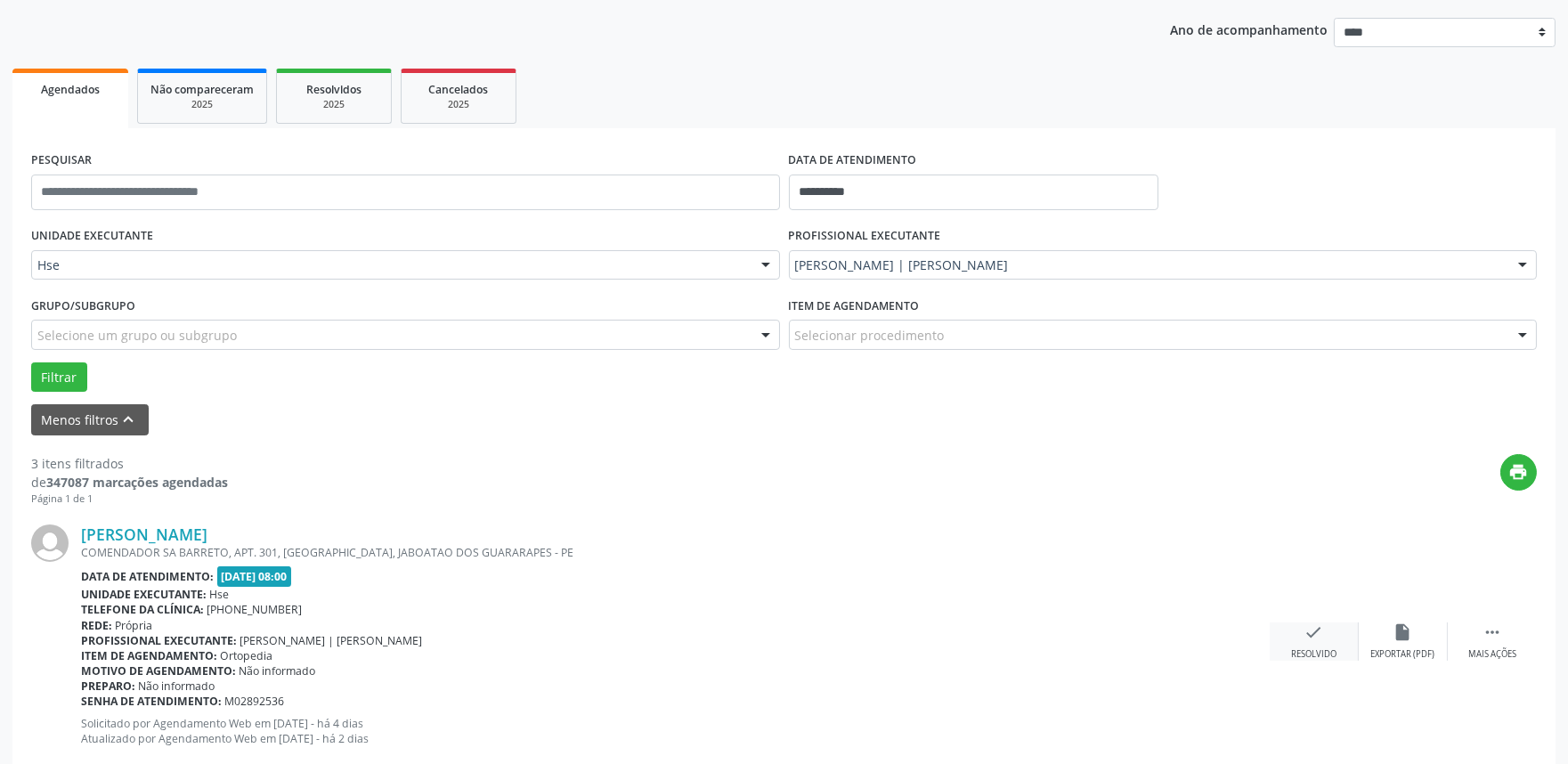
click at [1302, 646] on div "check Resolvido" at bounding box center [1313, 641] width 89 height 38
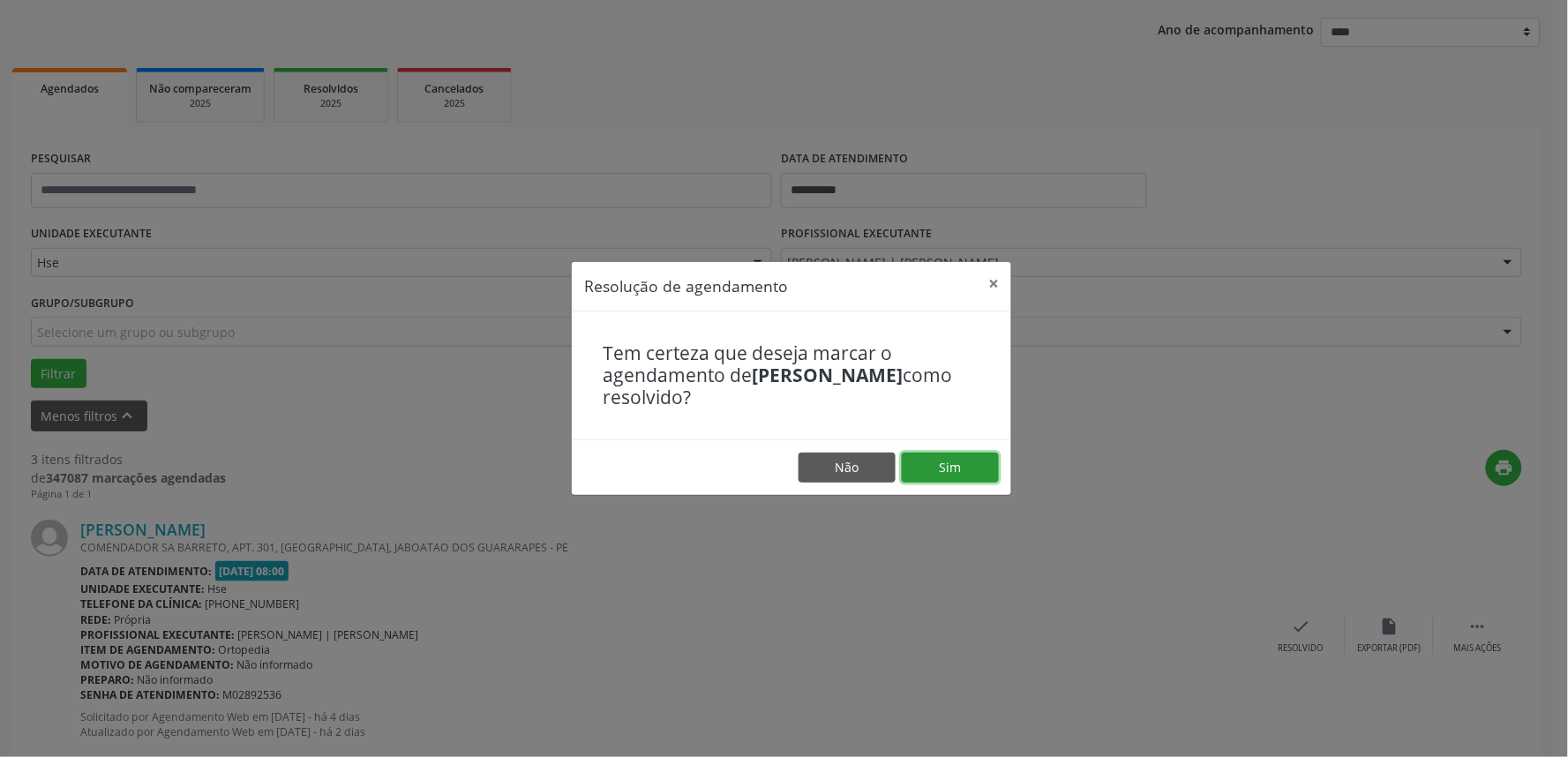
click at [981, 459] on button "Sim" at bounding box center [950, 468] width 97 height 30
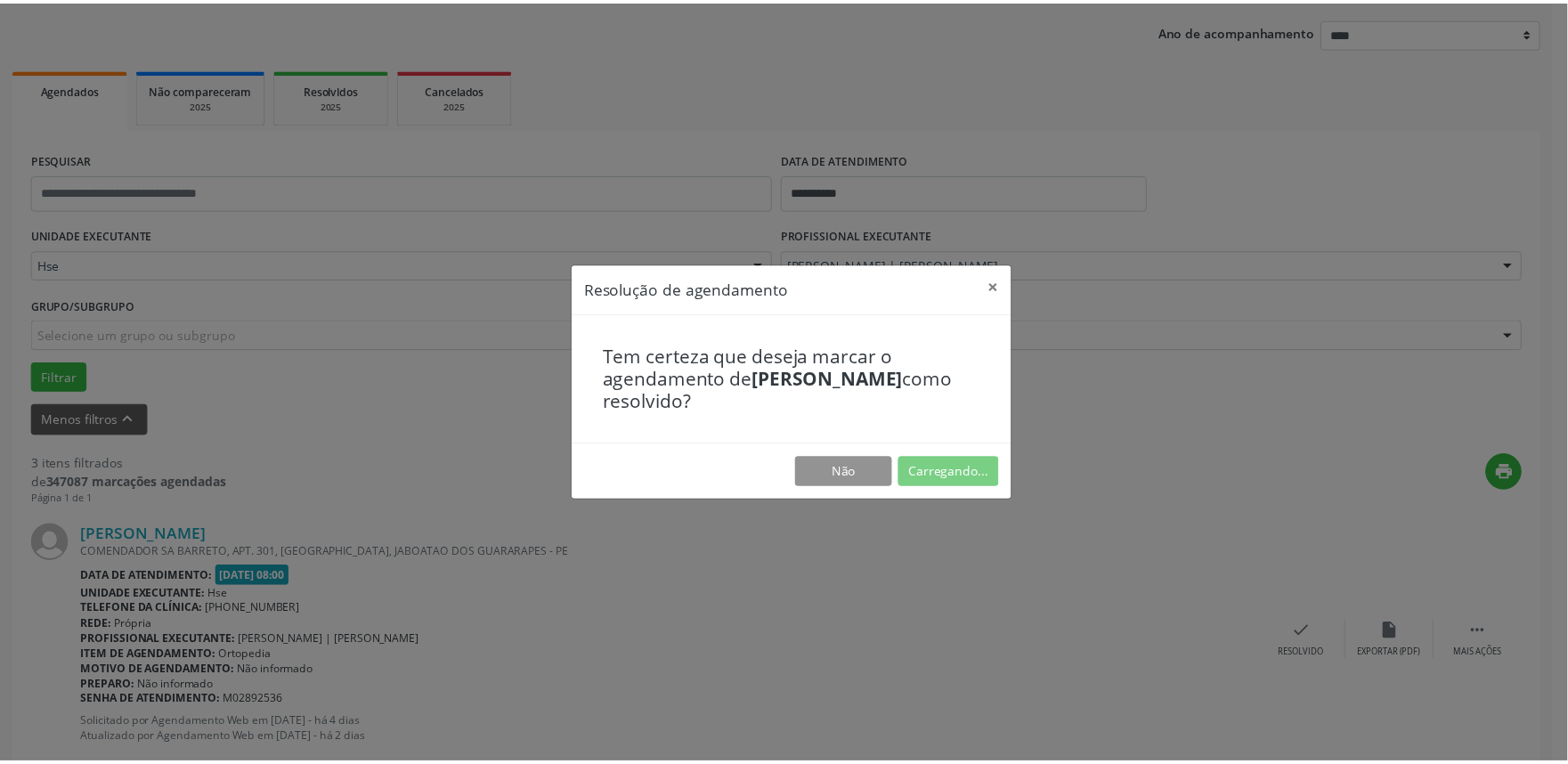
scroll to position [0, 0]
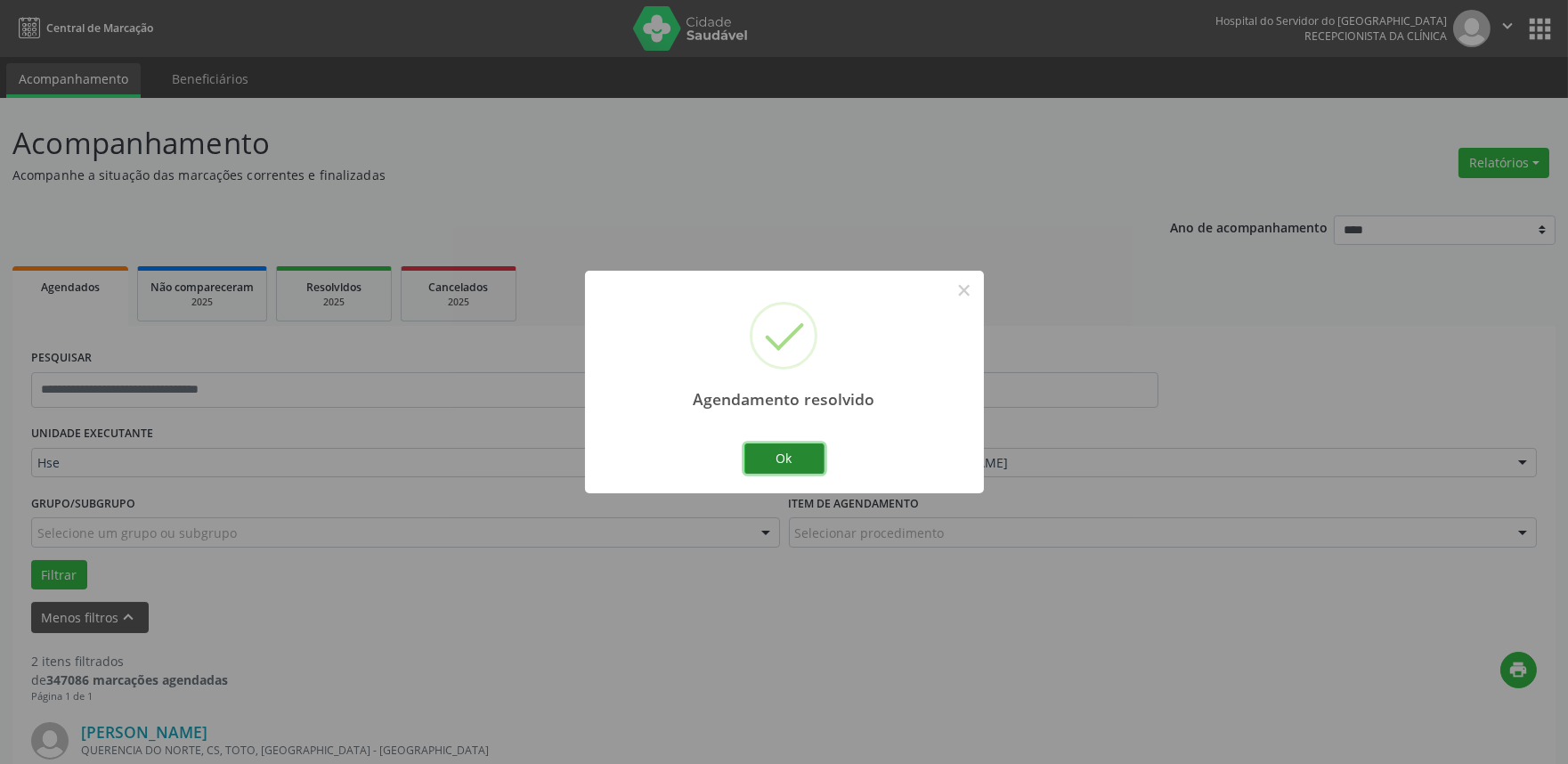
click at [799, 446] on button "Ok" at bounding box center [784, 459] width 81 height 30
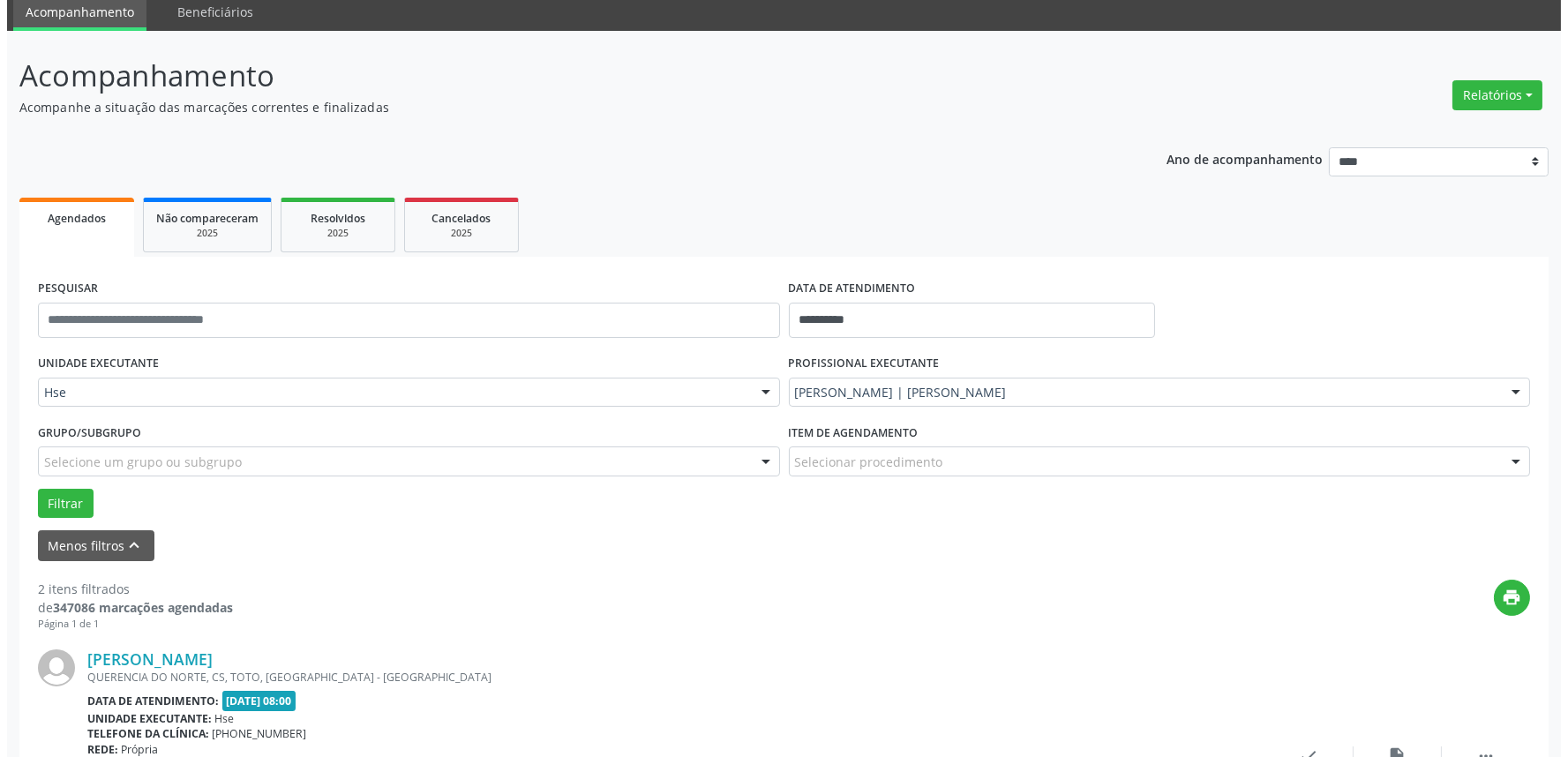
scroll to position [196, 0]
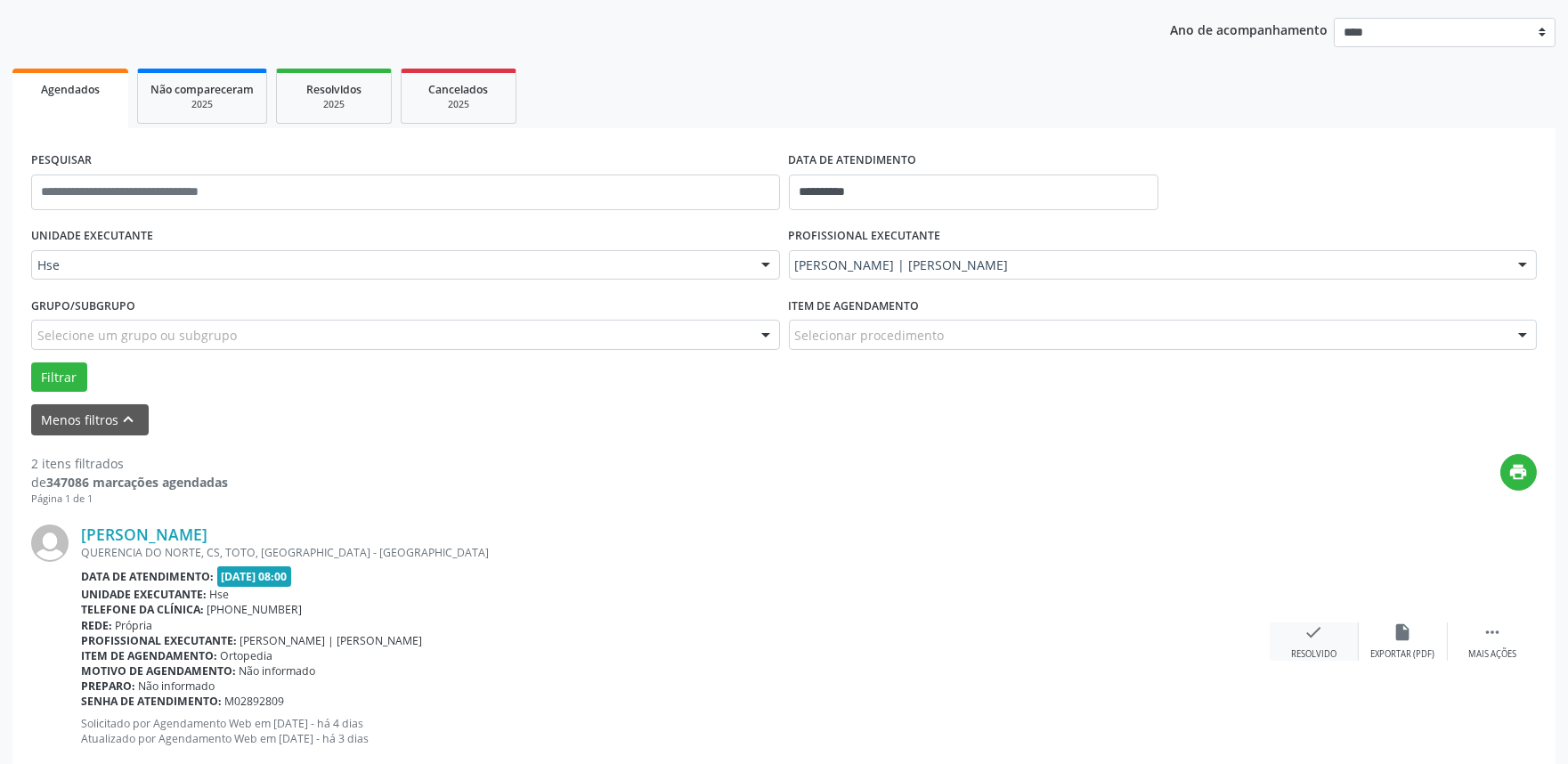
click at [1323, 643] on div "check Resolvido" at bounding box center [1313, 641] width 89 height 38
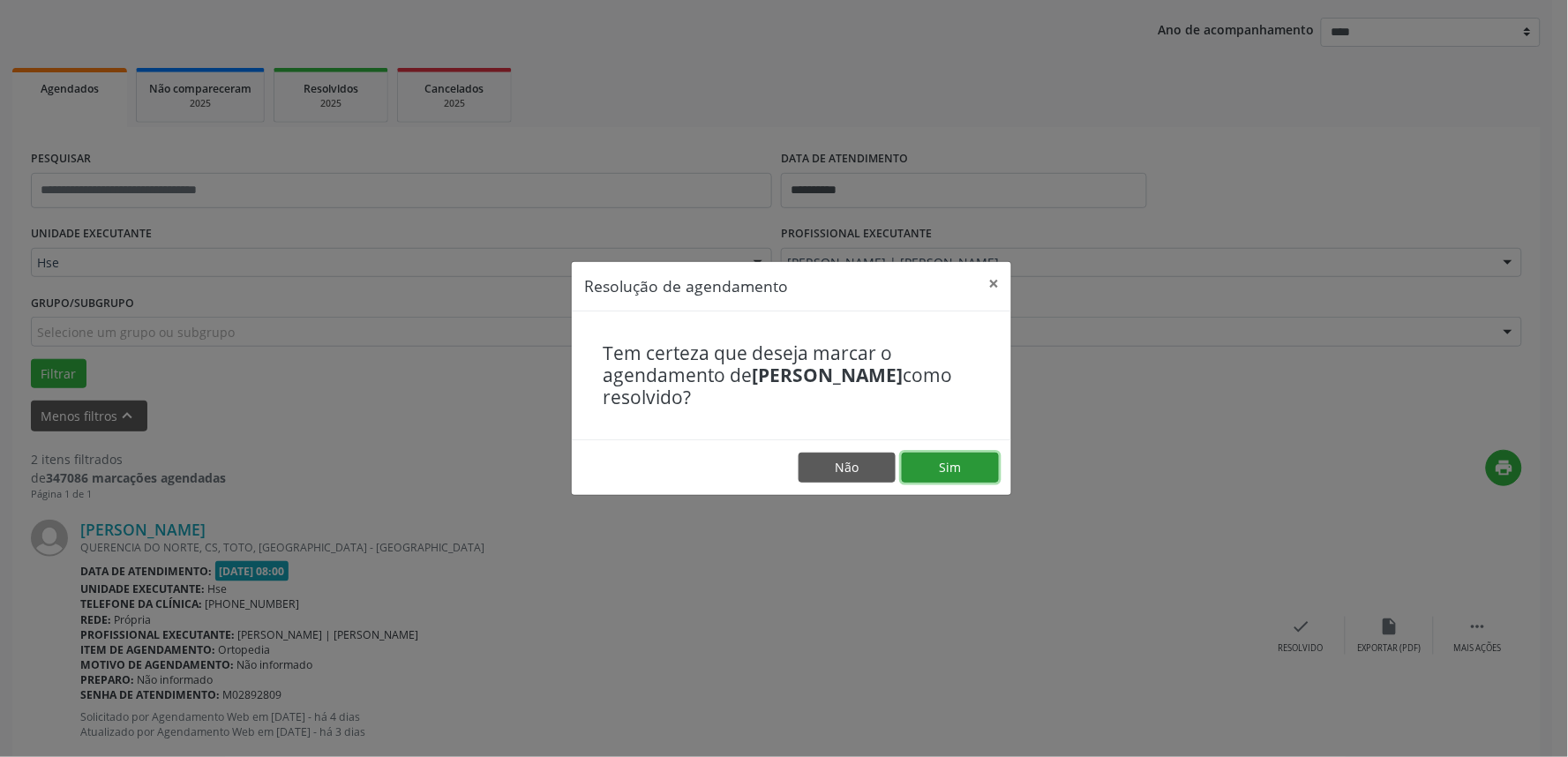
click at [997, 465] on button "Sim" at bounding box center [950, 468] width 97 height 30
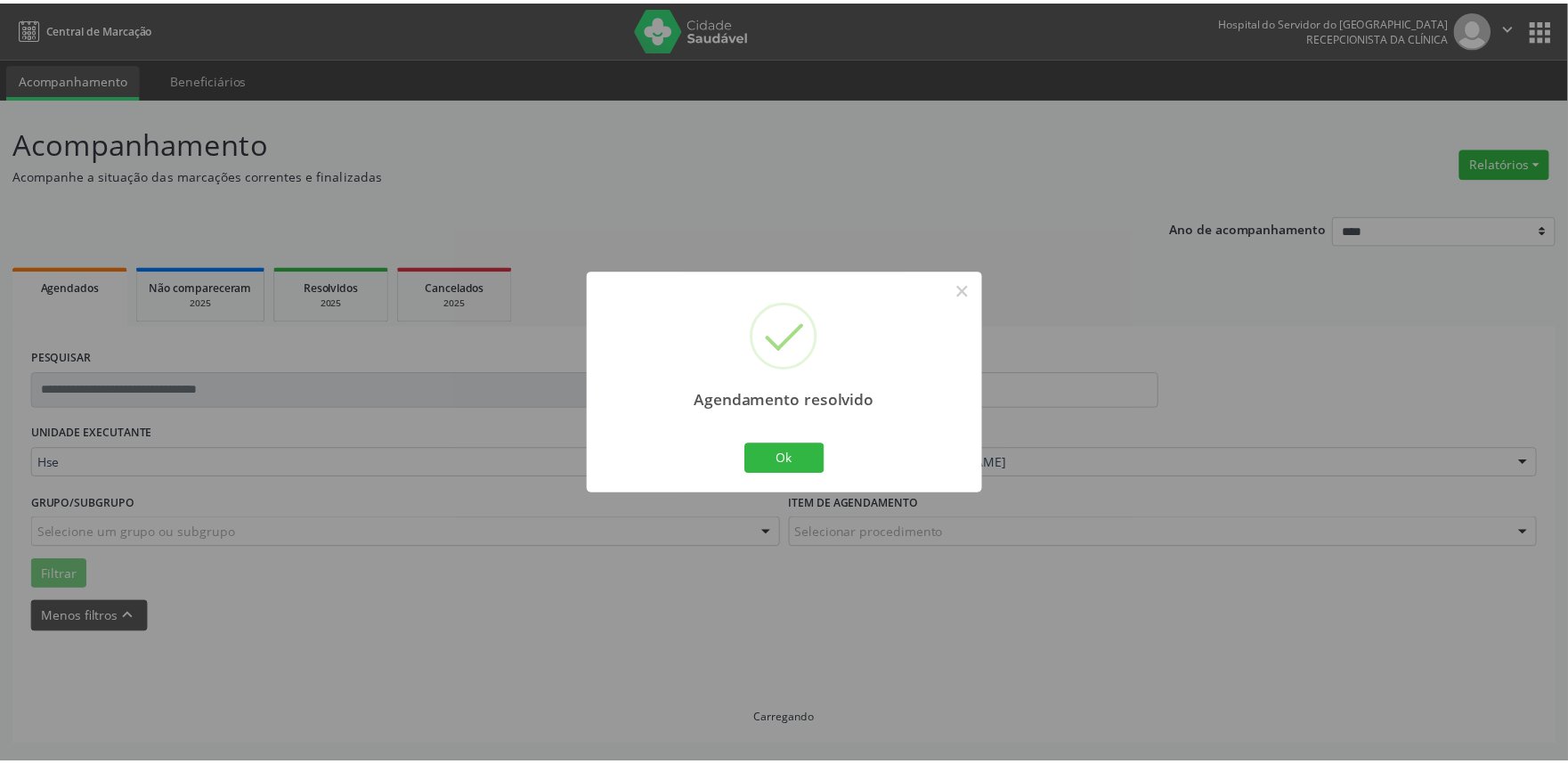
scroll to position [0, 0]
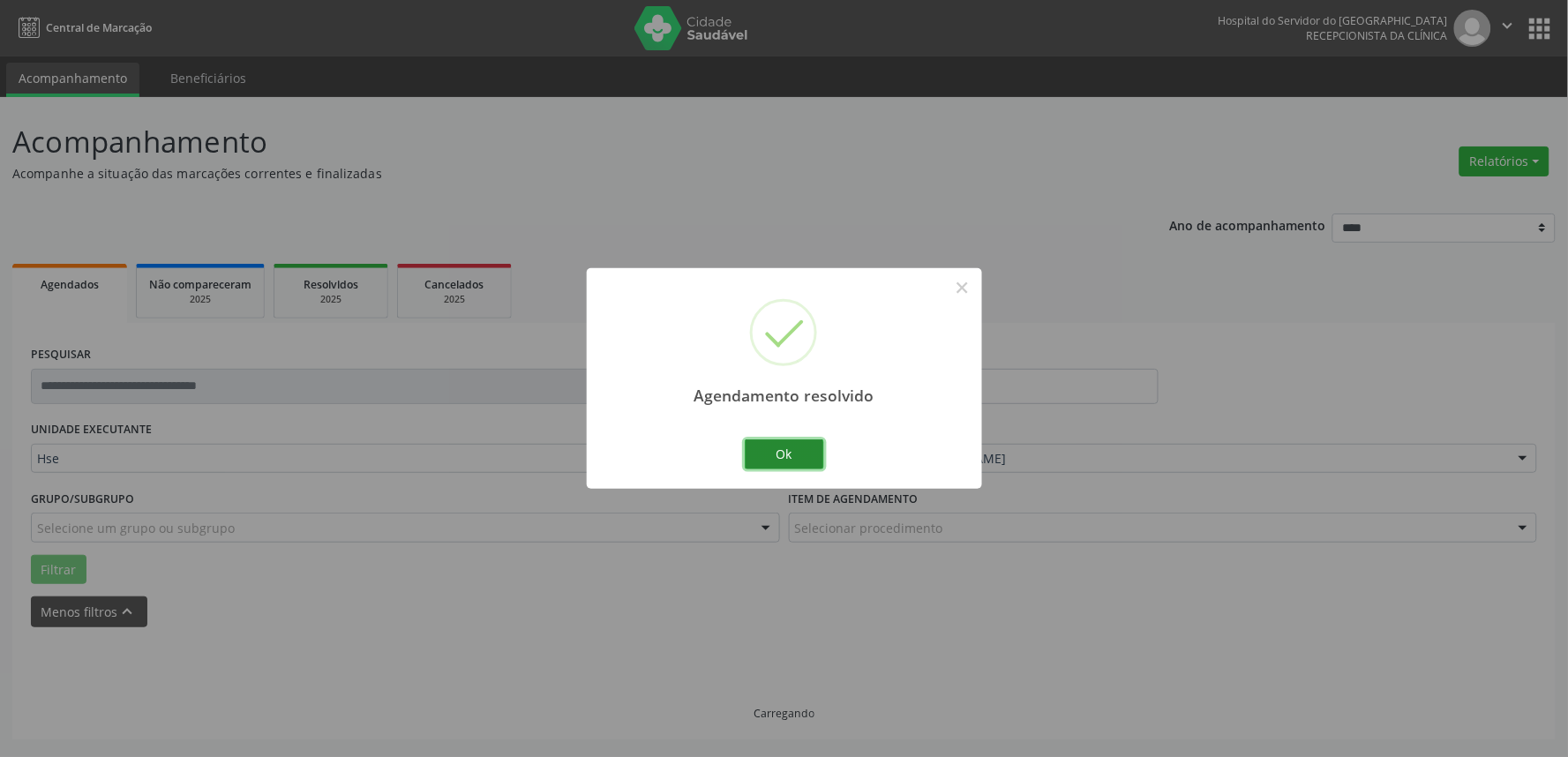
click at [799, 445] on button "Ok" at bounding box center [785, 455] width 80 height 30
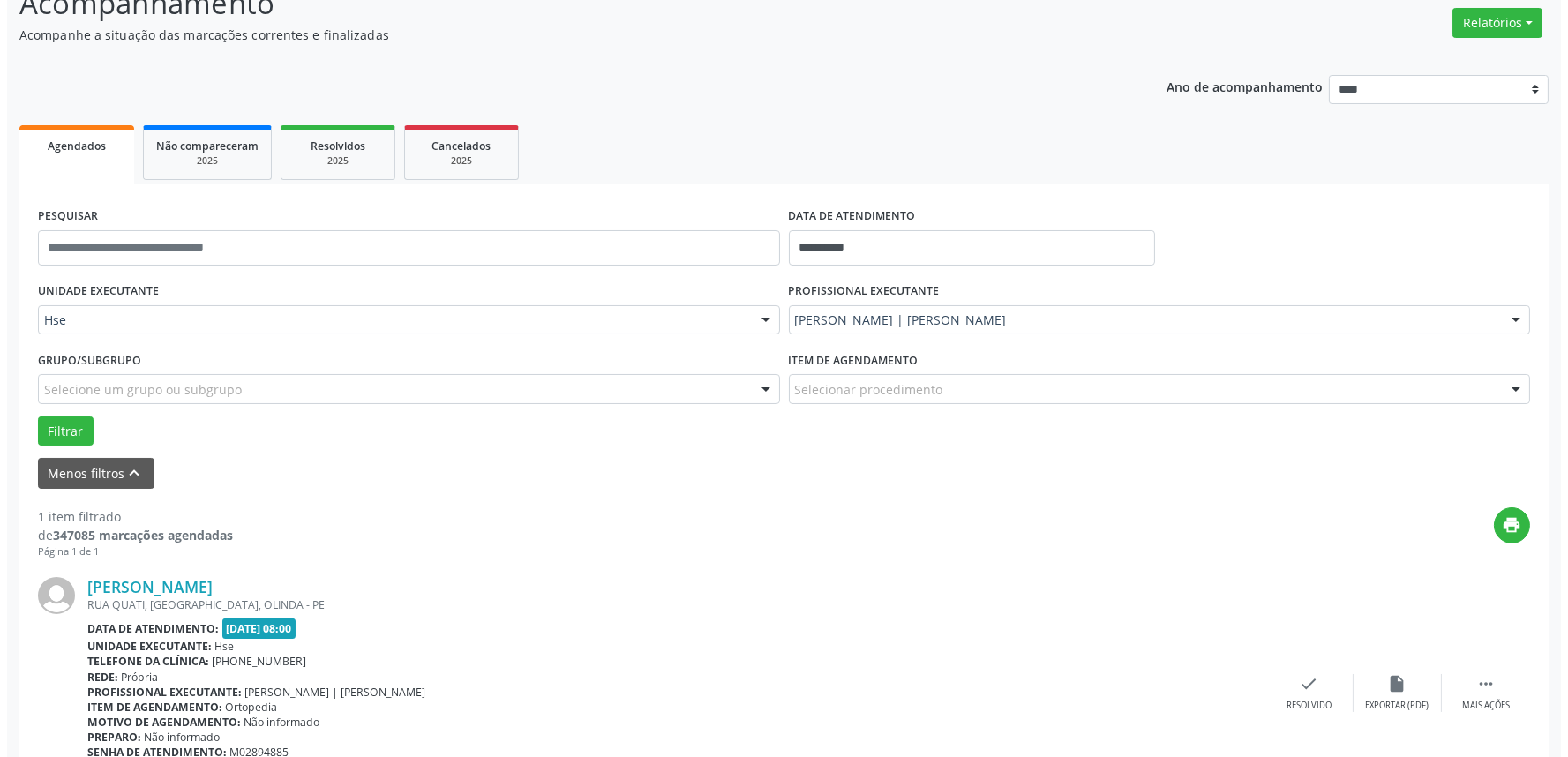
scroll to position [196, 0]
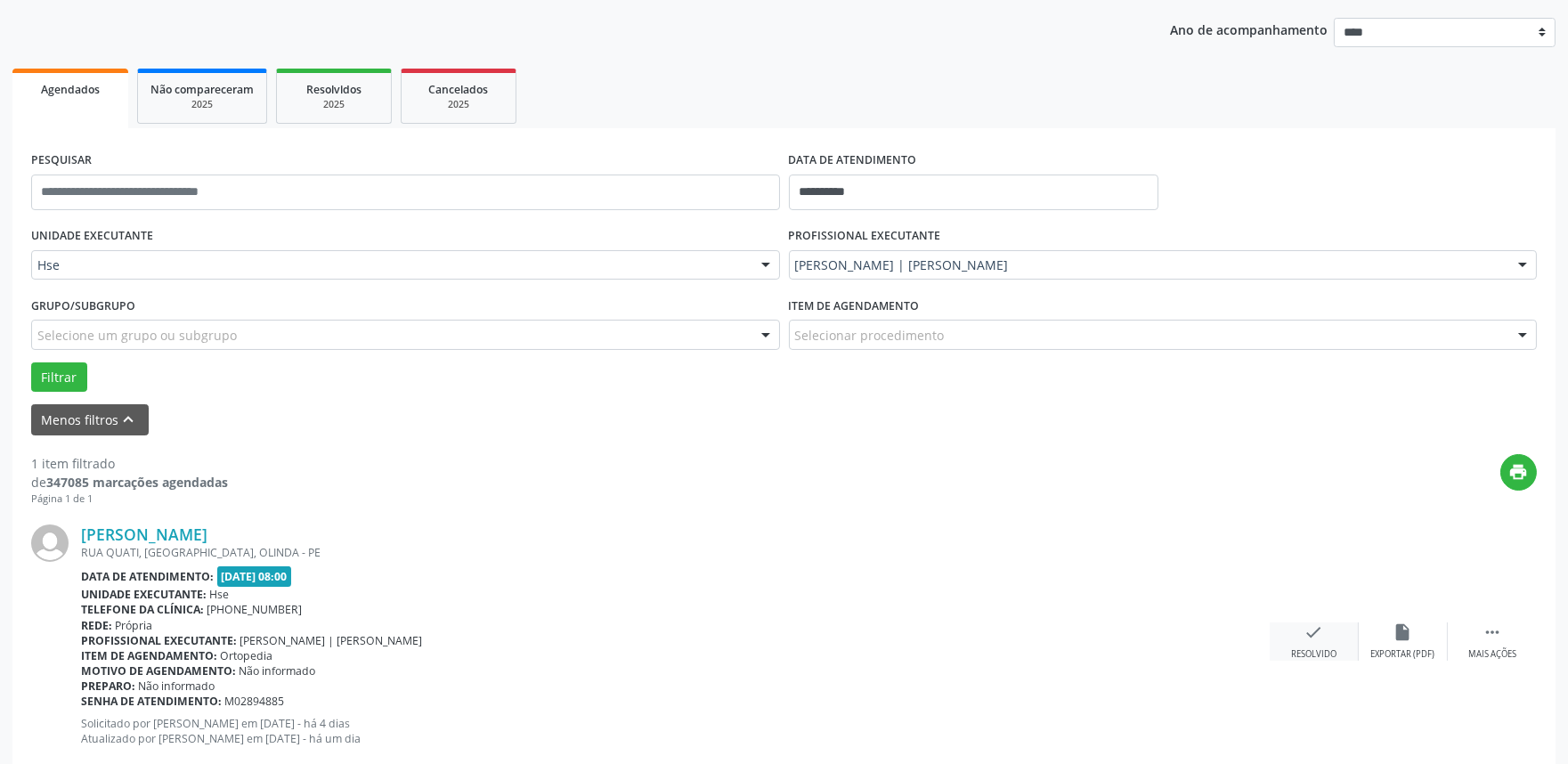
click at [1298, 635] on div "check Resolvido" at bounding box center [1313, 641] width 89 height 38
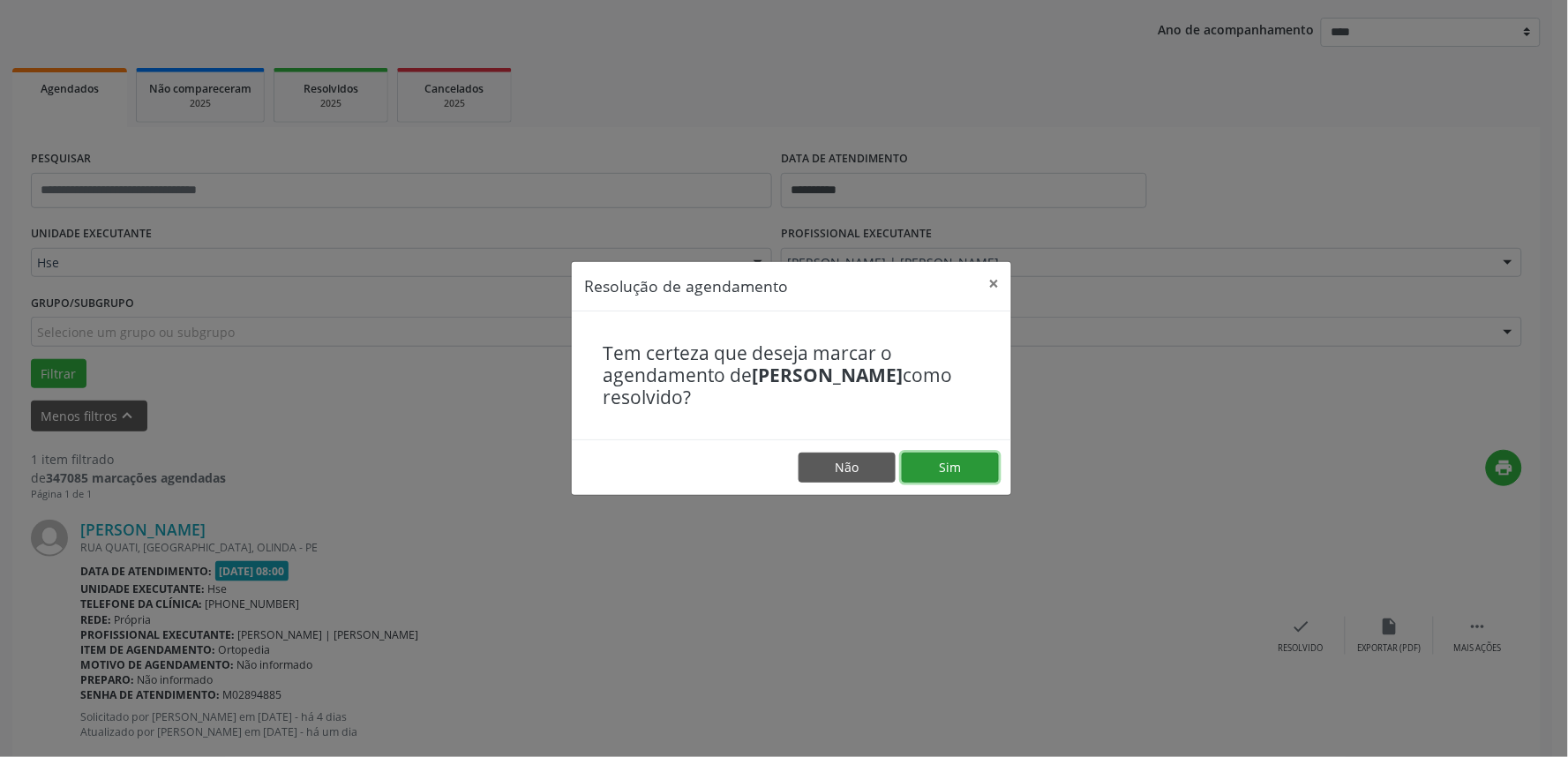
click at [986, 461] on button "Sim" at bounding box center [950, 468] width 97 height 30
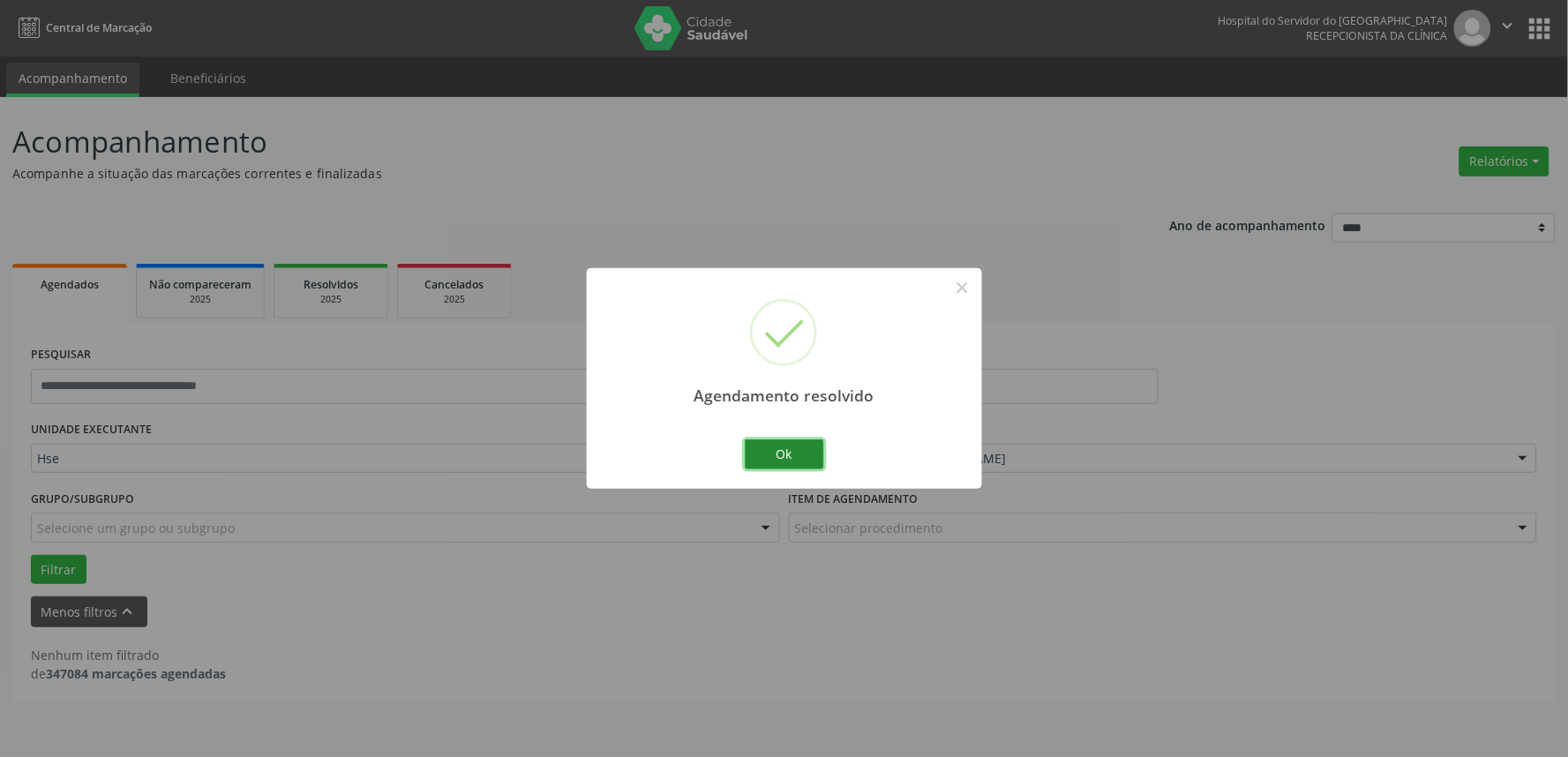
click at [790, 453] on button "Ok" at bounding box center [785, 455] width 80 height 30
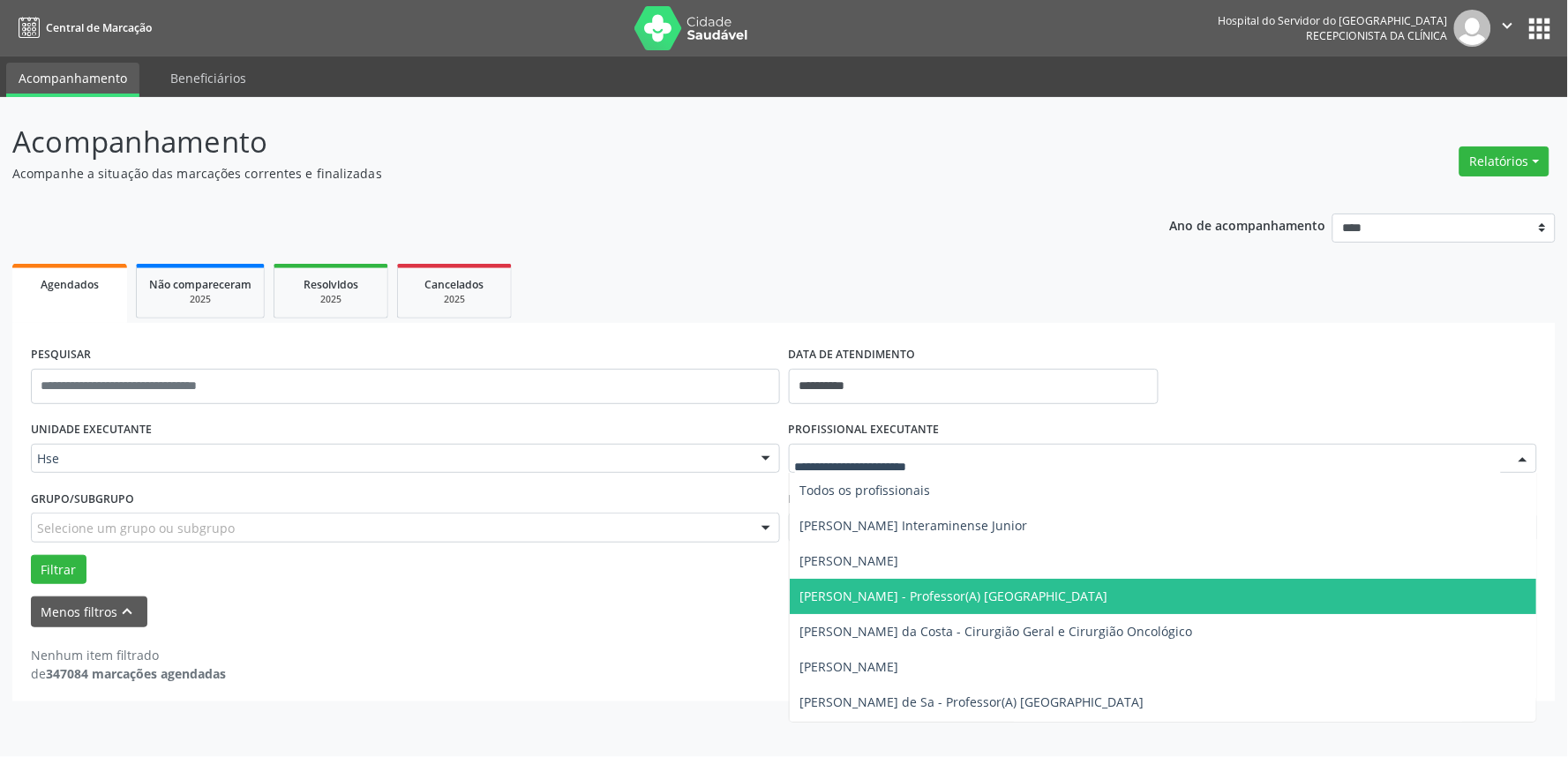
click at [1041, 443] on div at bounding box center [1163, 458] width 749 height 30
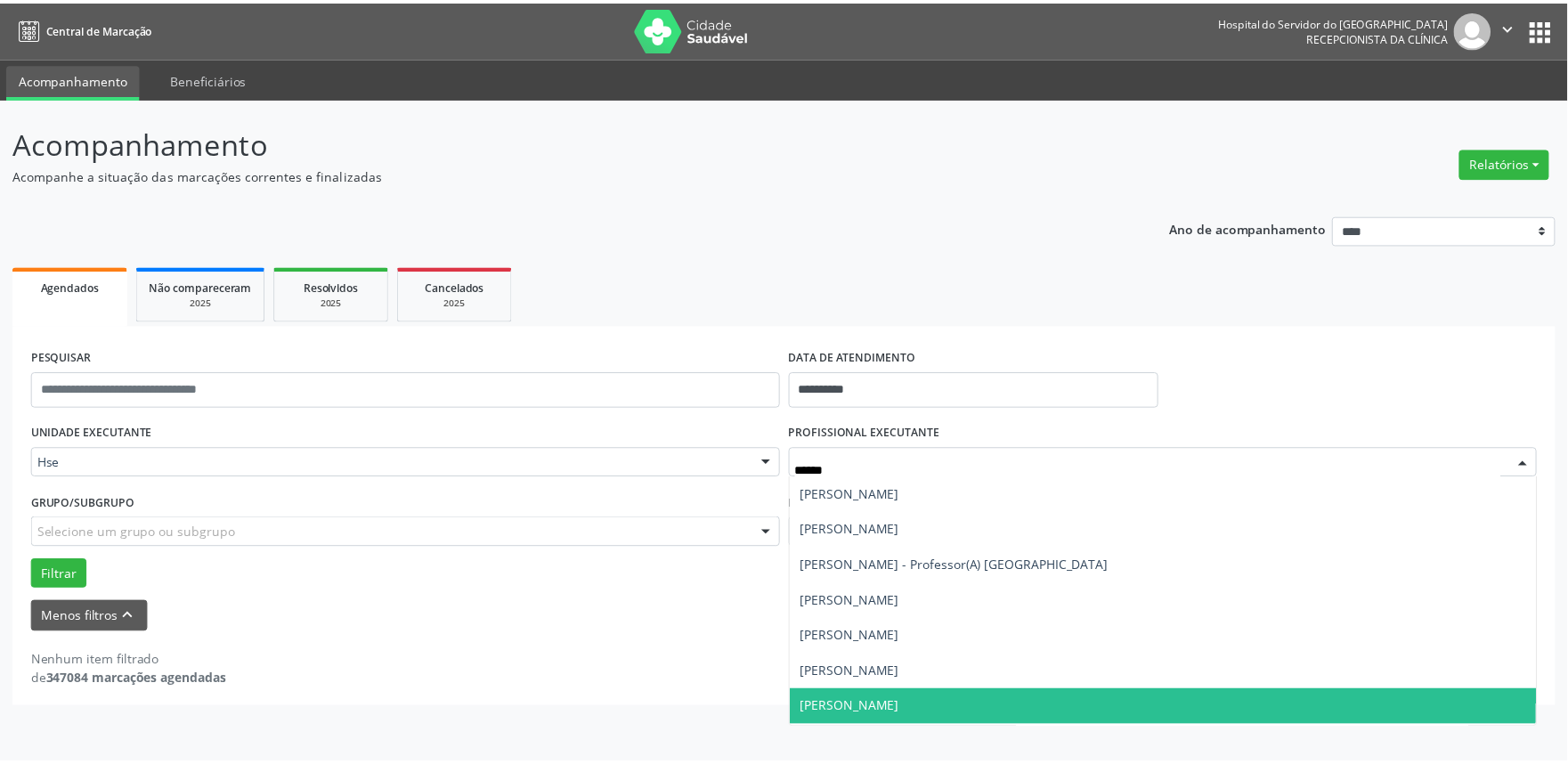
scroll to position [99, 0]
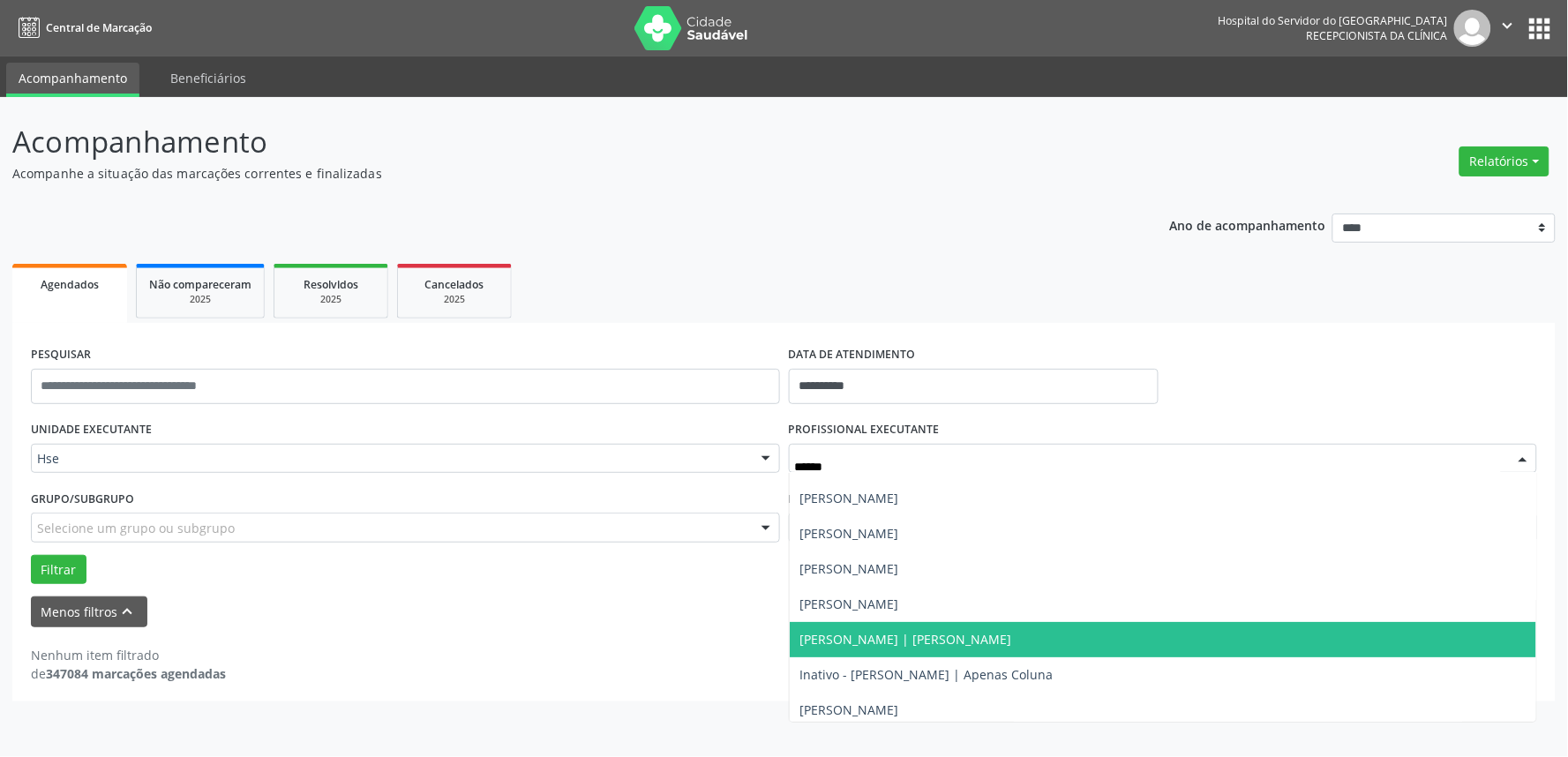
click at [967, 641] on span "Carlos Roberto Pinheiro Rihan | Joelho" at bounding box center [906, 639] width 212 height 17
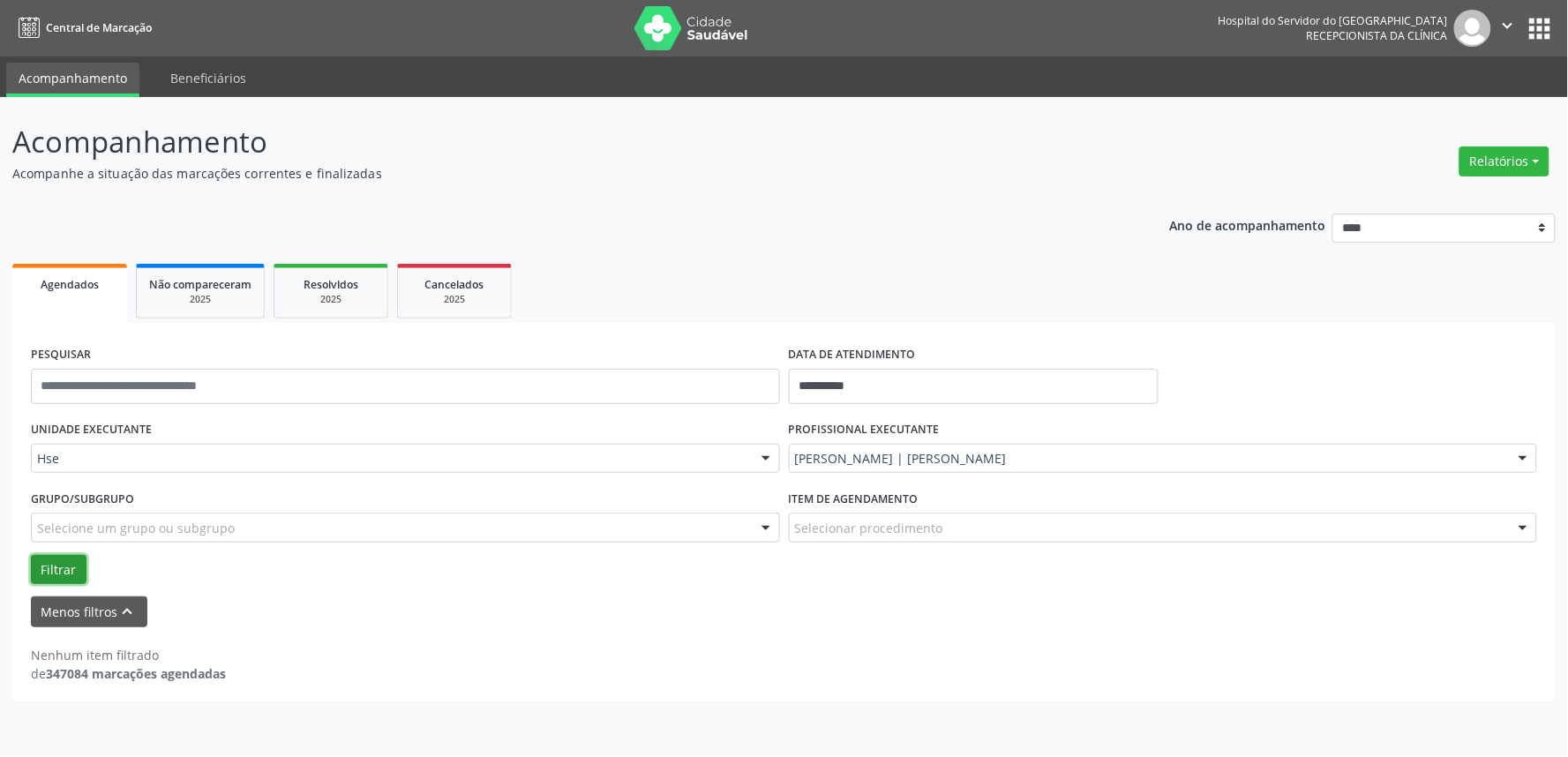
click at [59, 559] on button "Filtrar" at bounding box center [58, 570] width 56 height 30
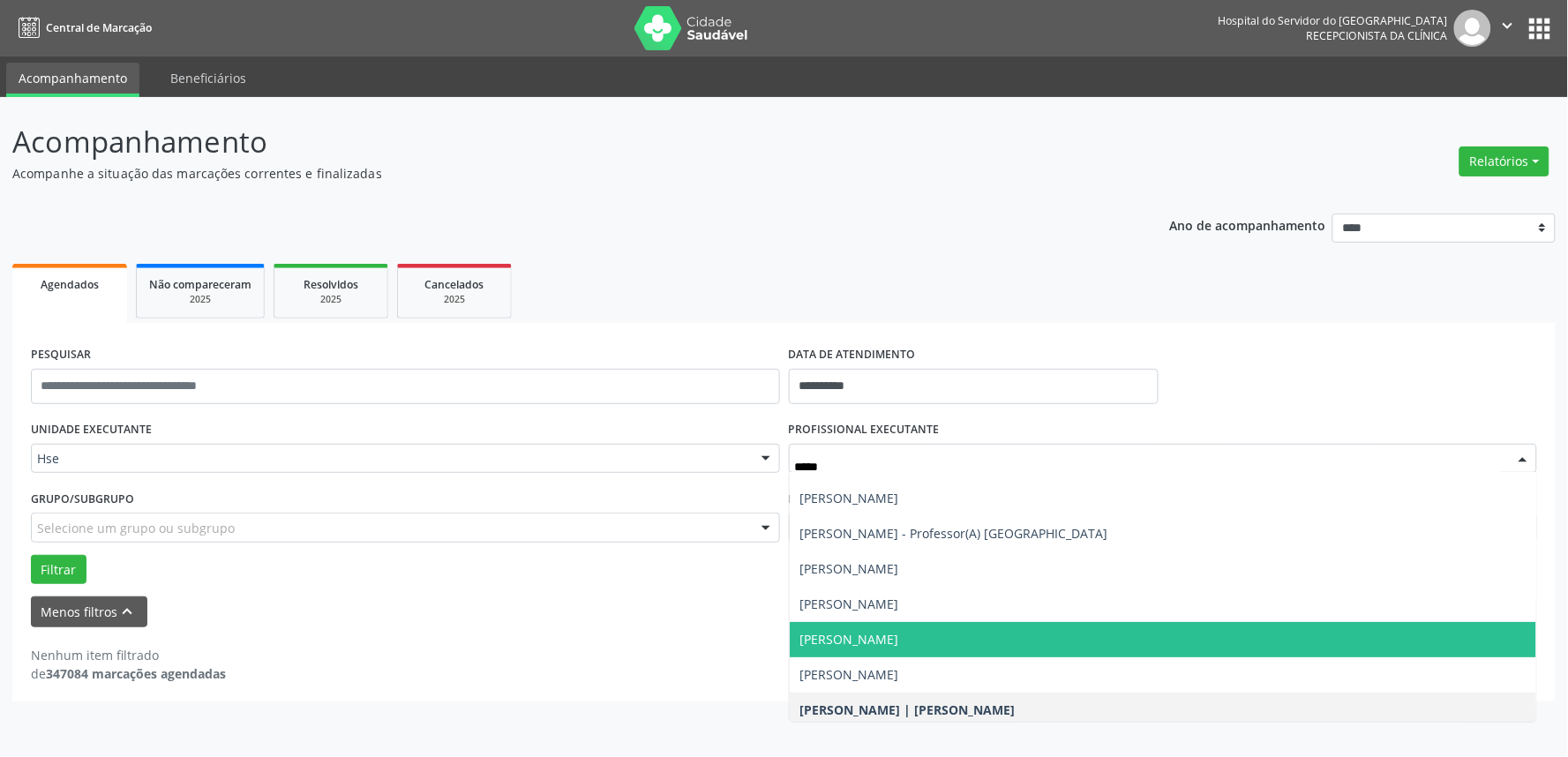
type input "******"
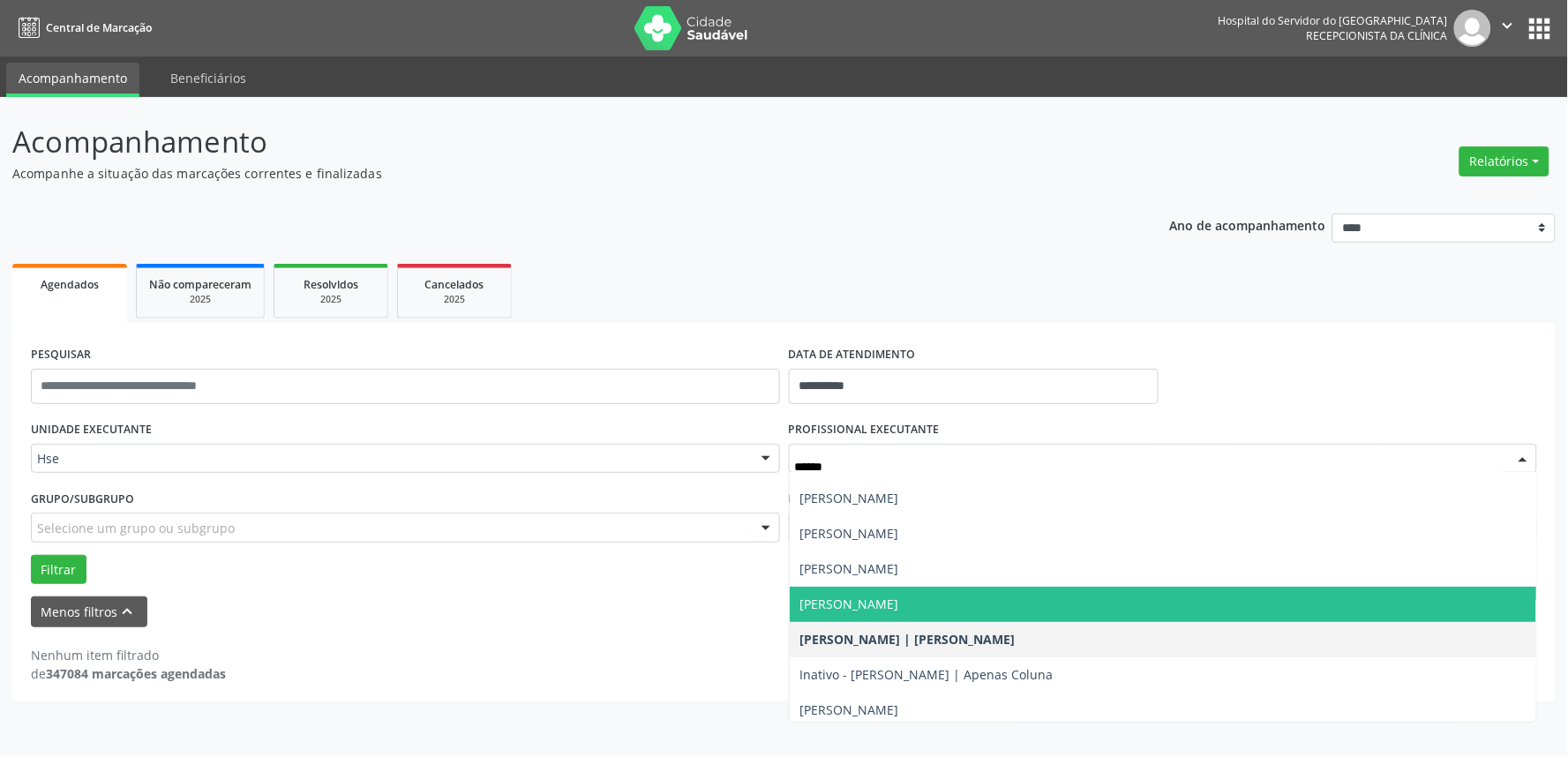
click at [981, 597] on span "Carlos Roberto Pinheiro Rihan" at bounding box center [1163, 604] width 748 height 35
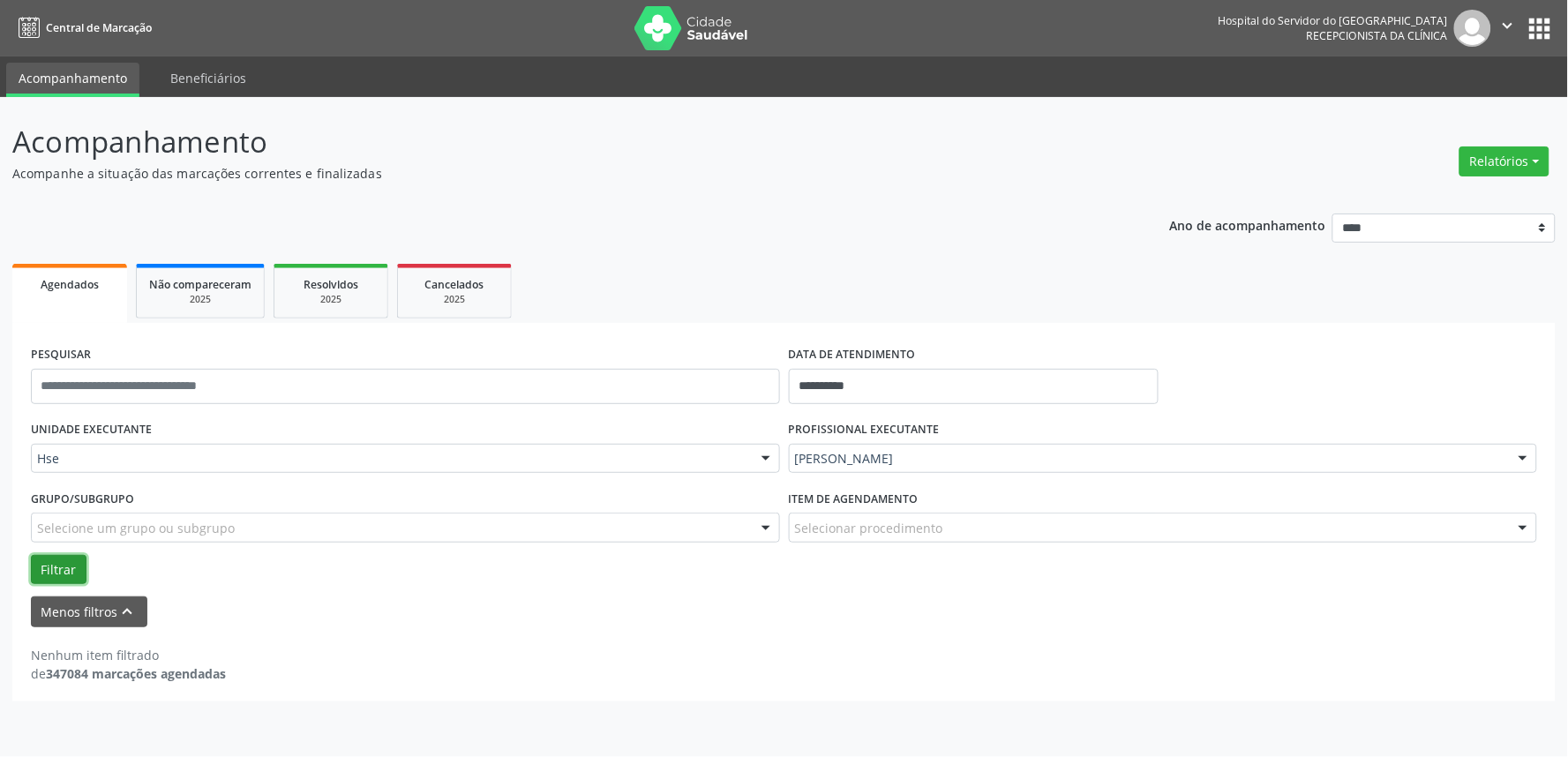
click at [67, 568] on button "Filtrar" at bounding box center [58, 570] width 56 height 30
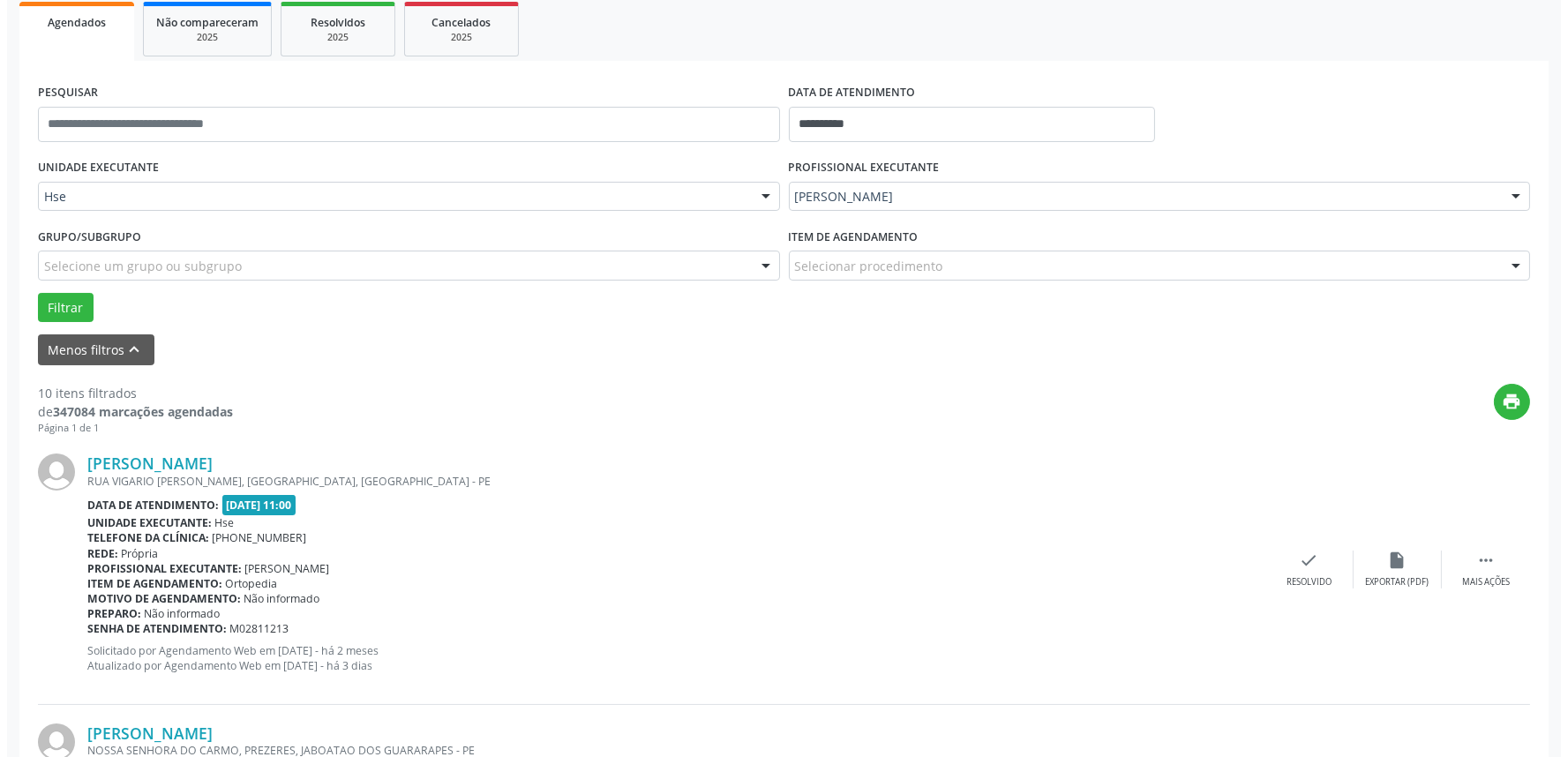
scroll to position [294, 0]
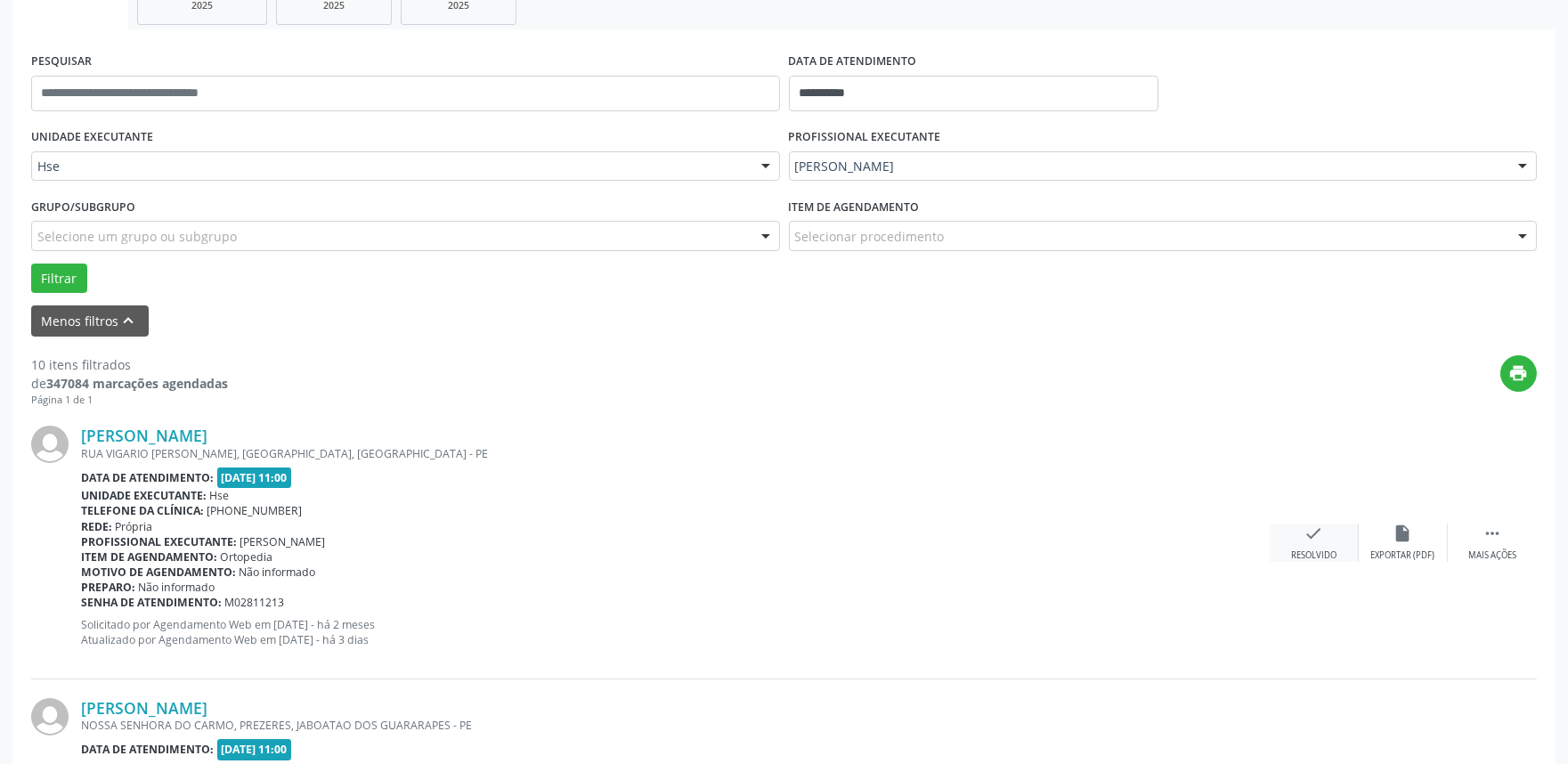
click at [1304, 541] on icon "check" at bounding box center [1313, 533] width 20 height 20
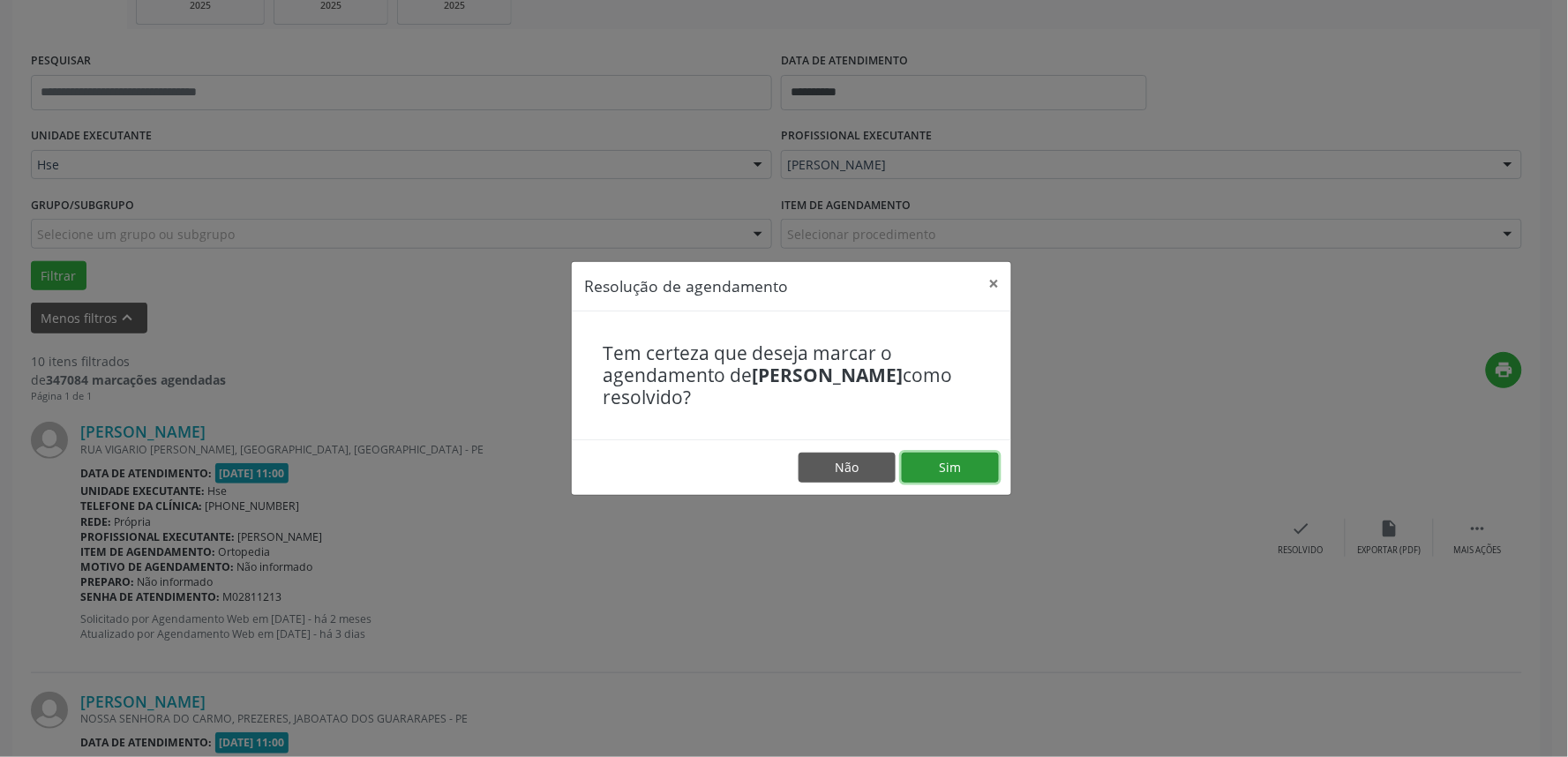
click at [972, 462] on button "Sim" at bounding box center [950, 468] width 97 height 30
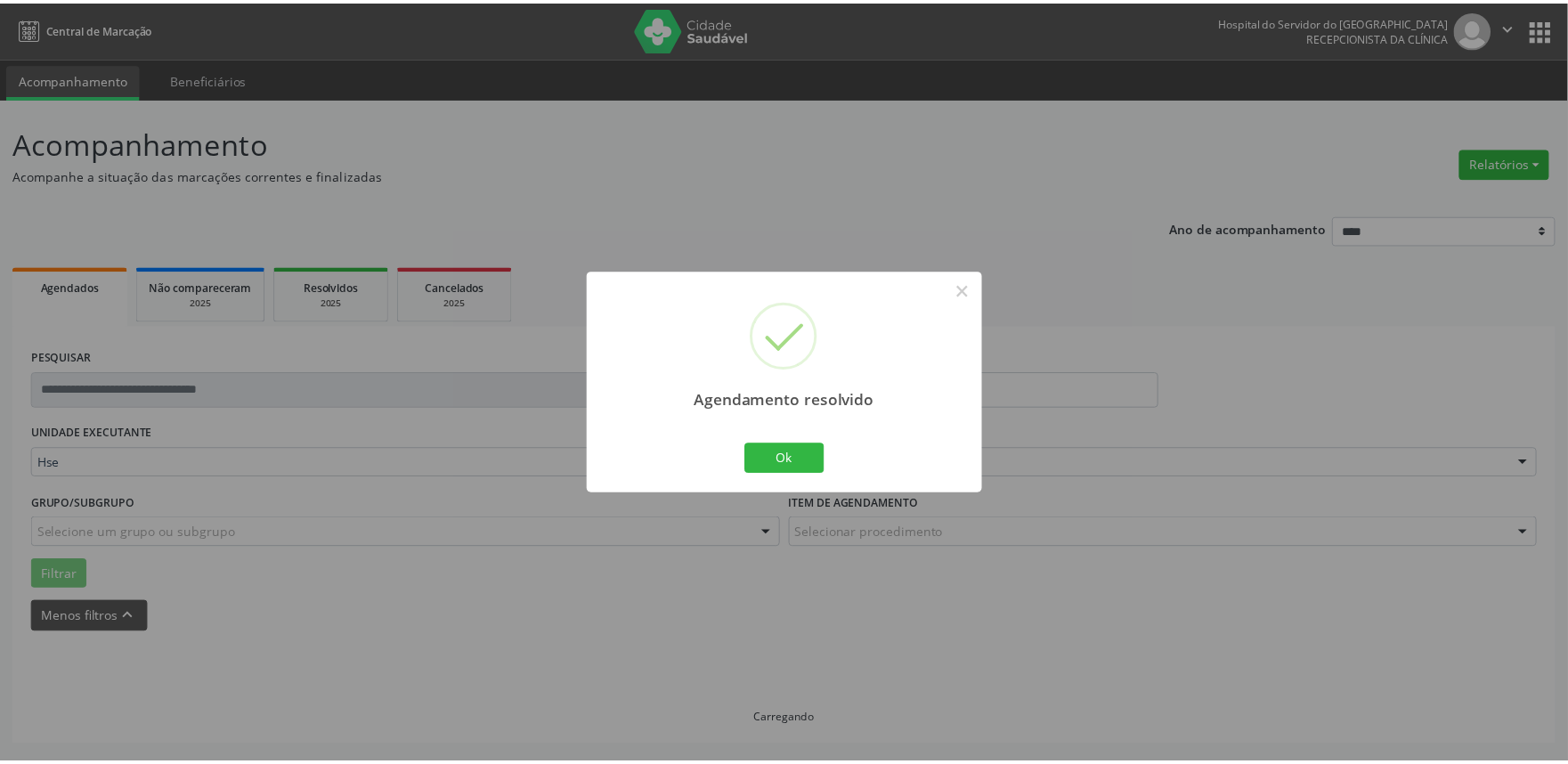
scroll to position [0, 0]
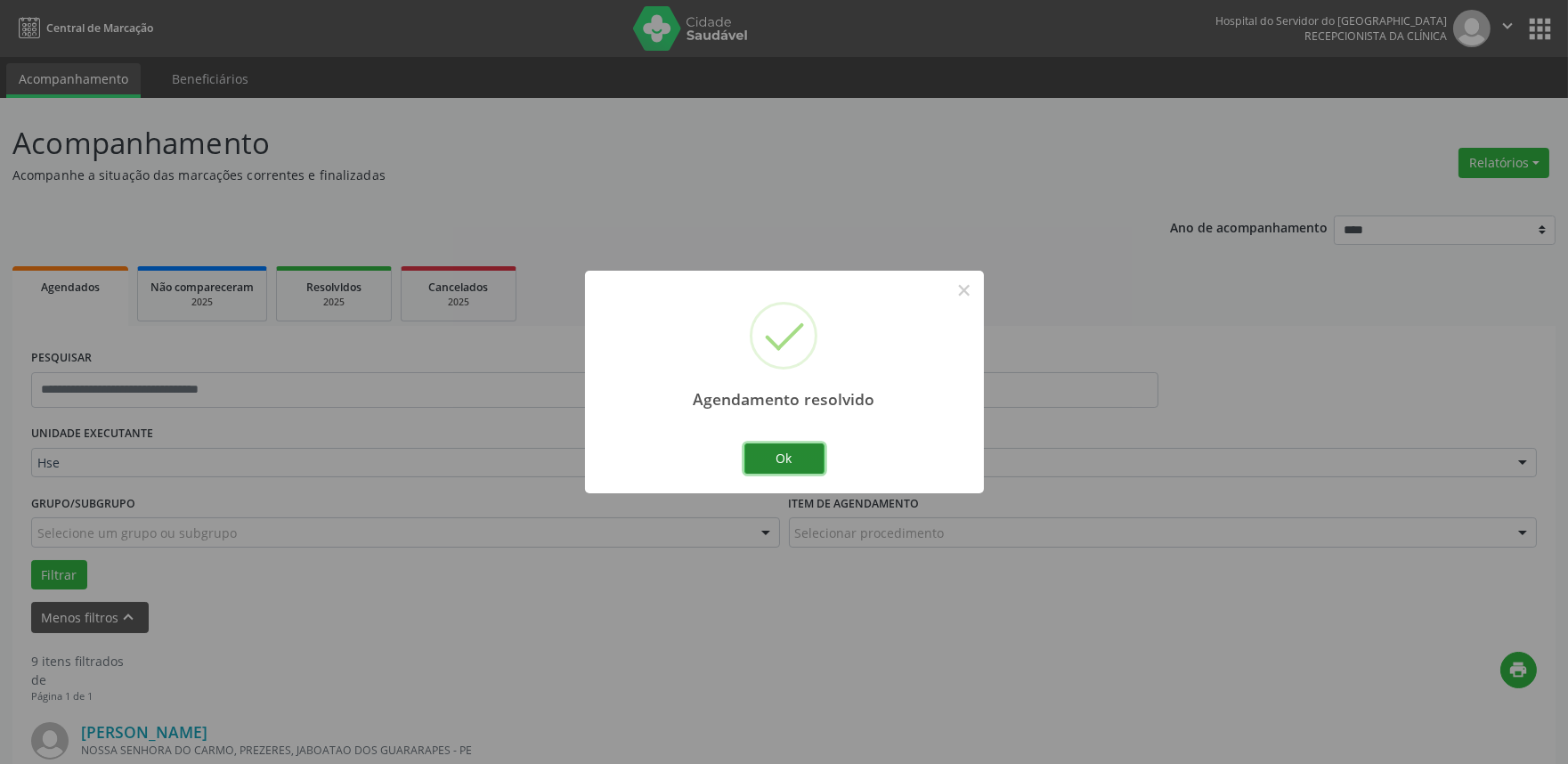
click at [784, 458] on button "Ok" at bounding box center [784, 459] width 81 height 30
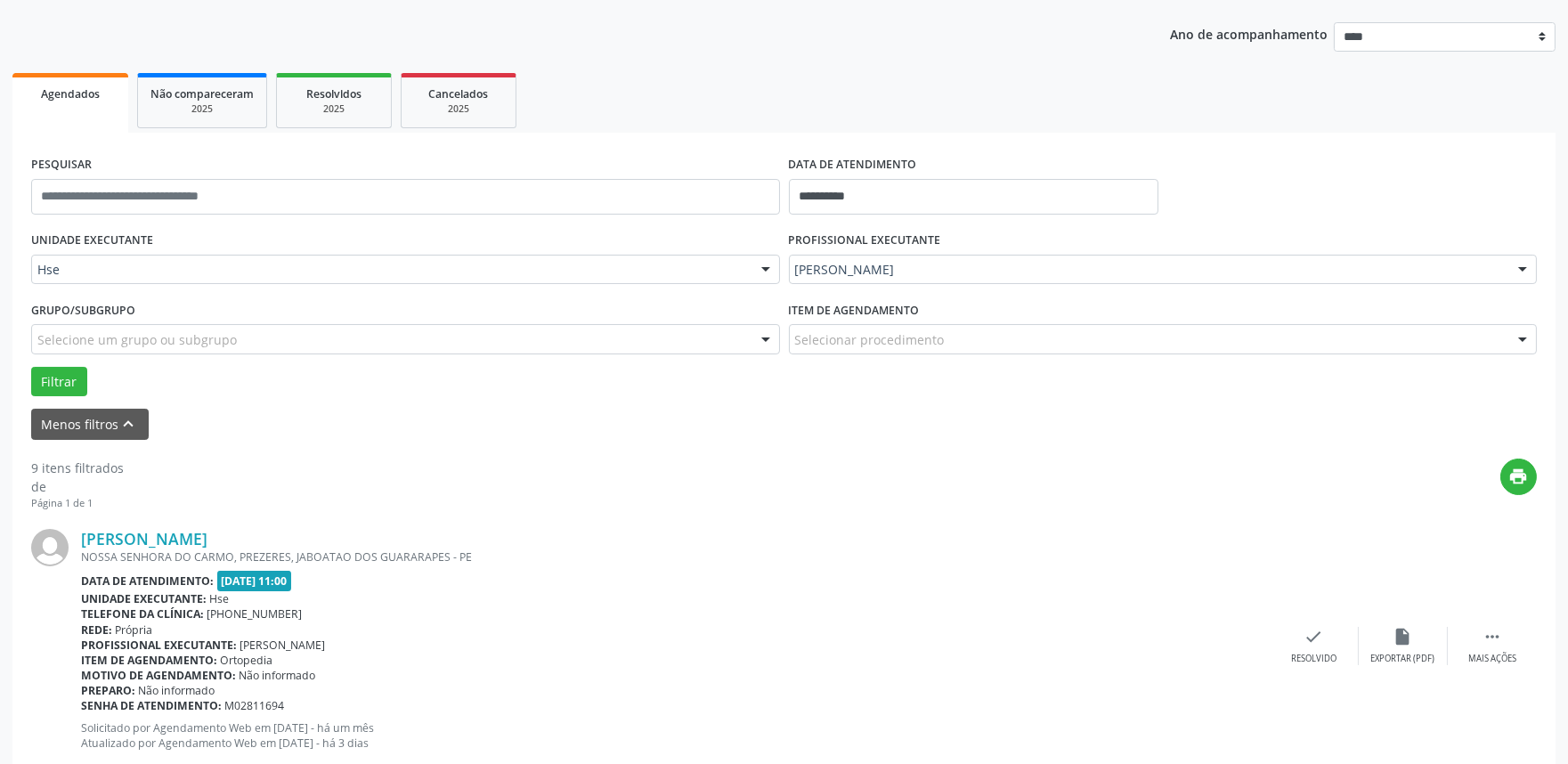
scroll to position [198, 0]
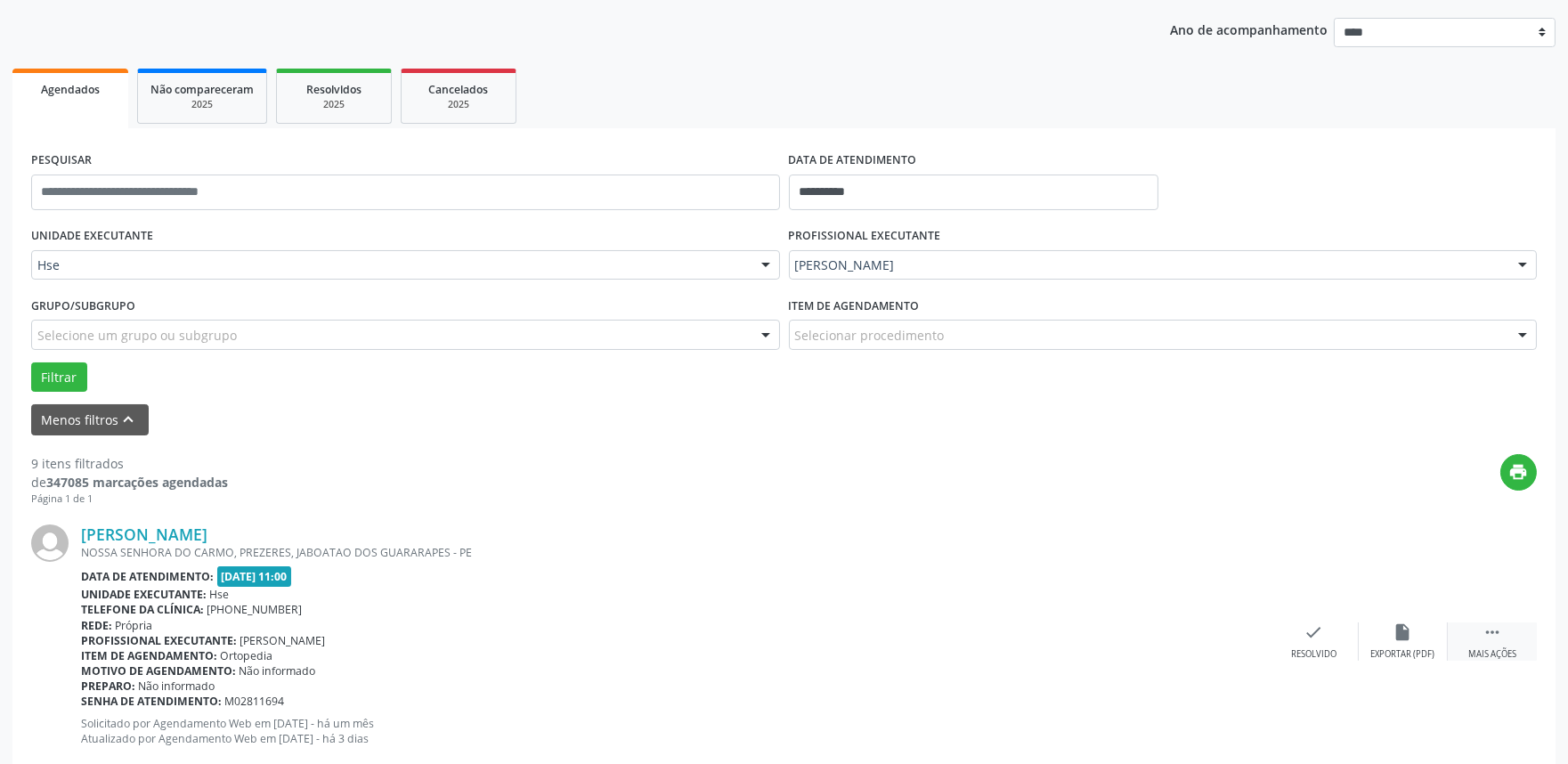
click at [1504, 645] on div " Mais ações" at bounding box center [1491, 641] width 89 height 38
click at [1409, 641] on icon "alarm_off" at bounding box center [1402, 632] width 20 height 20
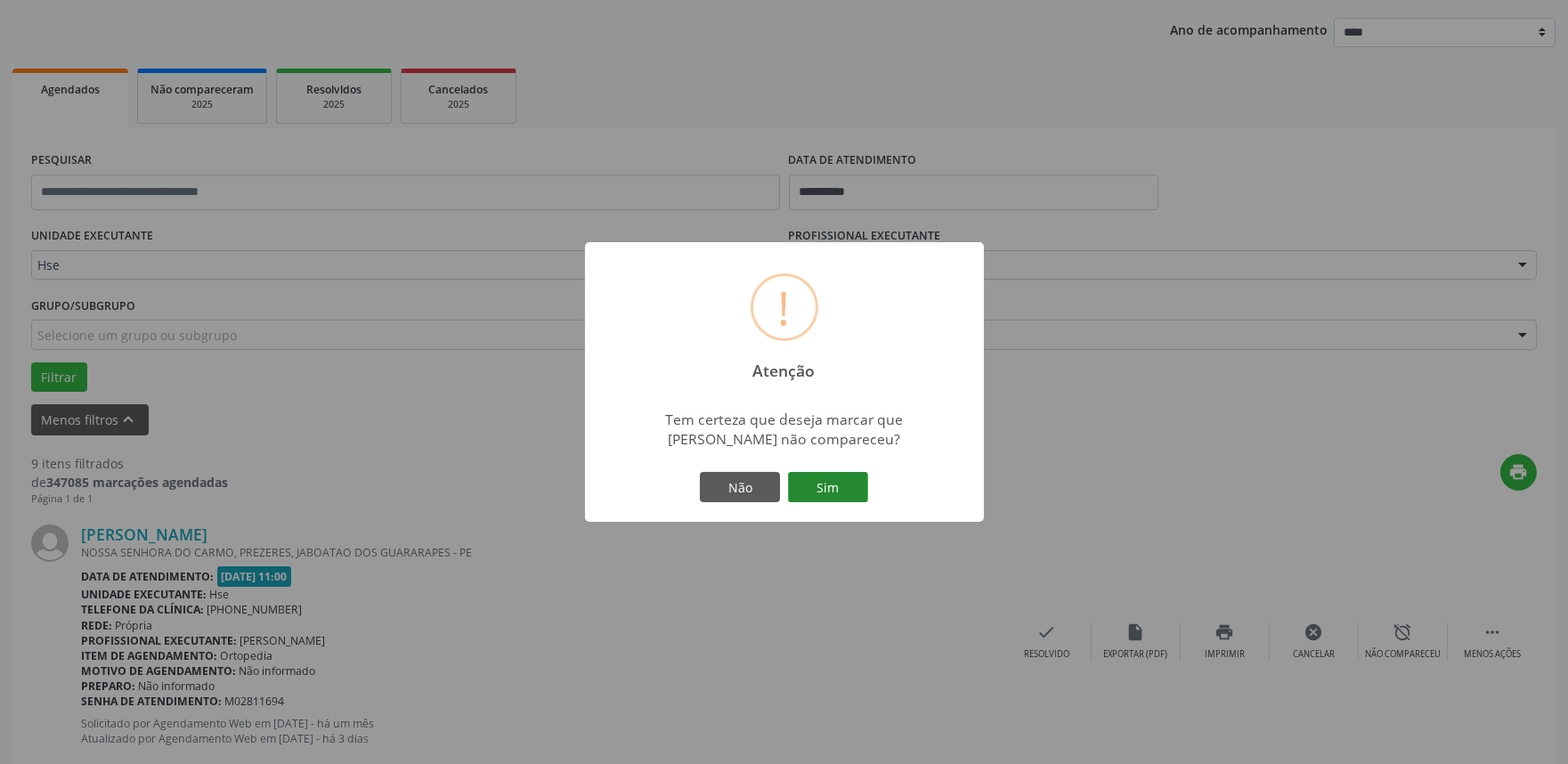
click at [840, 487] on button "Sim" at bounding box center [828, 487] width 81 height 30
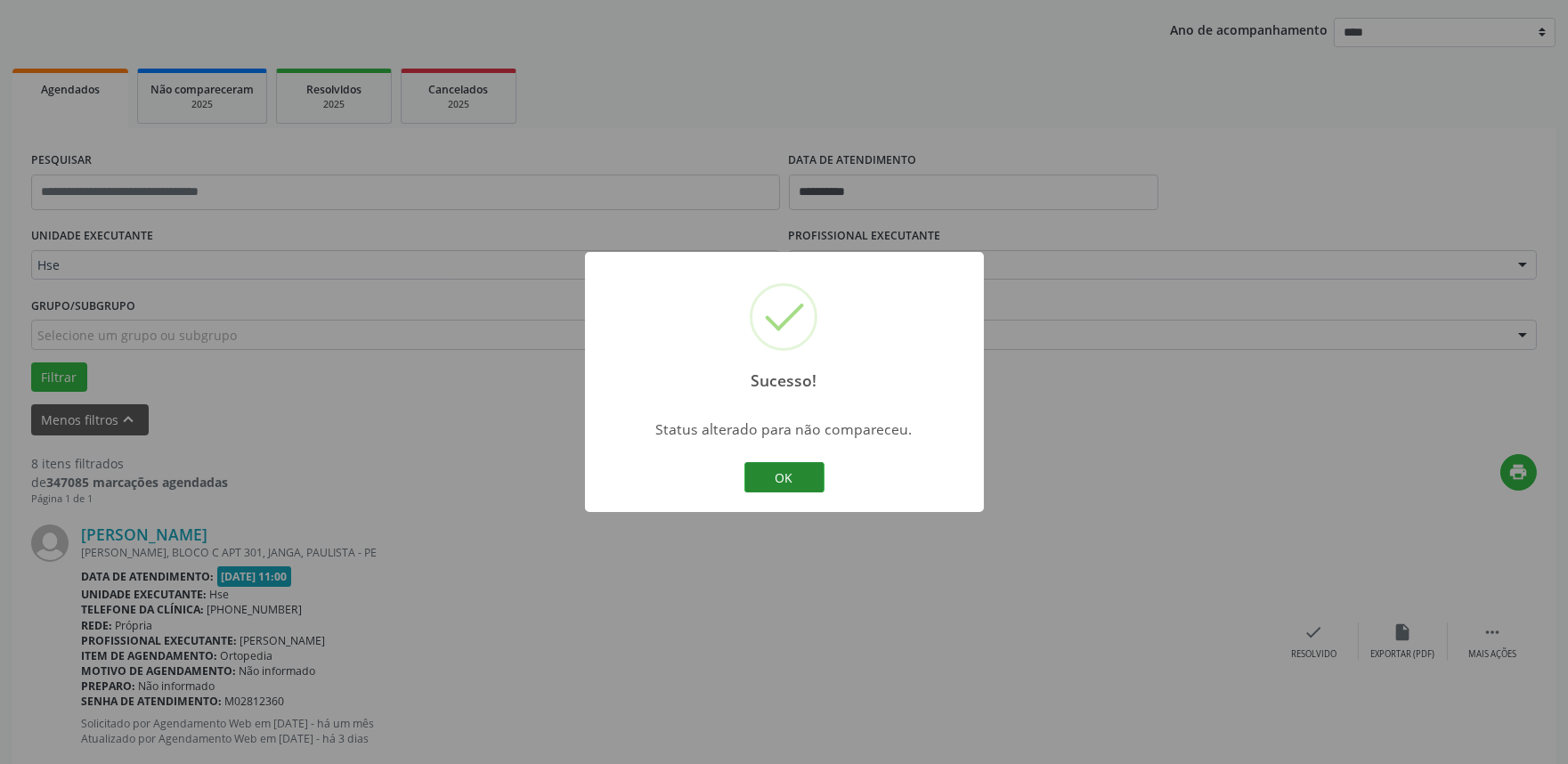
click at [801, 482] on button "OK" at bounding box center [784, 478] width 81 height 30
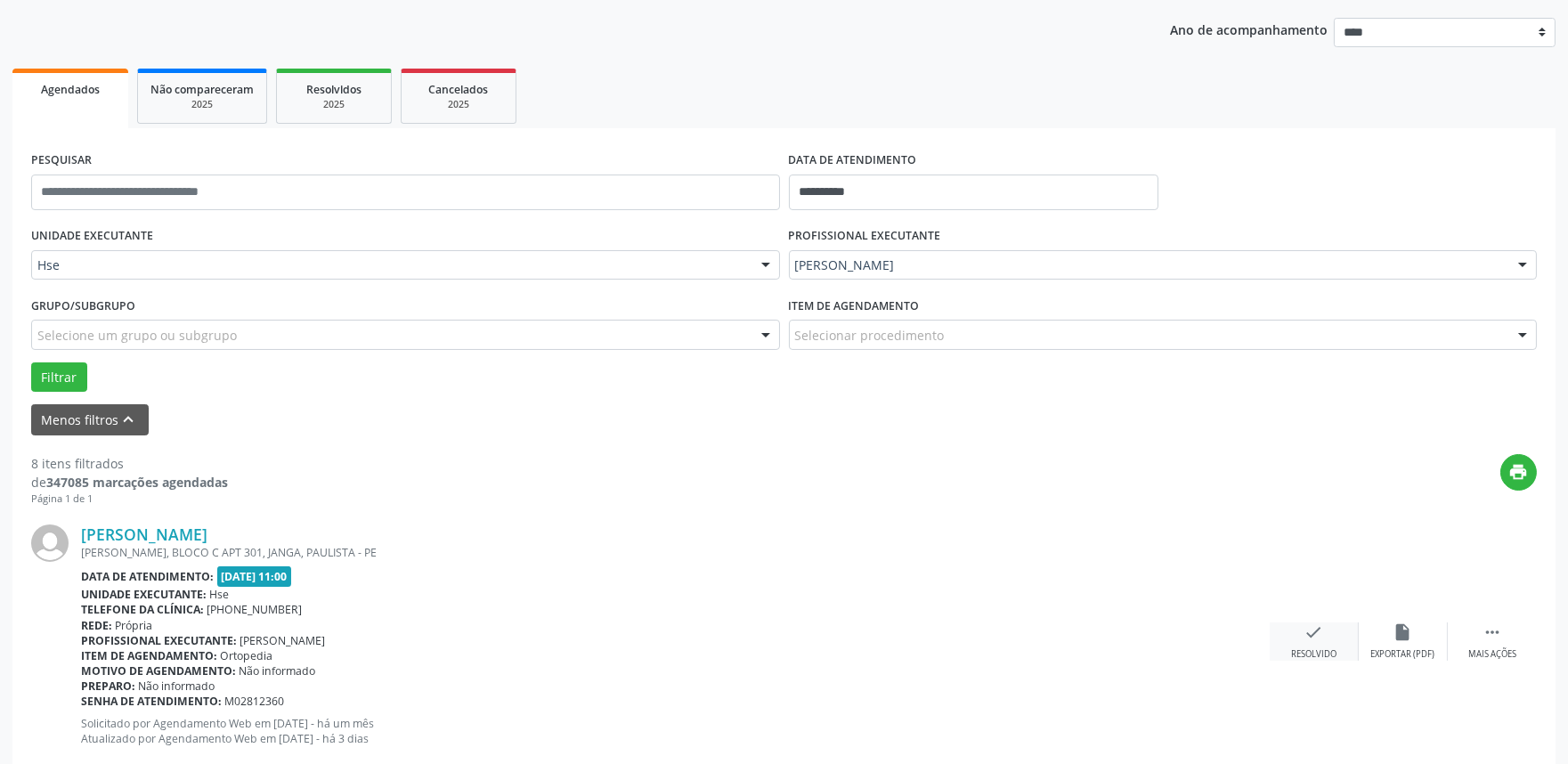
click at [1328, 641] on div "check Resolvido" at bounding box center [1313, 641] width 89 height 38
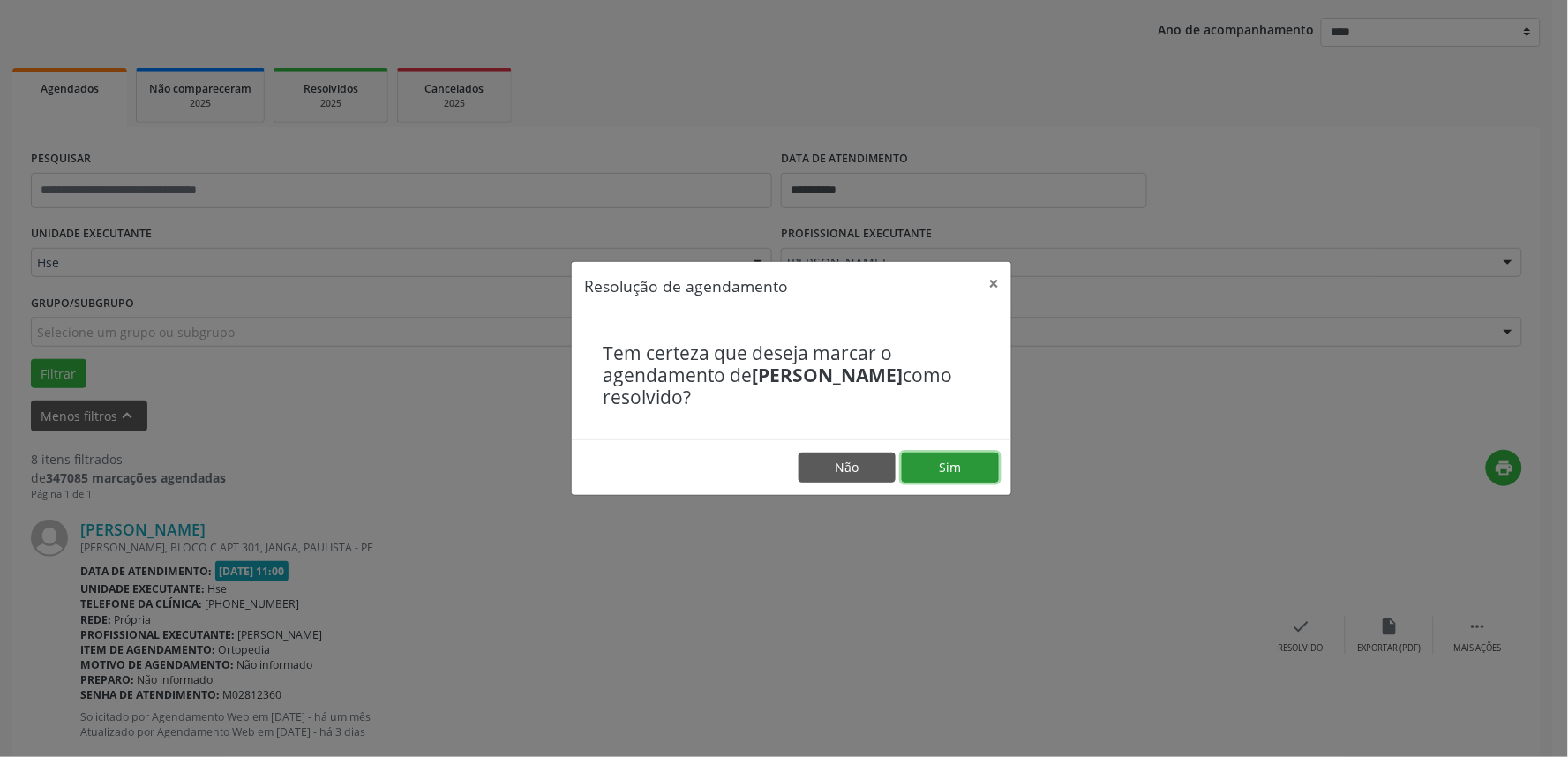
click at [983, 473] on button "Sim" at bounding box center [950, 468] width 97 height 30
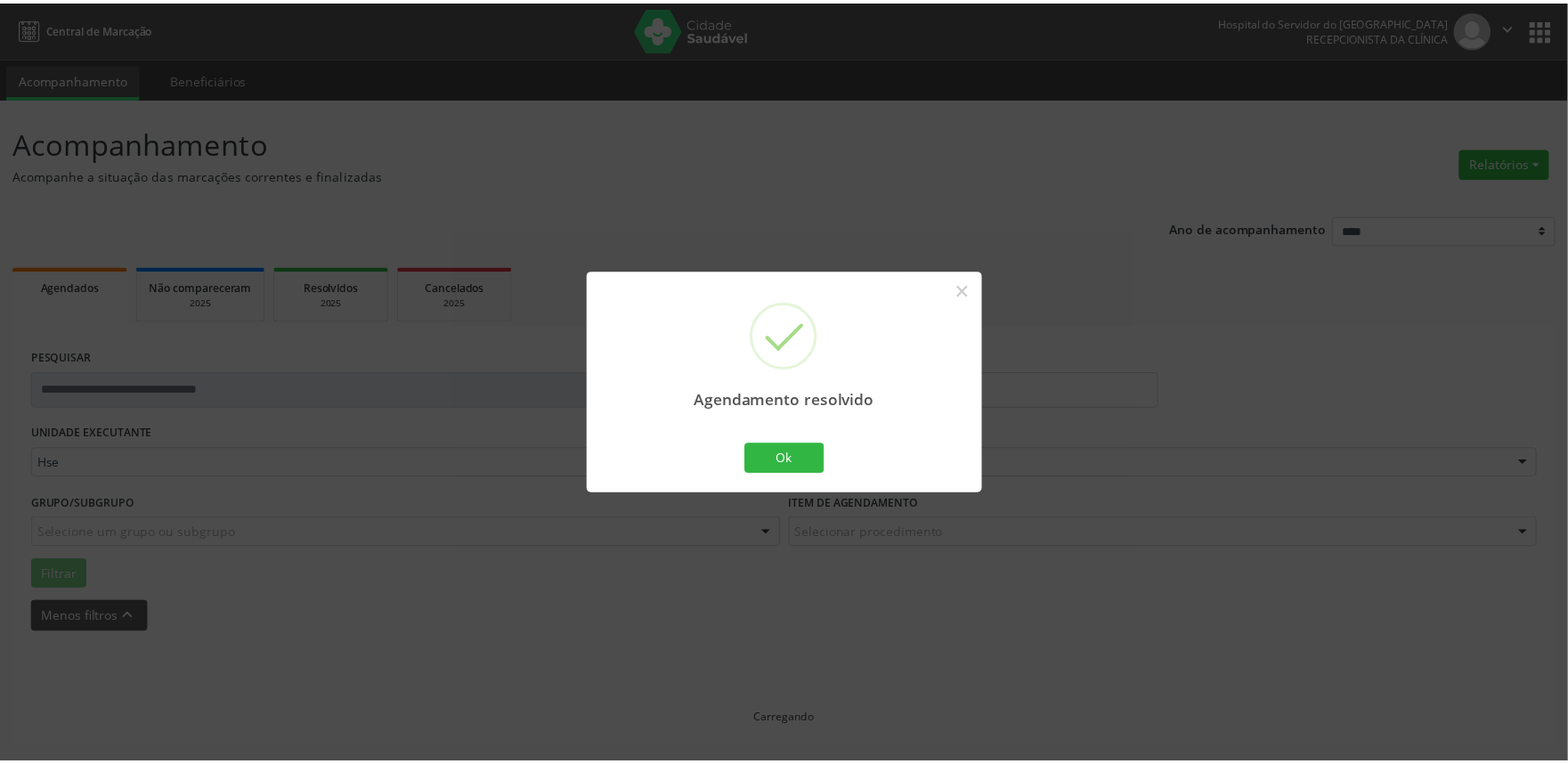
scroll to position [0, 0]
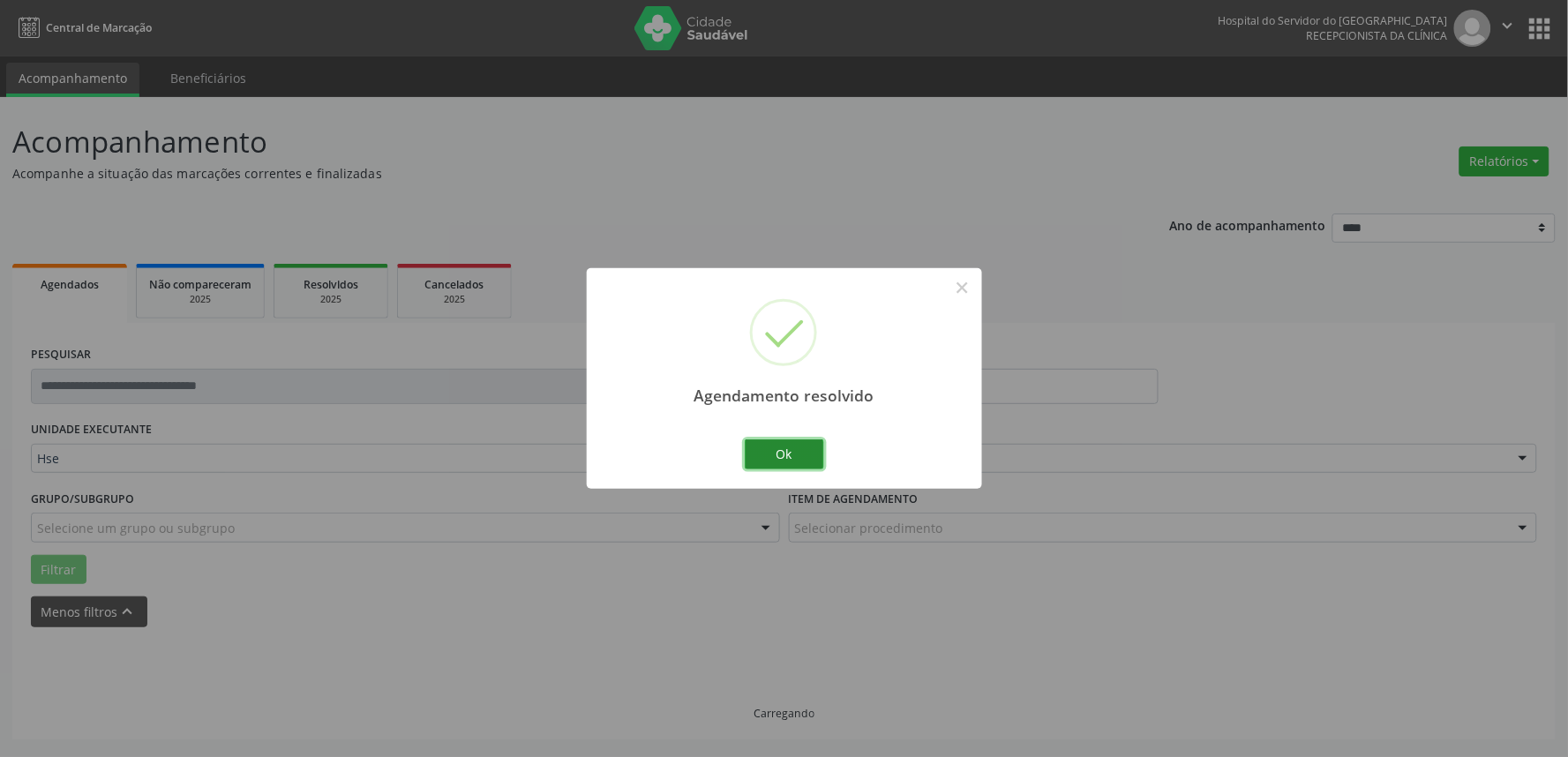
click at [823, 456] on button "Ok" at bounding box center [785, 455] width 80 height 30
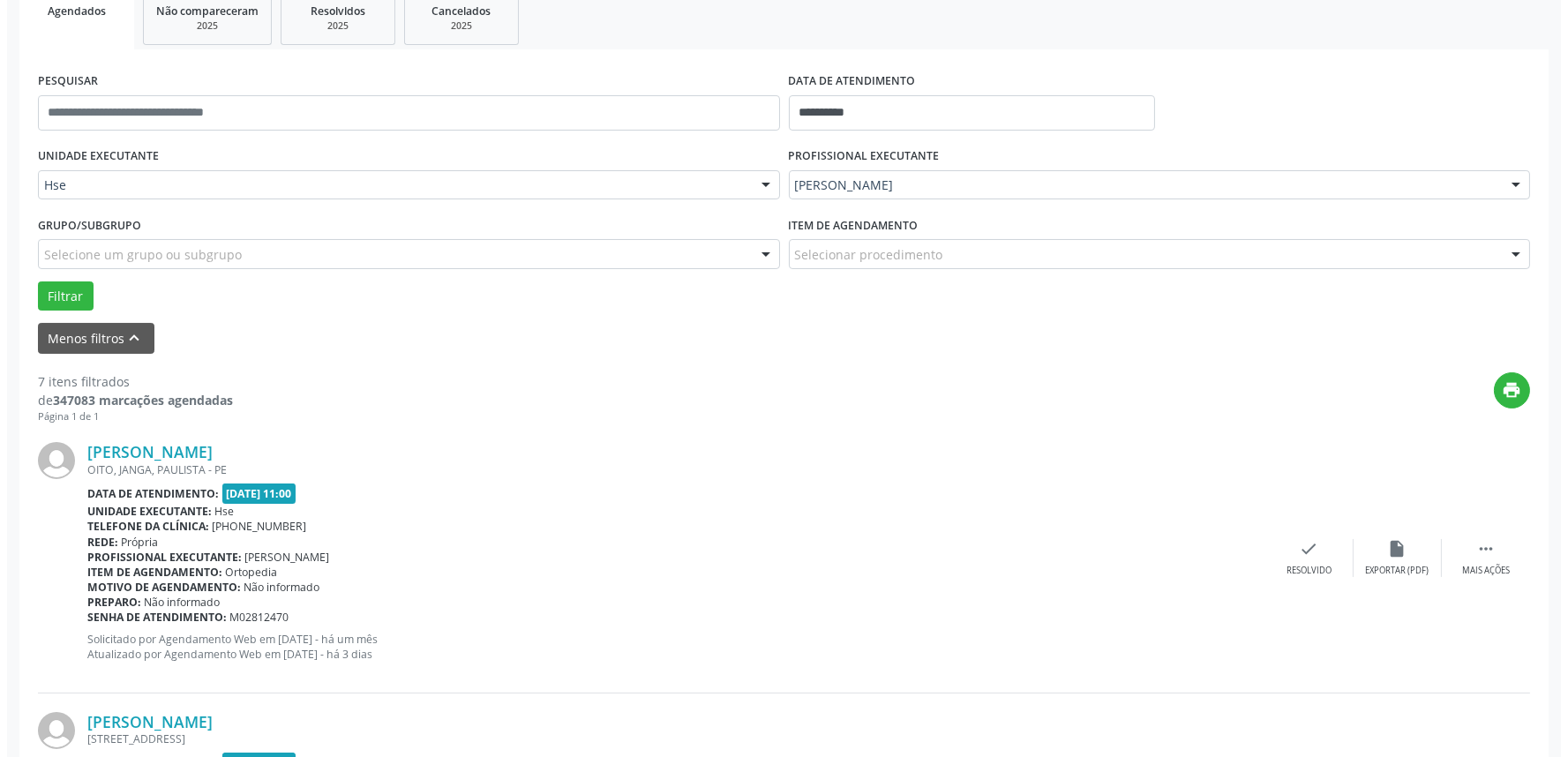
scroll to position [294, 0]
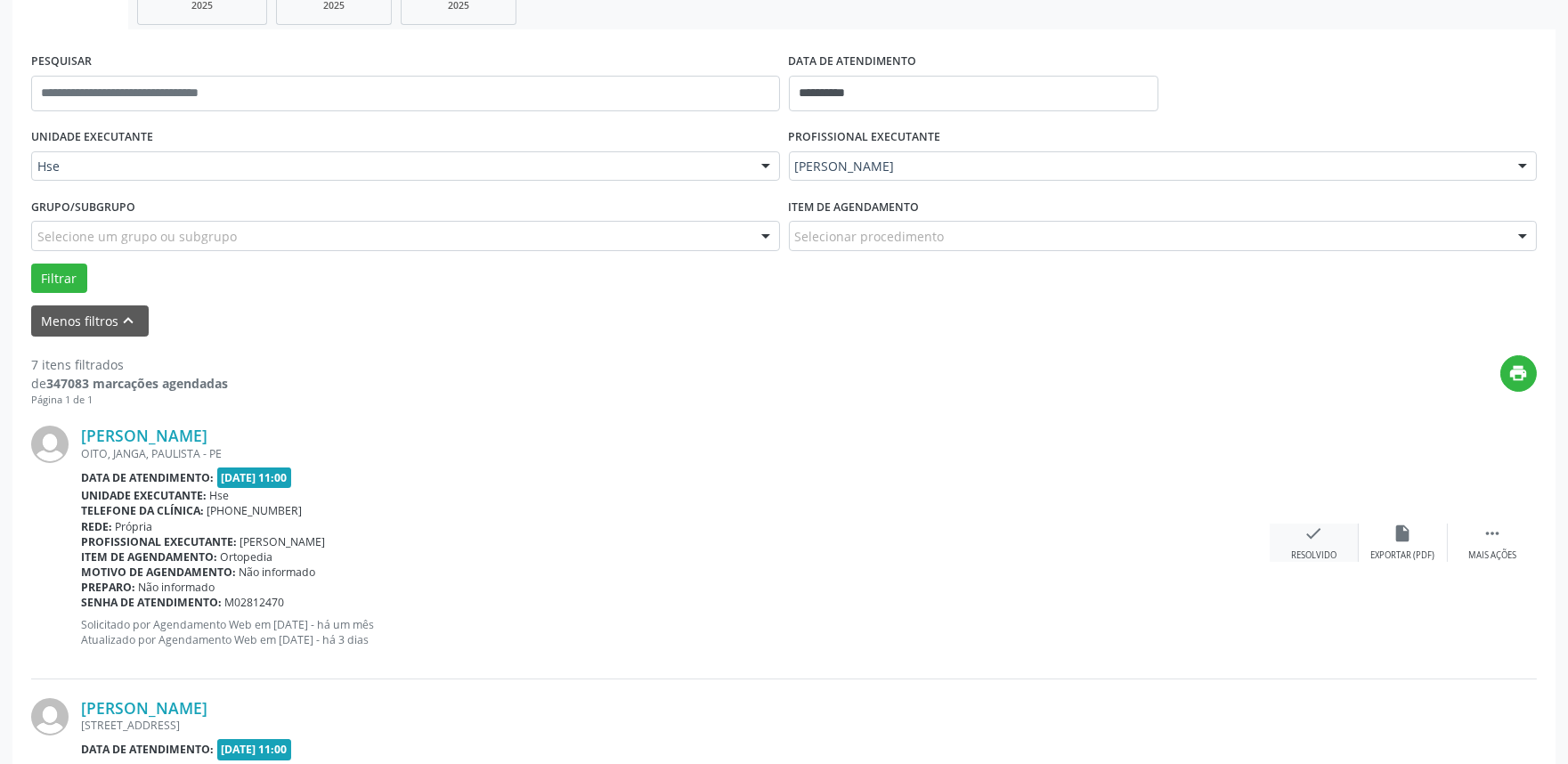
click at [1314, 544] on div "check Resolvido" at bounding box center [1313, 542] width 89 height 38
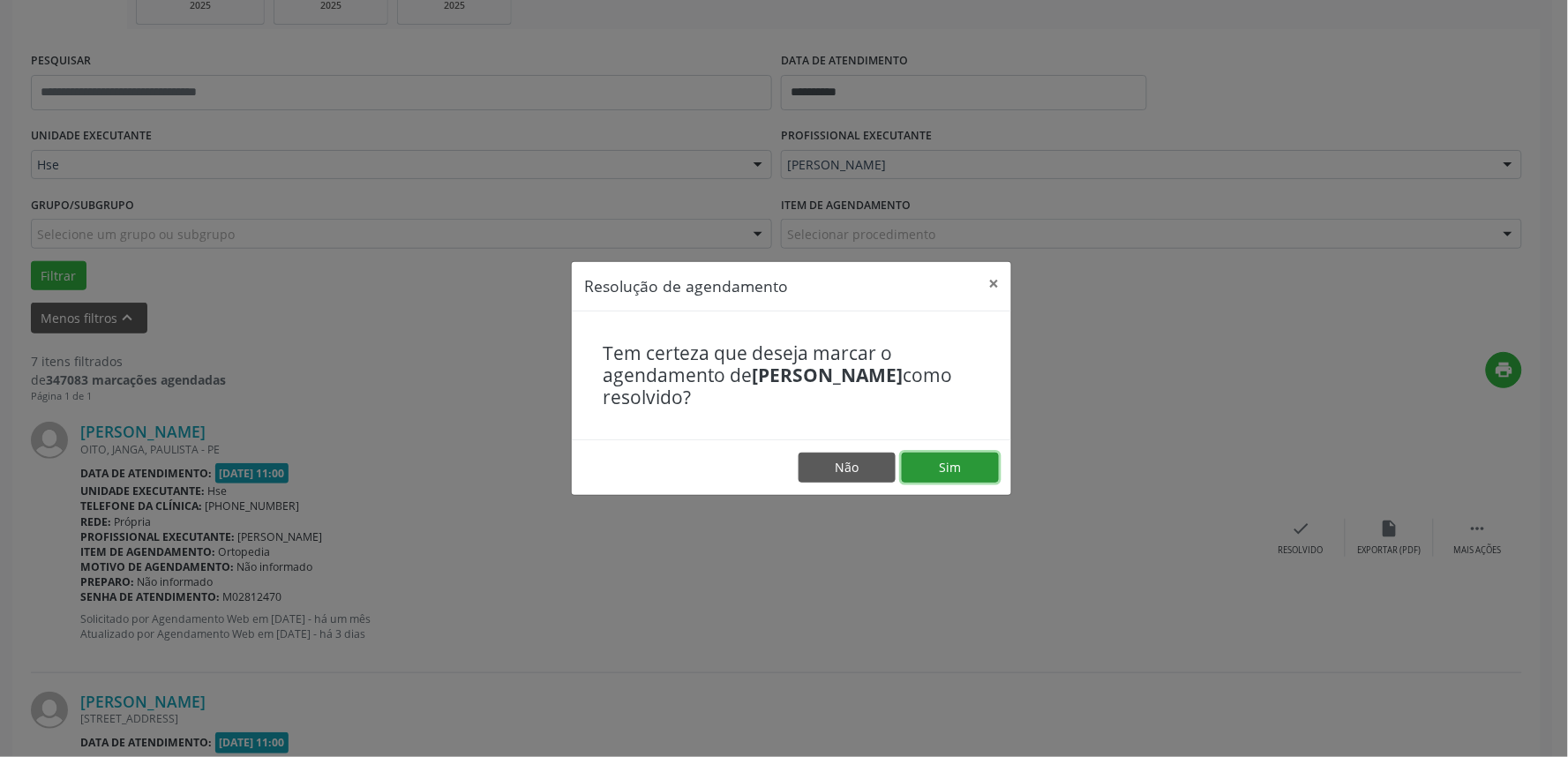
click at [981, 466] on button "Sim" at bounding box center [950, 468] width 97 height 30
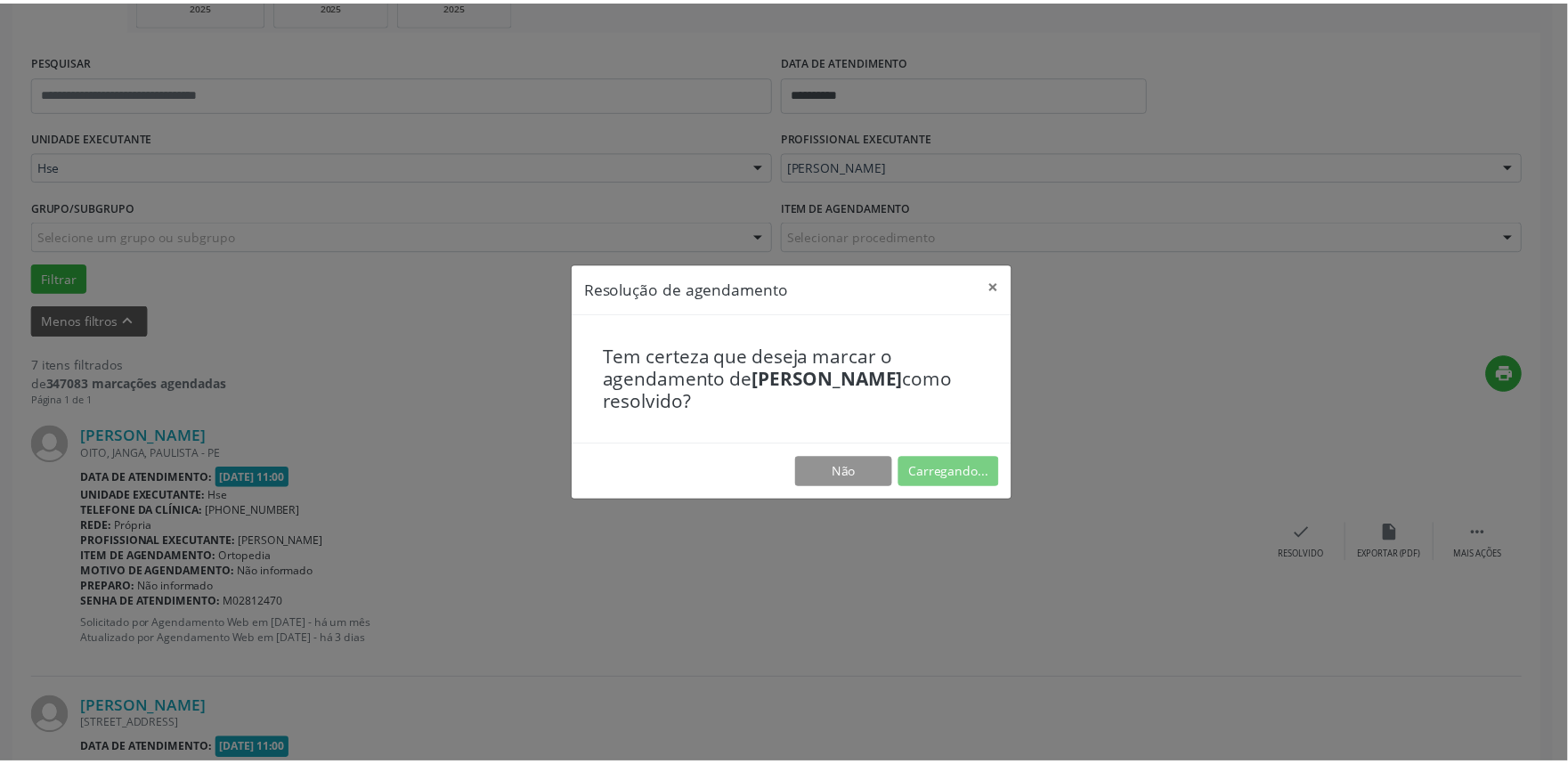
scroll to position [0, 0]
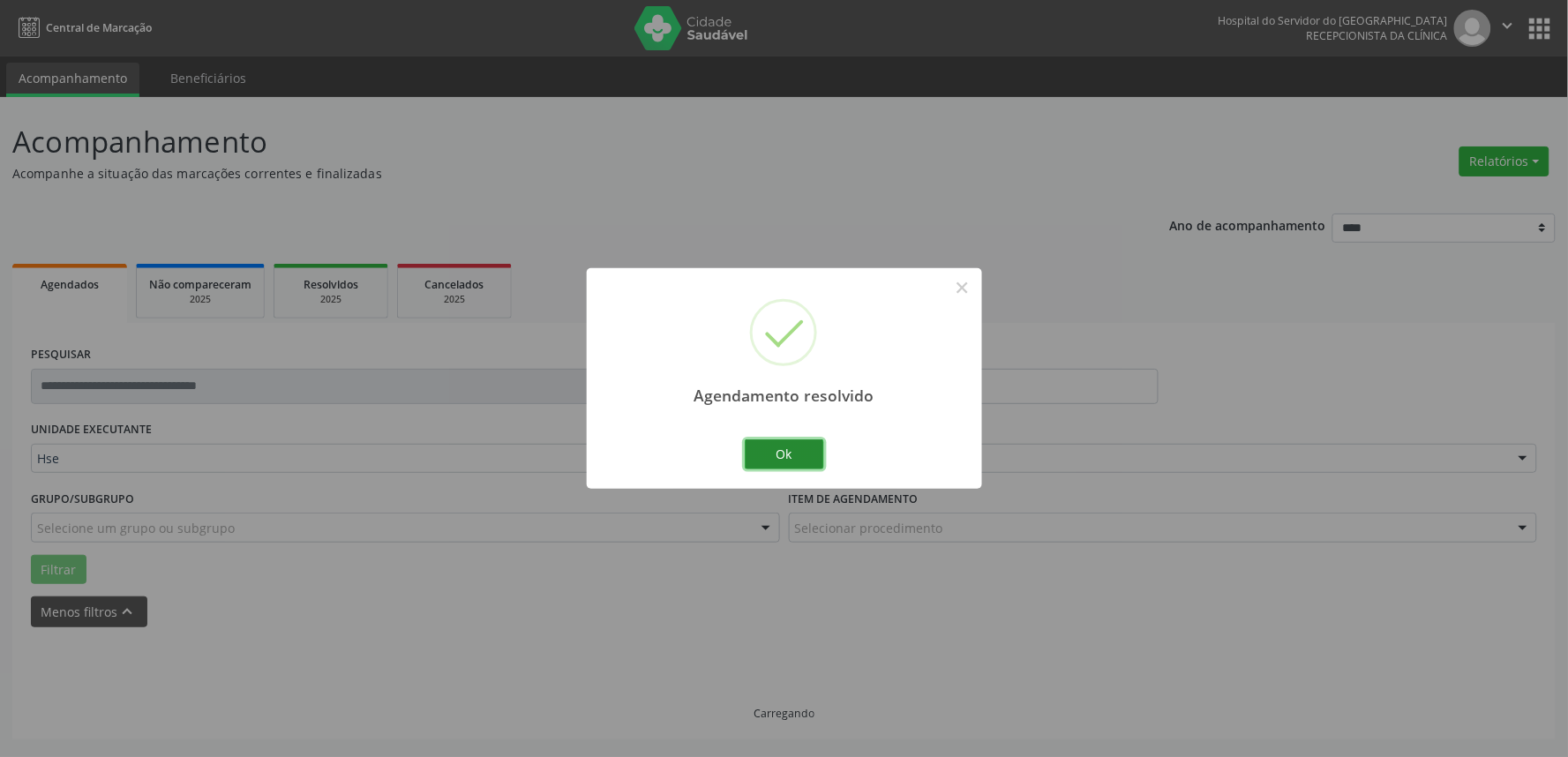
click at [787, 461] on button "Ok" at bounding box center [785, 455] width 80 height 30
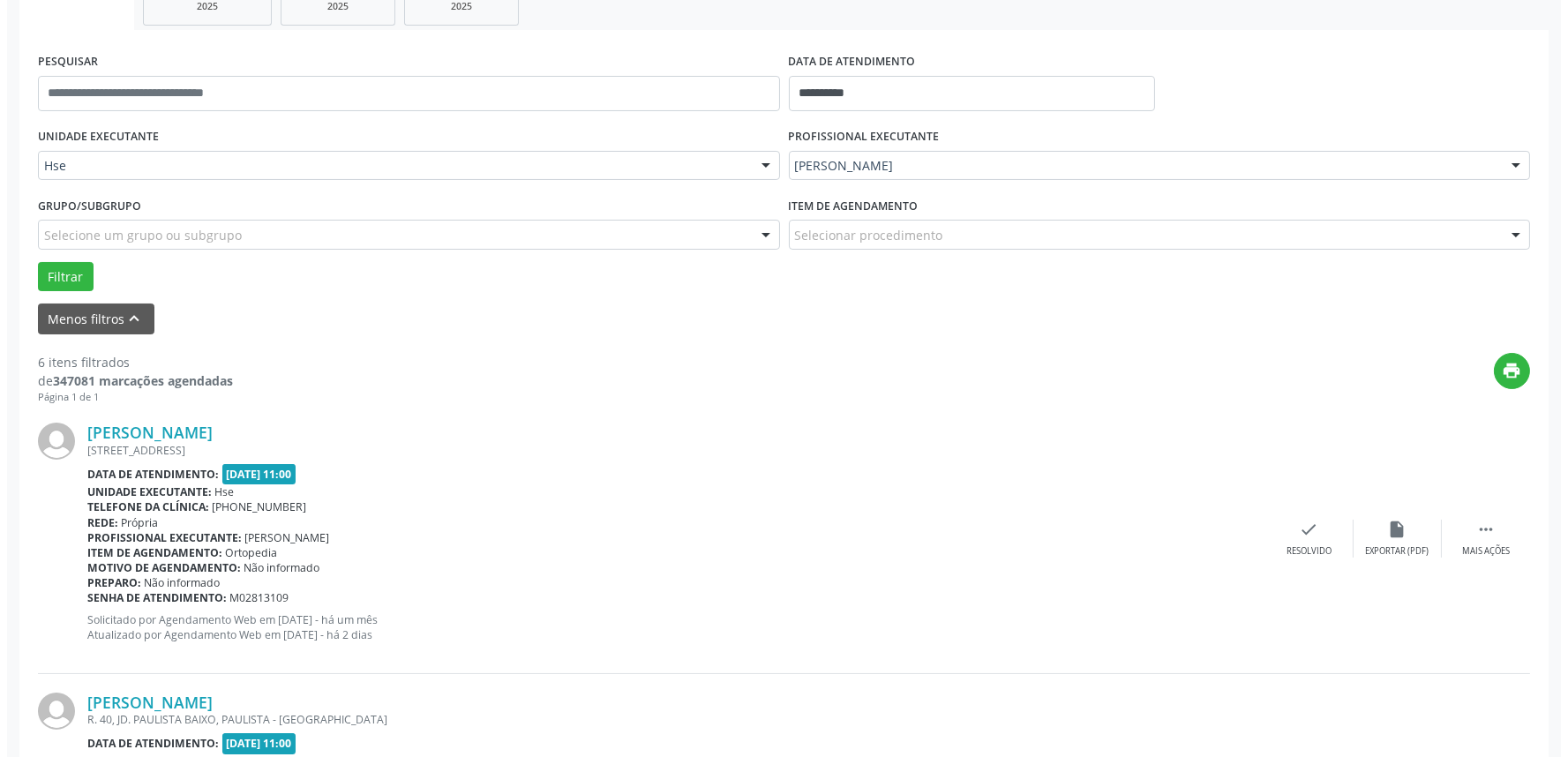
scroll to position [294, 0]
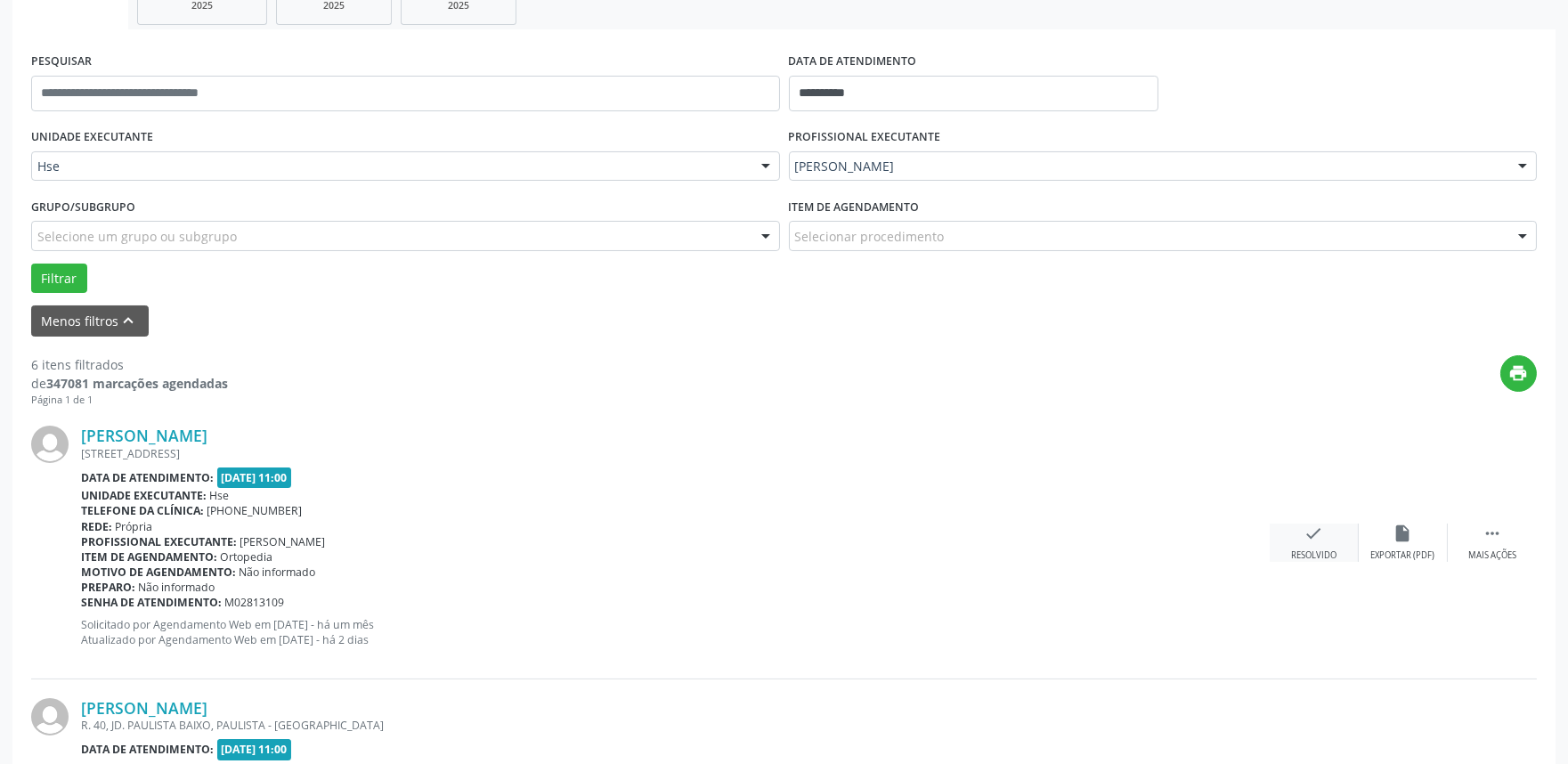
click at [1314, 536] on icon "check" at bounding box center [1313, 533] width 20 height 20
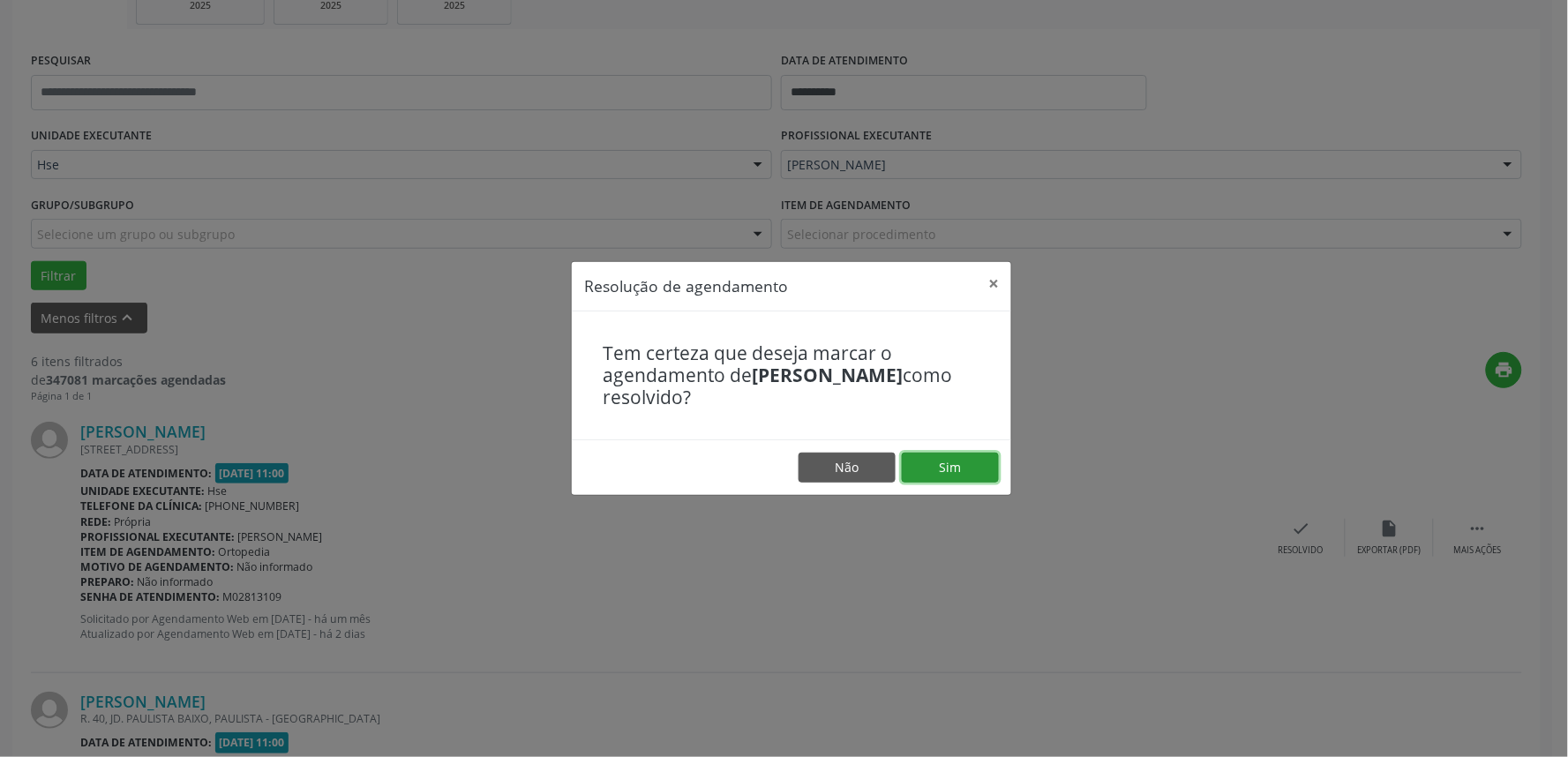
click at [980, 469] on button "Sim" at bounding box center [950, 468] width 97 height 30
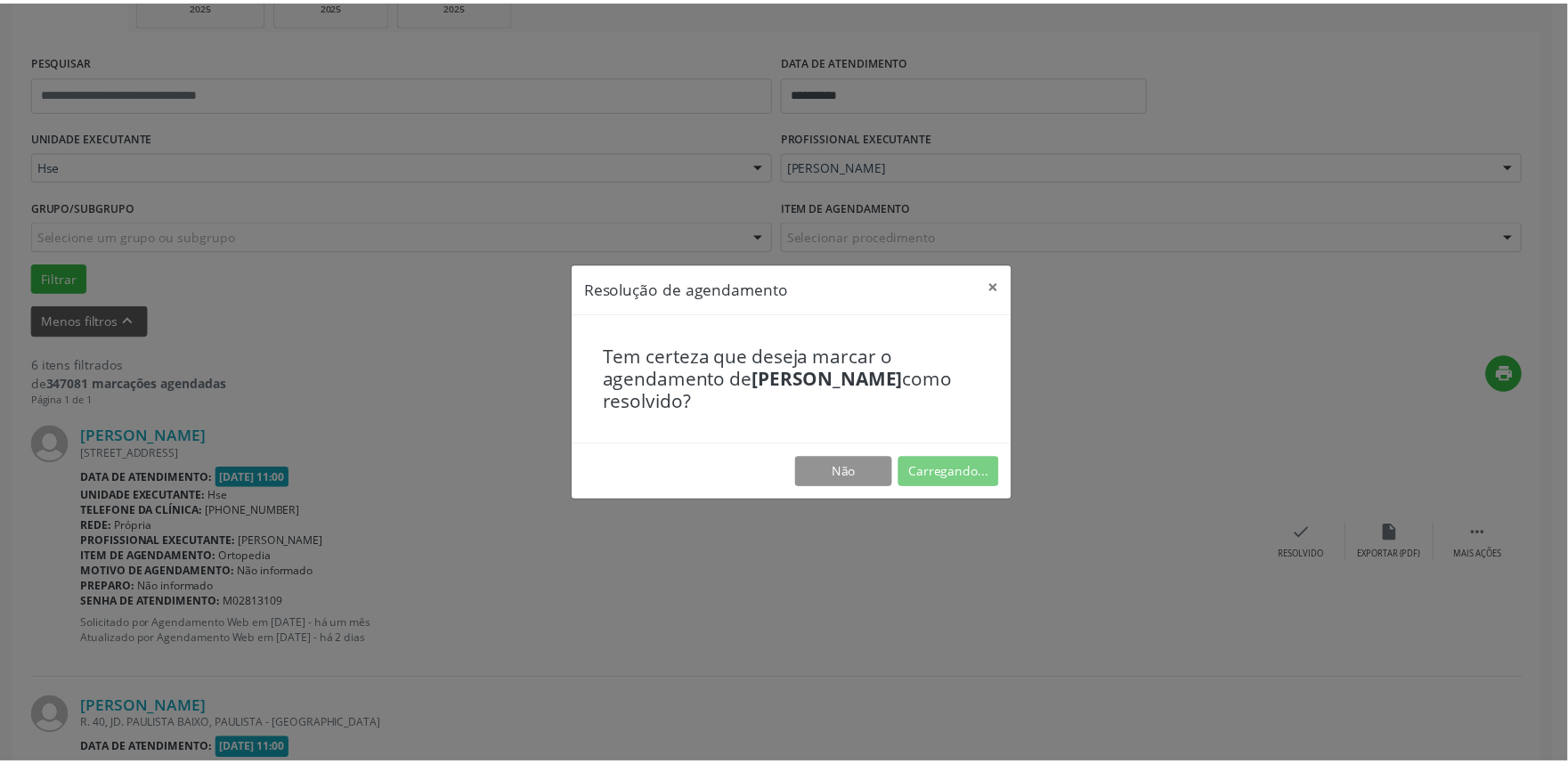
scroll to position [0, 0]
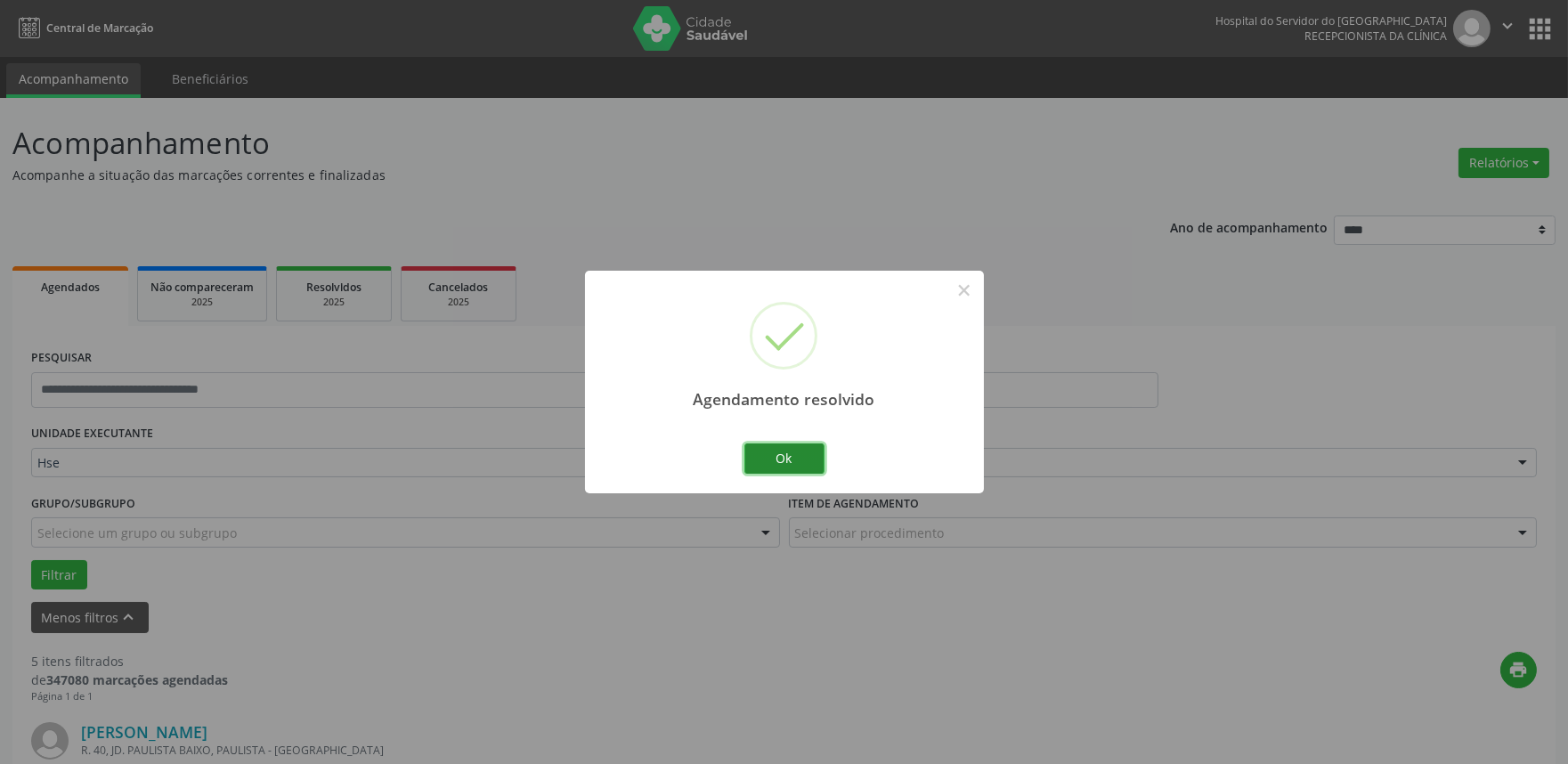
click at [814, 464] on button "Ok" at bounding box center [784, 459] width 81 height 30
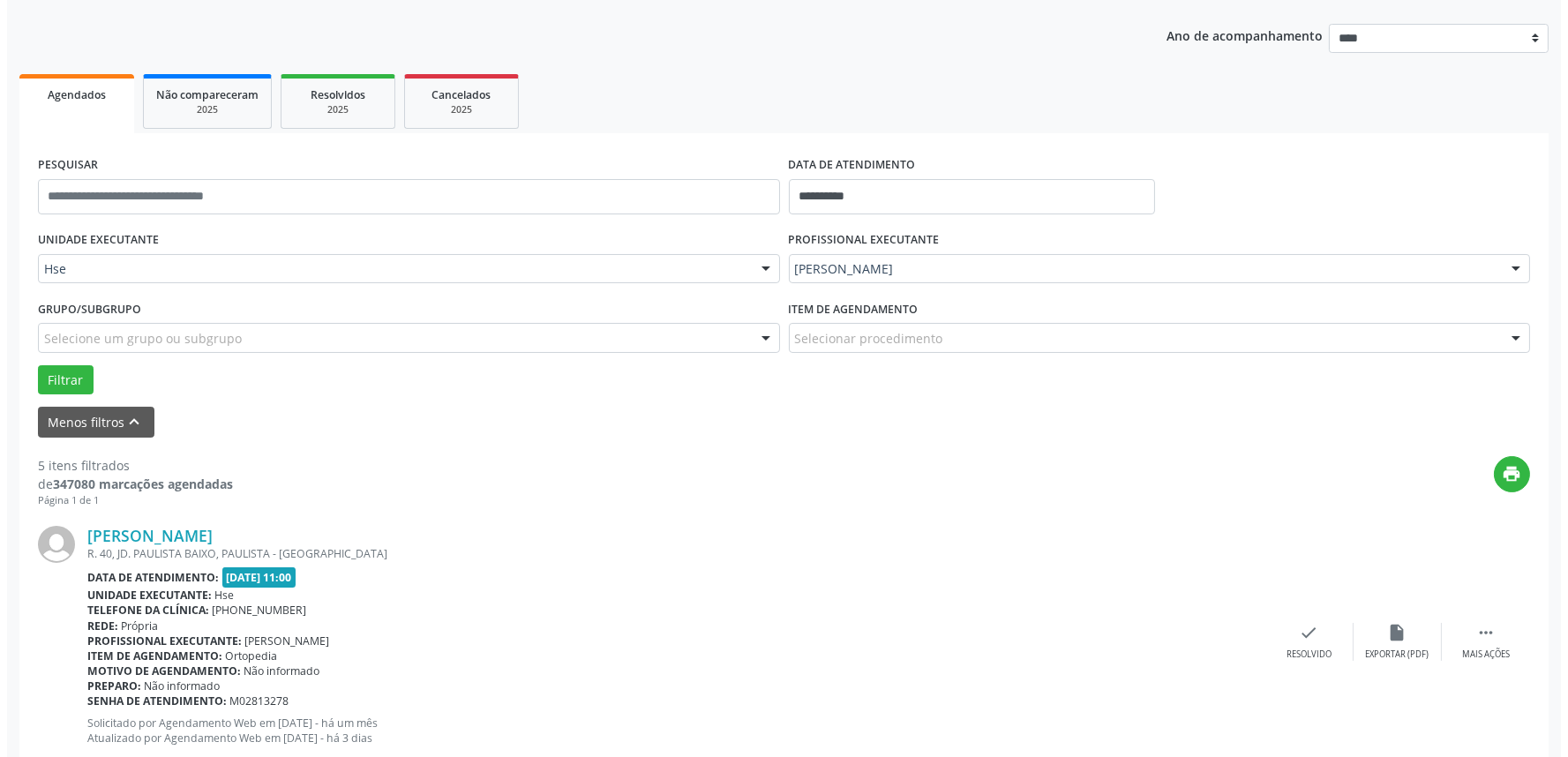
scroll to position [196, 0]
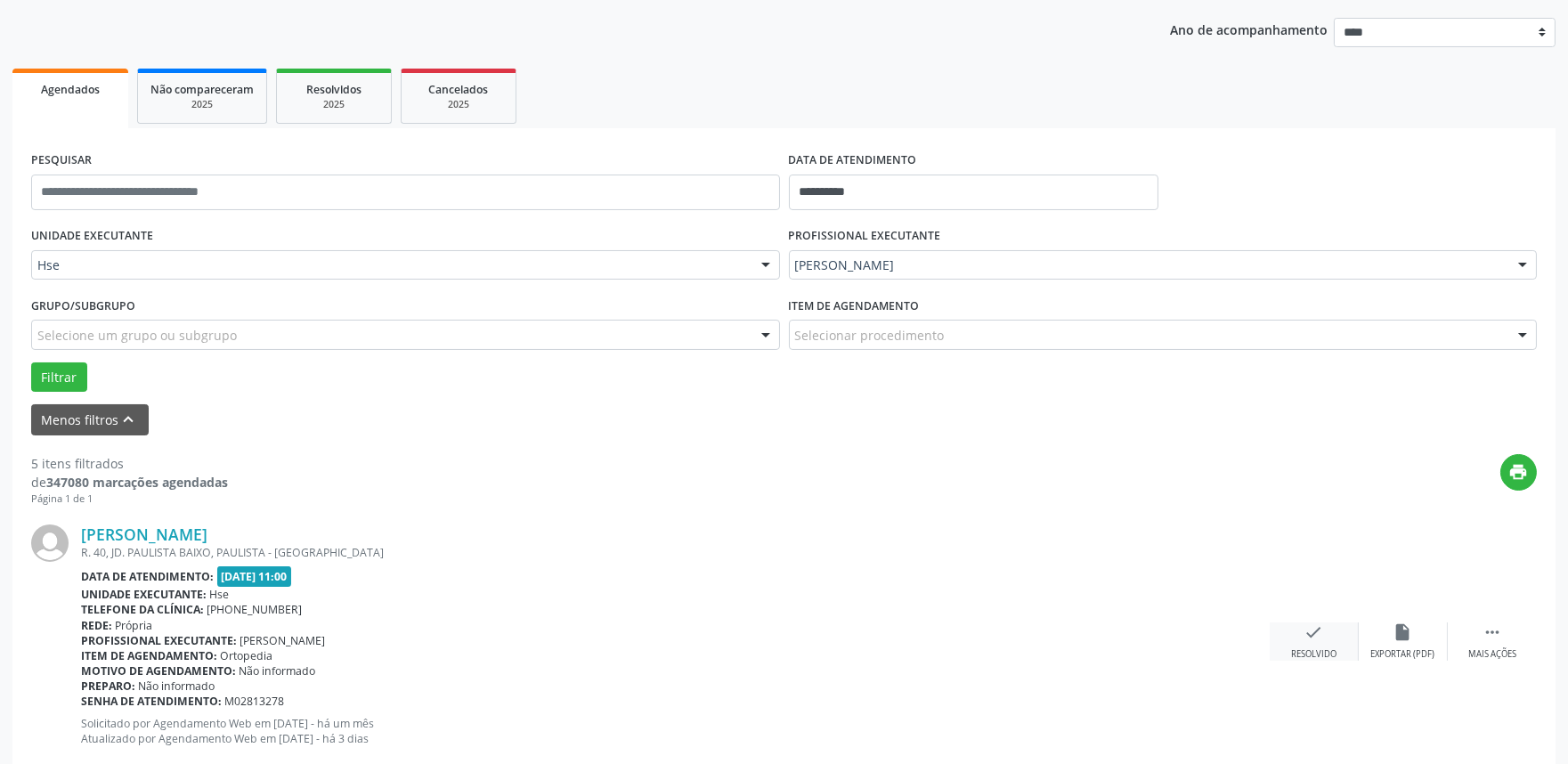
click at [1283, 652] on div "check Resolvido" at bounding box center [1313, 641] width 89 height 38
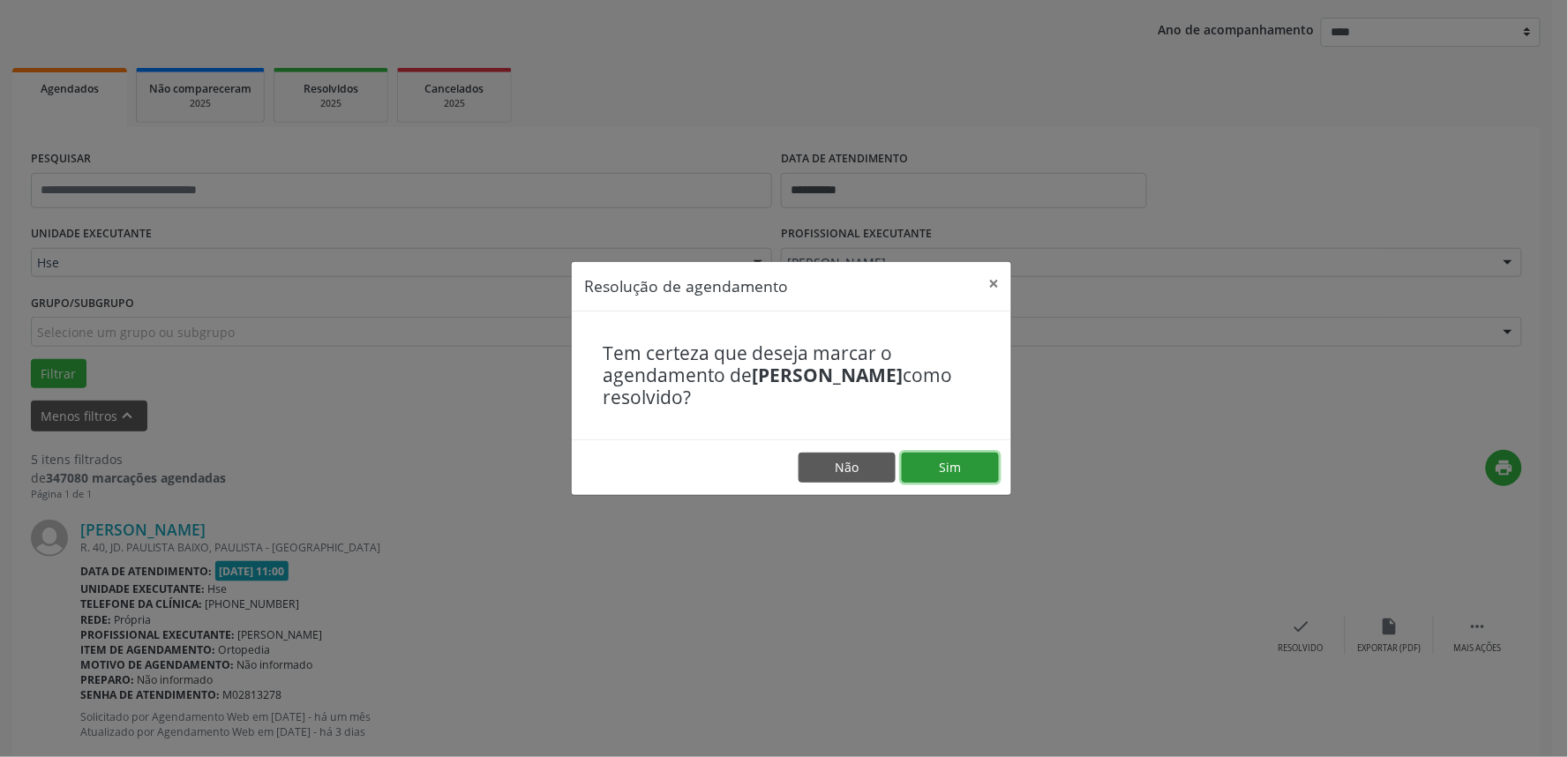
click at [955, 470] on button "Sim" at bounding box center [950, 468] width 97 height 30
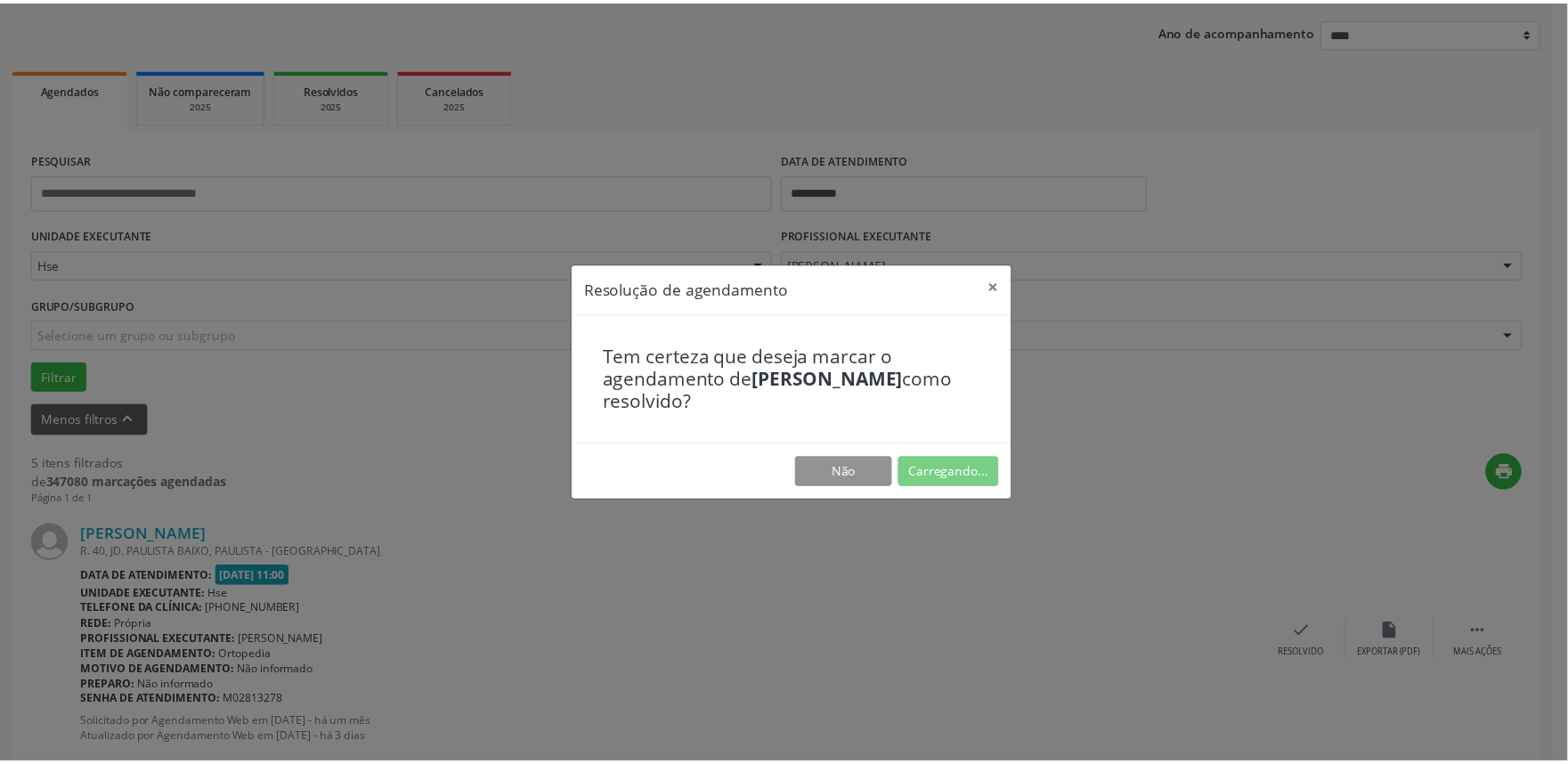
scroll to position [0, 0]
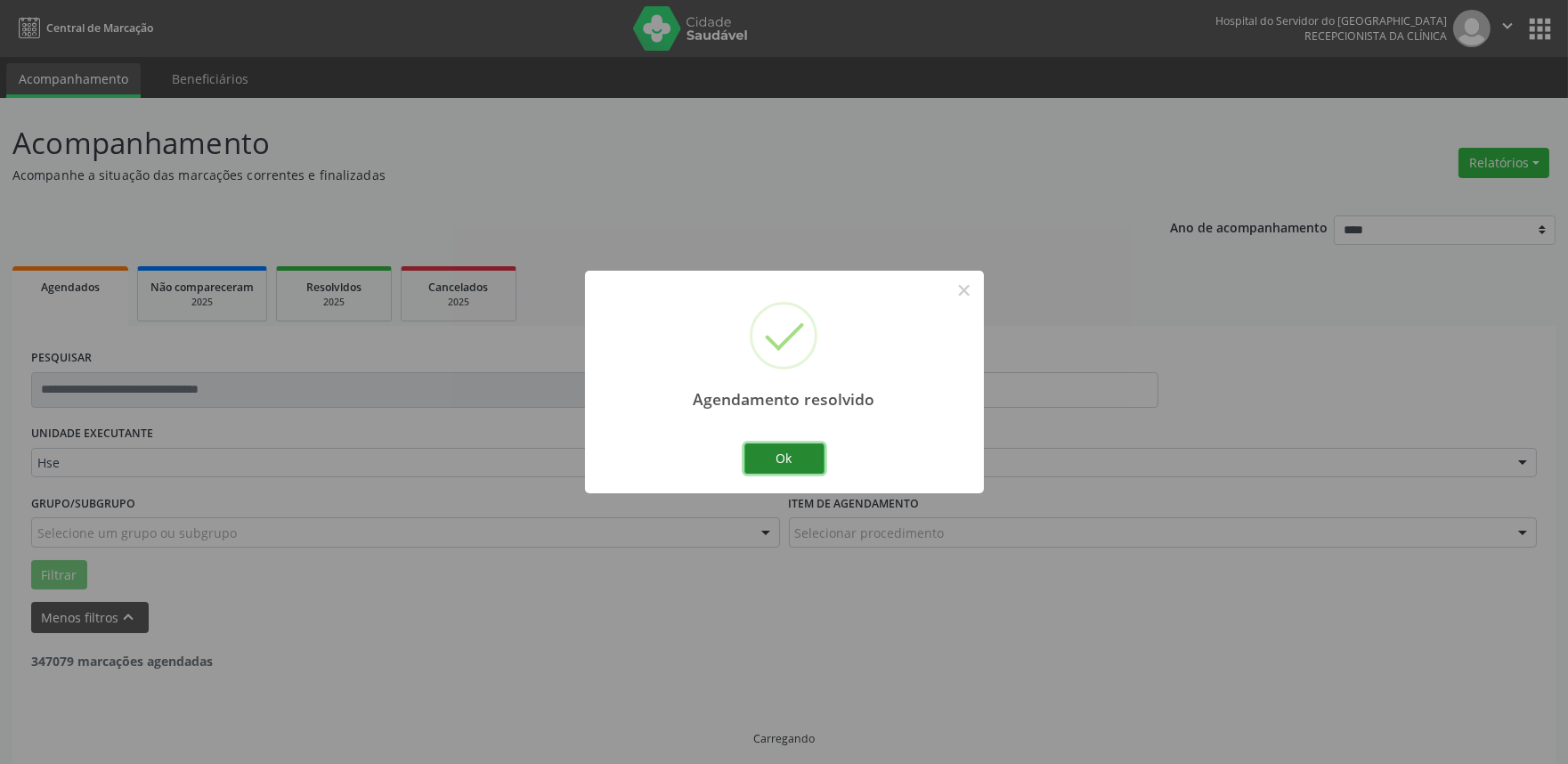
click at [811, 466] on button "Ok" at bounding box center [784, 459] width 81 height 30
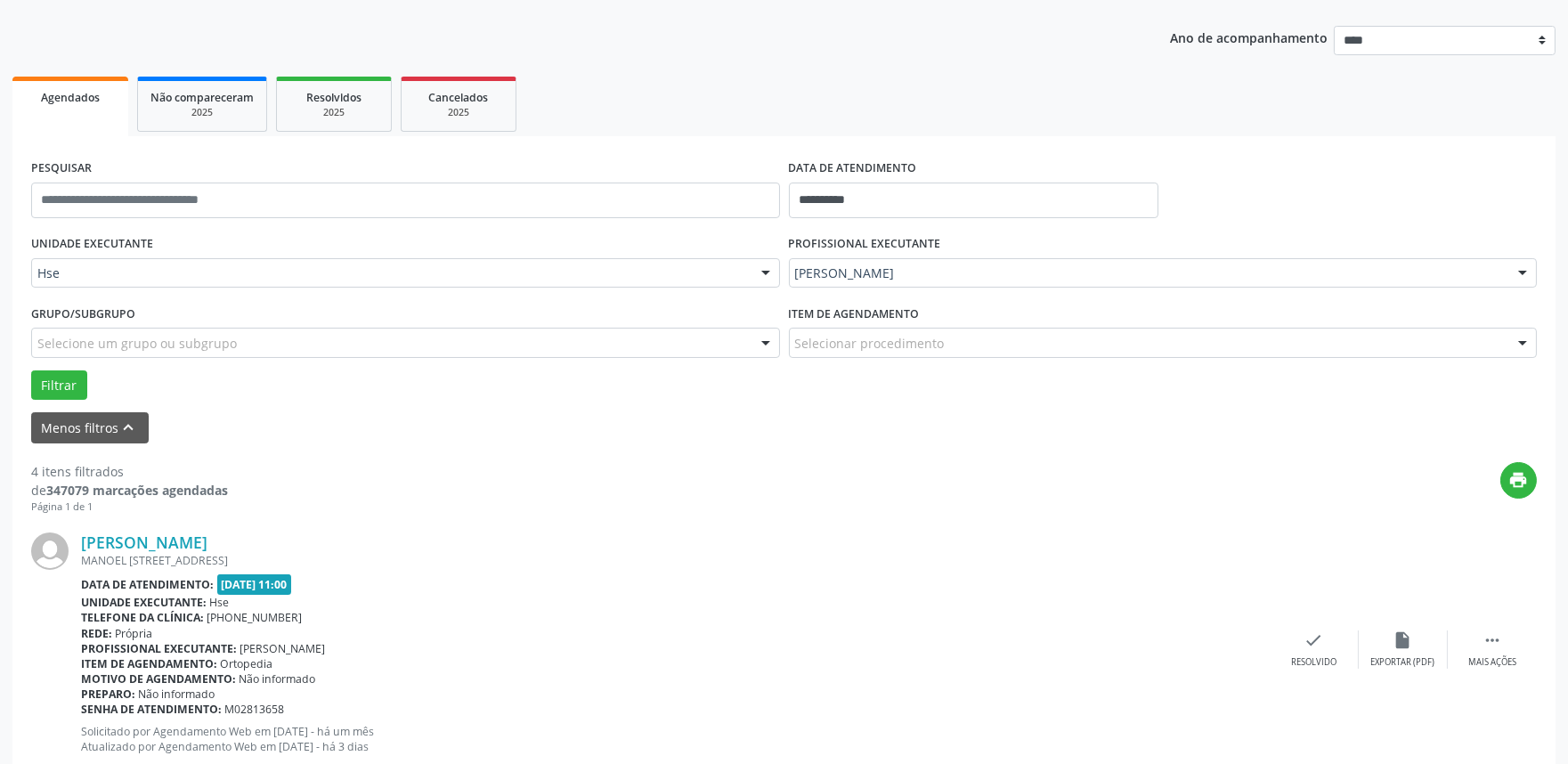
scroll to position [198, 0]
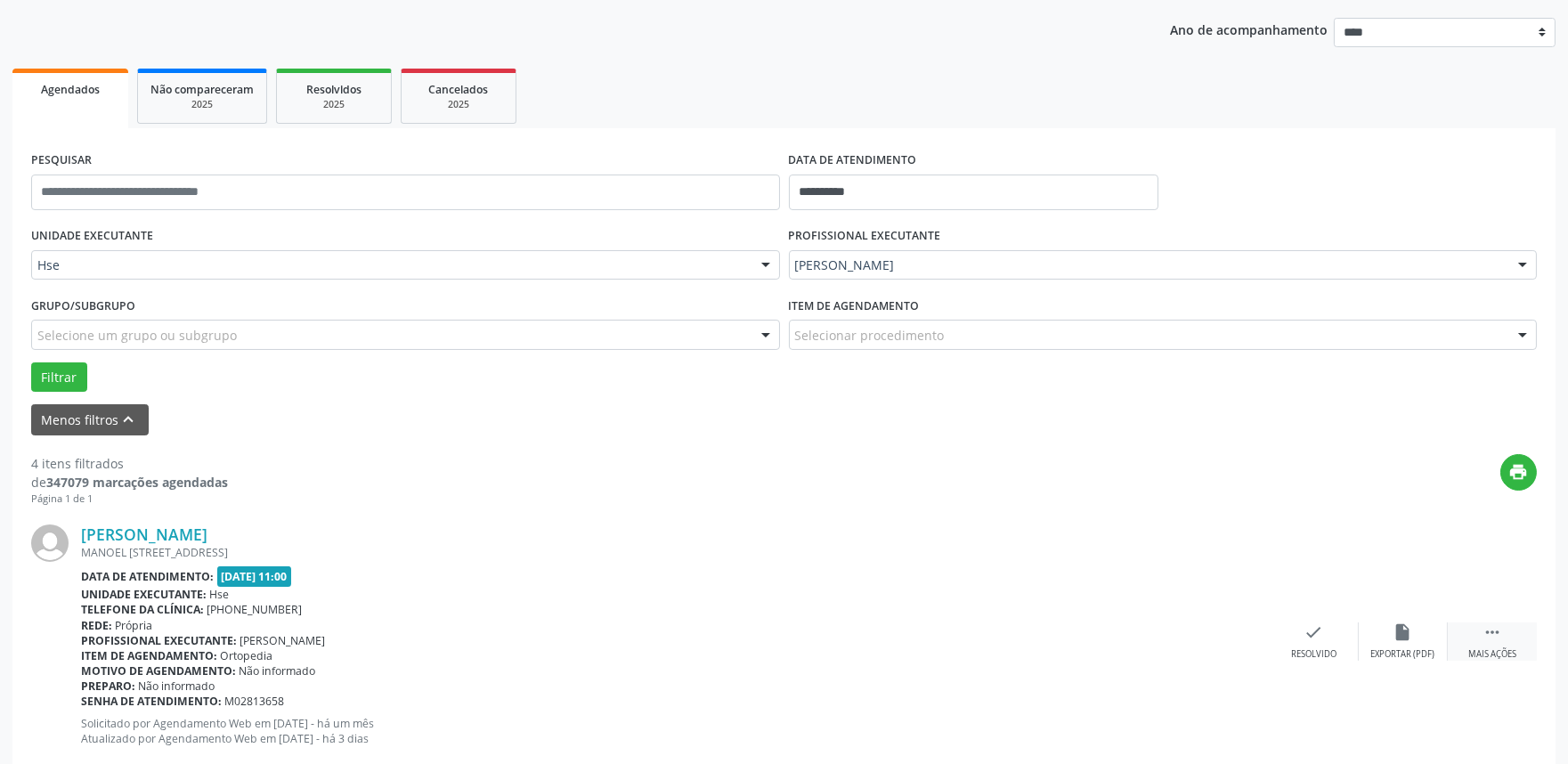
click at [1484, 644] on div " Mais ações" at bounding box center [1491, 641] width 89 height 38
click at [1387, 650] on div "Não compareceu" at bounding box center [1402, 654] width 76 height 12
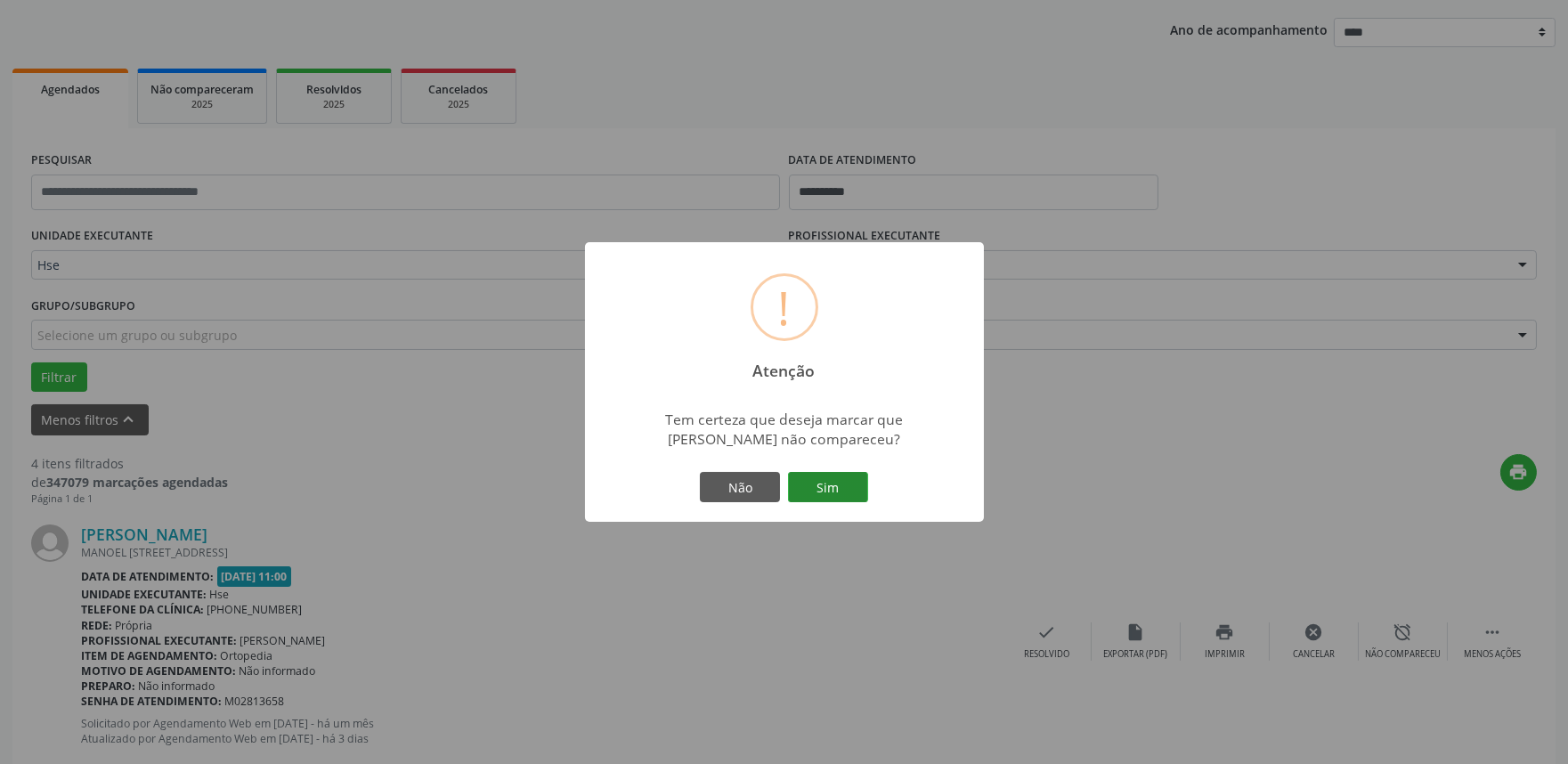
click at [862, 500] on button "Sim" at bounding box center [828, 487] width 81 height 30
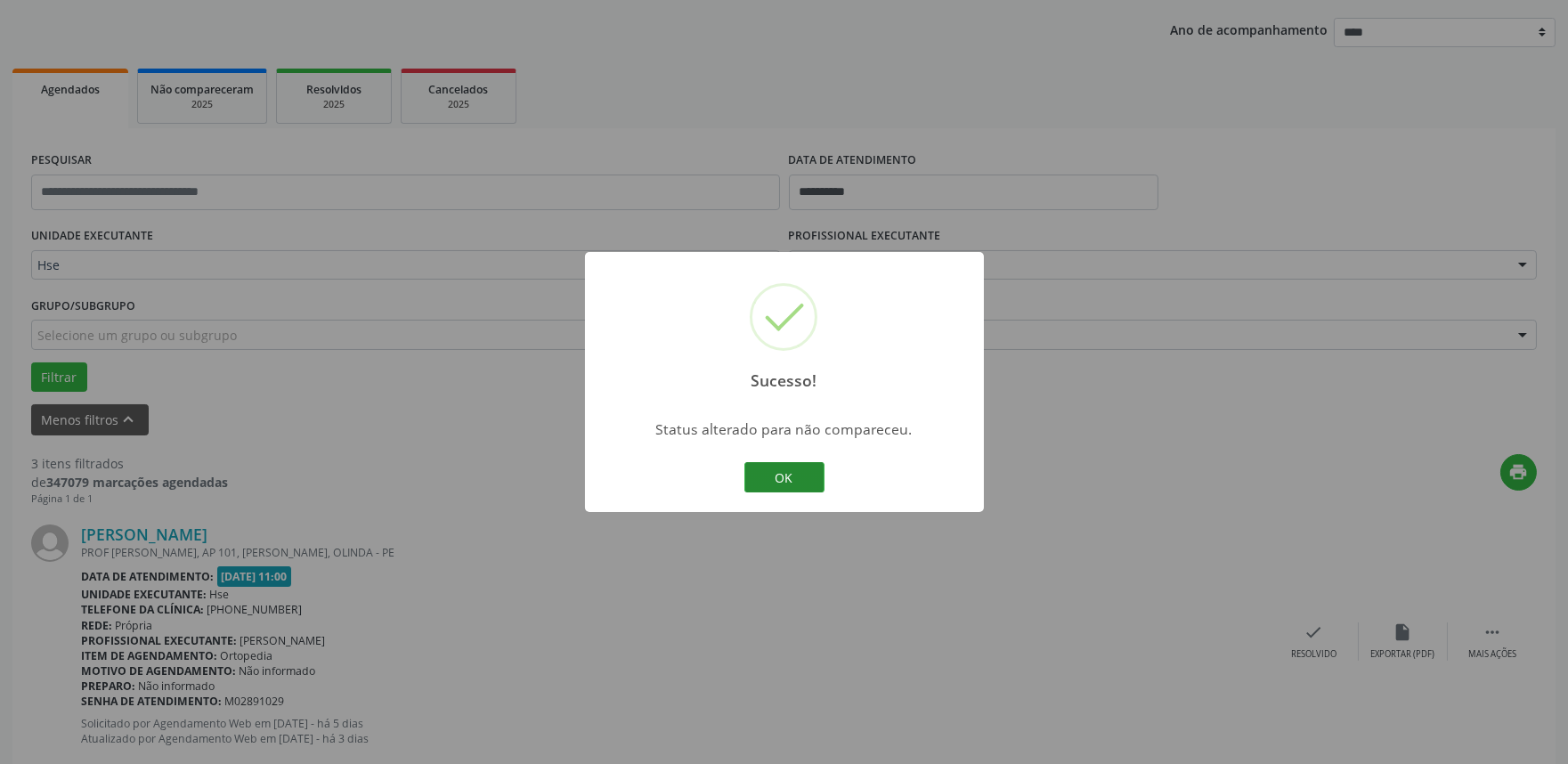
click at [780, 466] on button "OK" at bounding box center [784, 478] width 81 height 30
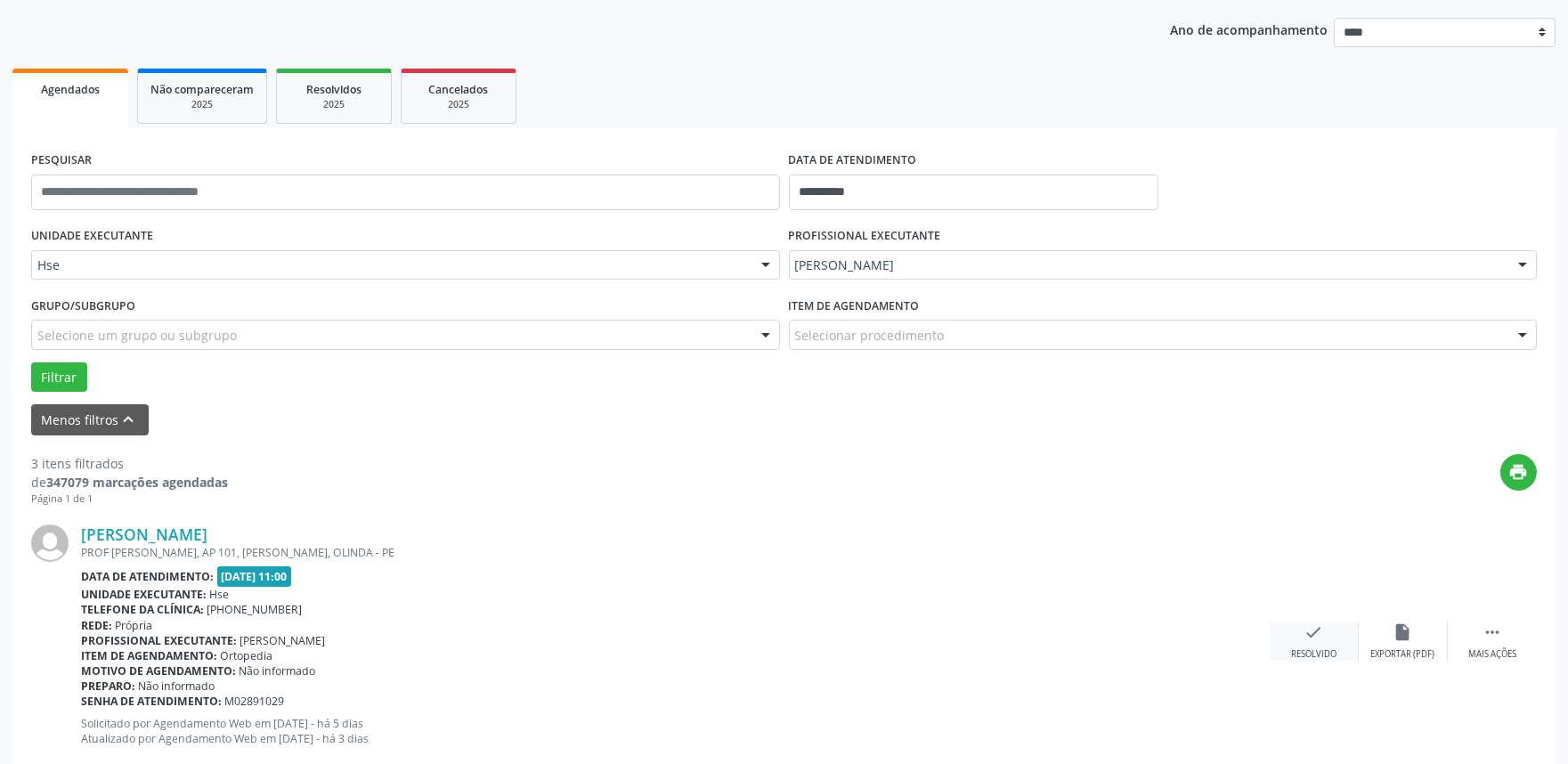
click at [1321, 652] on div "Resolvido" at bounding box center [1313, 654] width 46 height 12
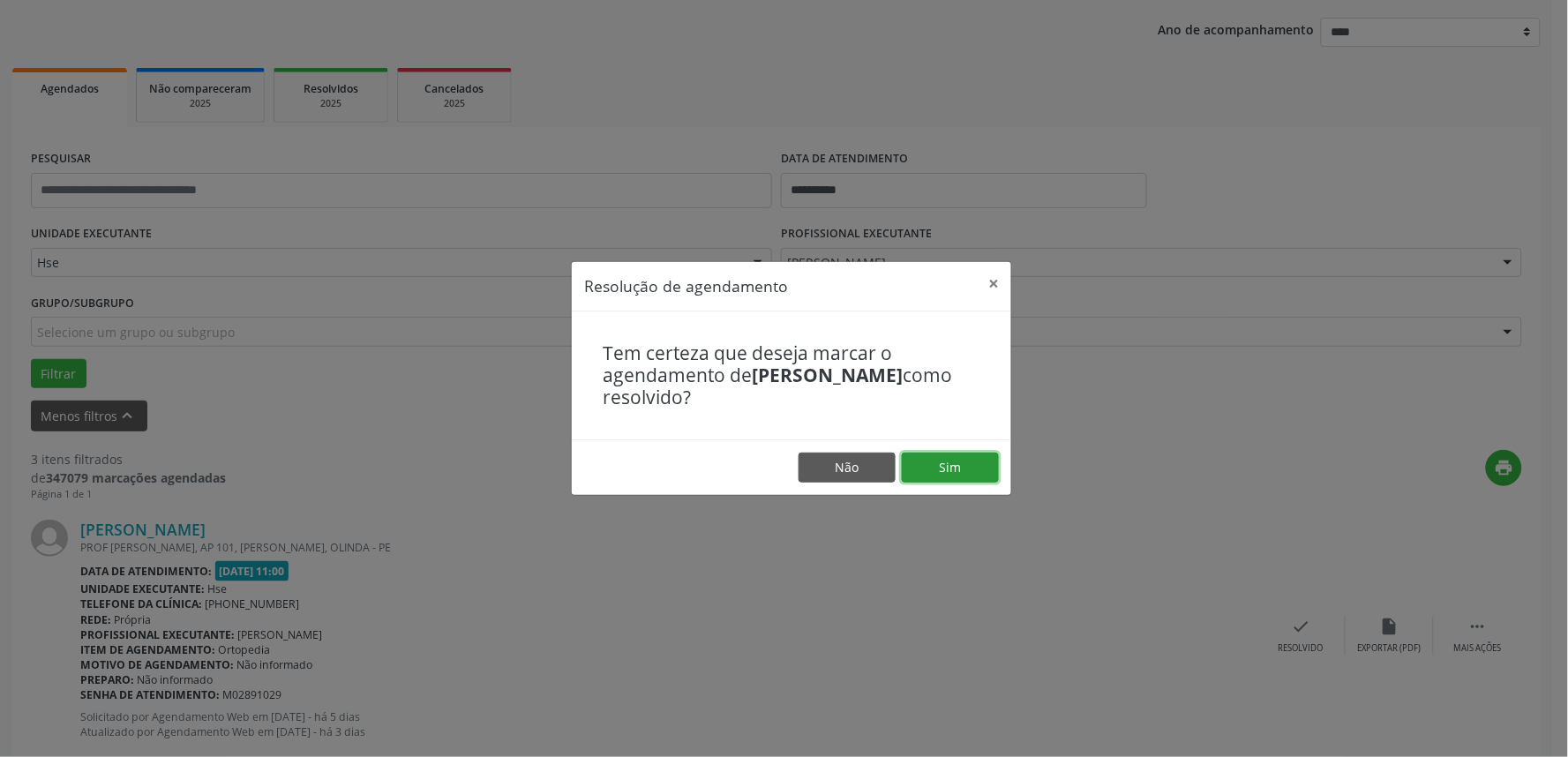
click at [933, 474] on button "Sim" at bounding box center [950, 468] width 97 height 30
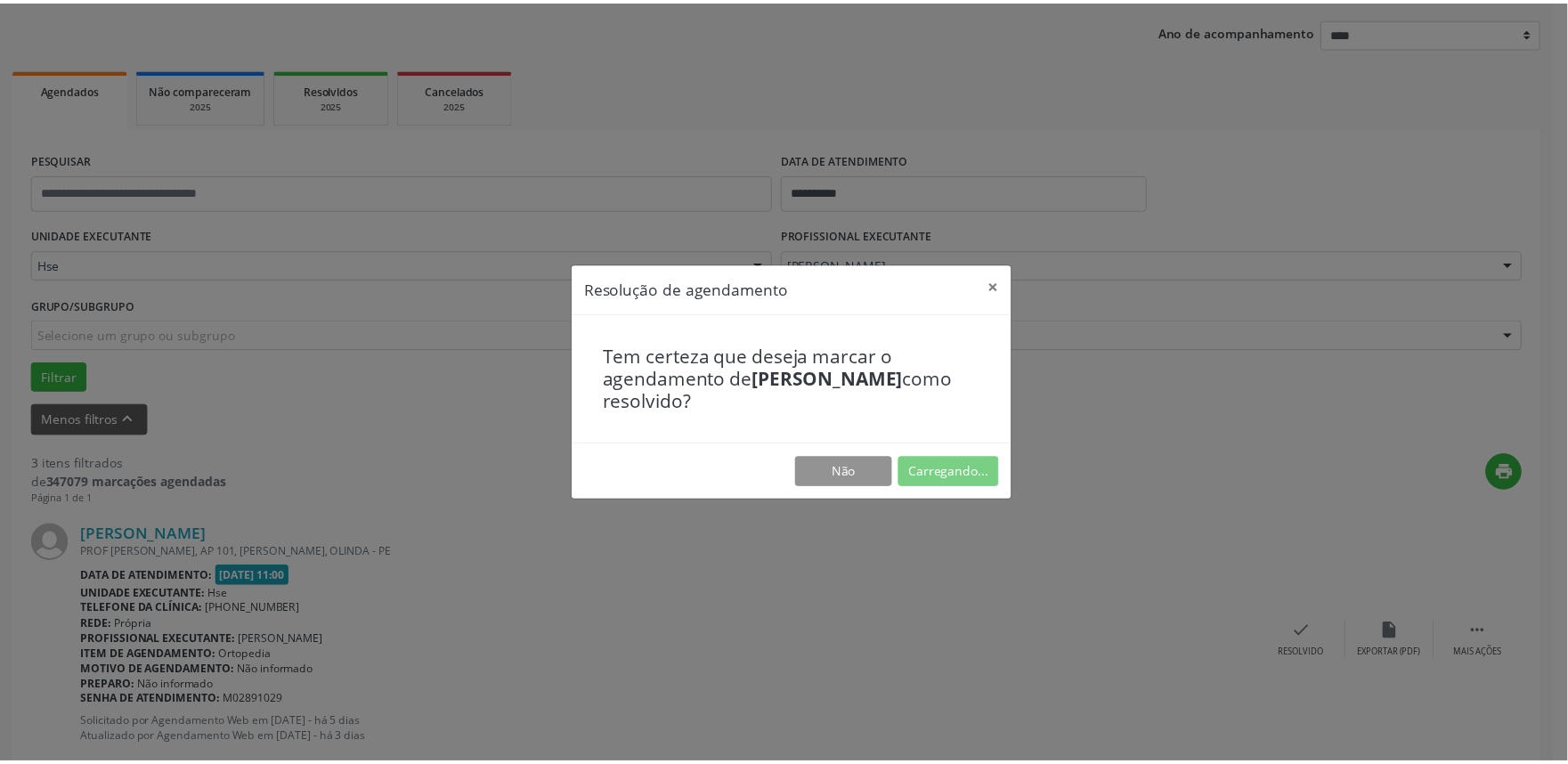
scroll to position [0, 0]
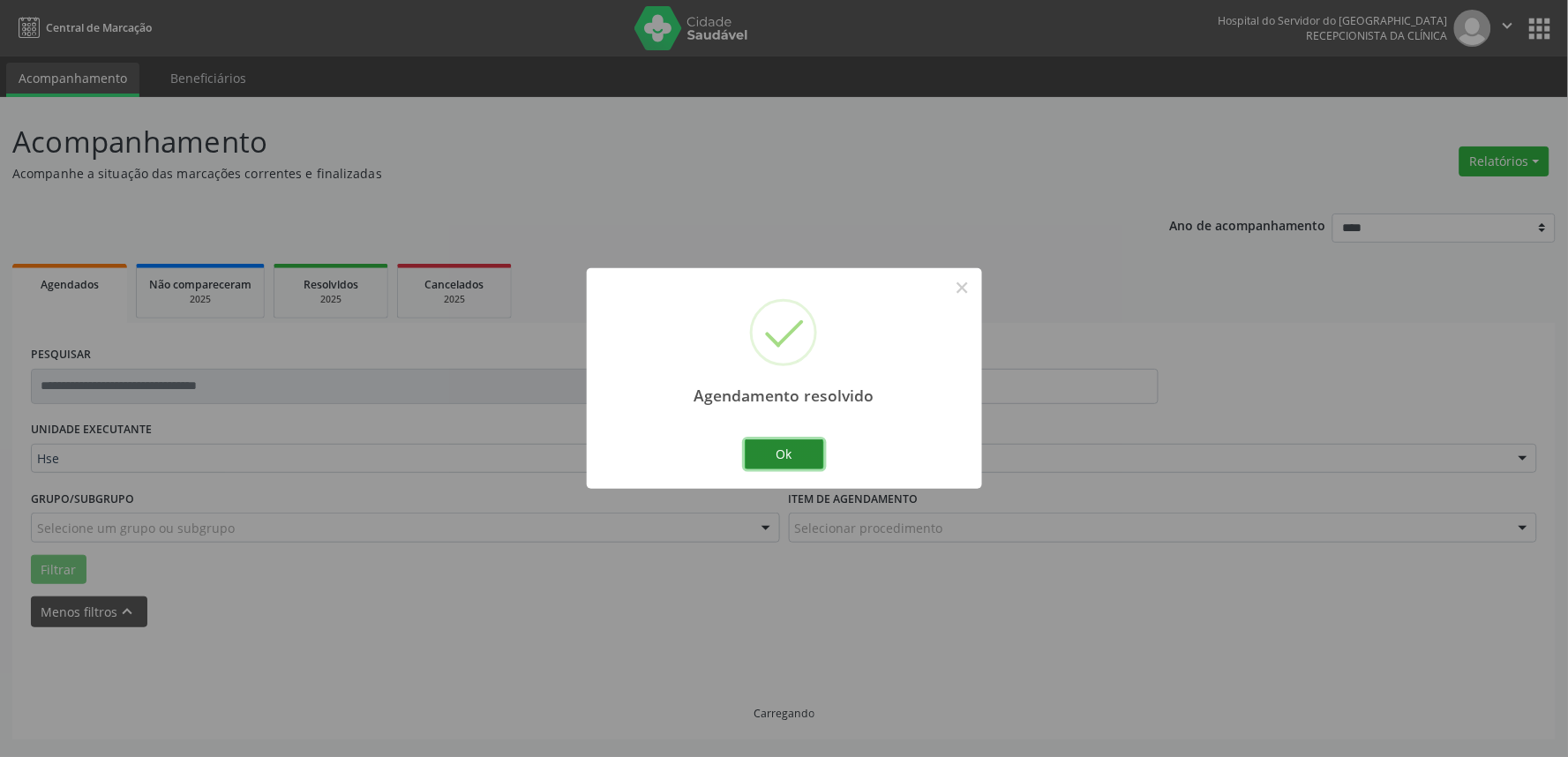
click at [790, 448] on button "Ok" at bounding box center [785, 455] width 80 height 30
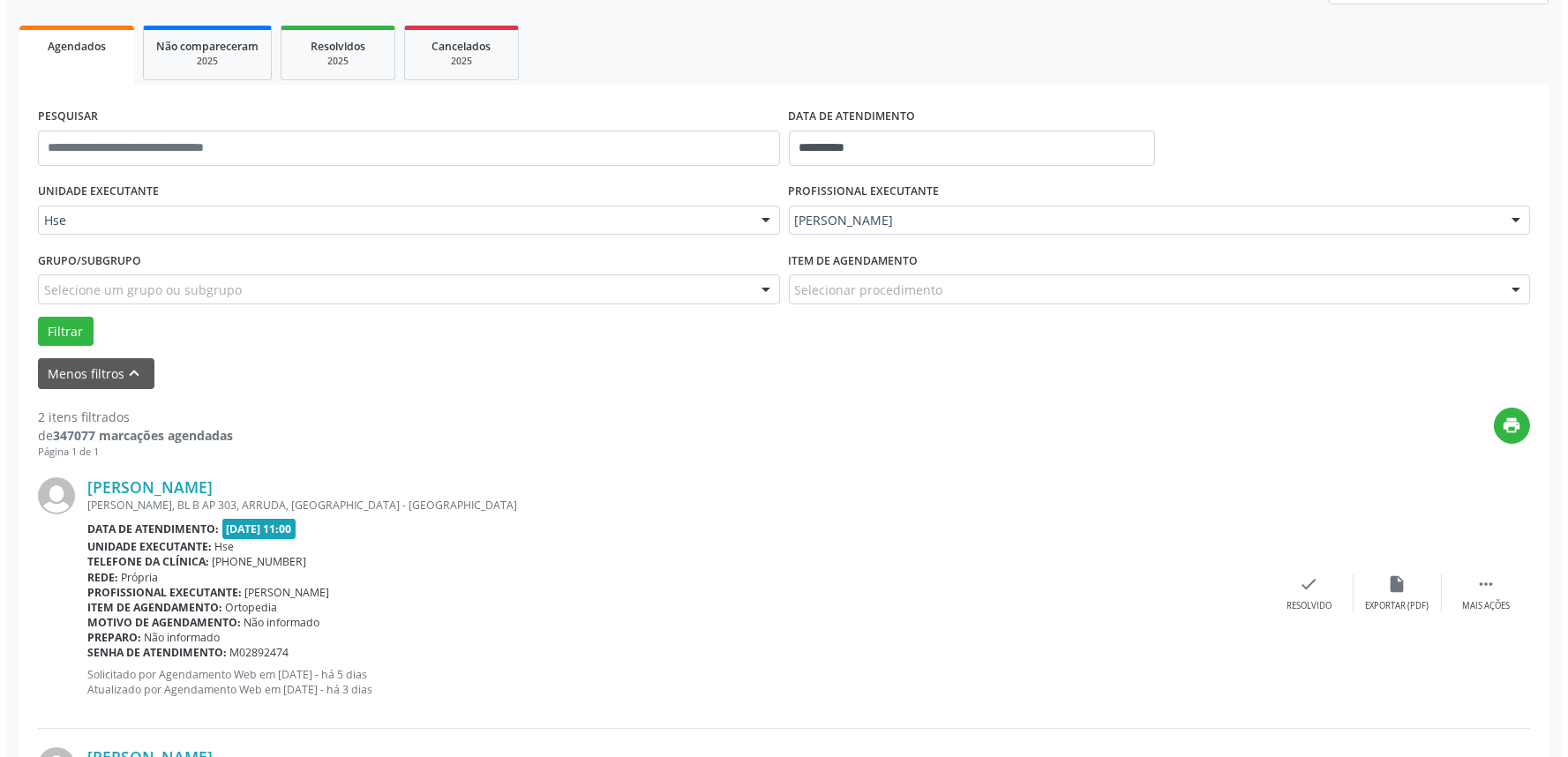
scroll to position [294, 0]
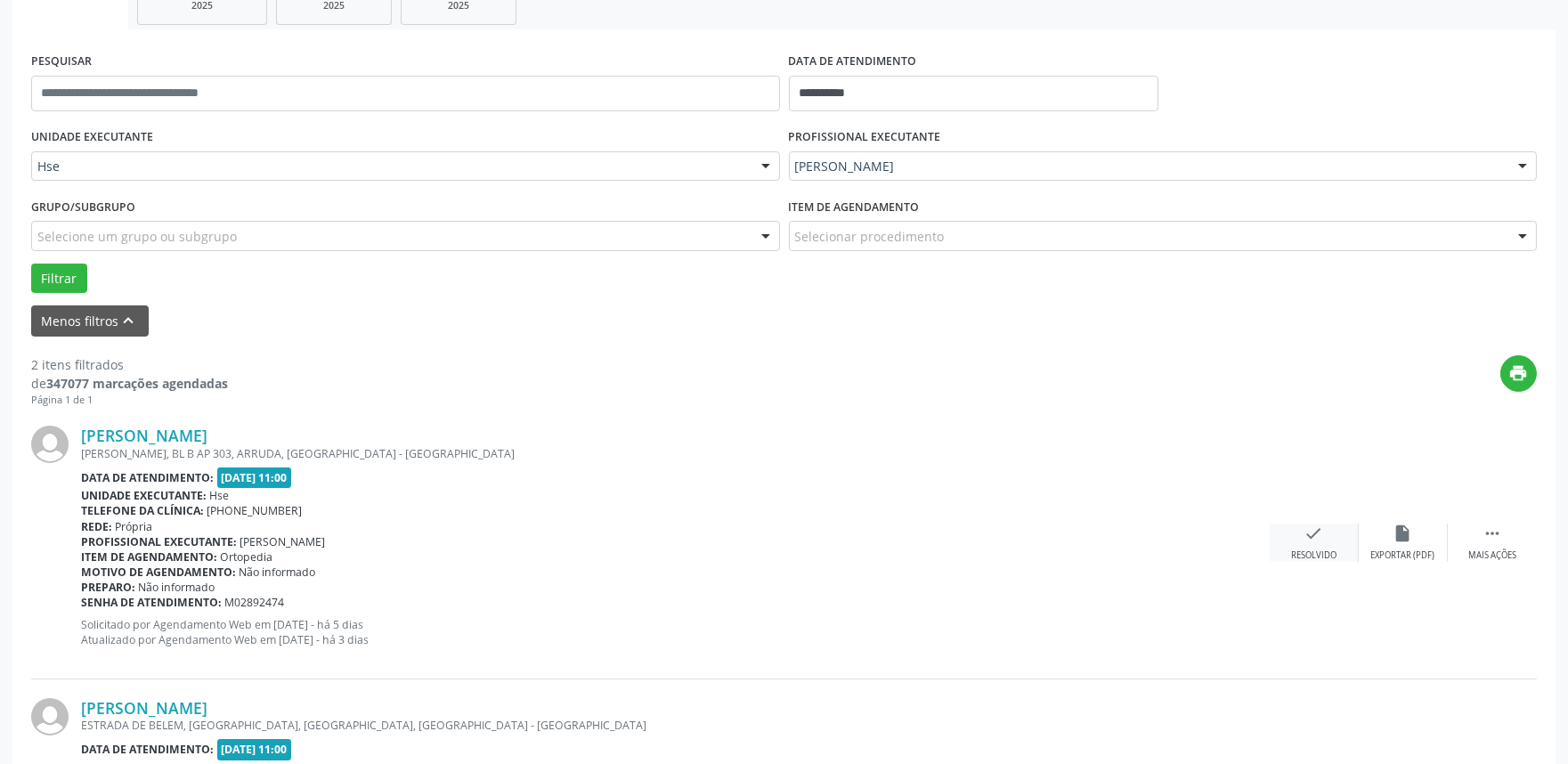
click at [1321, 559] on div "Resolvido" at bounding box center [1313, 555] width 46 height 12
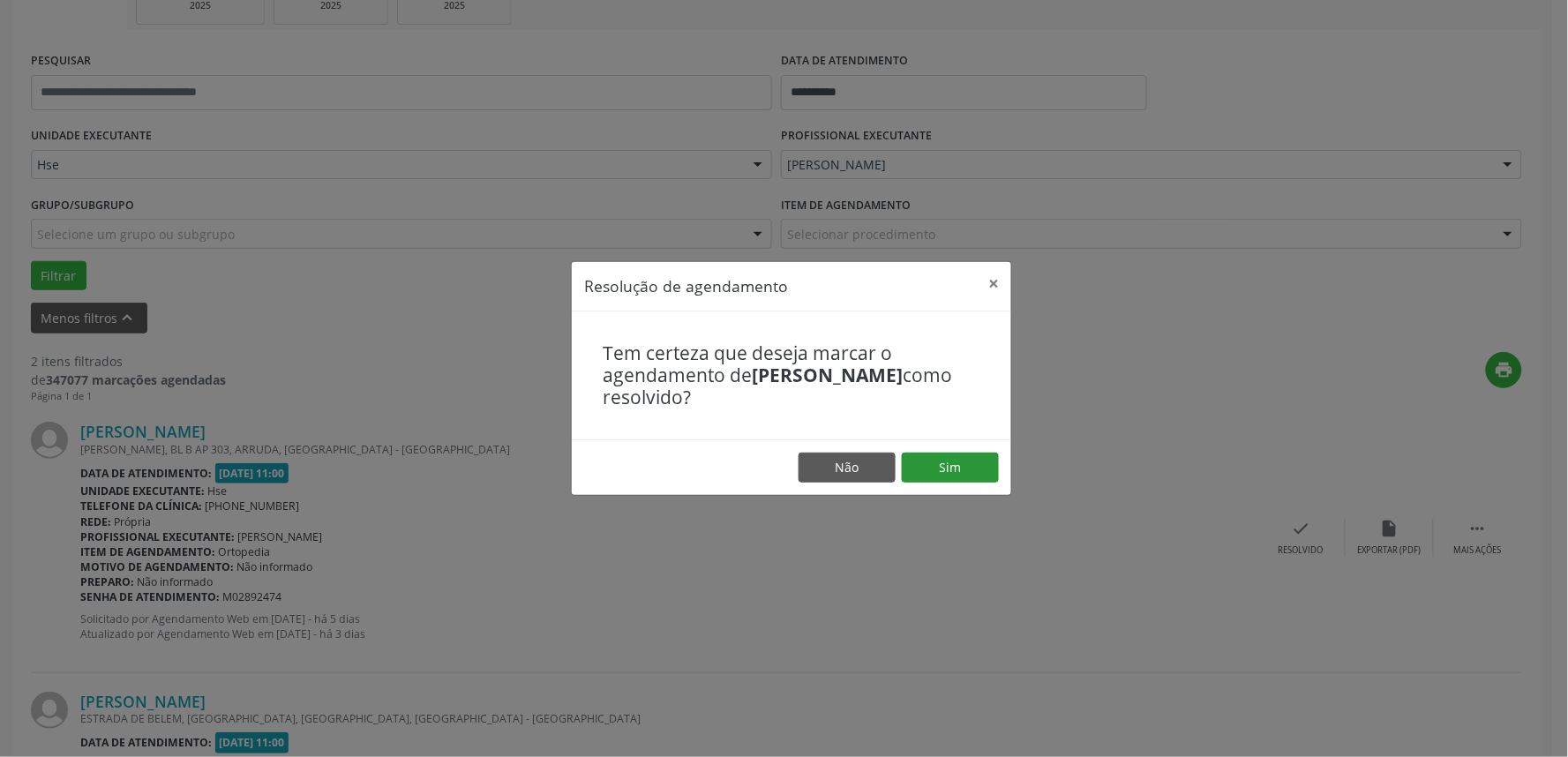
drag, startPoint x: 954, startPoint y: 447, endPoint x: 950, endPoint y: 463, distance: 16.5
click at [950, 457] on footer "Não Sim" at bounding box center [791, 468] width 440 height 56
click at [951, 463] on button "Sim" at bounding box center [950, 468] width 97 height 30
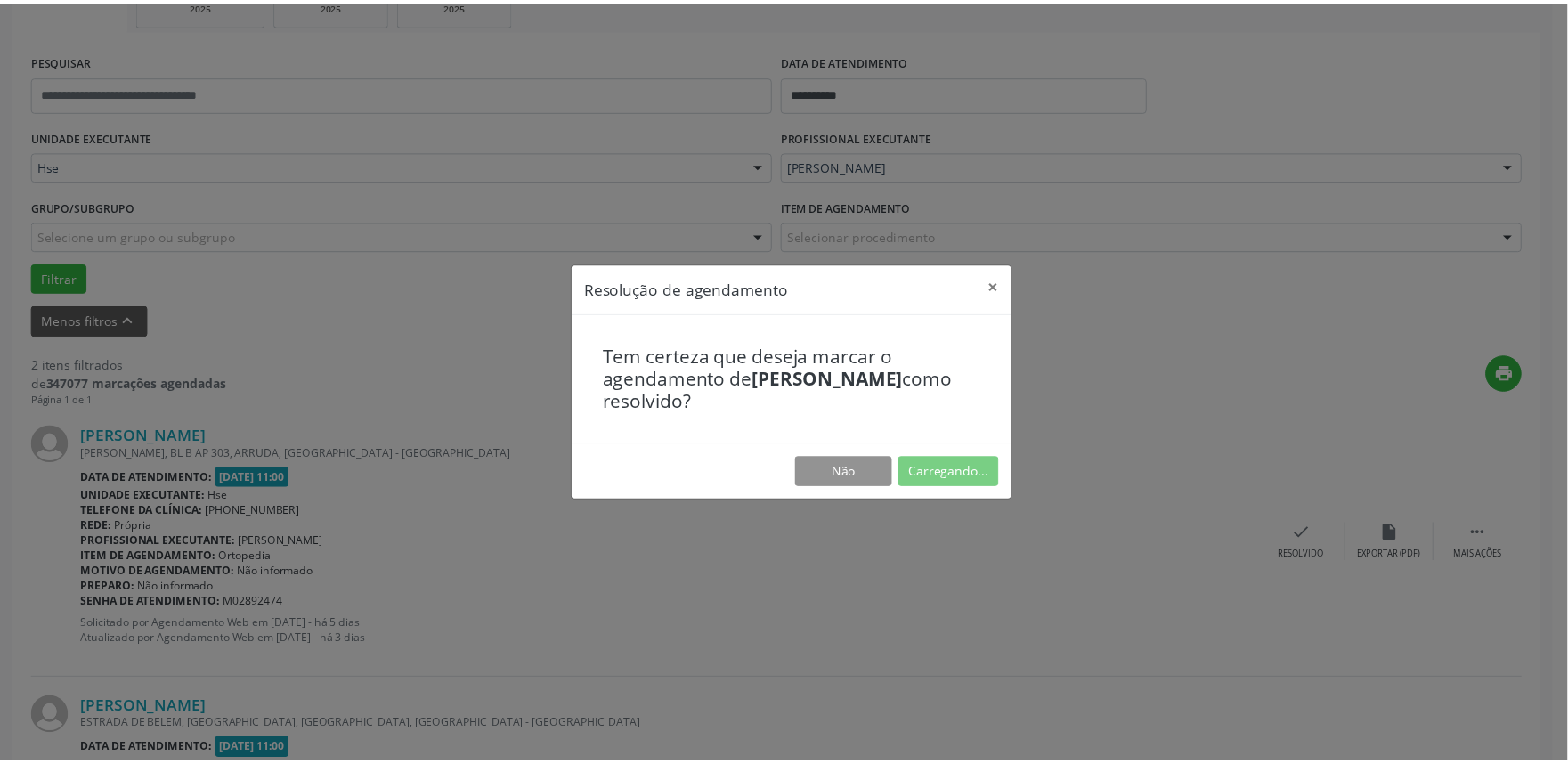
scroll to position [0, 0]
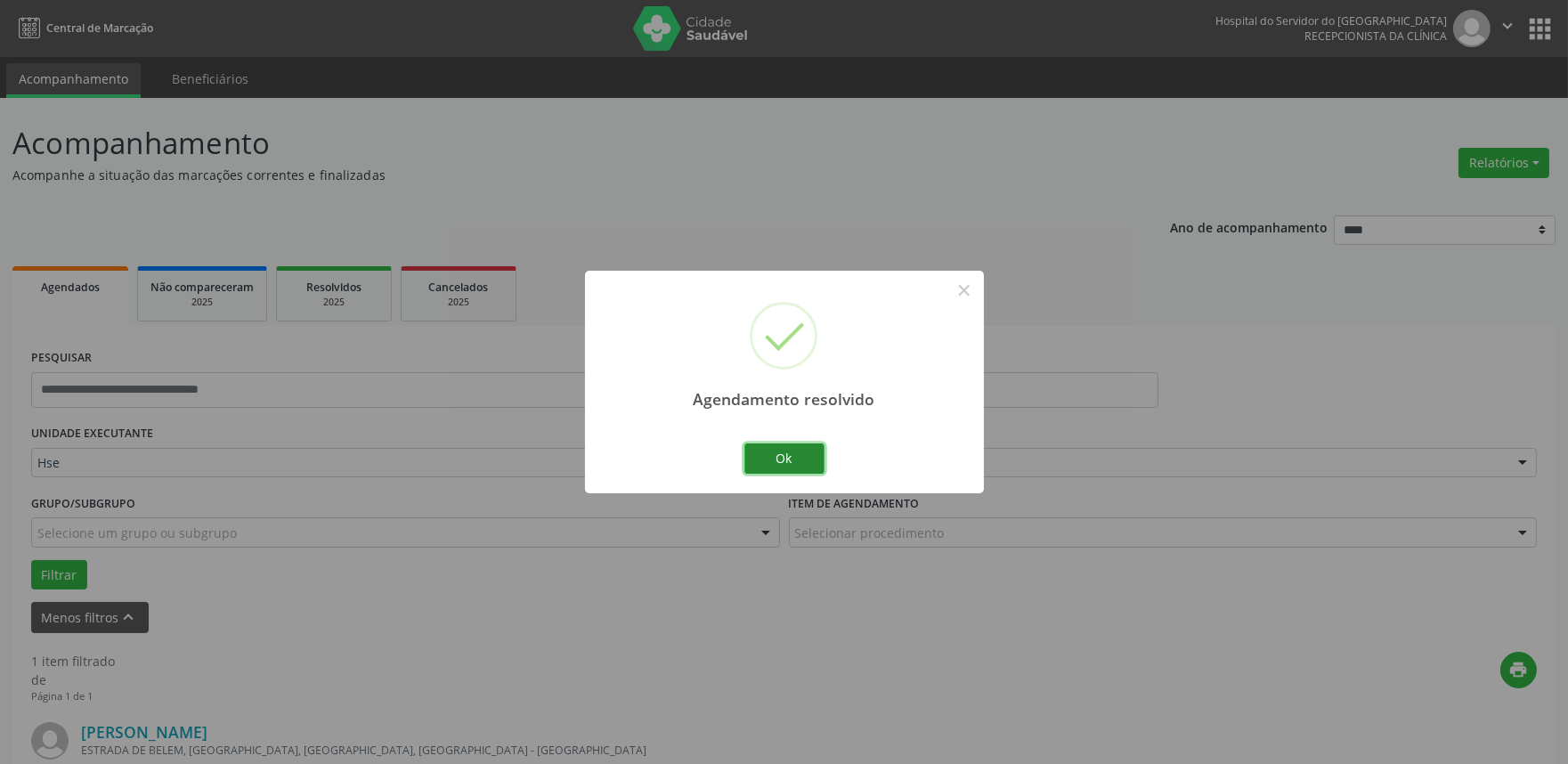
click at [756, 459] on button "Ok" at bounding box center [784, 459] width 81 height 30
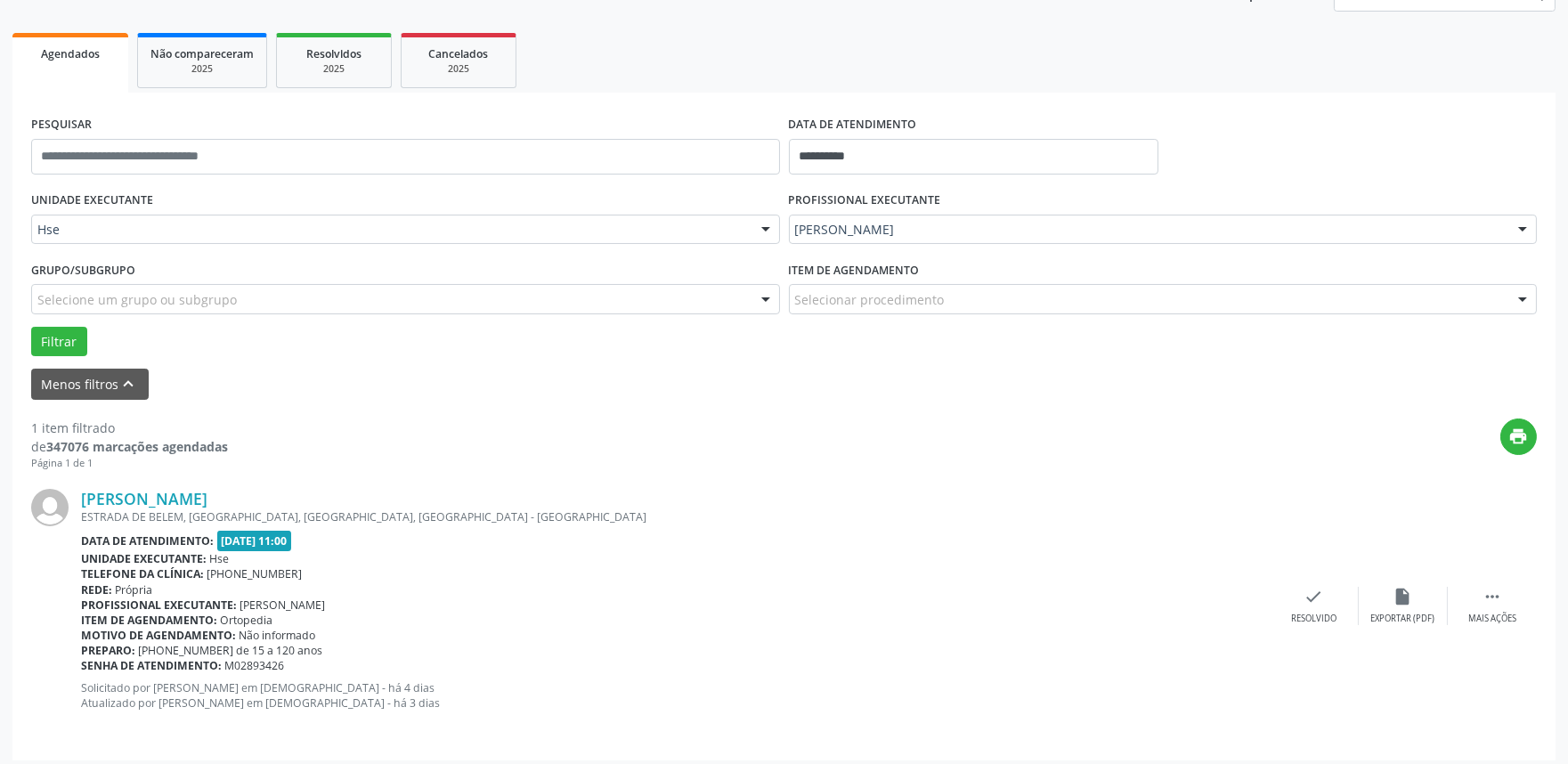
scroll to position [241, 0]
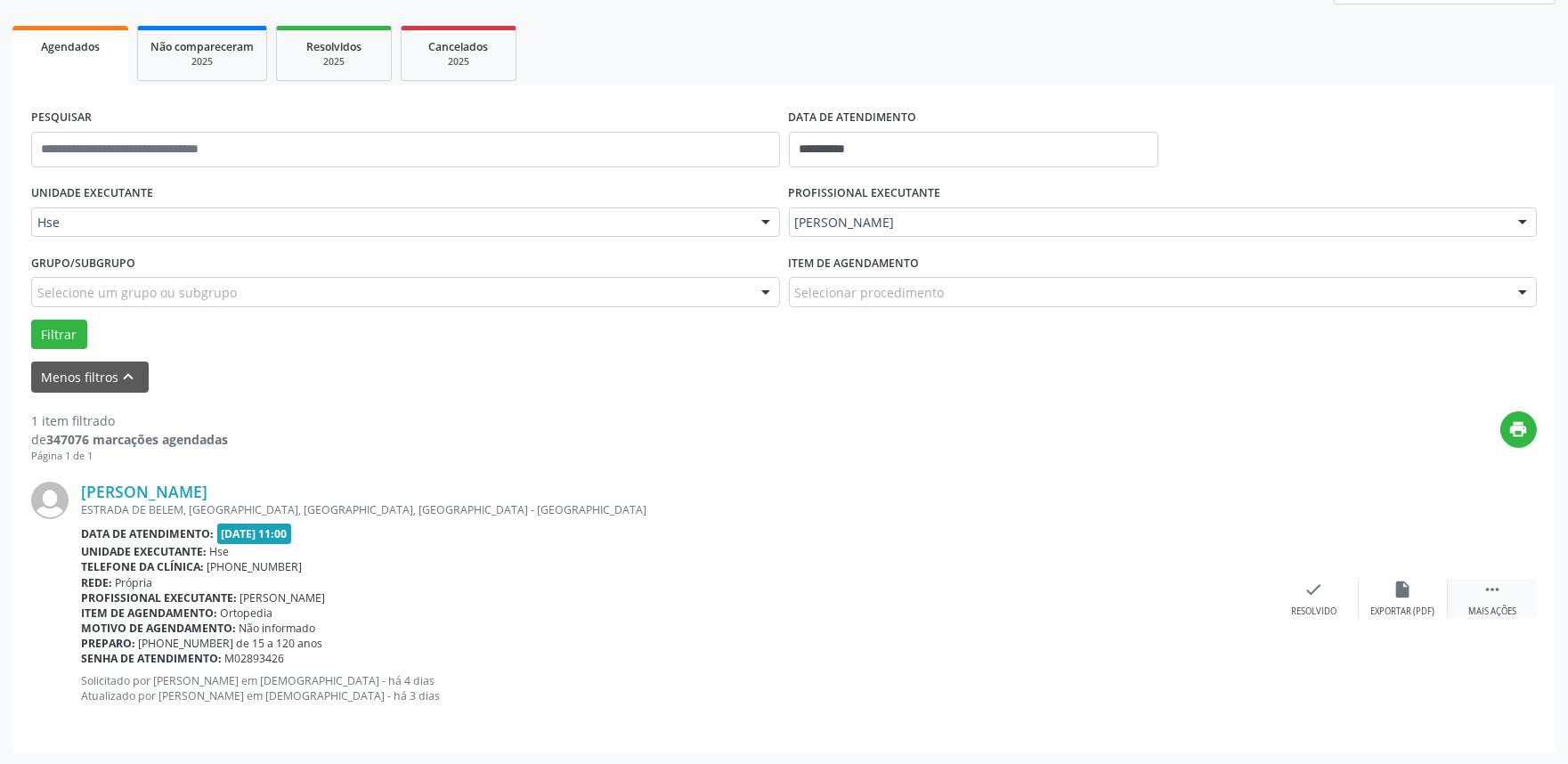
click at [1519, 597] on div " Mais ações" at bounding box center [1491, 598] width 89 height 38
click at [1422, 593] on div "alarm_off Não compareceu" at bounding box center [1402, 598] width 89 height 38
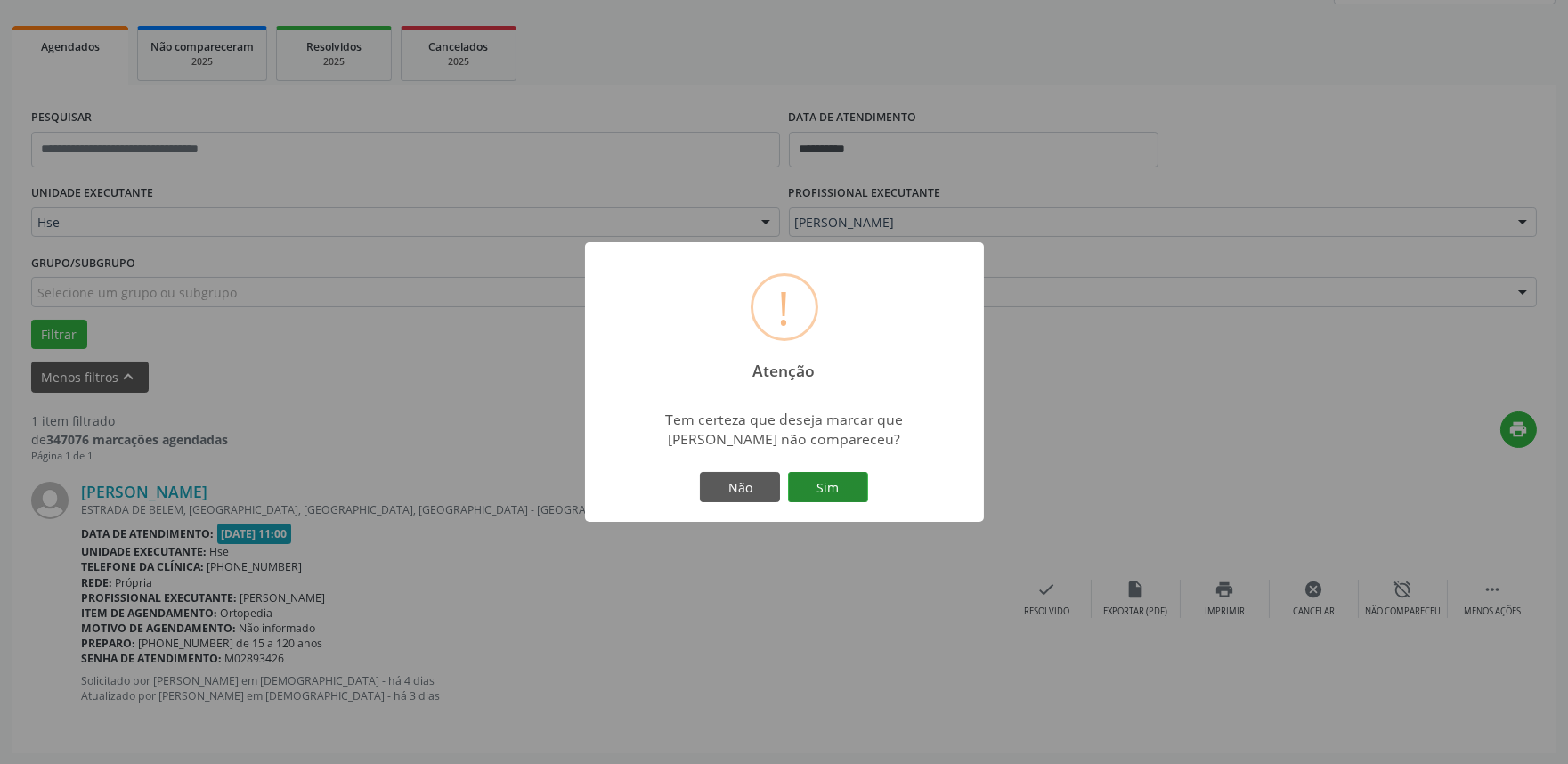
click at [853, 492] on button "Sim" at bounding box center [828, 487] width 81 height 30
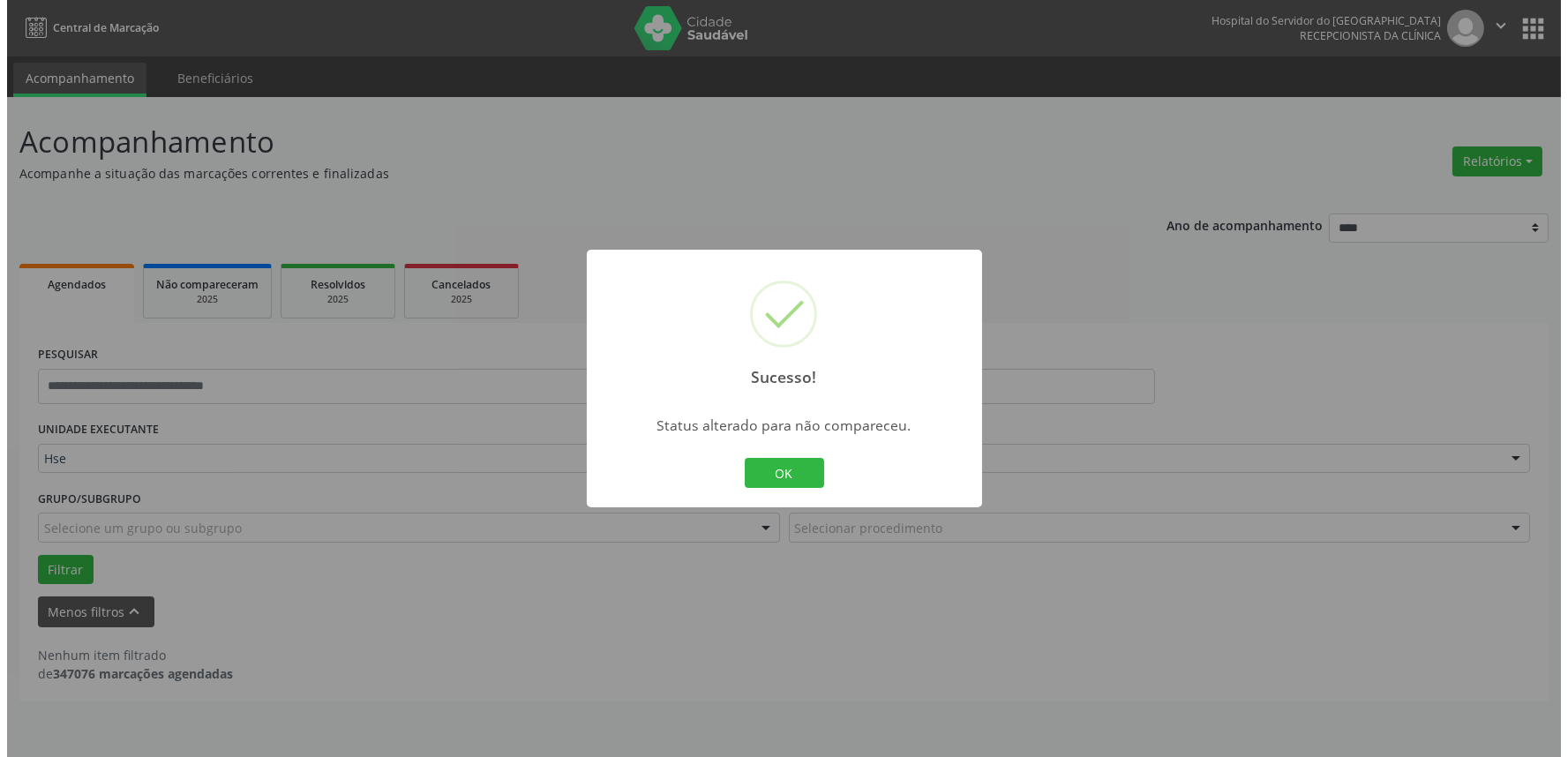
scroll to position [0, 0]
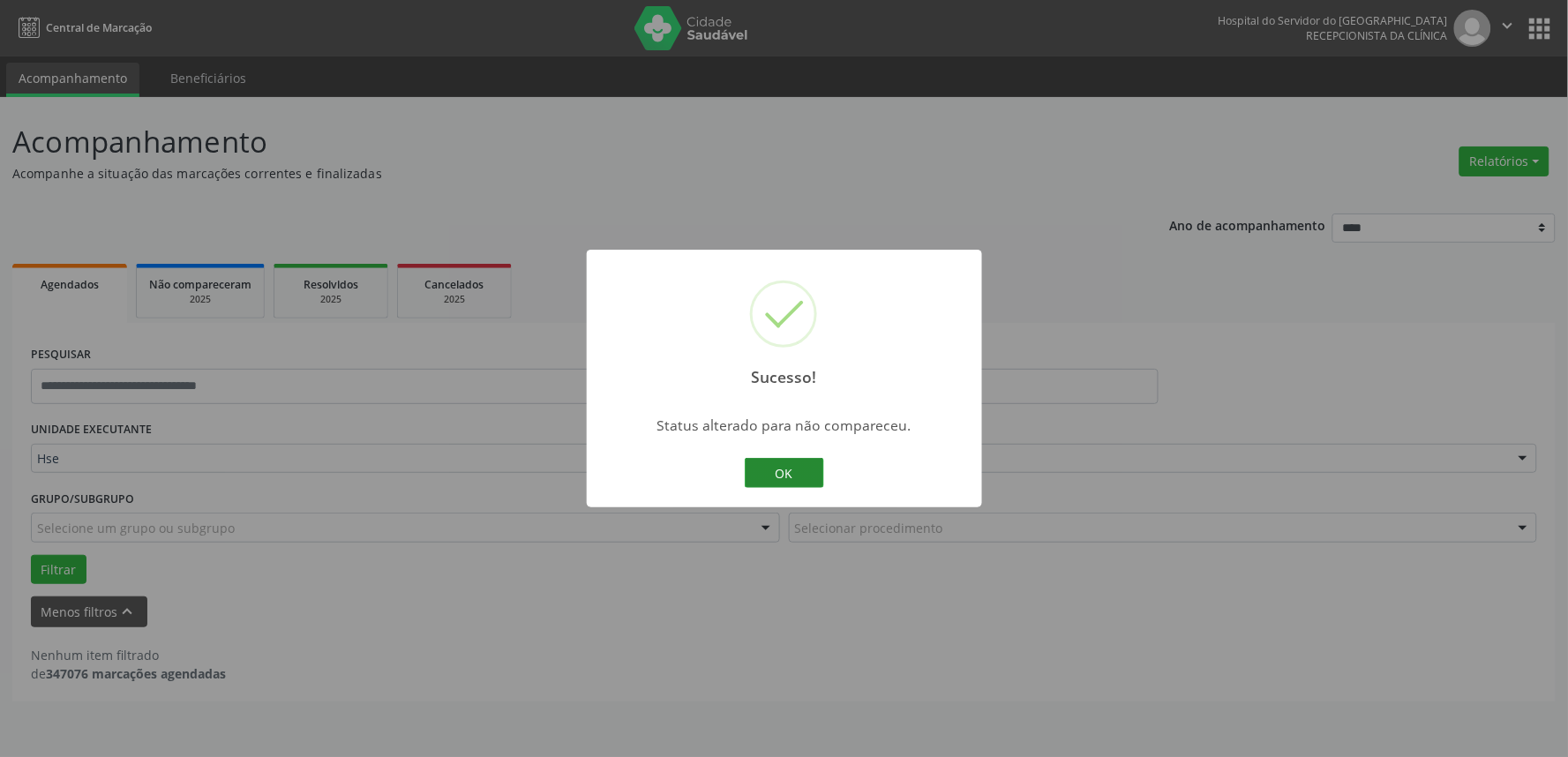
click at [808, 468] on button "OK" at bounding box center [785, 473] width 80 height 30
